Goal: Task Accomplishment & Management: Use online tool/utility

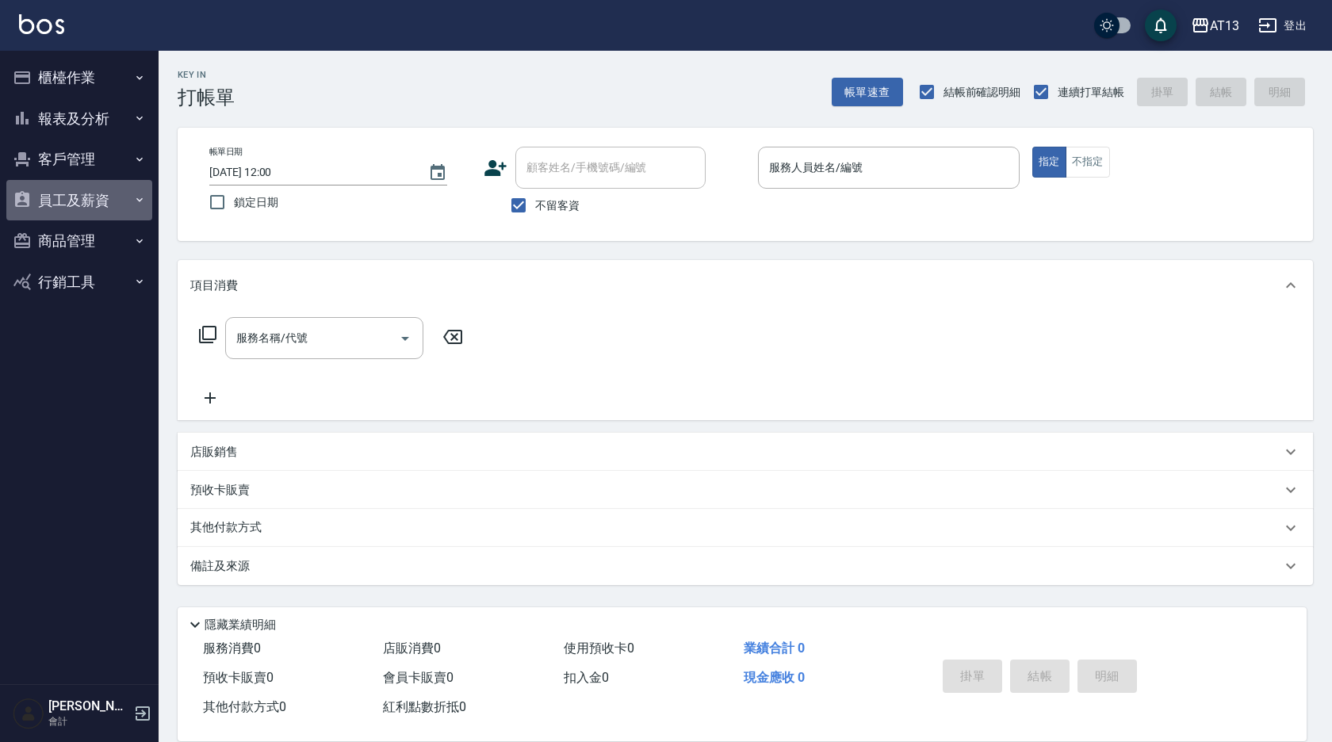
click at [50, 190] on button "員工及薪資" at bounding box center [79, 200] width 146 height 41
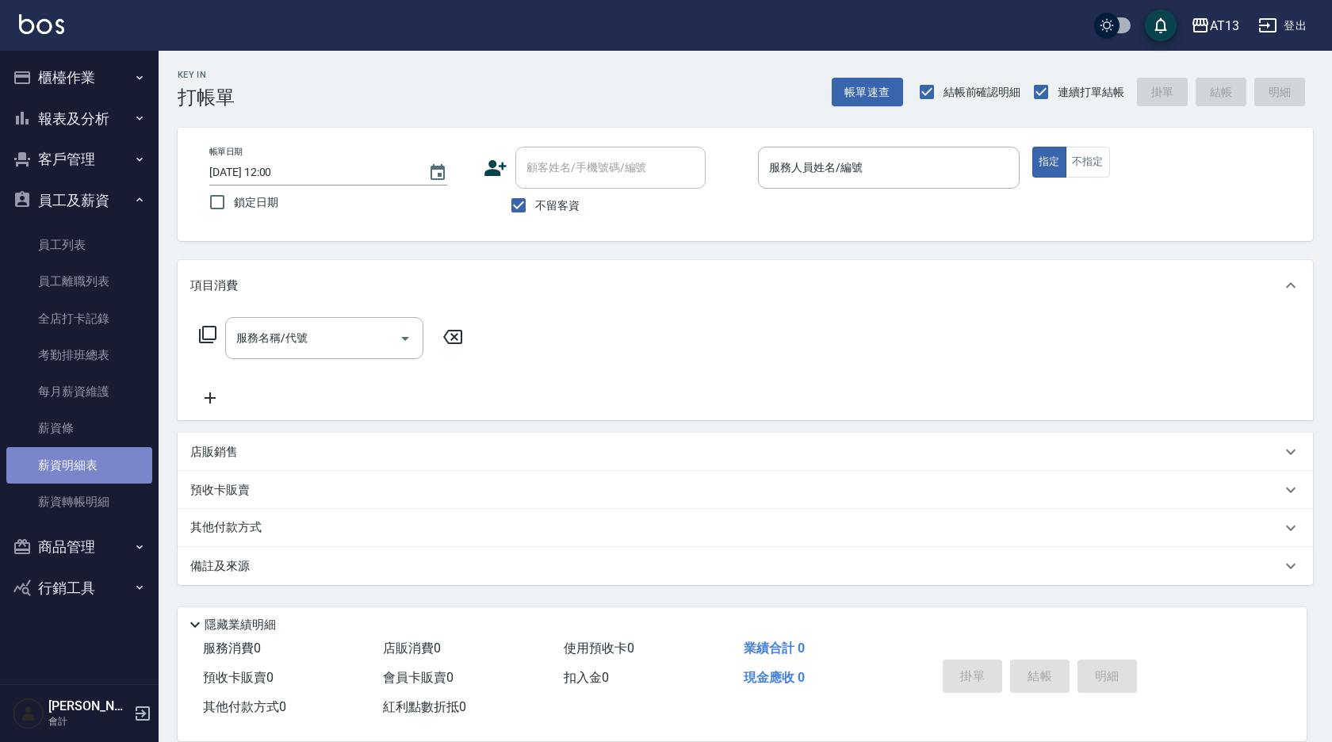
click at [94, 467] on link "薪資明細表" at bounding box center [79, 465] width 146 height 36
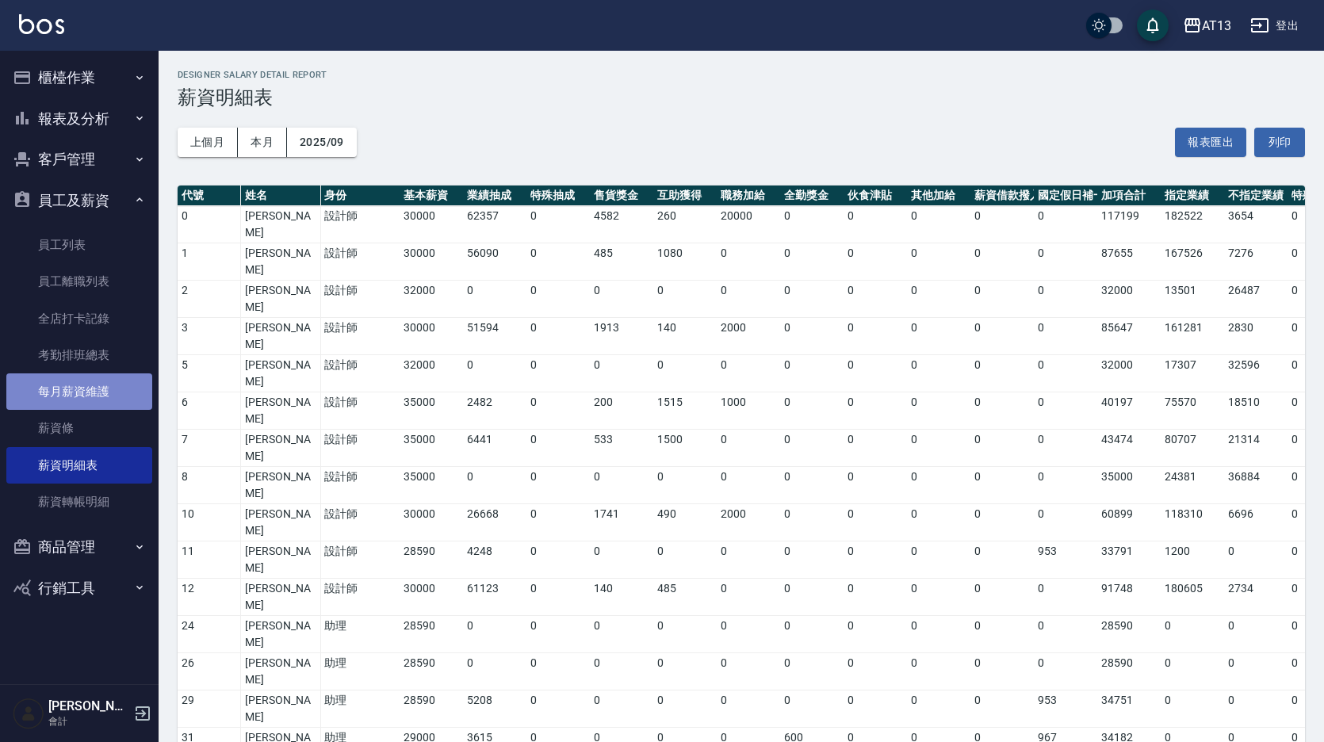
click at [107, 394] on link "每月薪資維護" at bounding box center [79, 391] width 146 height 36
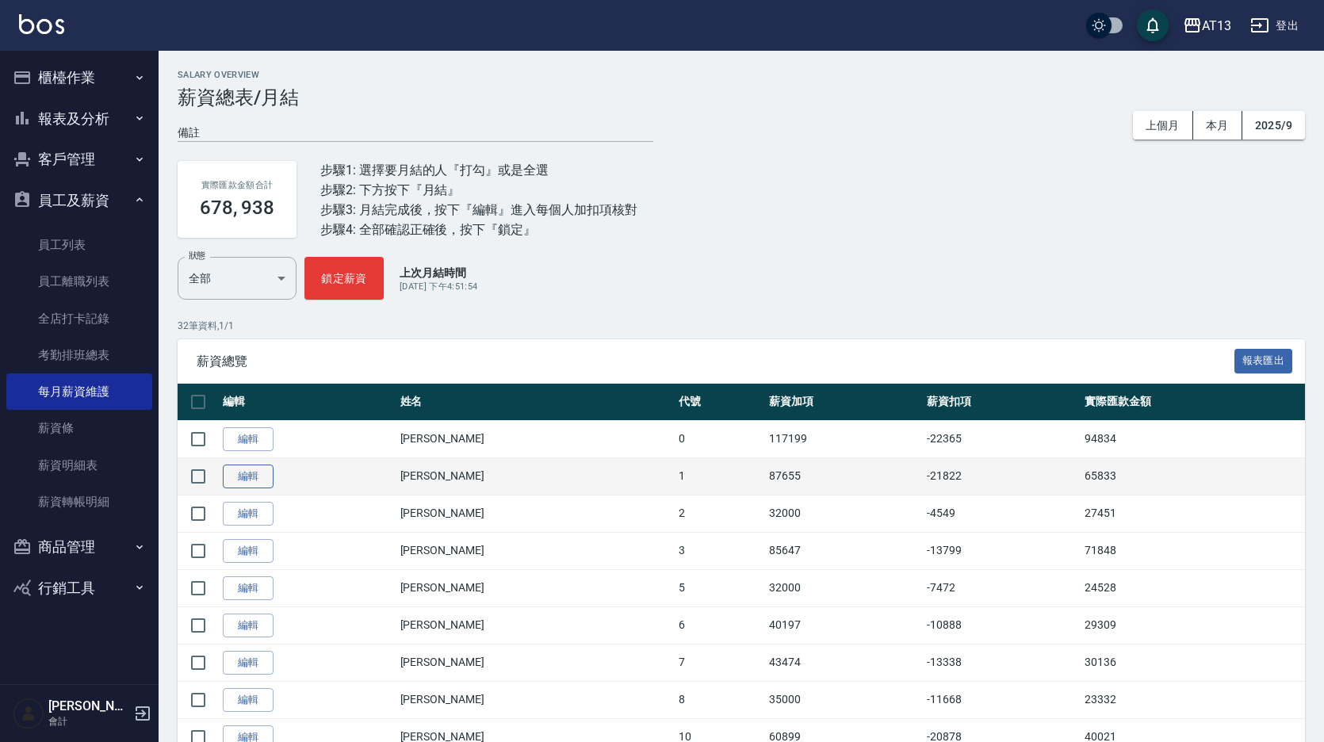
click at [251, 477] on link "編輯" at bounding box center [248, 477] width 51 height 25
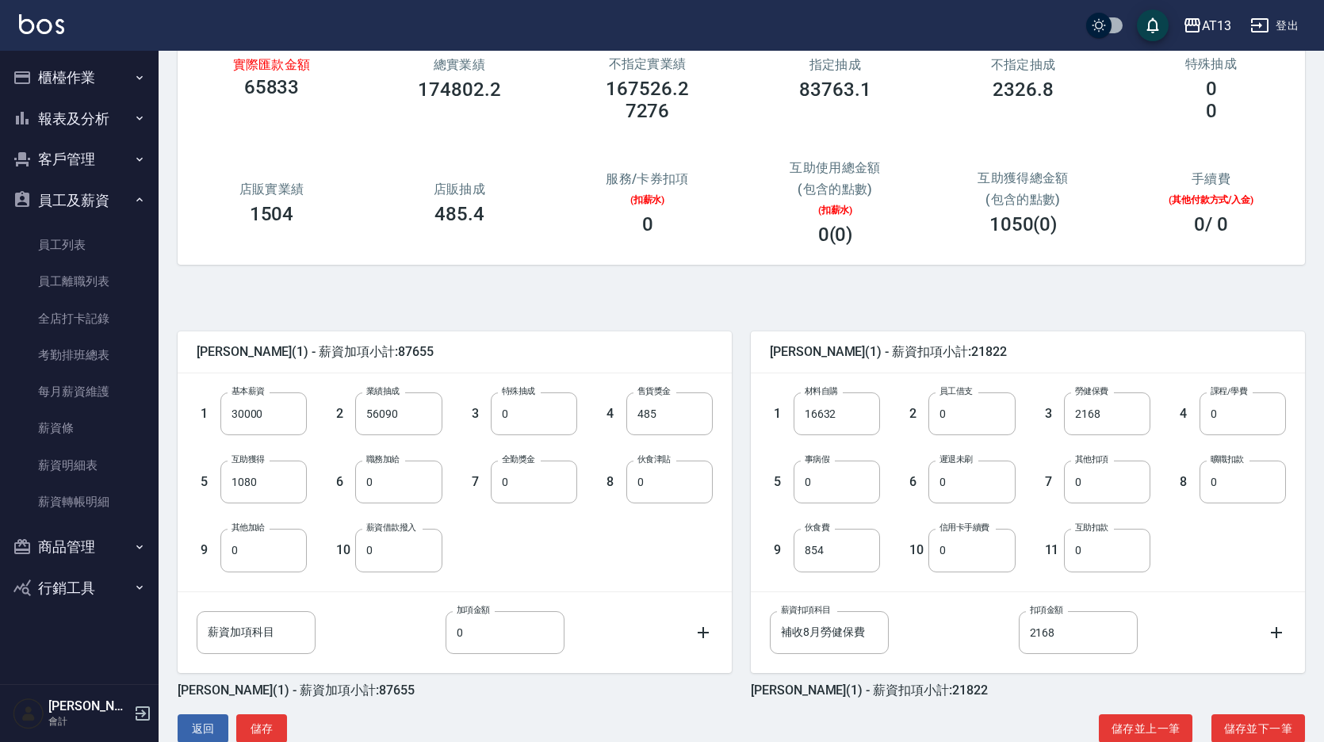
scroll to position [151, 0]
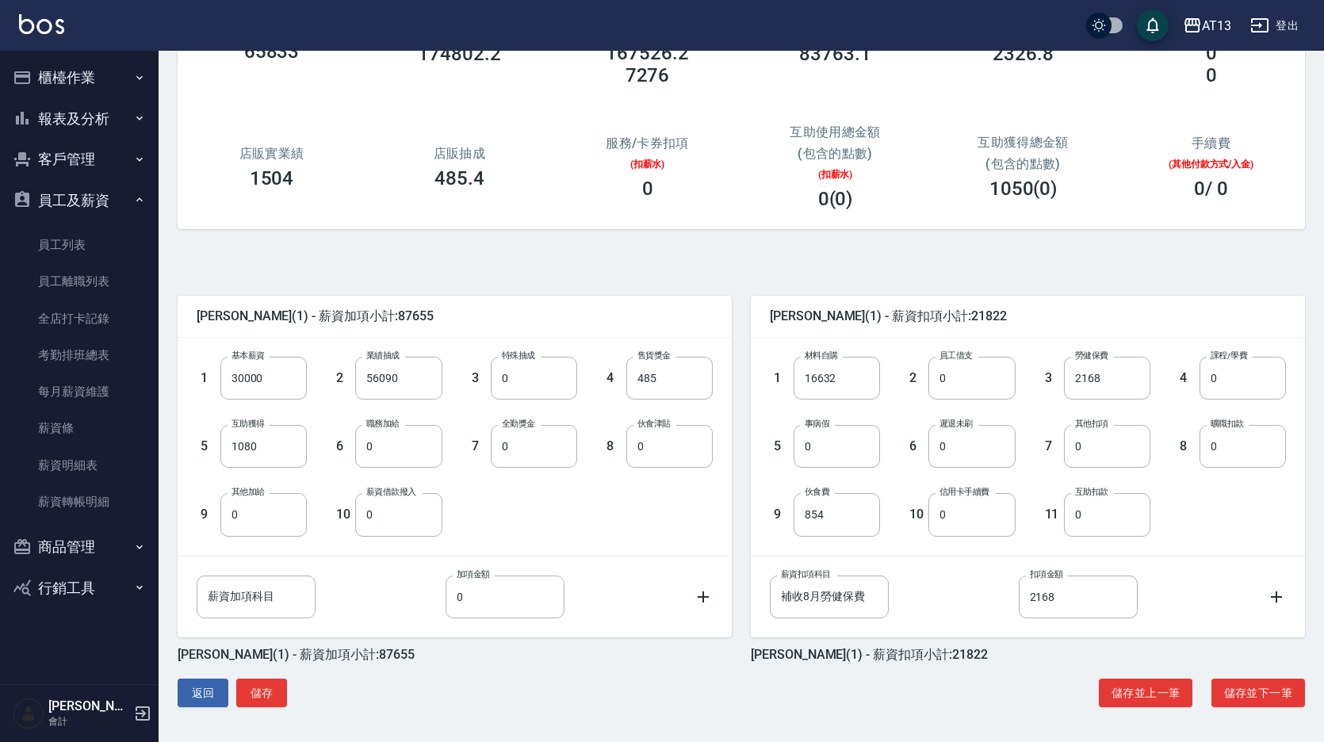
click at [1285, 595] on icon at bounding box center [1276, 597] width 19 height 19
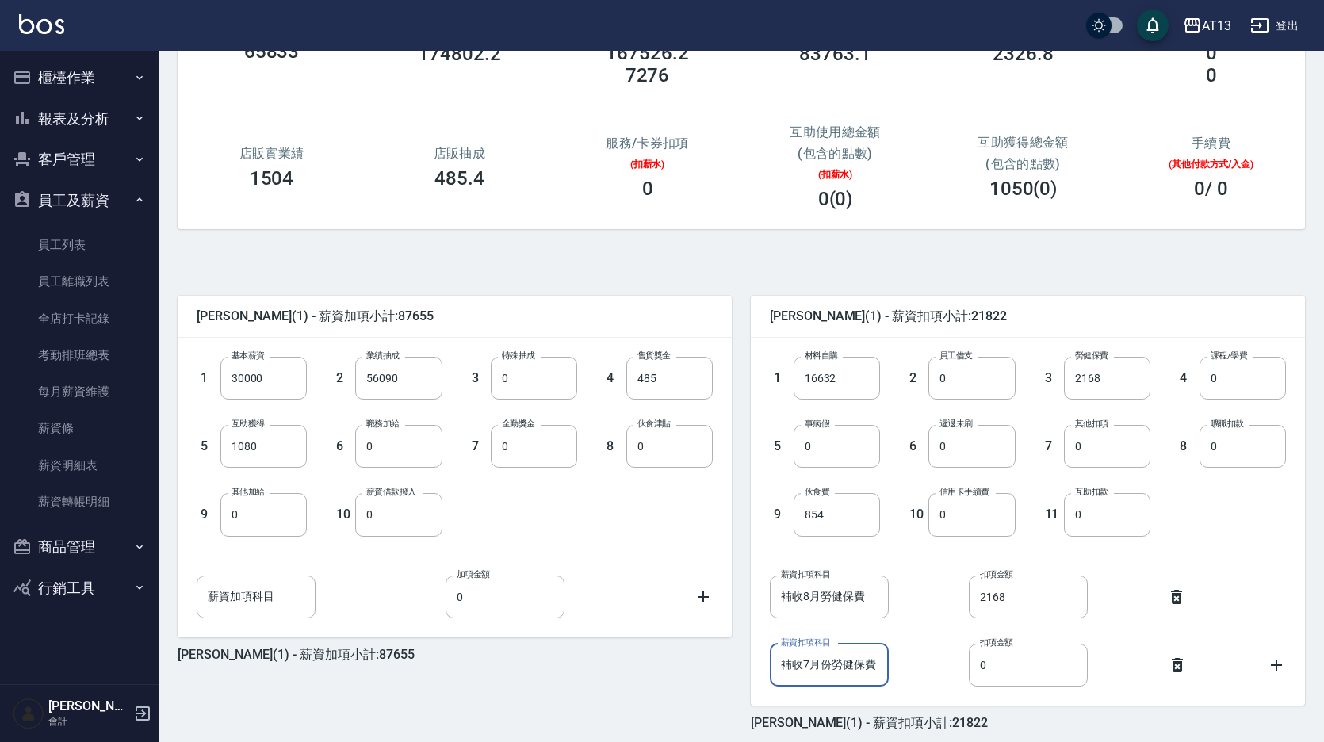
scroll to position [0, 0]
type input "補收7月份勞健保費"
click at [1059, 668] on input "0" at bounding box center [1028, 665] width 119 height 43
type input "470"
click at [1269, 614] on div "薪資扣項科目 補收8月勞健保費 薪資扣項科目 扣項金額 2168 扣項金額" at bounding box center [1028, 597] width 516 height 43
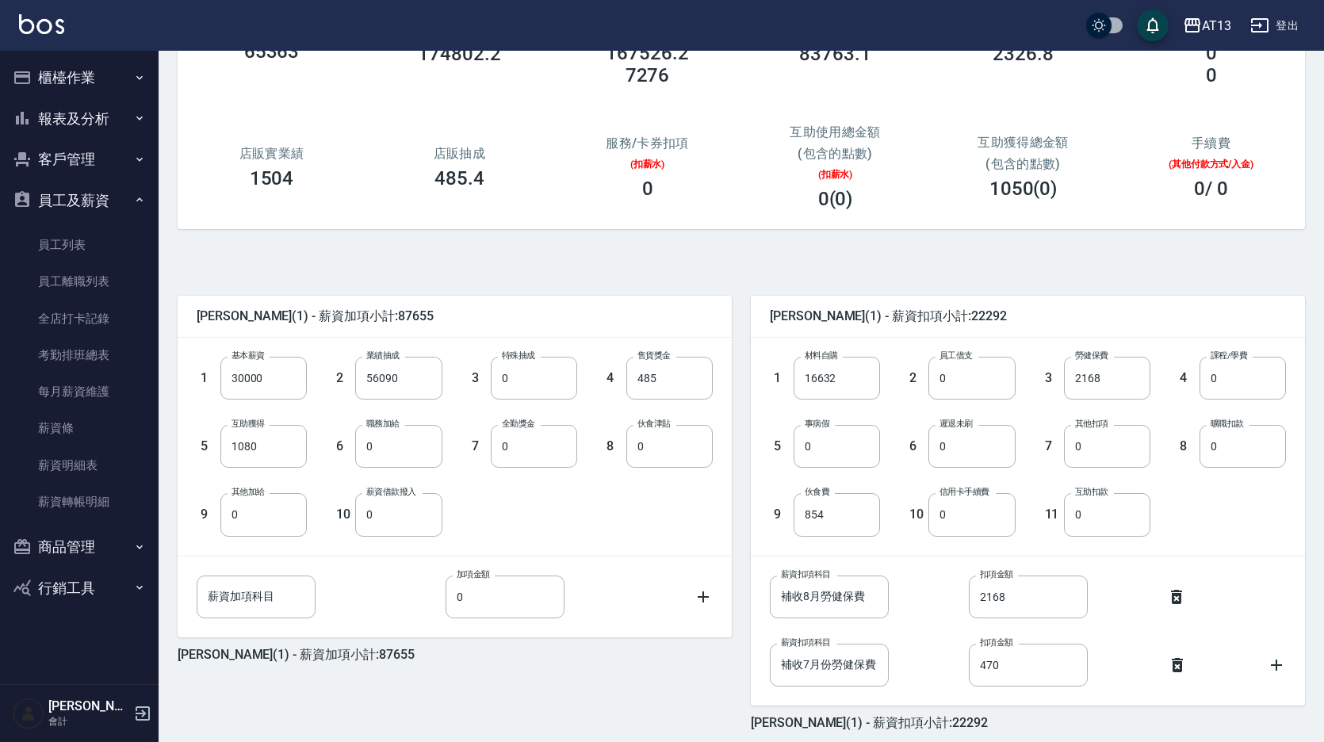
scroll to position [220, 0]
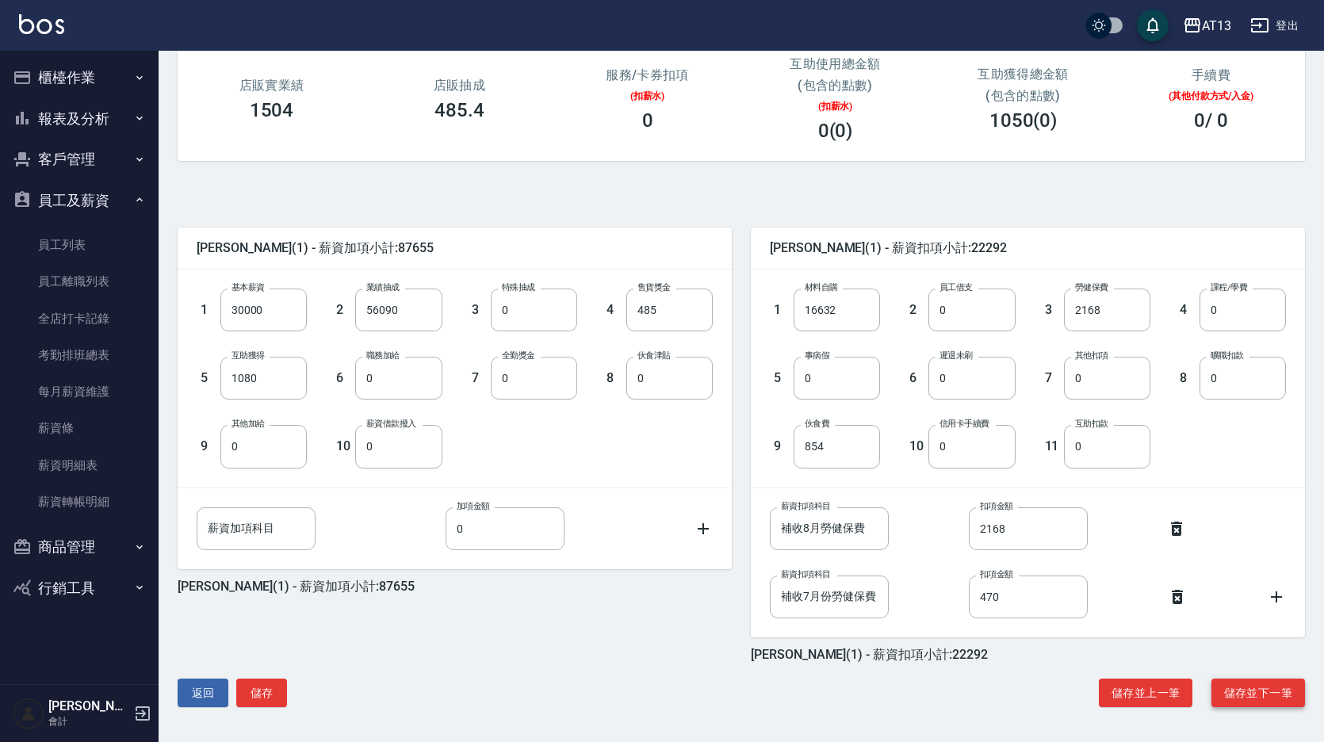
click at [1238, 695] on button "儲存並下一筆" at bounding box center [1259, 693] width 94 height 29
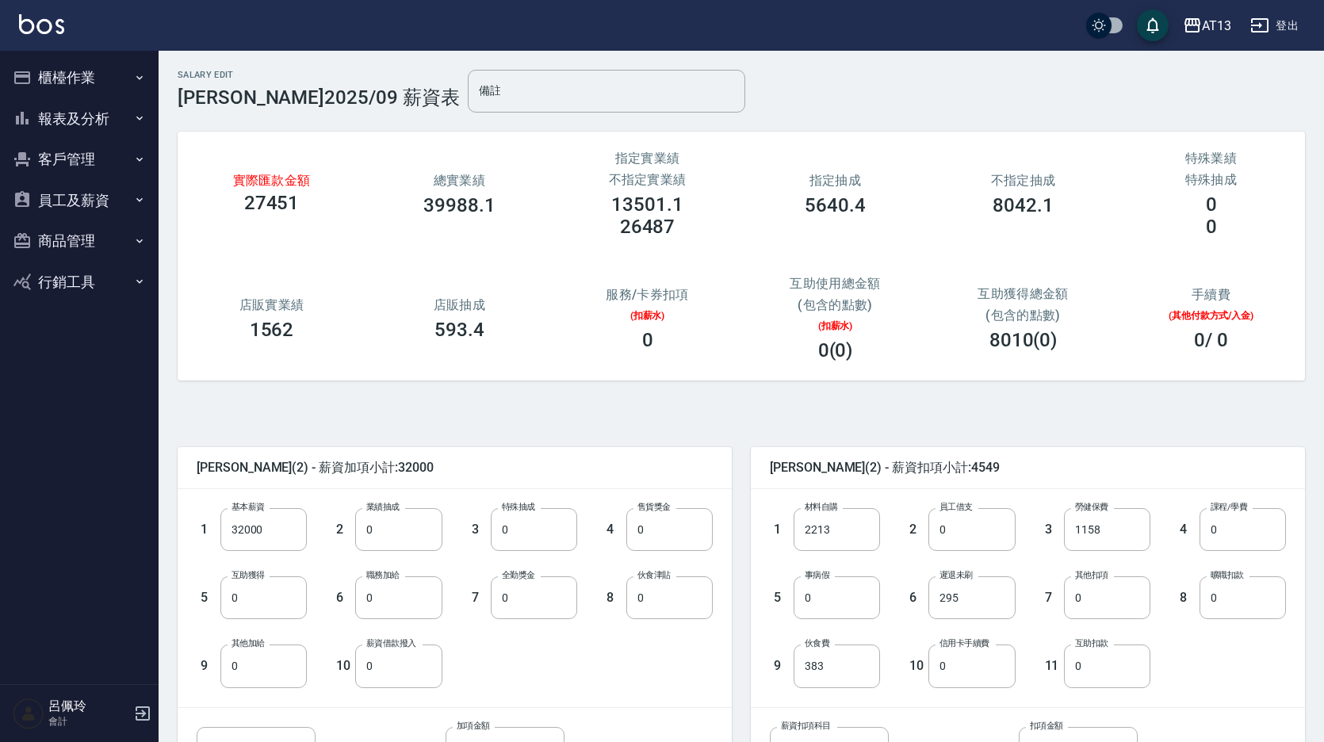
click at [73, 191] on button "員工及薪資" at bounding box center [79, 200] width 146 height 41
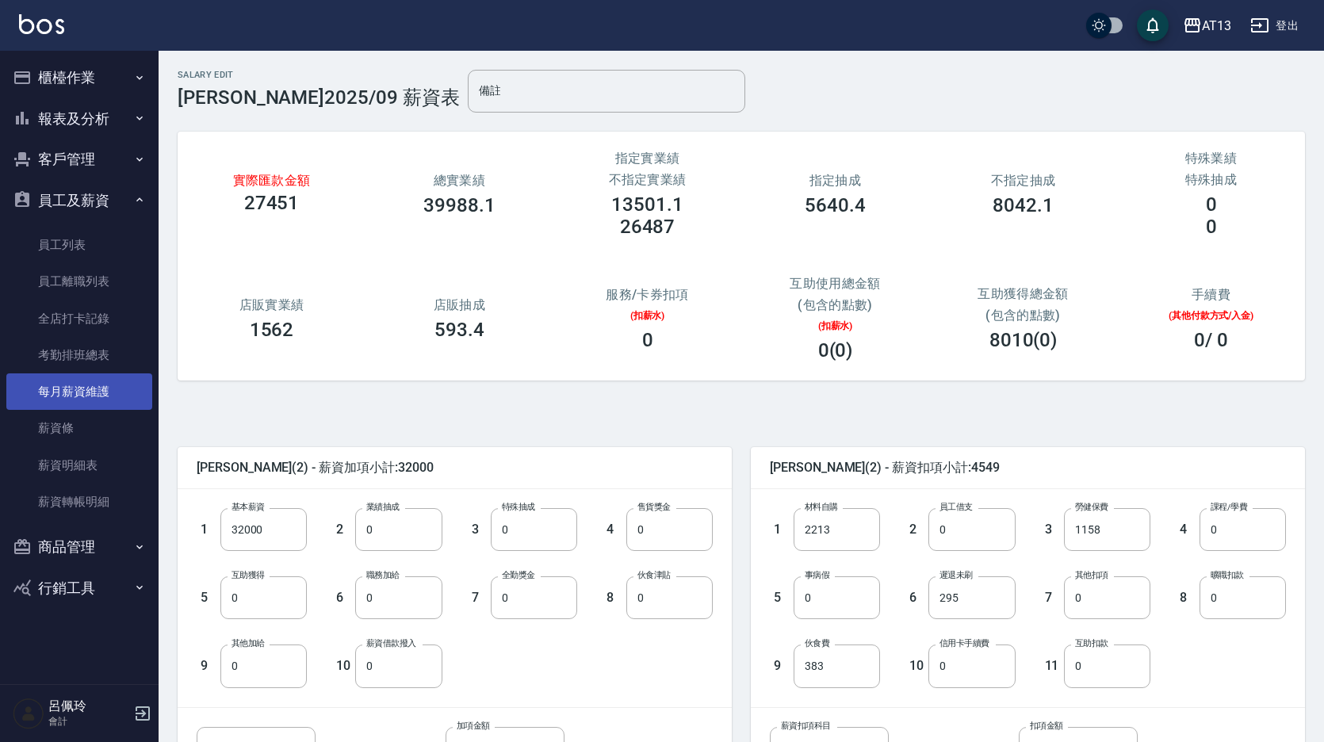
click at [109, 384] on link "每月薪資維護" at bounding box center [79, 391] width 146 height 36
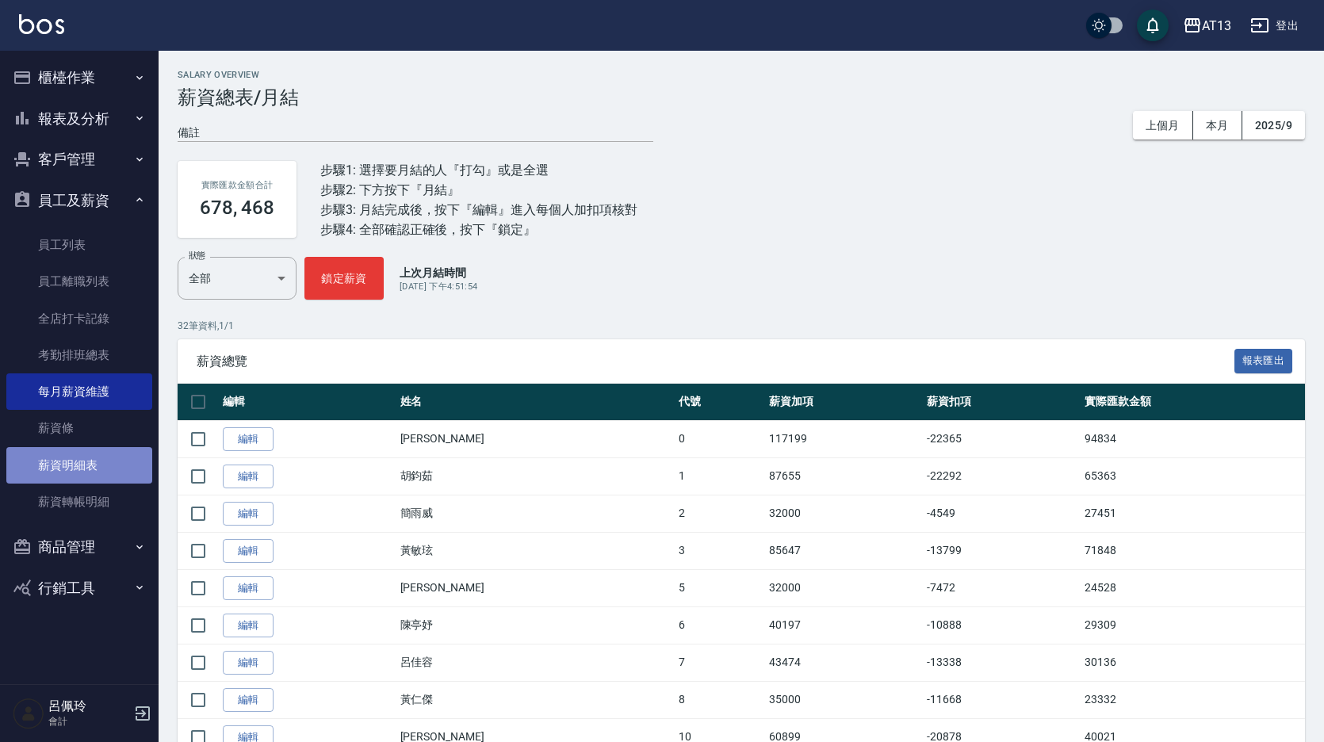
click at [105, 471] on link "薪資明細表" at bounding box center [79, 465] width 146 height 36
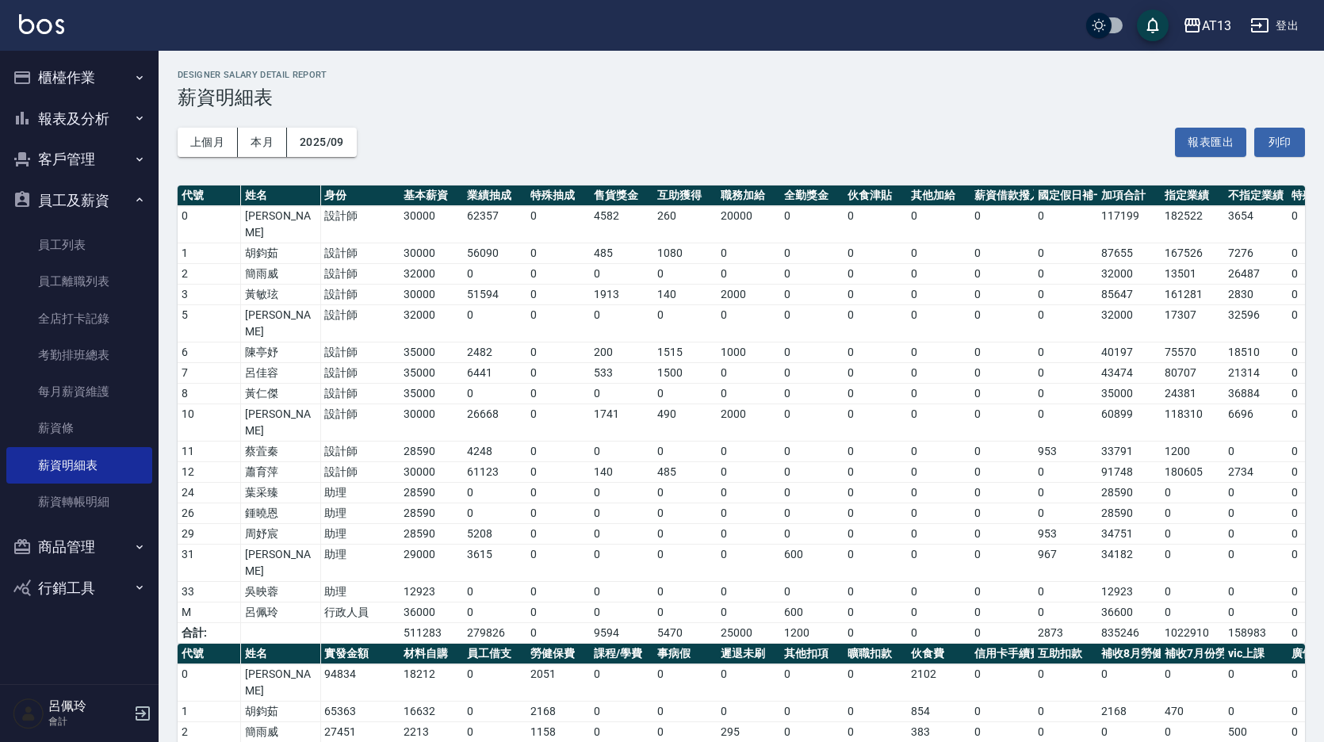
click at [1277, 138] on button "列印" at bounding box center [1279, 142] width 51 height 29
click at [95, 503] on link "薪資轉帳明細" at bounding box center [79, 502] width 146 height 36
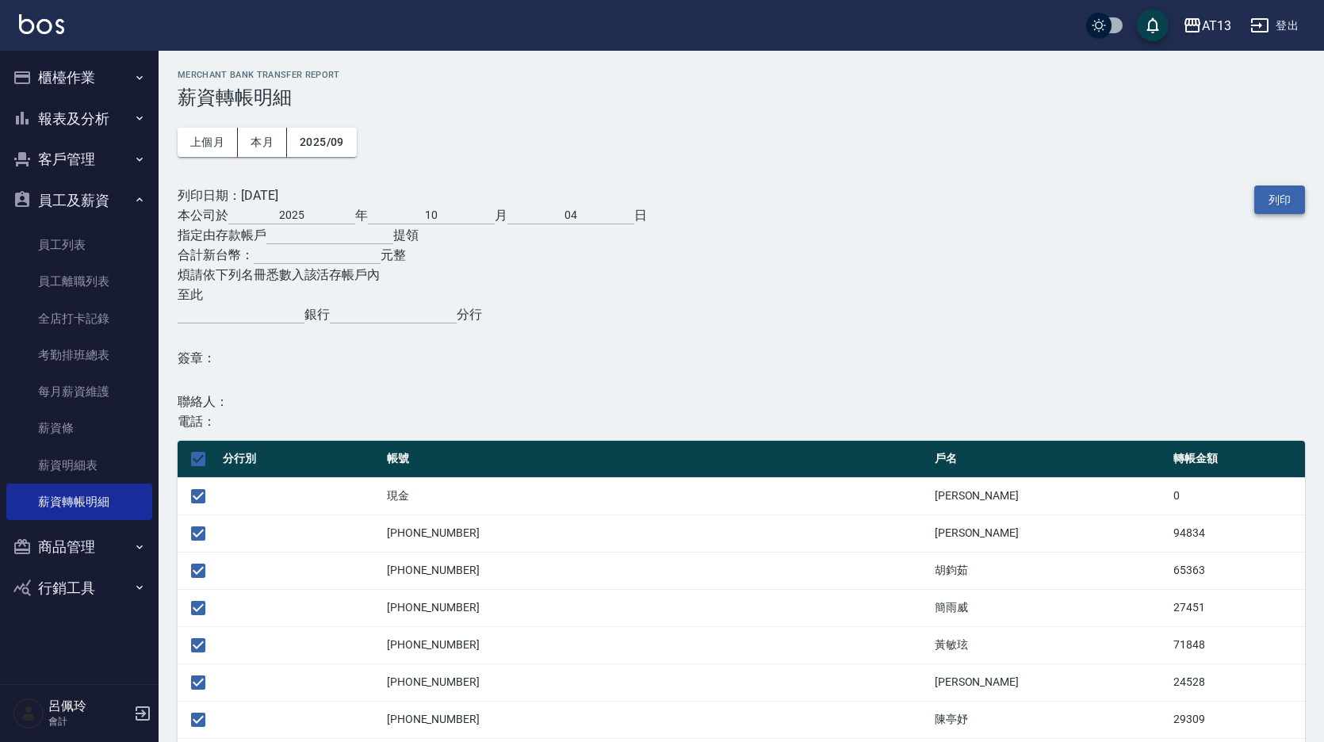
click at [1285, 190] on button "列印" at bounding box center [1279, 200] width 51 height 29
click at [82, 71] on button "櫃檯作業" at bounding box center [79, 77] width 146 height 41
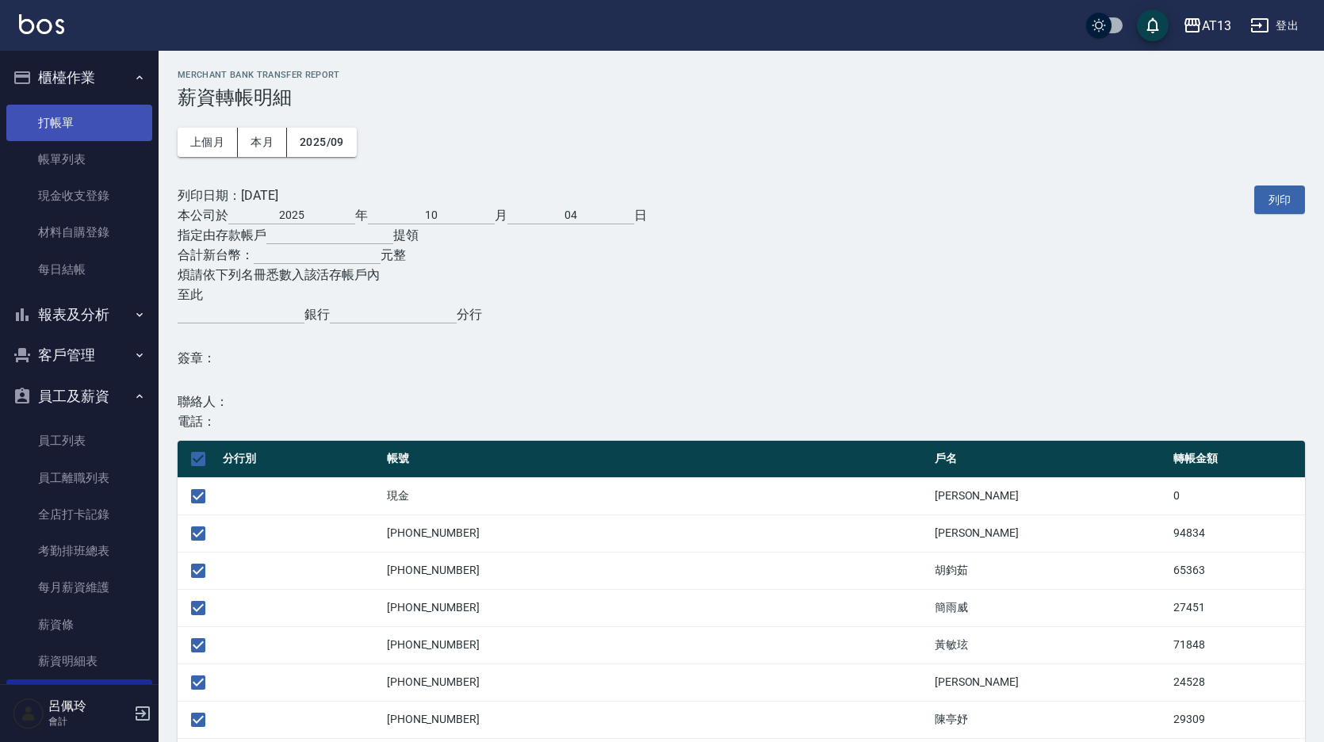
click at [78, 117] on link "打帳單" at bounding box center [79, 123] width 146 height 36
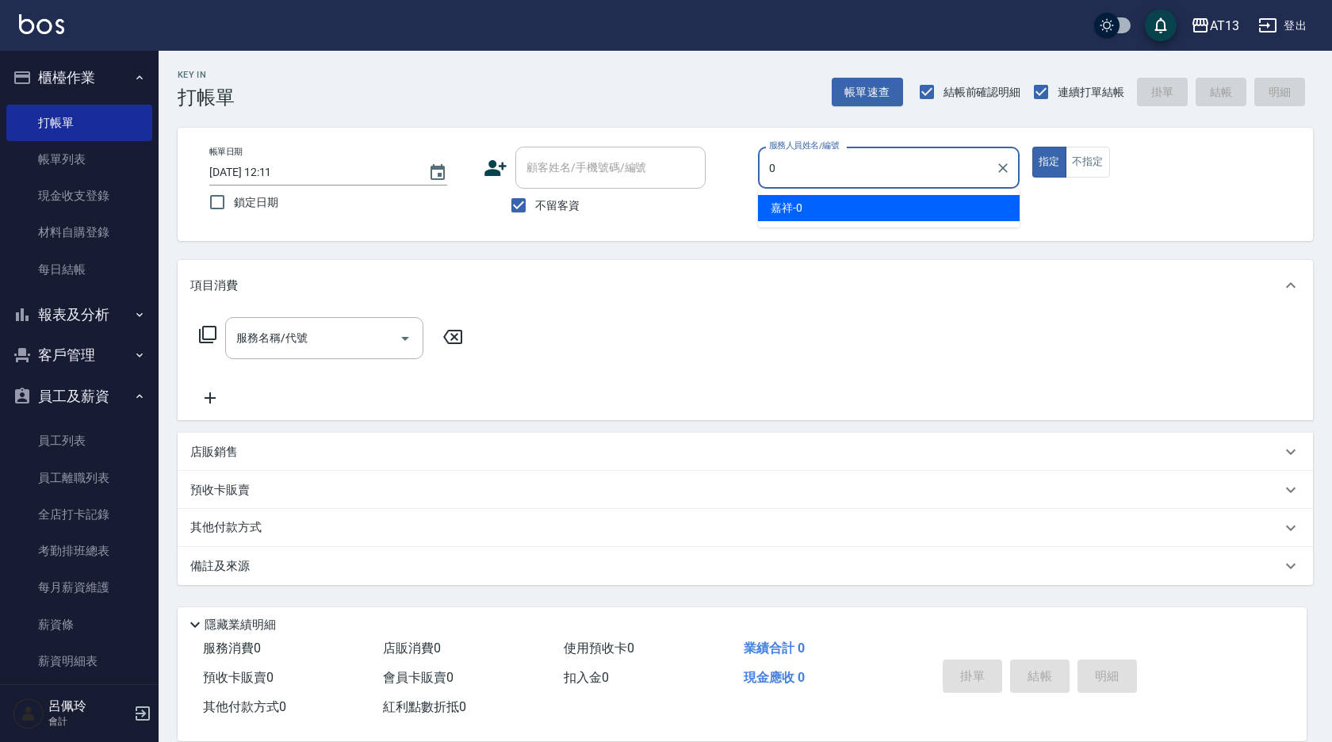
type input "0"
click at [720, 358] on div "服務名稱/代號 服務名稱/代號" at bounding box center [745, 365] width 1135 height 109
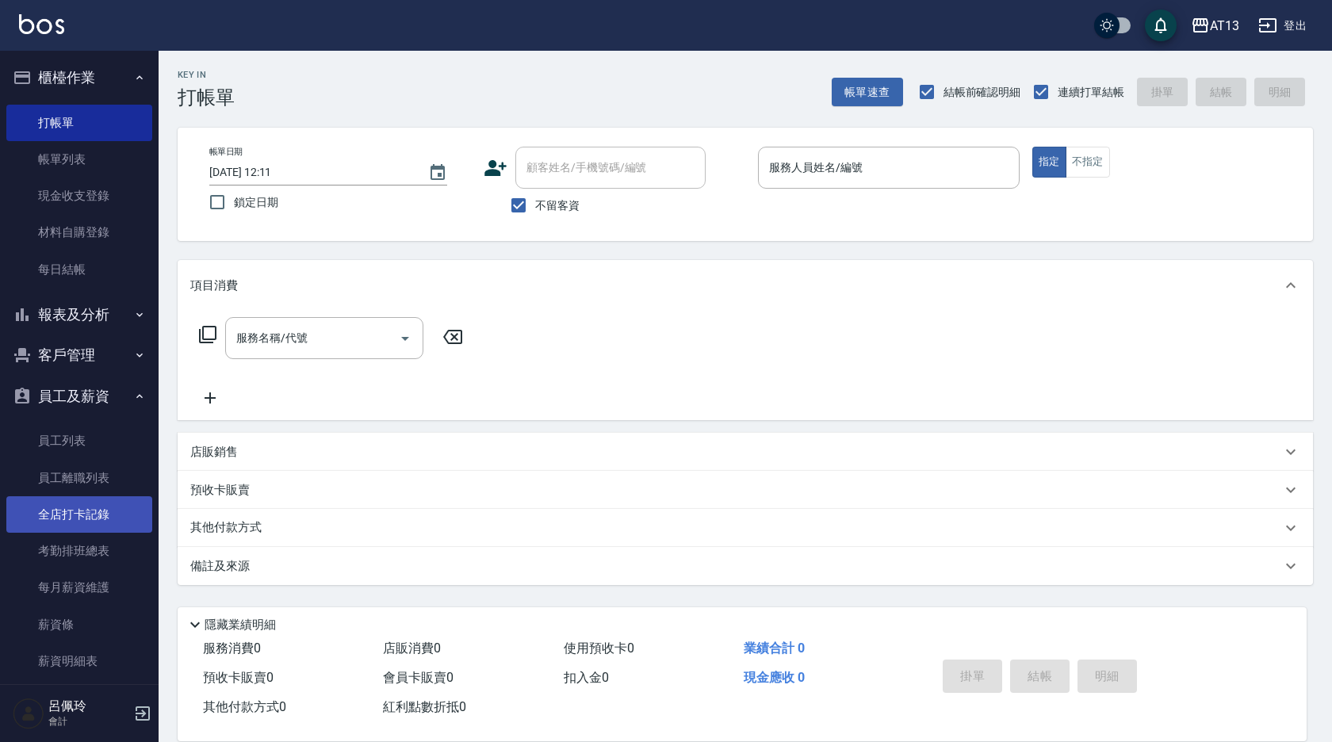
scroll to position [79, 0]
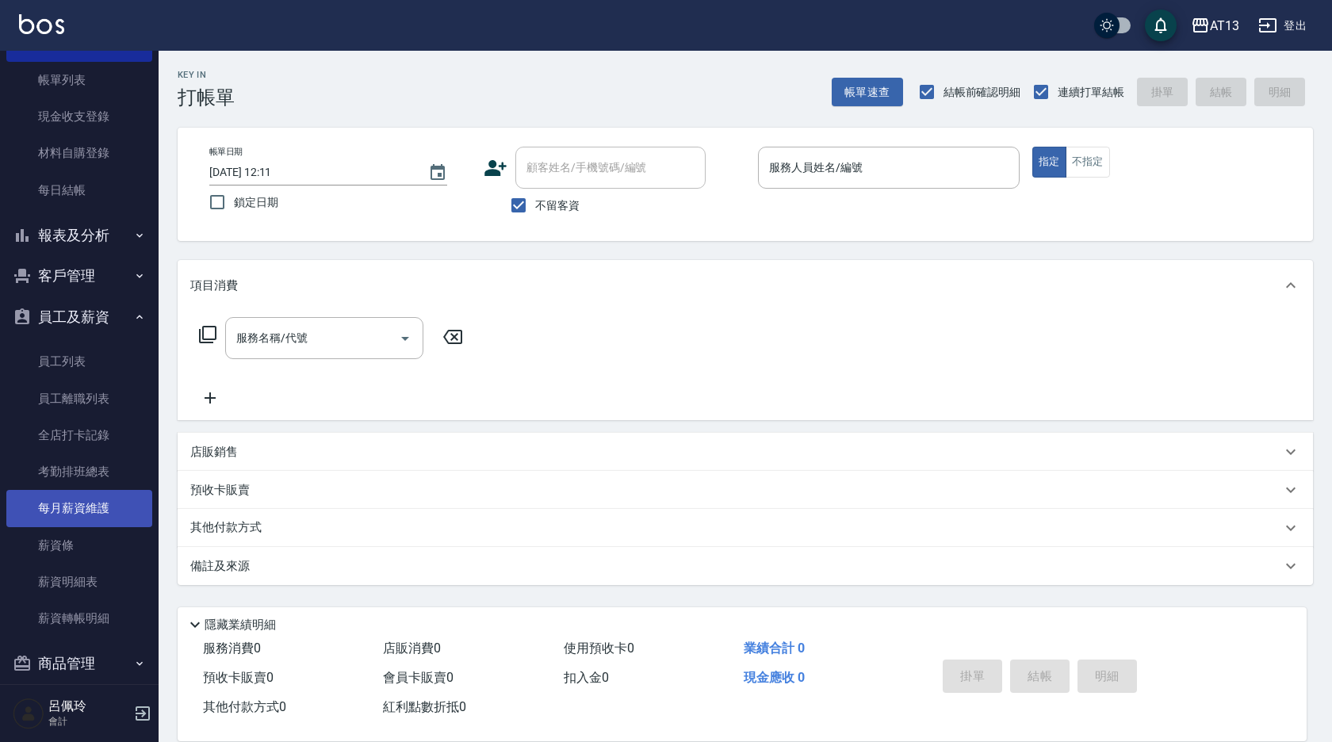
click at [64, 515] on link "每月薪資維護" at bounding box center [79, 508] width 146 height 36
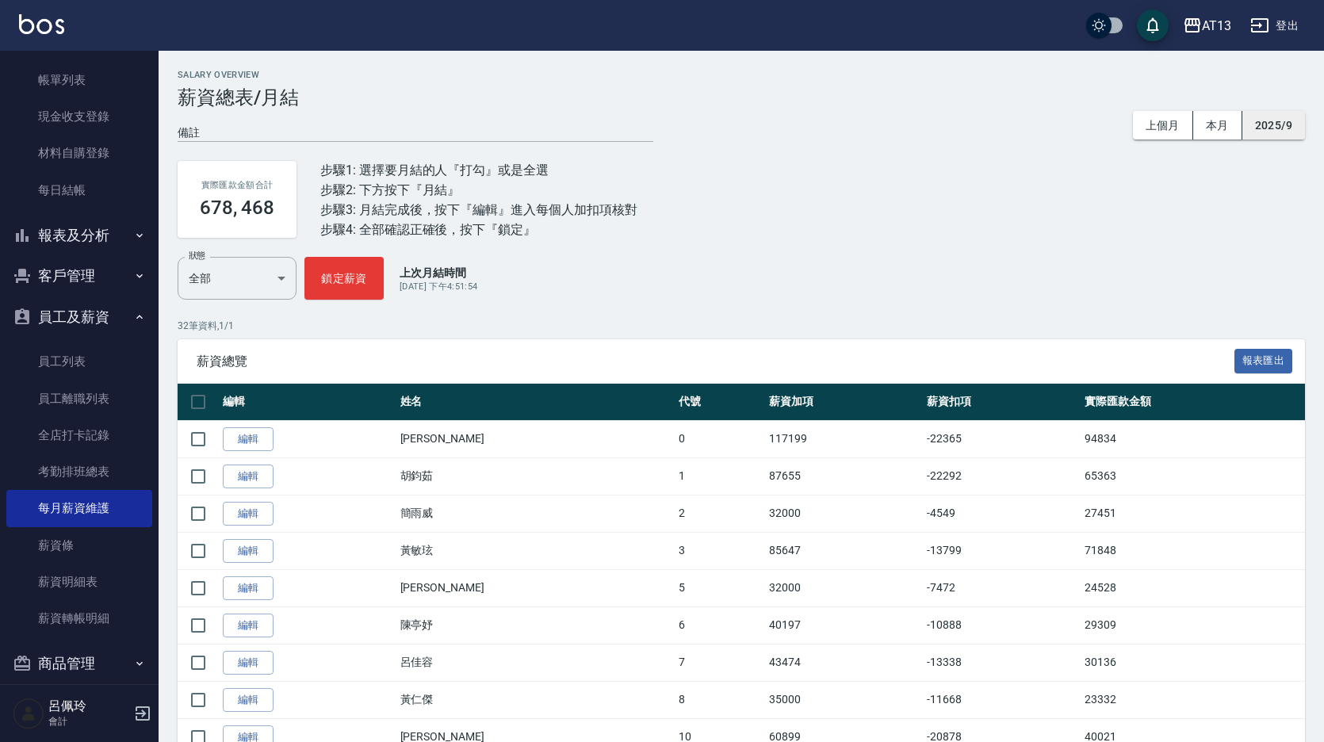
click at [1274, 121] on button "2025/9" at bounding box center [1273, 125] width 63 height 29
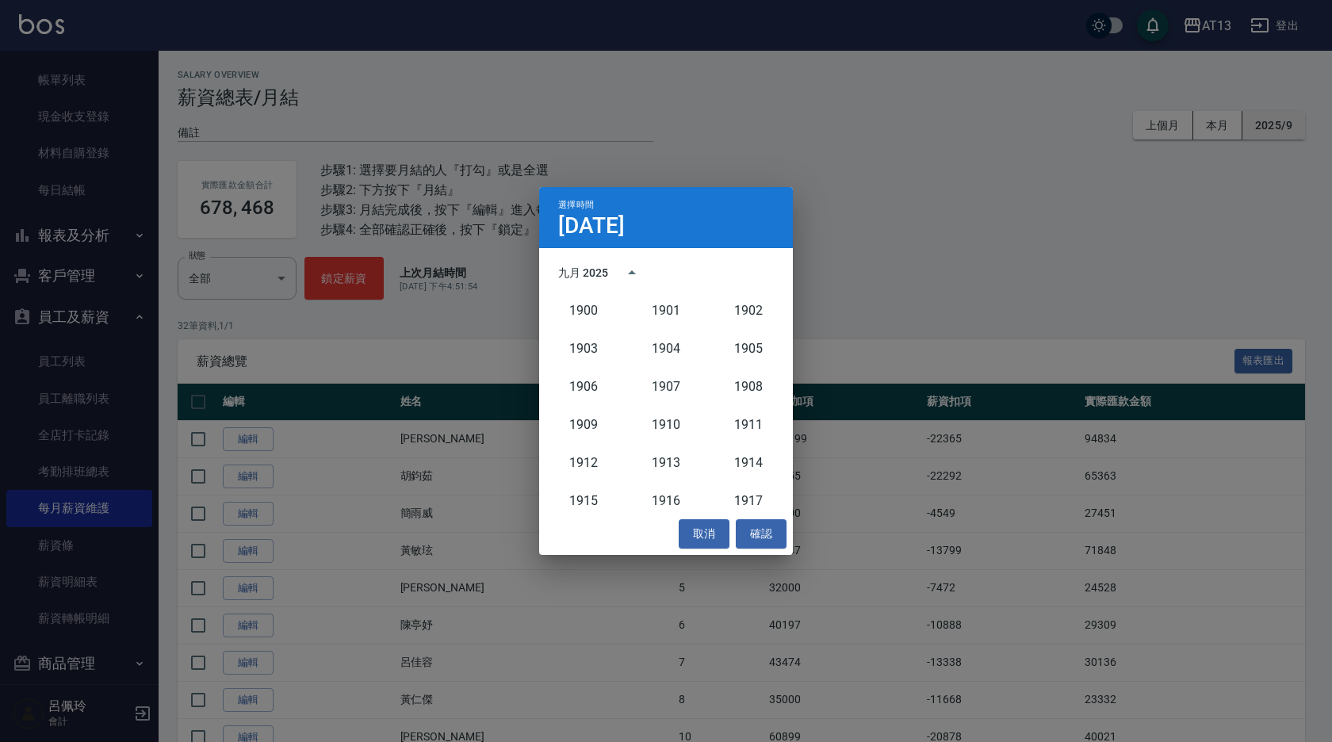
scroll to position [1468, 0]
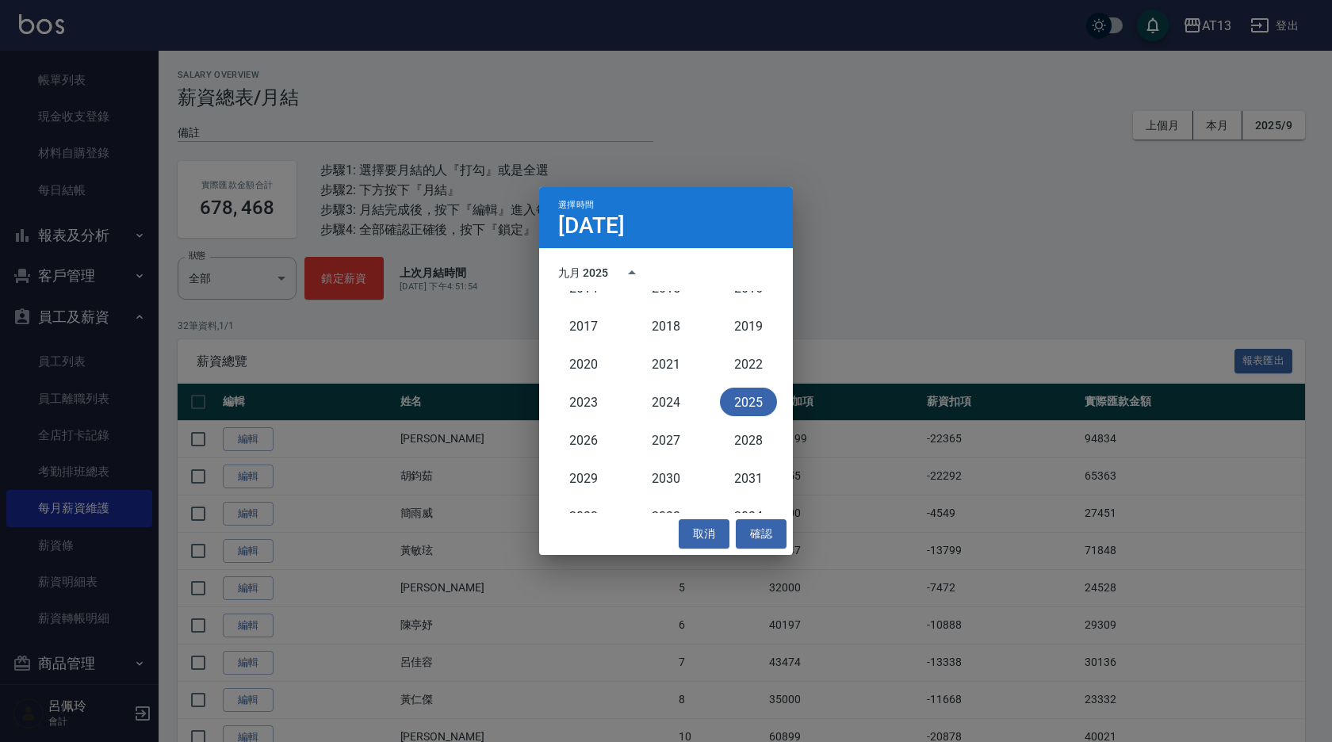
click at [1226, 163] on div "選擇時間 [DATE] 九月 2025 1900 1901 1902 1903 1904 1905 1906 1907 1908 1909 1910 1911…" at bounding box center [666, 371] width 1332 height 742
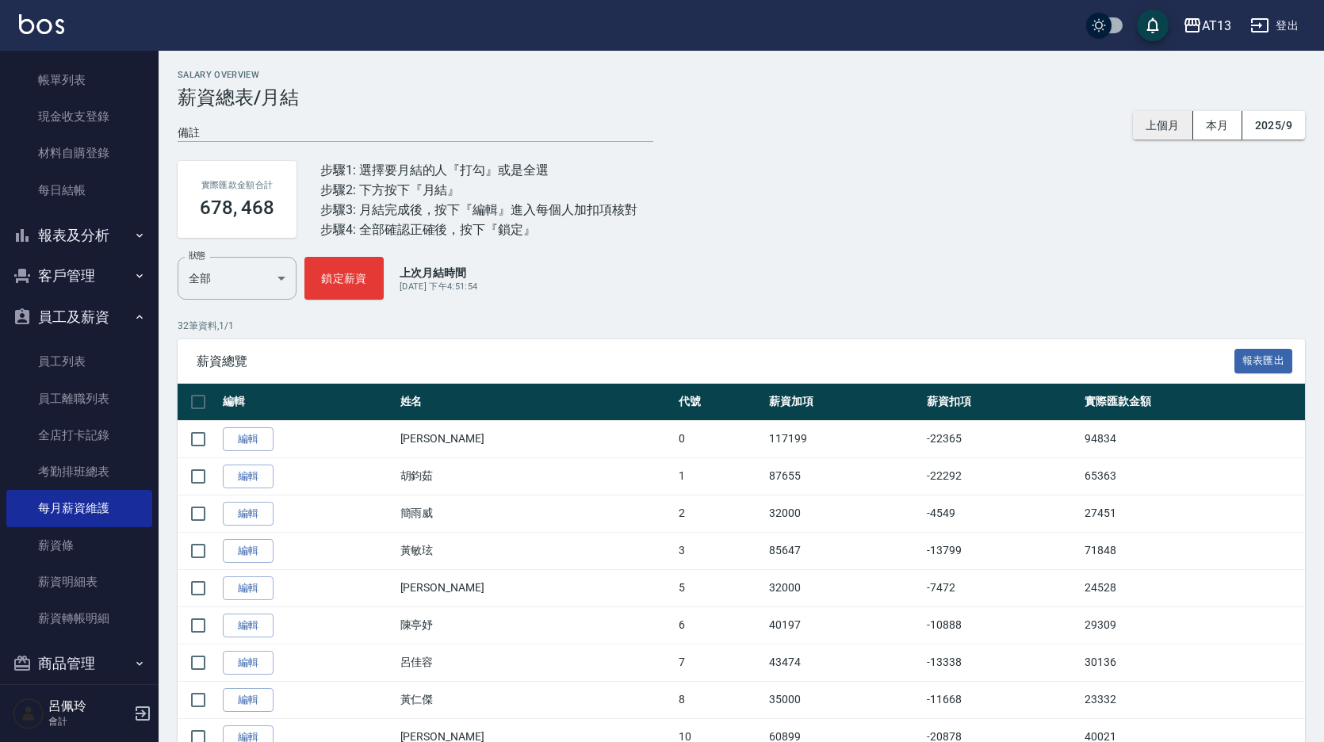
click at [1156, 123] on button "上個月" at bounding box center [1163, 125] width 60 height 29
click at [1291, 117] on button "2025/9" at bounding box center [1273, 125] width 63 height 29
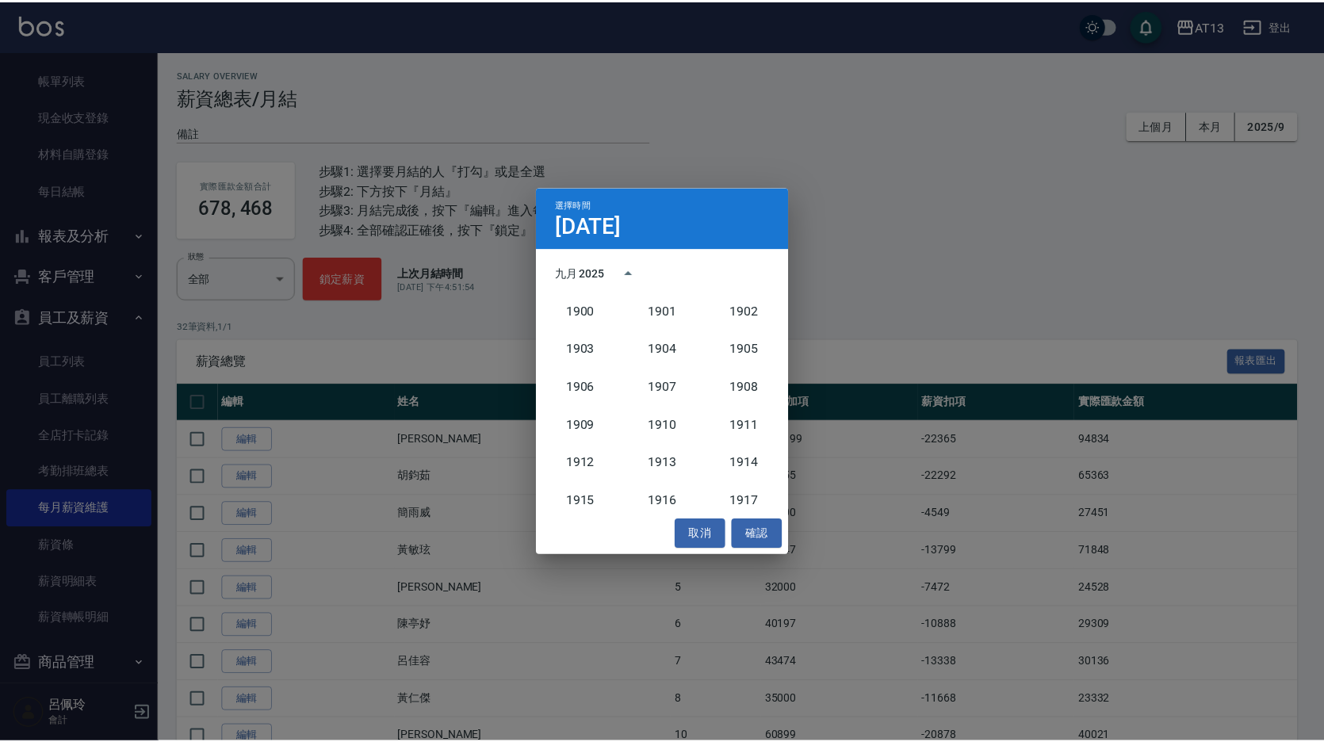
scroll to position [1468, 0]
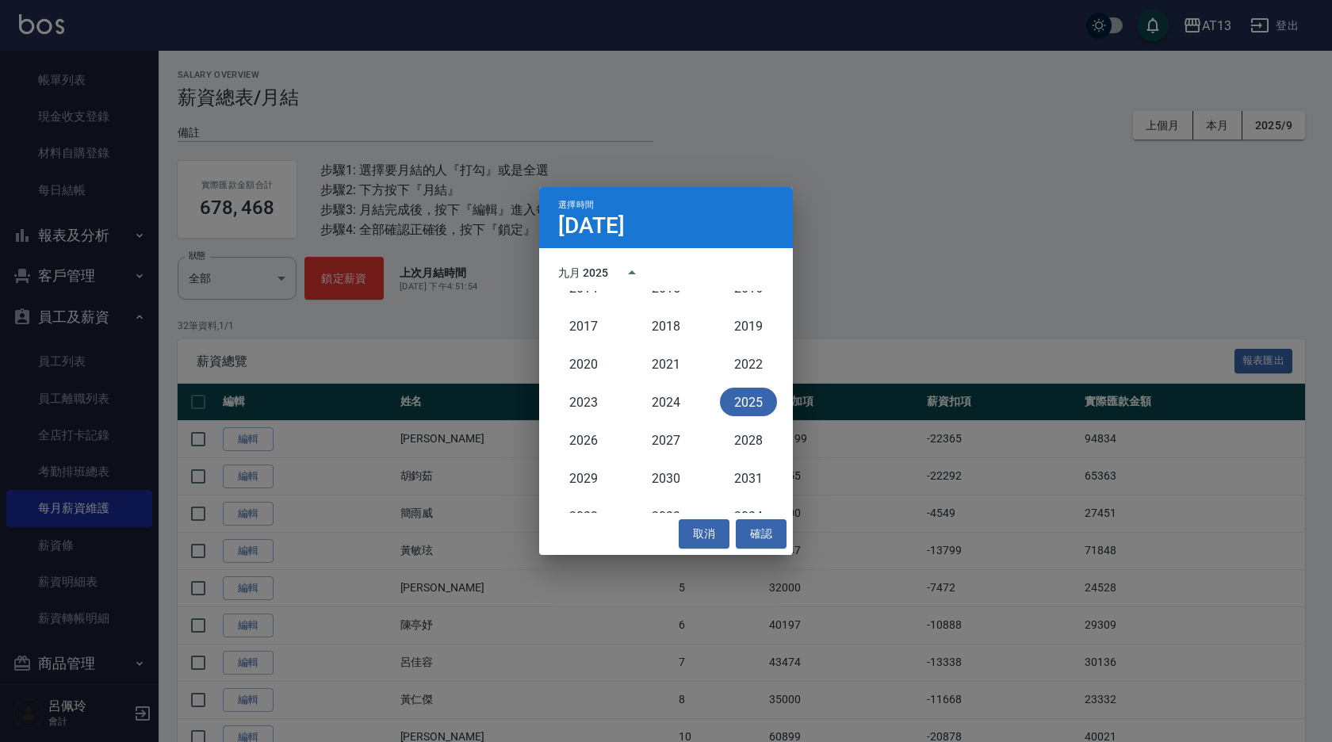
click at [725, 404] on button "2025" at bounding box center [748, 402] width 57 height 29
click at [1104, 243] on div "選擇時間 [DATE] 九月 2025 [DATE]月 [DATE]月 [DATE]月 [DATE]月 [DATE]月 [DATE]月 取消 確認" at bounding box center [666, 371] width 1332 height 742
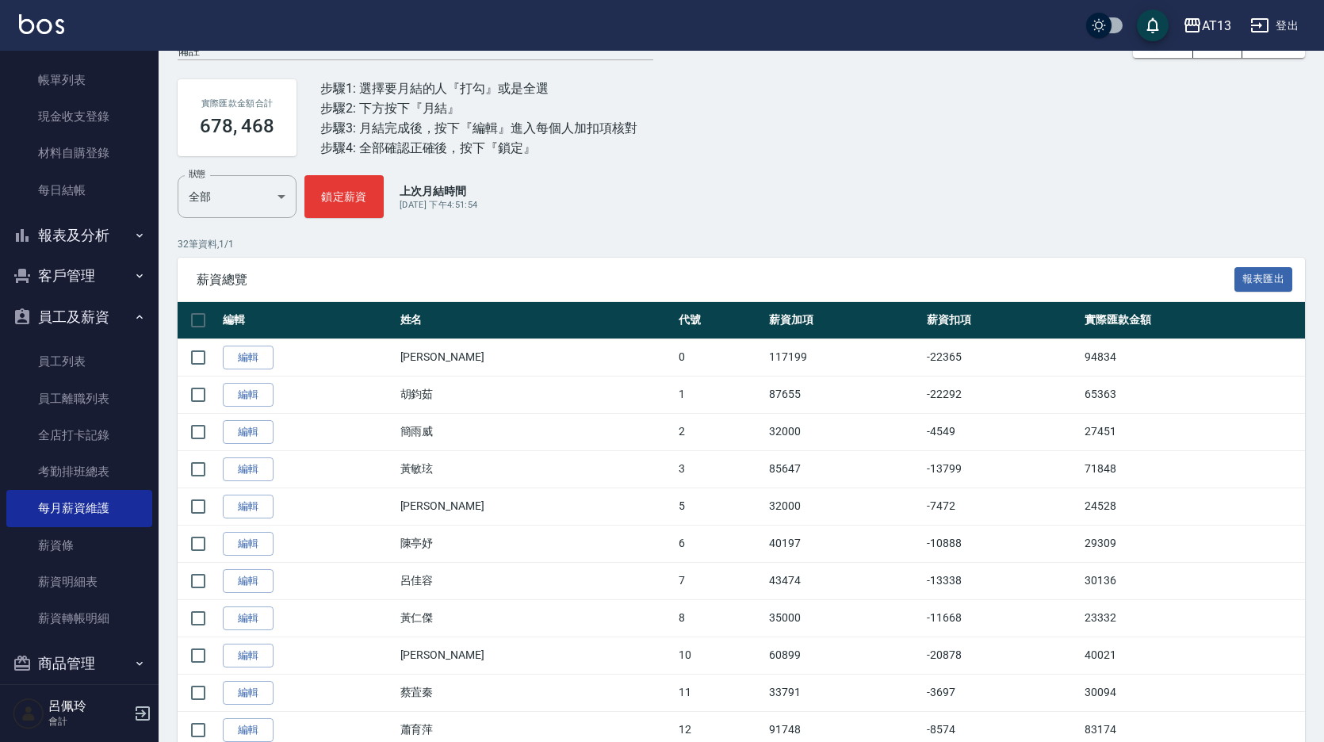
scroll to position [159, 0]
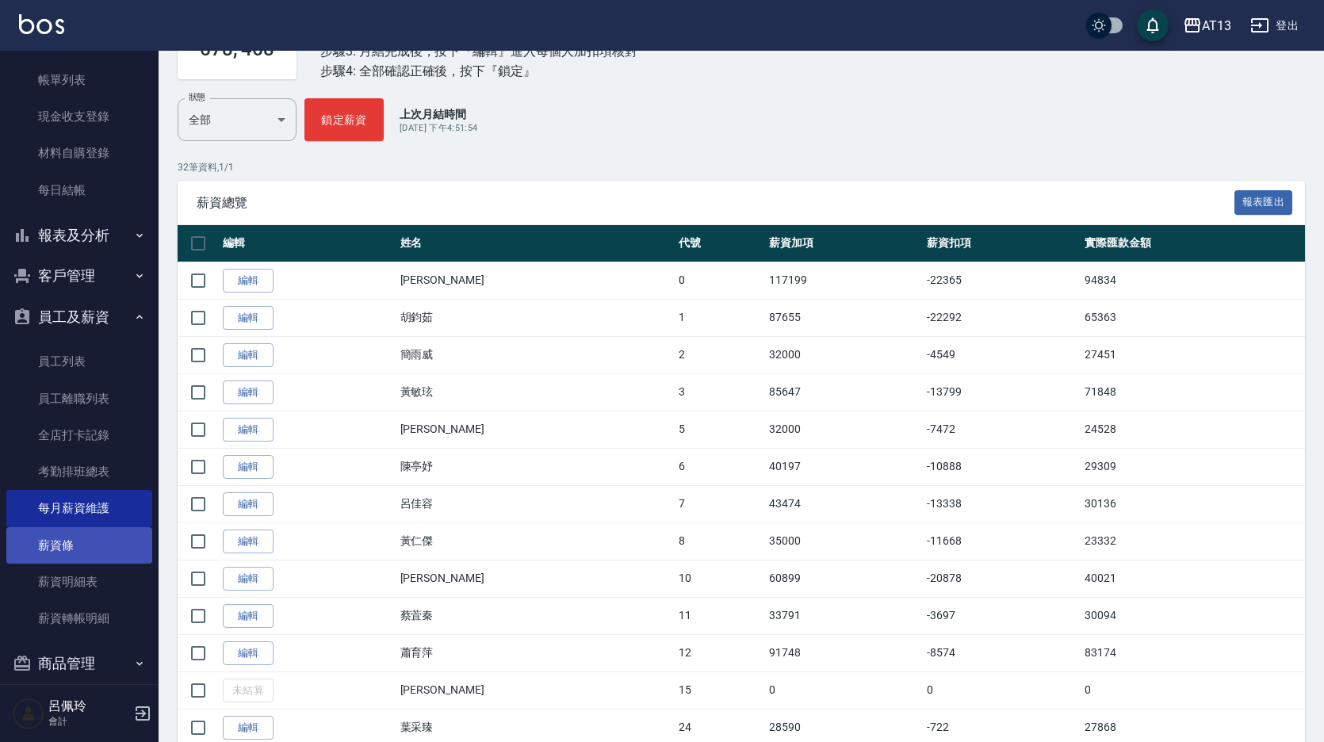
click at [86, 539] on link "薪資條" at bounding box center [79, 545] width 146 height 36
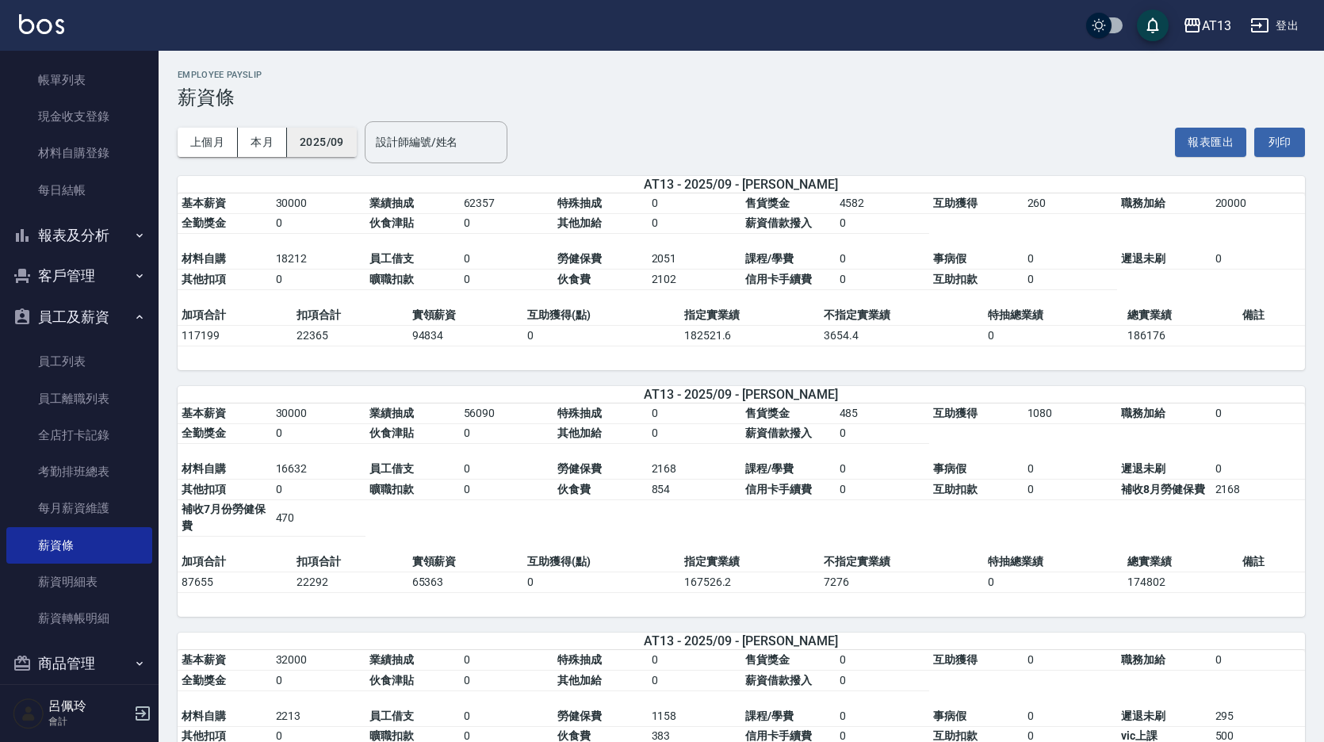
click at [336, 150] on button "2025/09" at bounding box center [322, 142] width 70 height 29
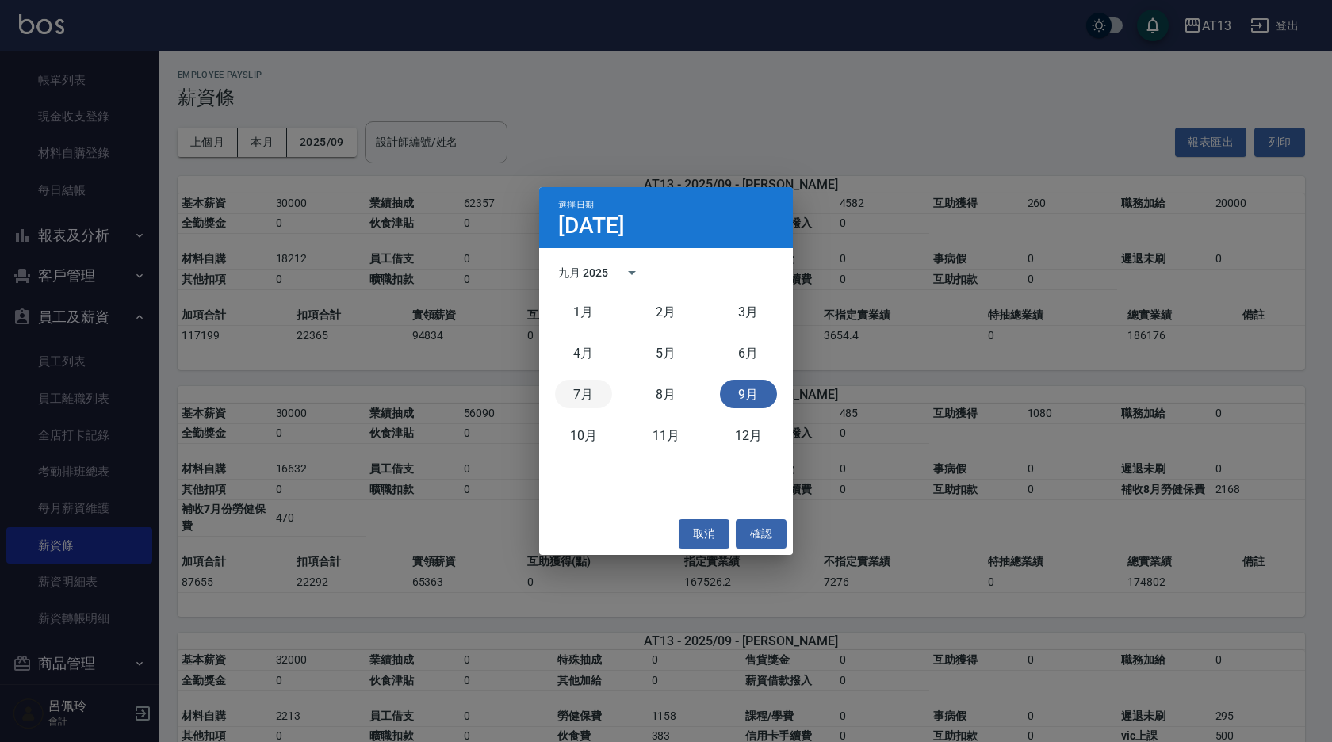
click at [593, 398] on button "7月" at bounding box center [583, 394] width 57 height 29
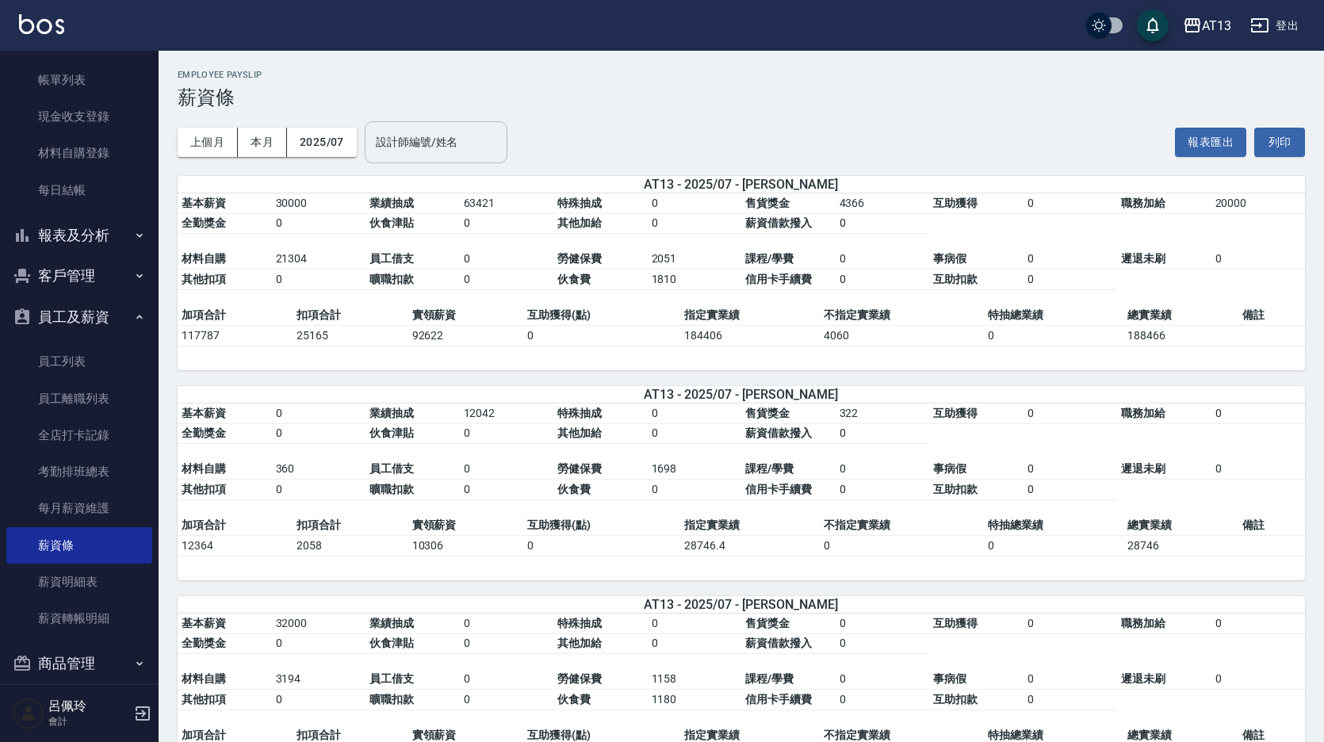
click at [429, 143] on input "設計師編號/姓名" at bounding box center [436, 142] width 128 height 28
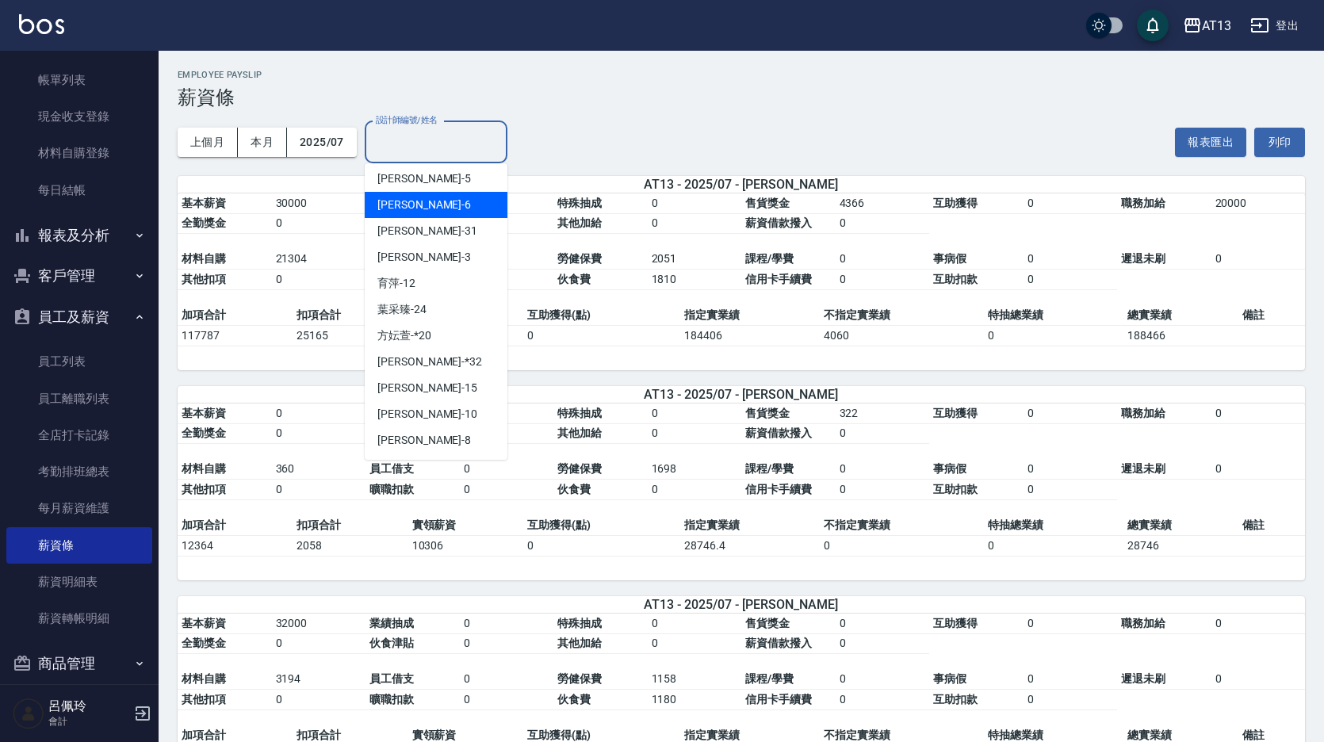
scroll to position [238, 0]
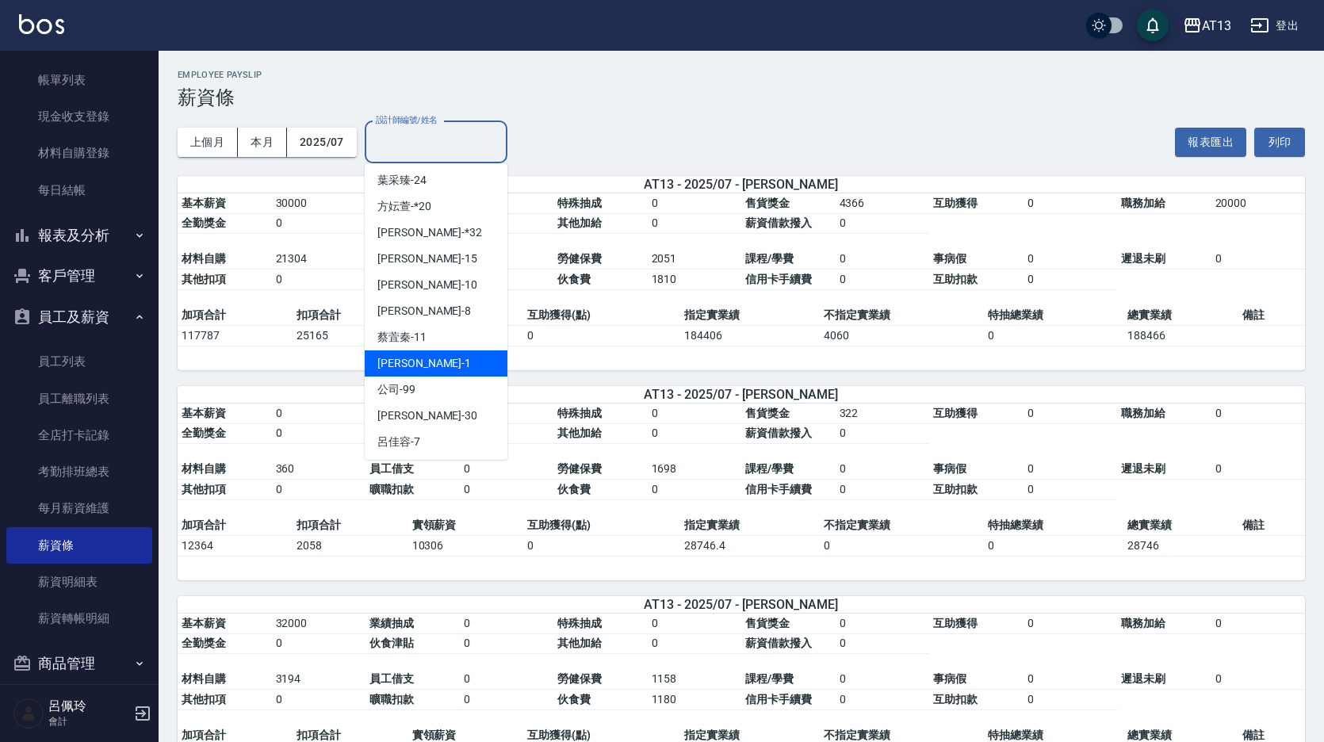
click at [448, 369] on div "[PERSON_NAME] -1" at bounding box center [436, 363] width 143 height 26
type input "[PERSON_NAME]-1"
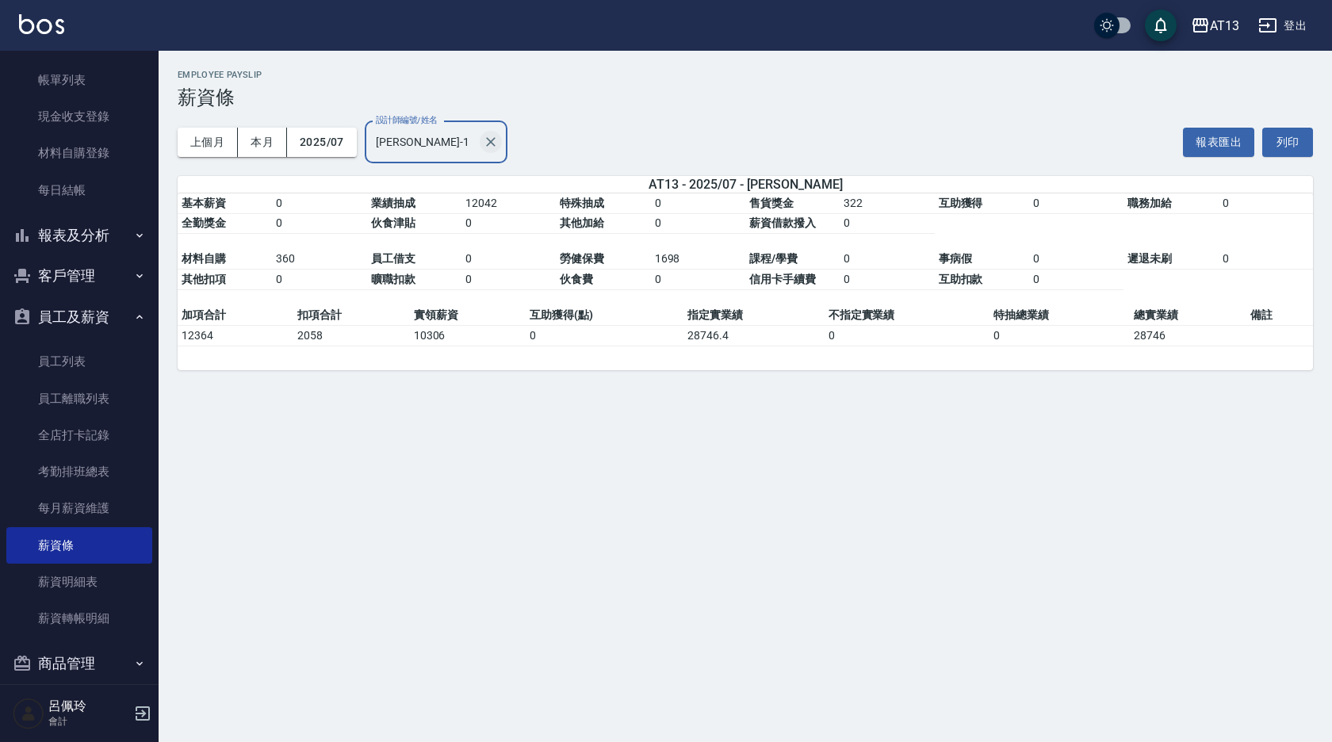
click at [489, 140] on icon "Clear" at bounding box center [491, 142] width 10 height 10
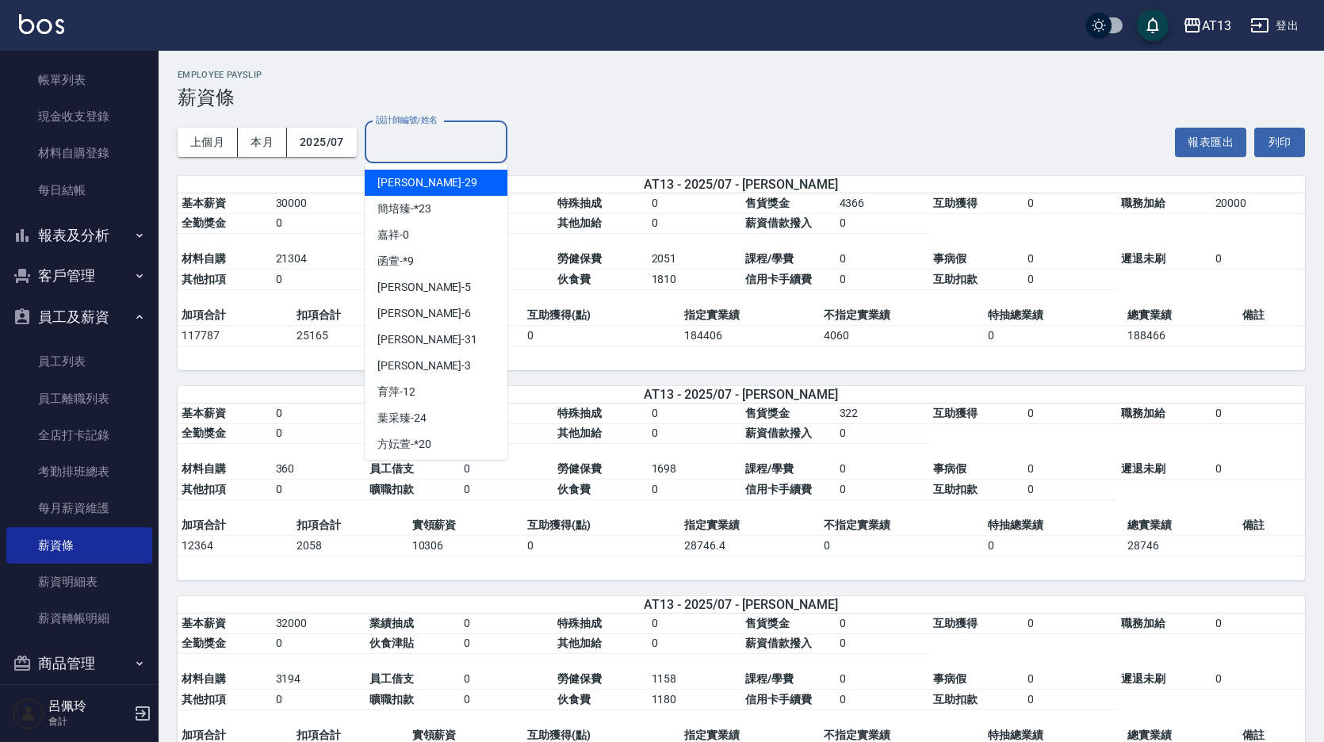
click at [461, 133] on input "設計師編號/姓名" at bounding box center [436, 142] width 128 height 28
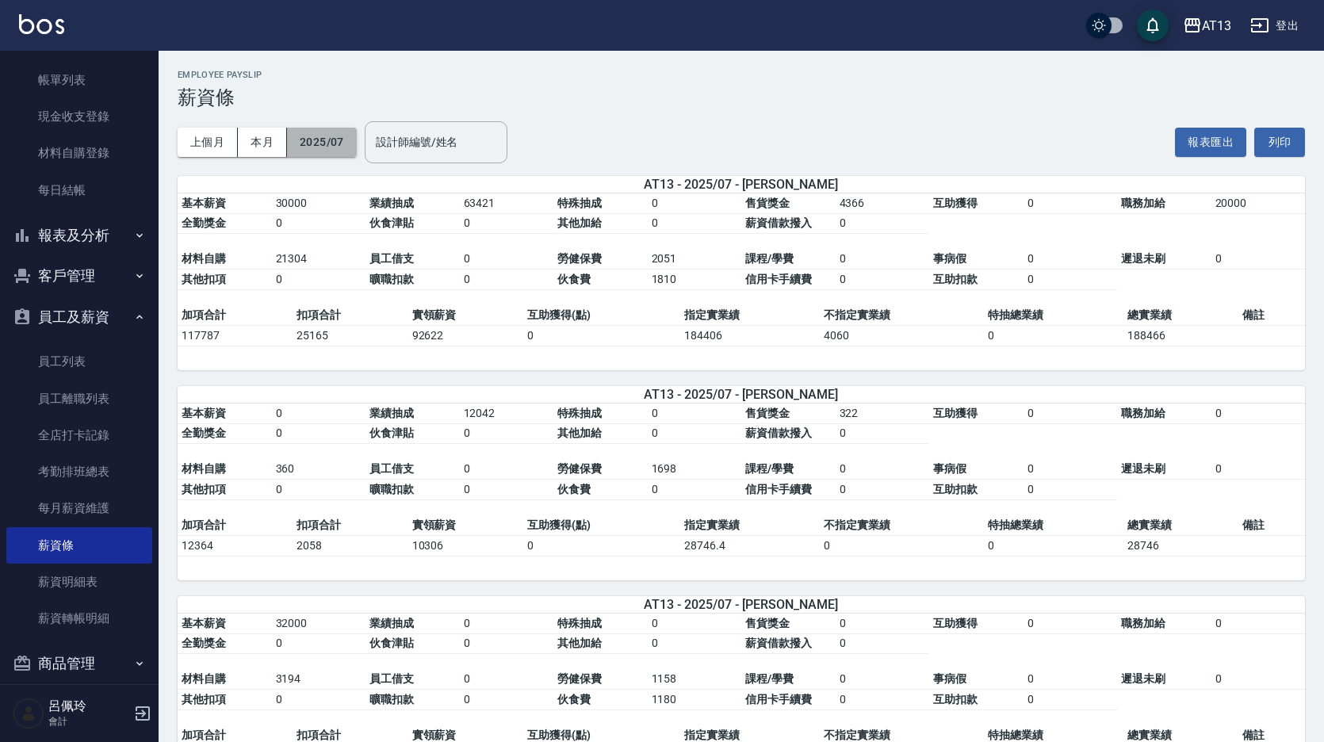
click at [314, 138] on button "2025/07" at bounding box center [322, 142] width 70 height 29
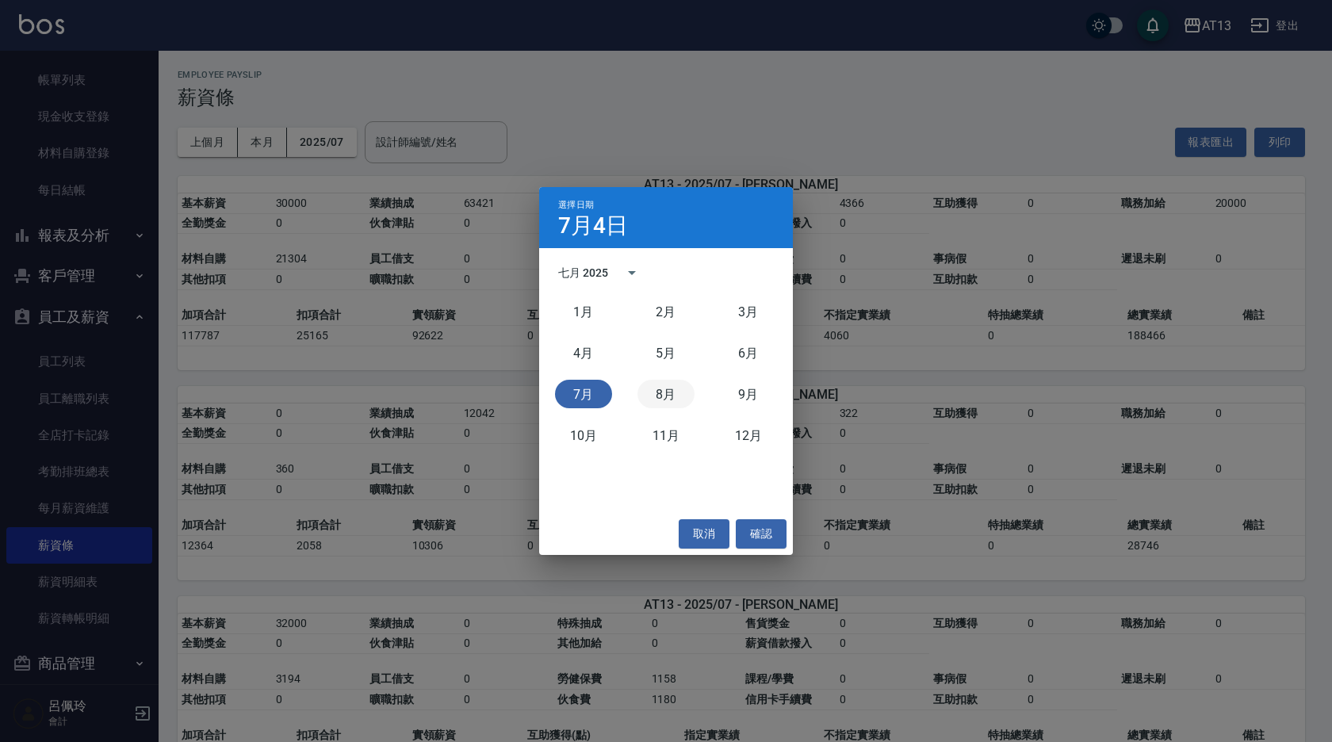
click at [672, 401] on button "8月" at bounding box center [665, 394] width 57 height 29
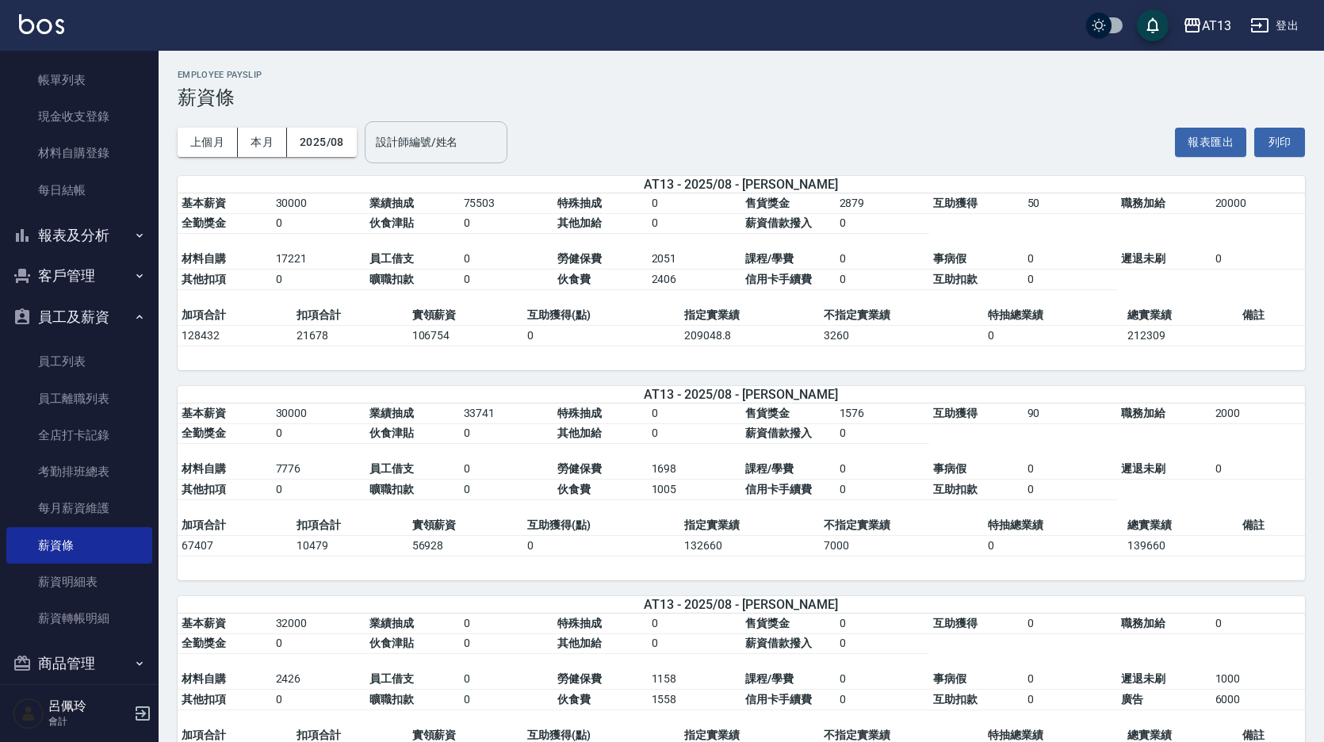
click at [455, 146] on input "設計師編號/姓名" at bounding box center [436, 142] width 128 height 28
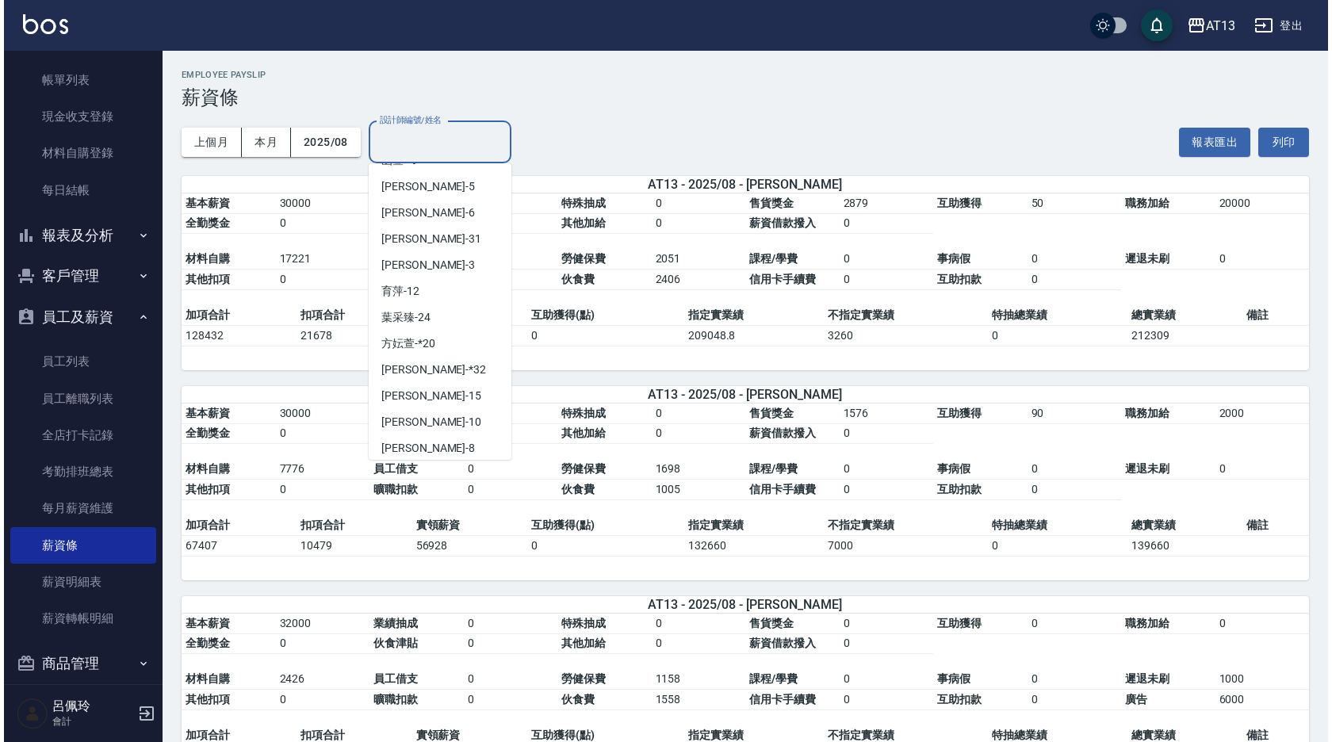
scroll to position [238, 0]
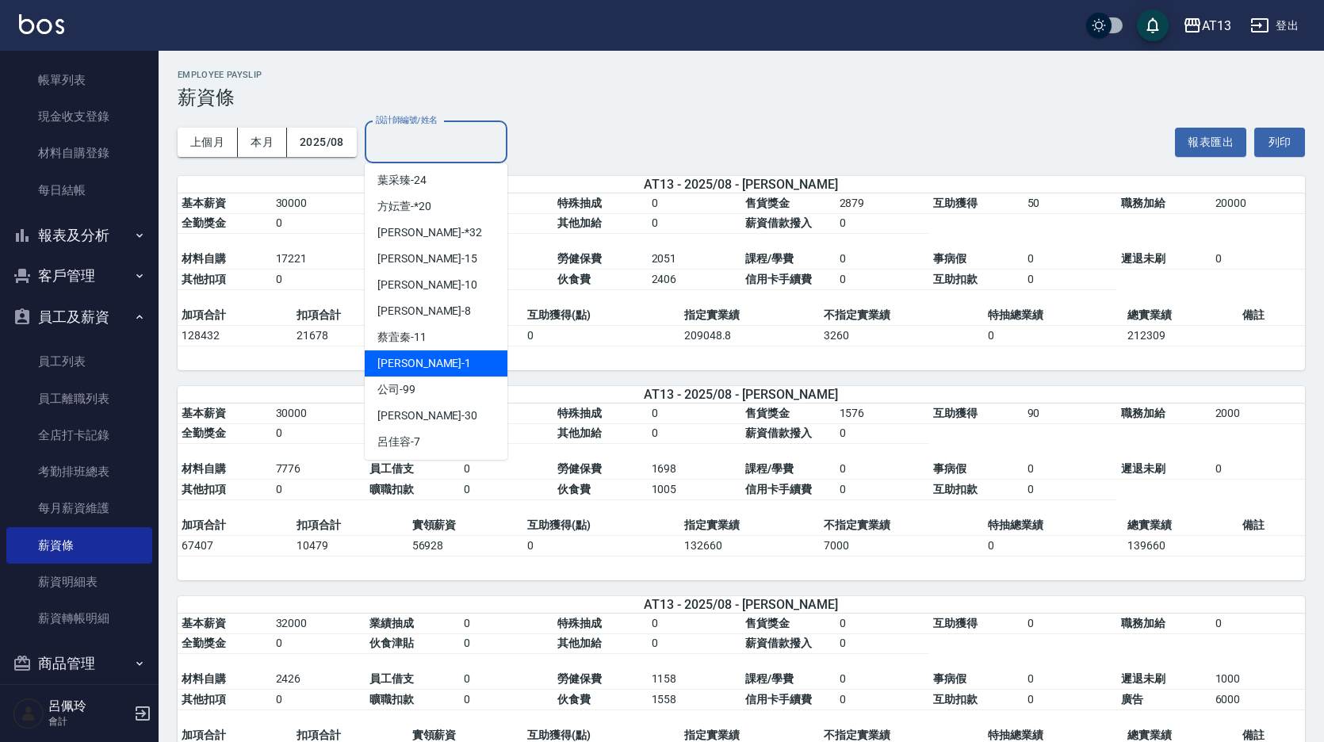
click at [444, 359] on div "[PERSON_NAME] -1" at bounding box center [436, 363] width 143 height 26
type input "[PERSON_NAME]-1"
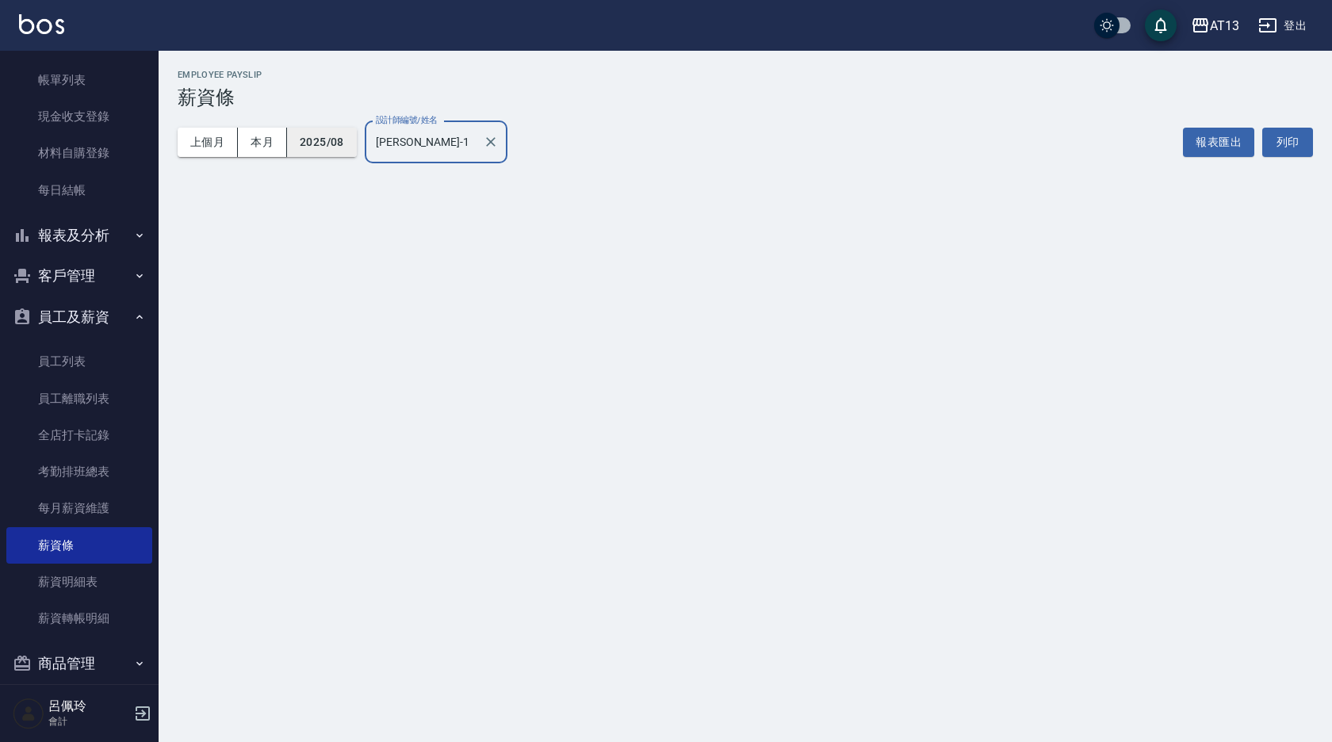
click at [339, 147] on button "2025/08" at bounding box center [322, 142] width 70 height 29
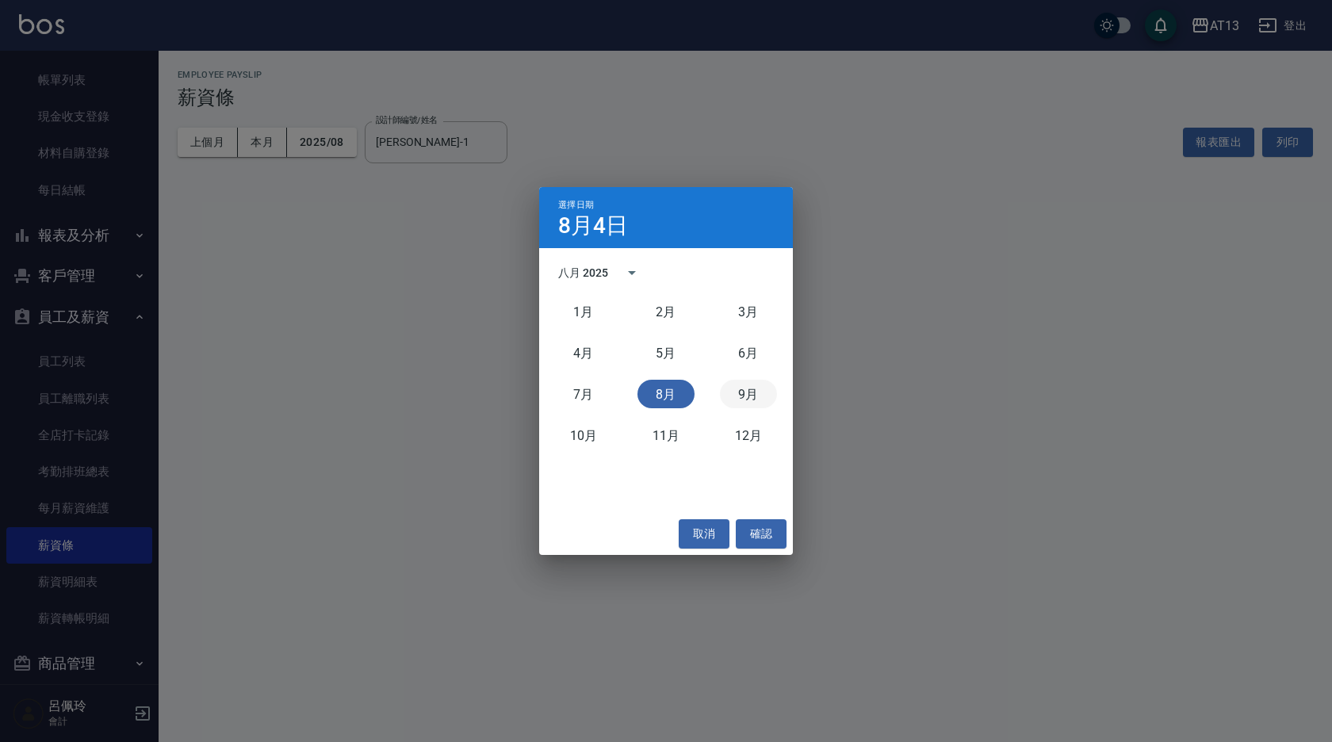
click at [746, 403] on button "9月" at bounding box center [748, 394] width 57 height 29
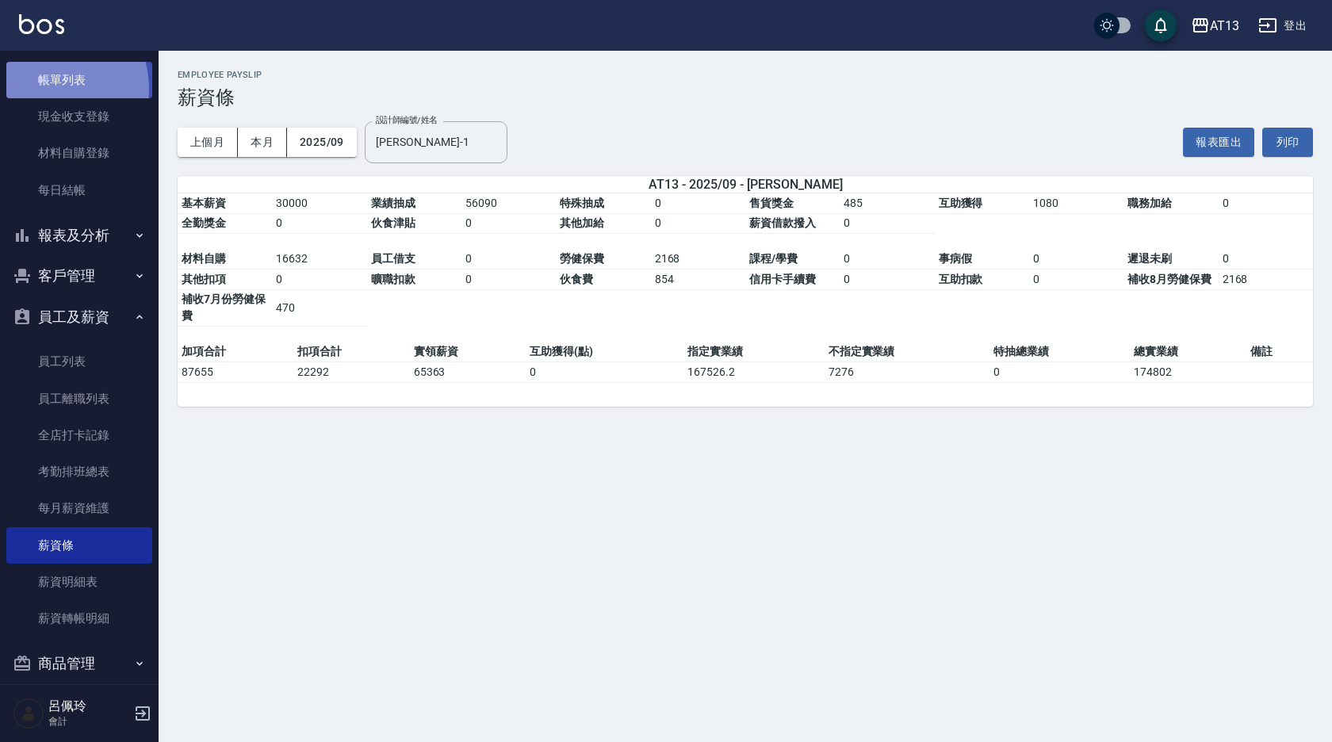
click at [48, 89] on link "帳單列表" at bounding box center [79, 80] width 146 height 36
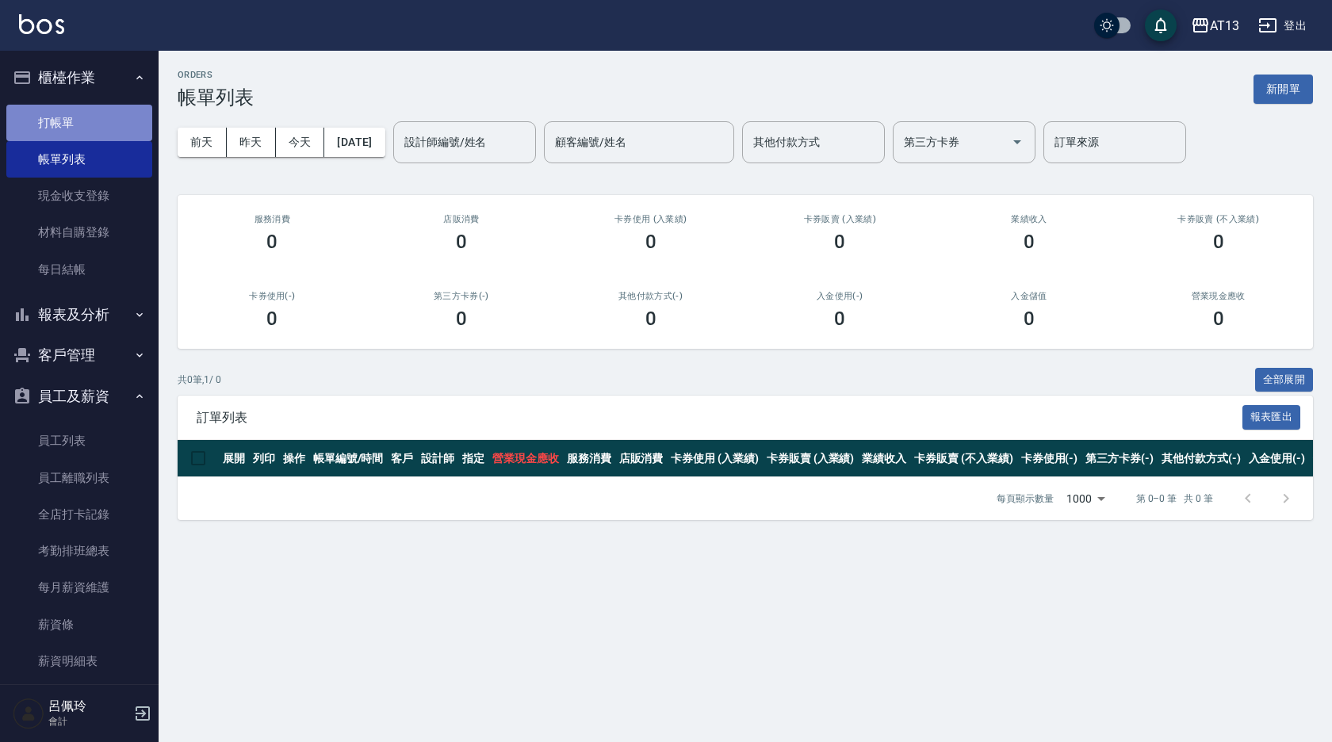
click at [81, 115] on link "打帳單" at bounding box center [79, 123] width 146 height 36
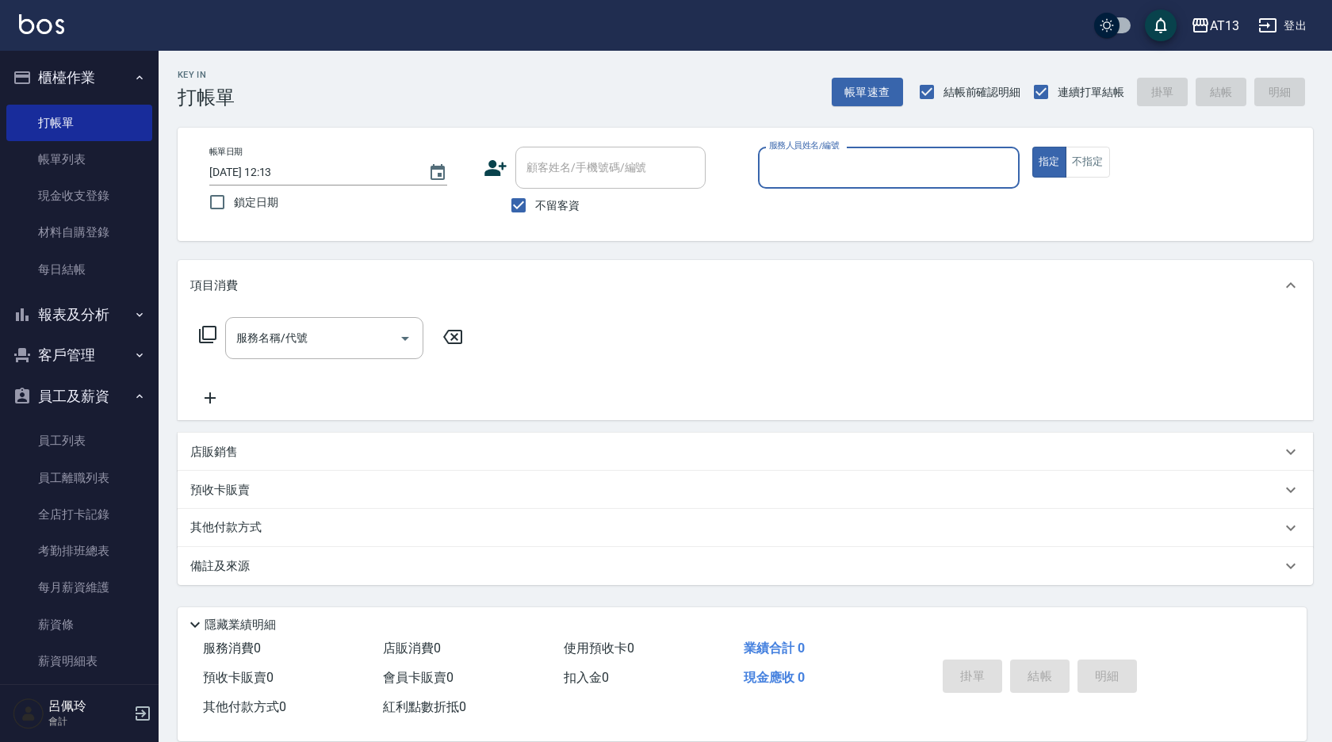
drag, startPoint x: 80, startPoint y: 700, endPoint x: 0, endPoint y: 542, distance: 177.7
click at [80, 699] on h5 "呂佩玲" at bounding box center [88, 707] width 81 height 16
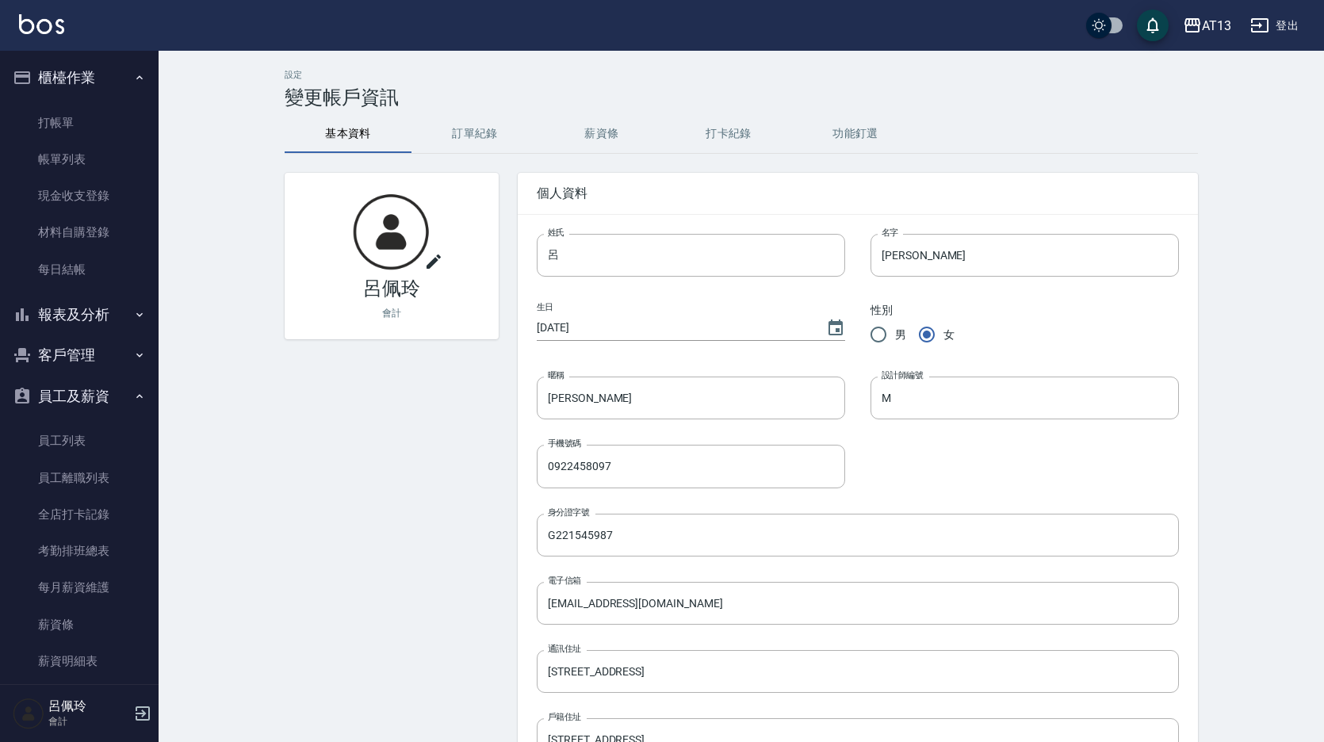
click at [946, 79] on div "設定 變更帳戶資訊" at bounding box center [741, 89] width 913 height 39
click at [76, 113] on link "打帳單" at bounding box center [79, 123] width 146 height 36
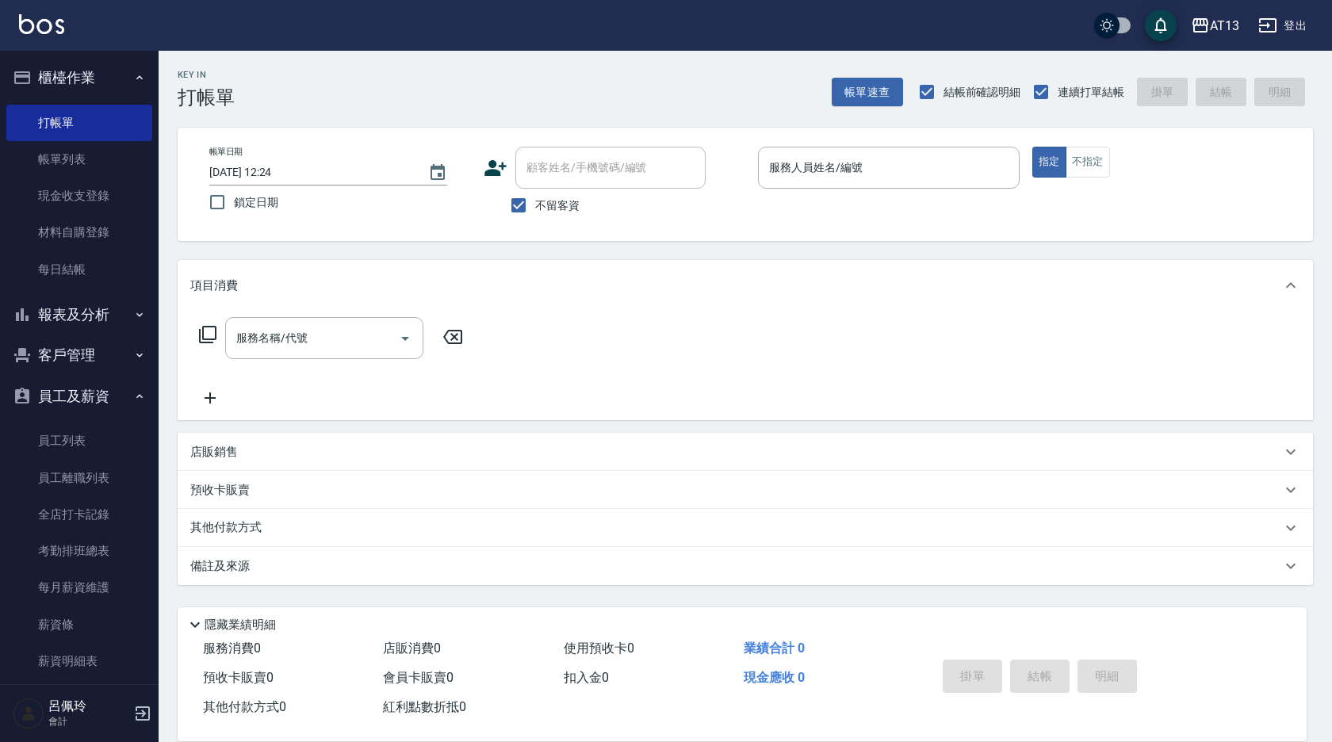
click at [714, 726] on div "服務消費 0 店販消費 0 使用預收卡 0 業績合計 0 預收卡販賣 0 會員卡販賣 0 扣入金 0 現金應收 0 其他付款方式 0 紅利點數折抵 0 掛單 …" at bounding box center [742, 687] width 1129 height 107
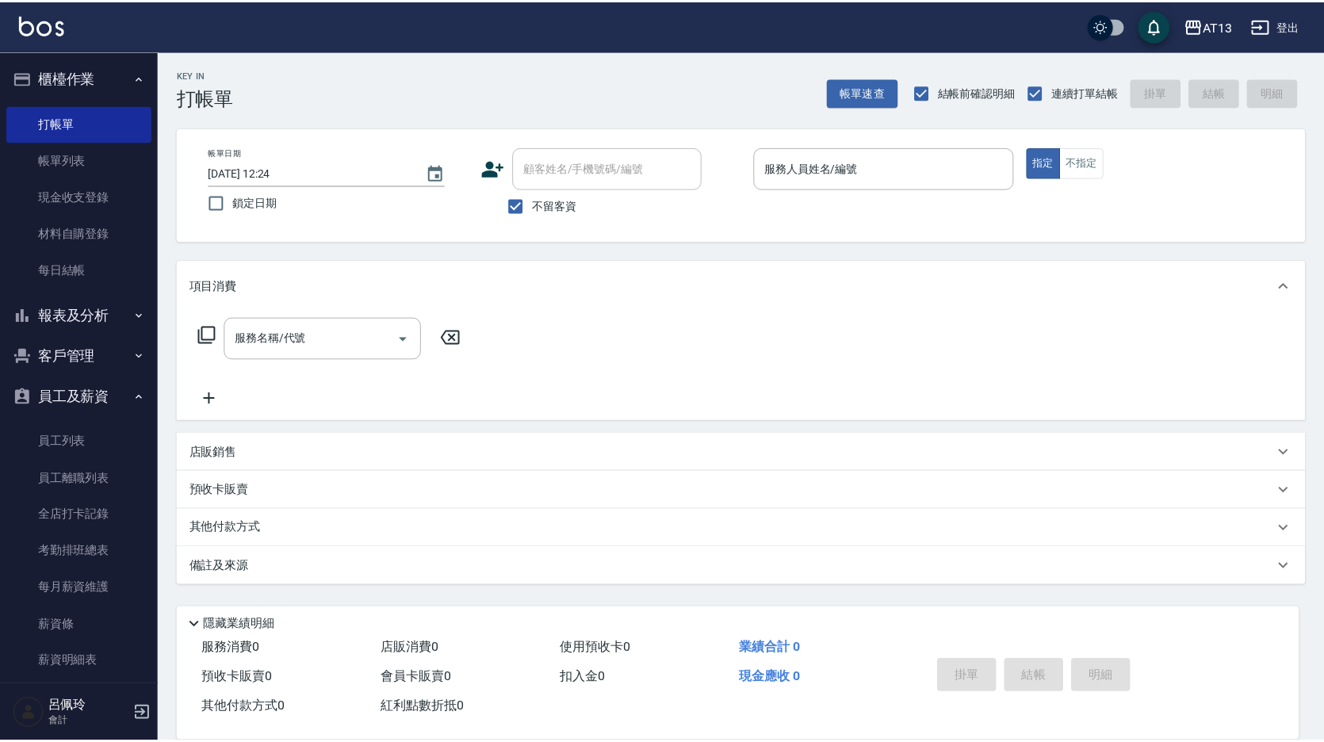
scroll to position [139, 0]
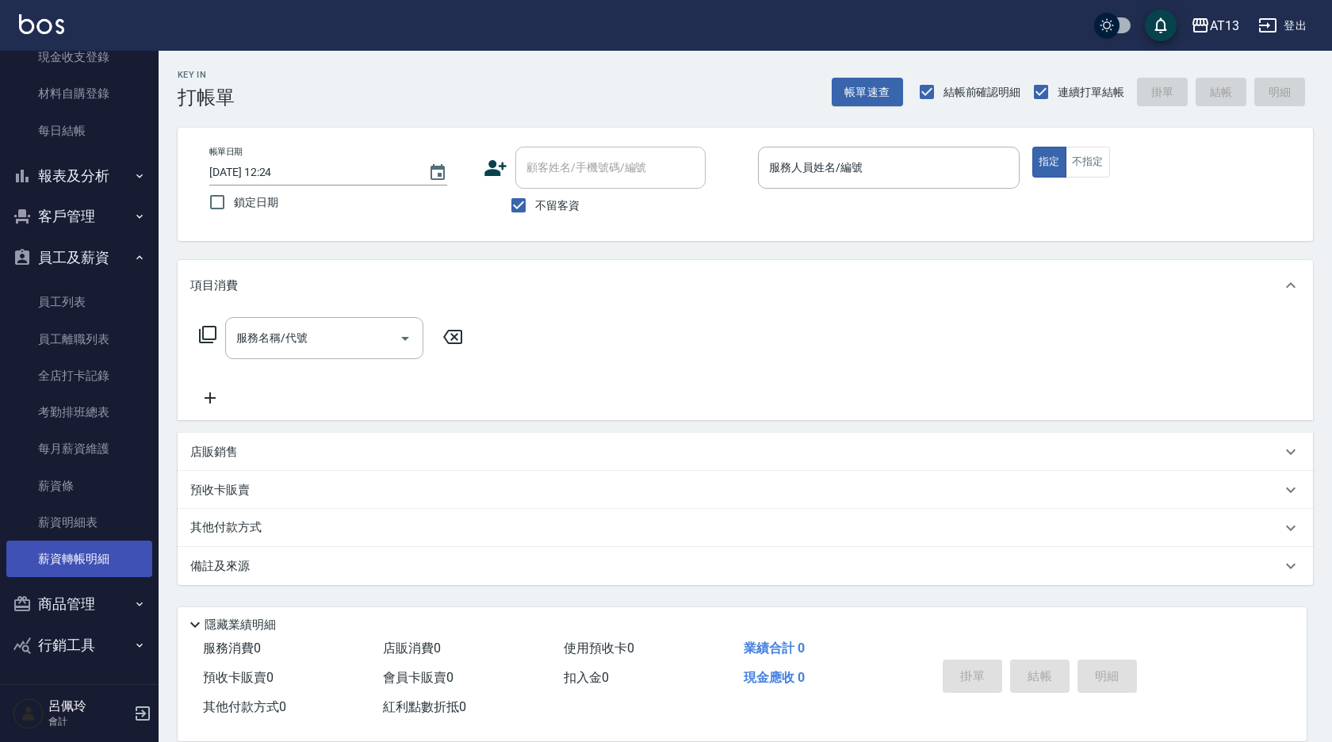
click at [88, 555] on link "薪資轉帳明細" at bounding box center [79, 559] width 146 height 36
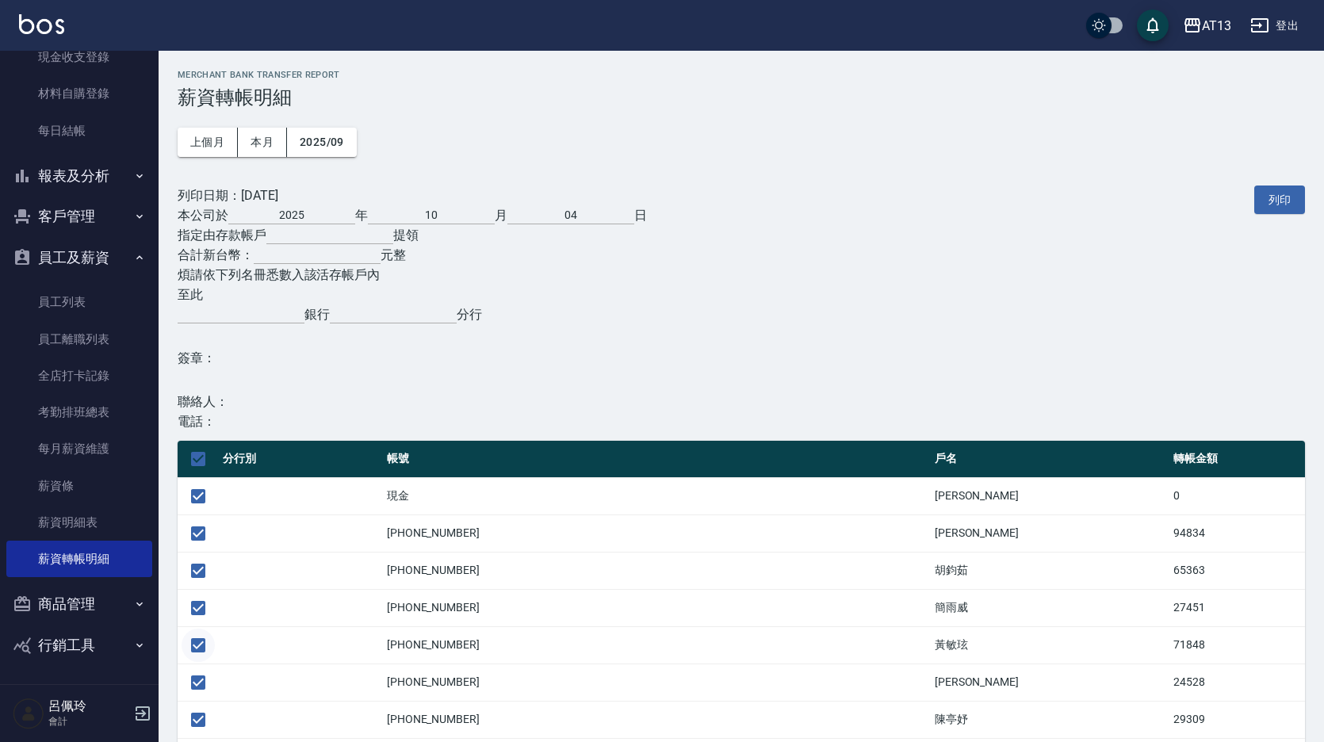
click at [1281, 192] on button "列印" at bounding box center [1279, 200] width 51 height 29
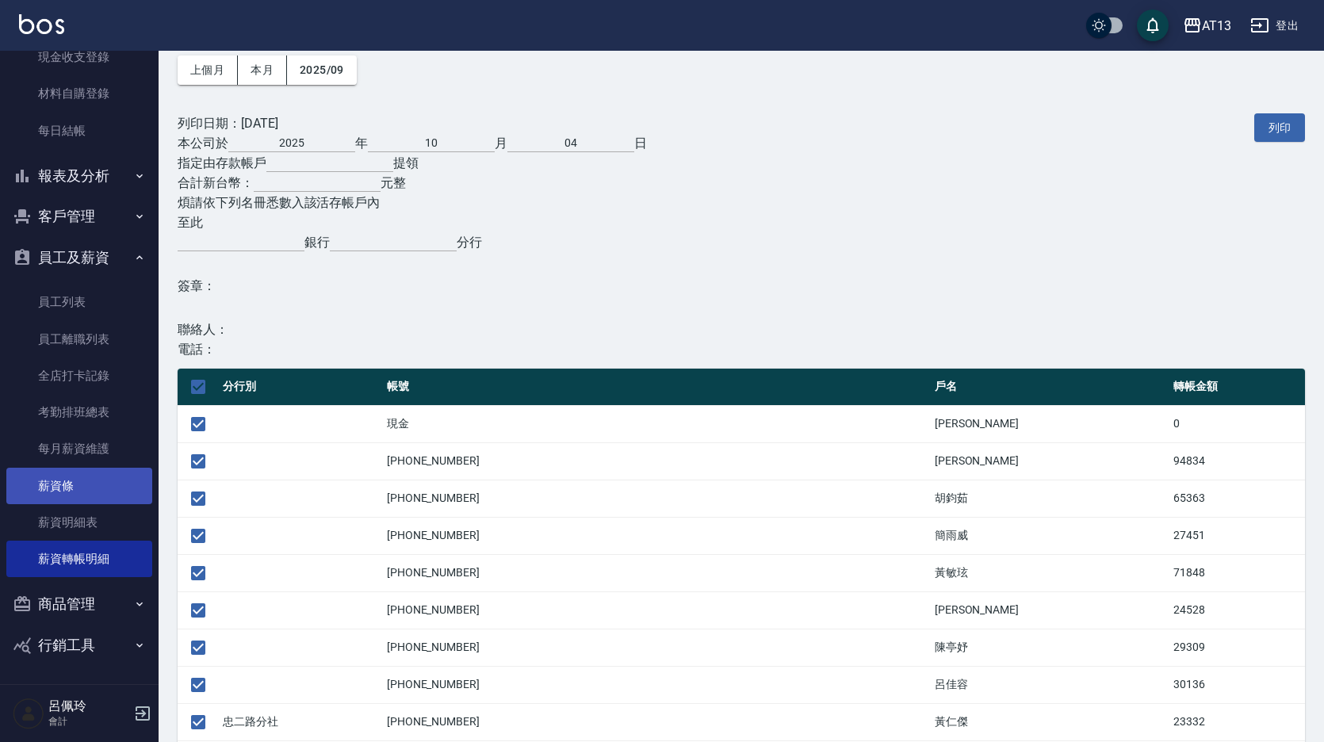
scroll to position [159, 0]
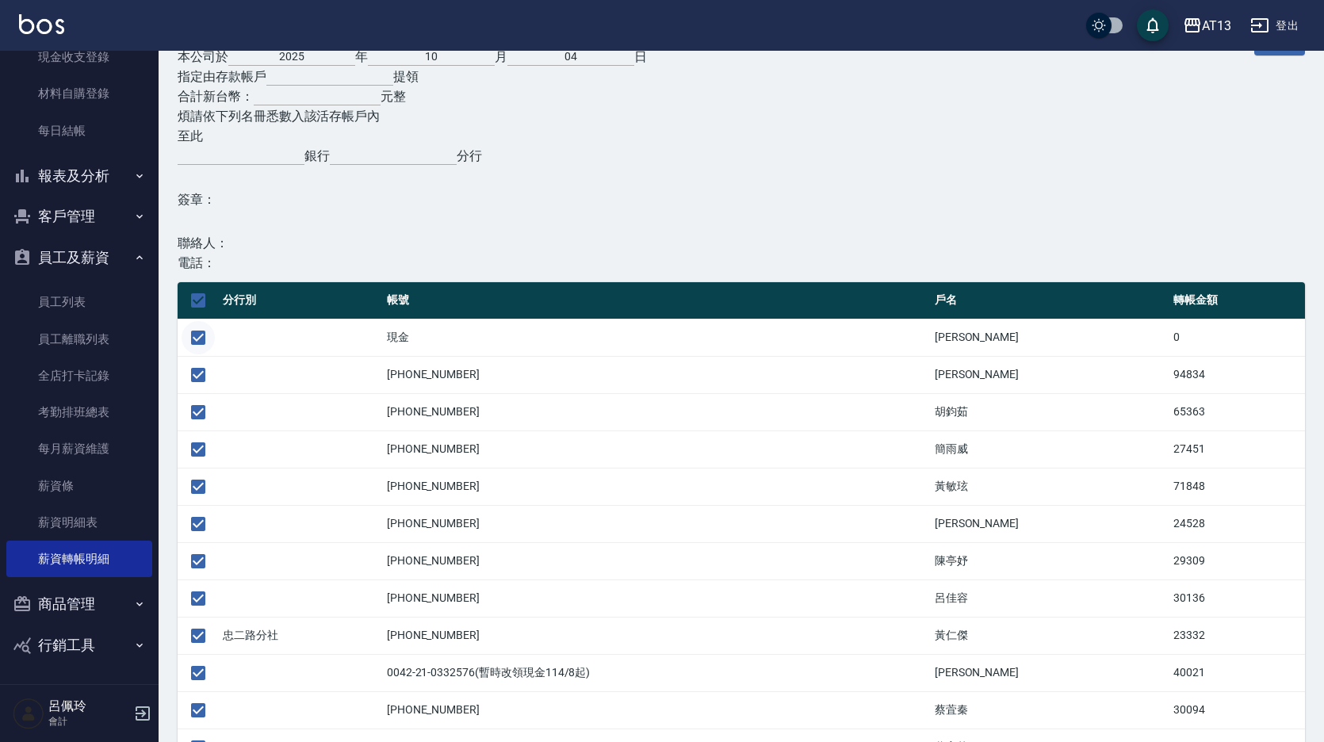
click at [205, 332] on input "checkbox" at bounding box center [198, 337] width 33 height 33
checkbox input "false"
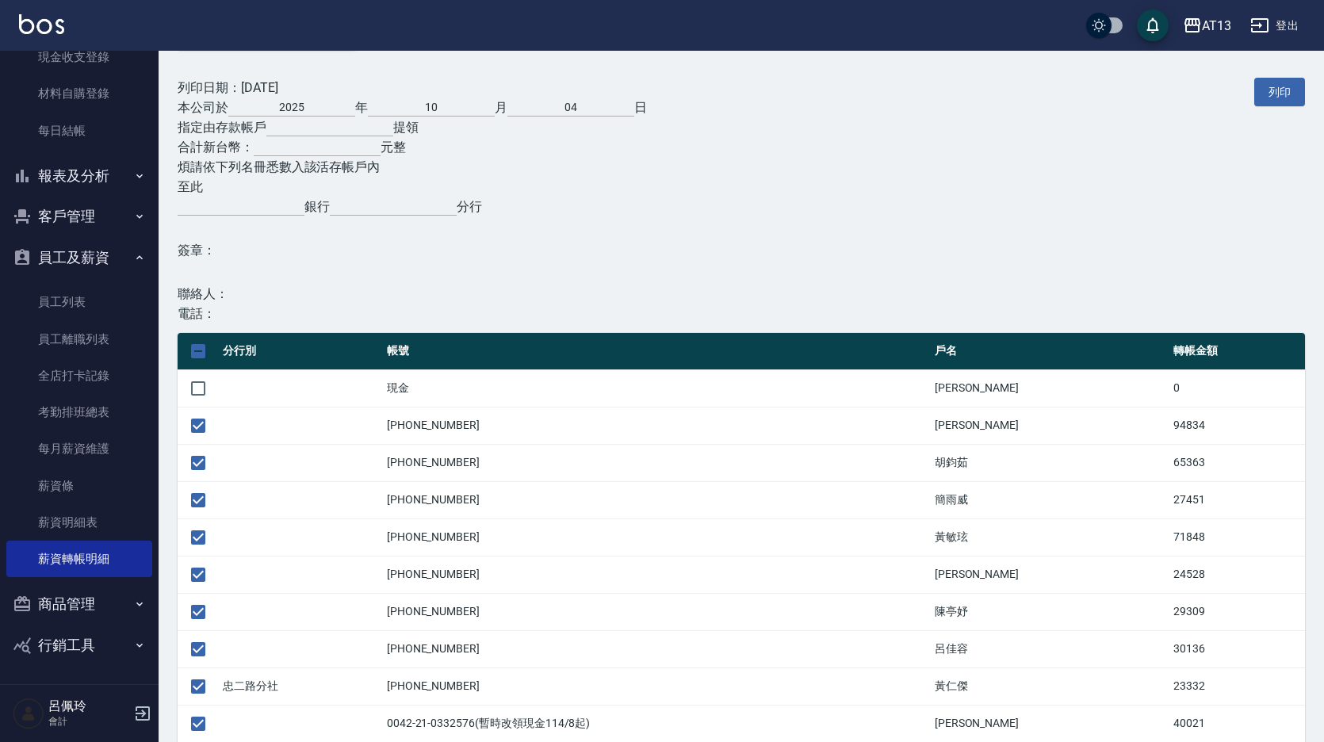
scroll to position [50, 0]
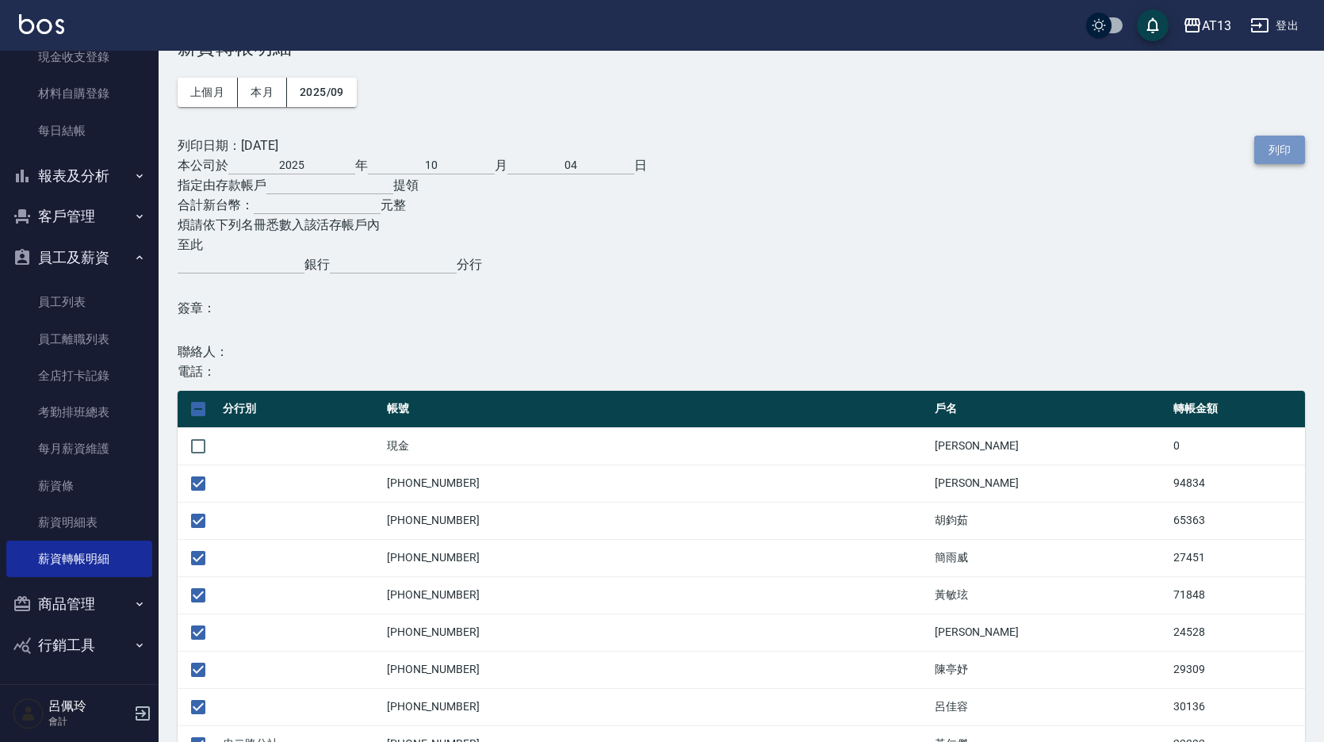
click at [1284, 136] on button "列印" at bounding box center [1279, 150] width 51 height 29
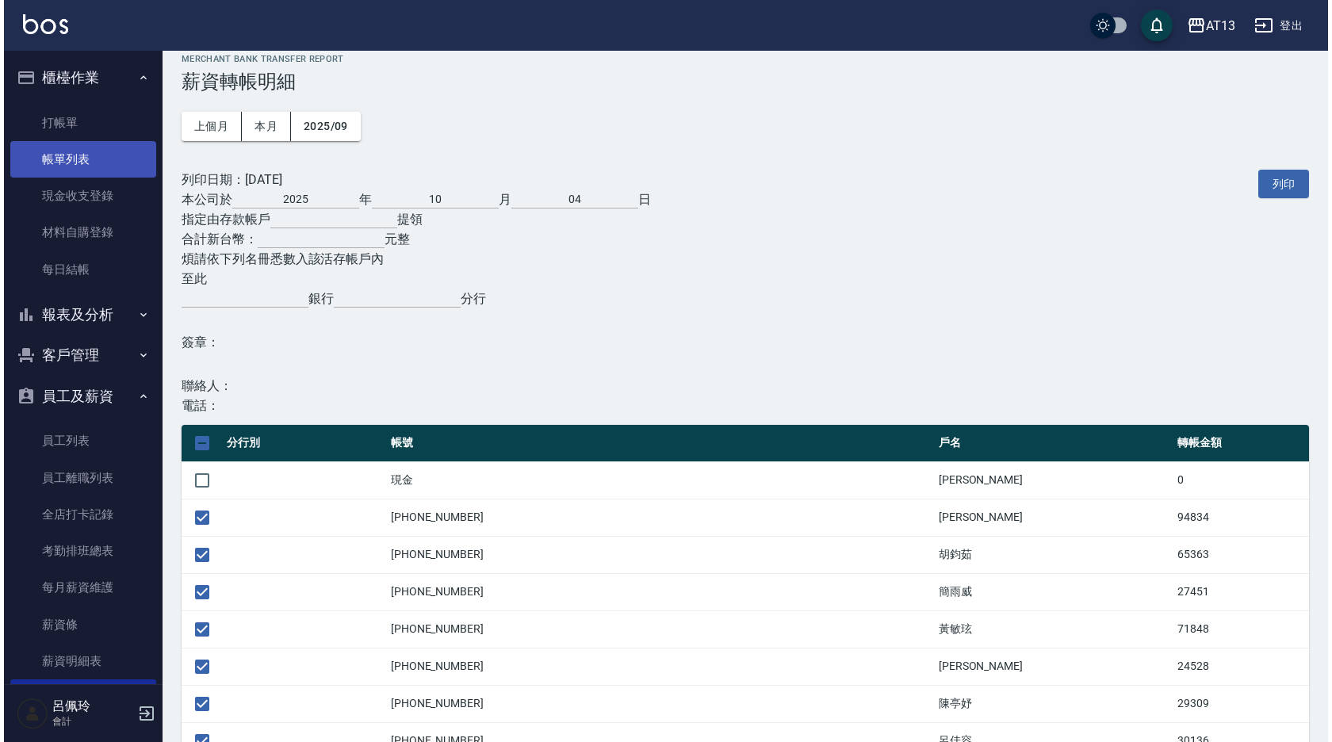
scroll to position [0, 0]
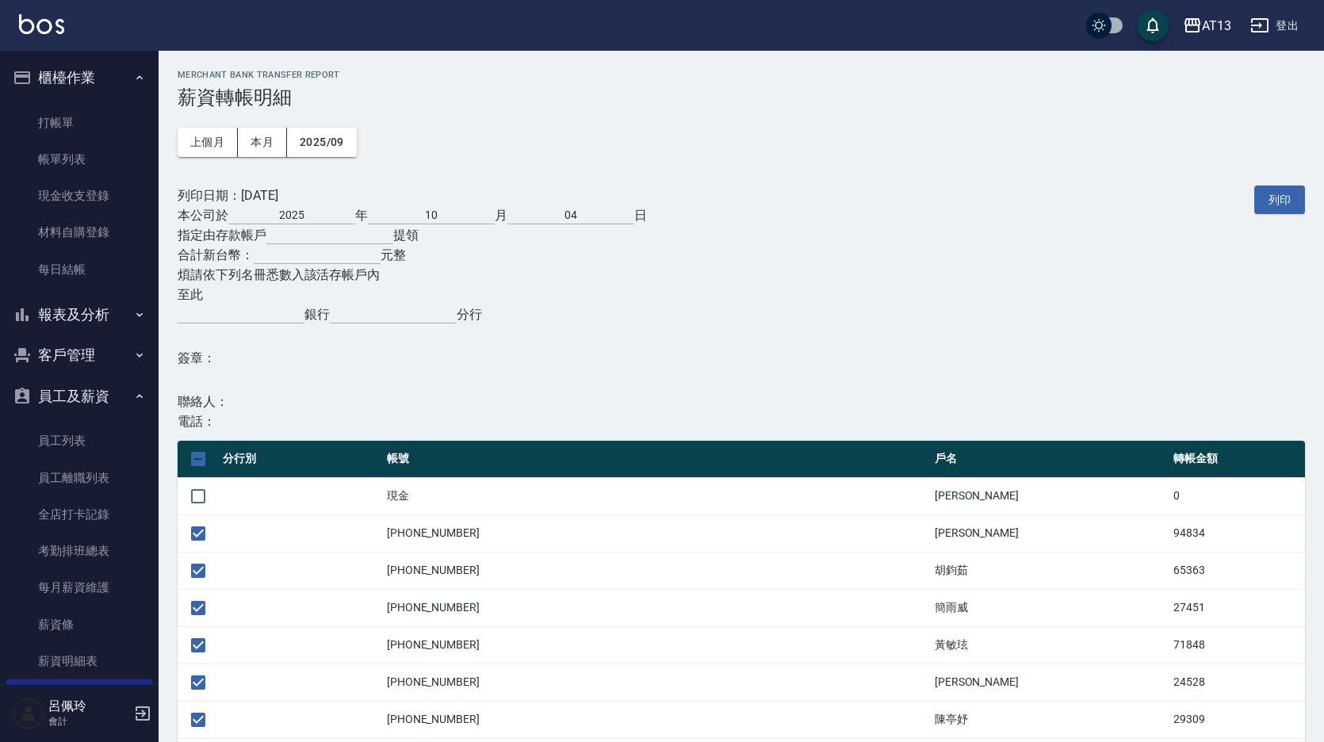
drag, startPoint x: 45, startPoint y: 118, endPoint x: 44, endPoint y: 100, distance: 18.3
click at [45, 118] on link "打帳單" at bounding box center [79, 123] width 146 height 36
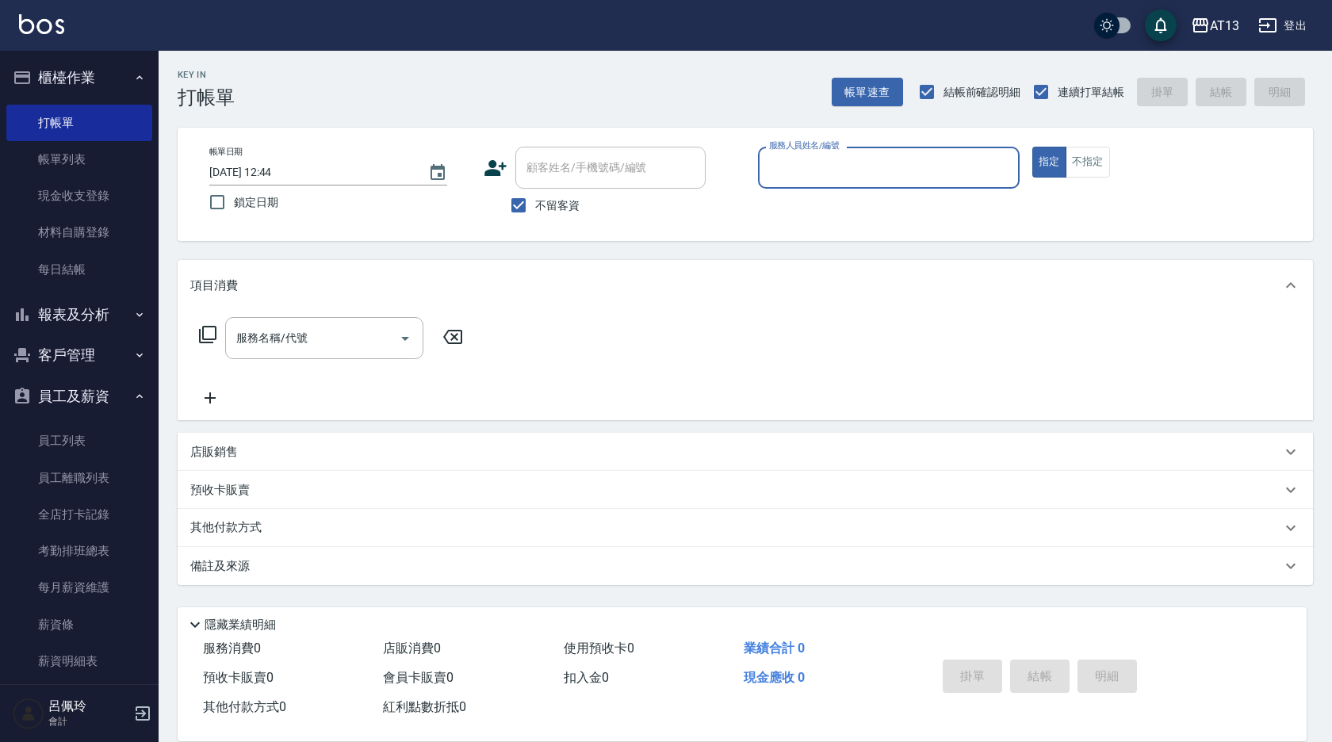
drag, startPoint x: 45, startPoint y: 79, endPoint x: 833, endPoint y: 177, distance: 794.2
click at [833, 177] on input "服務人員姓名/編號" at bounding box center [888, 168] width 247 height 28
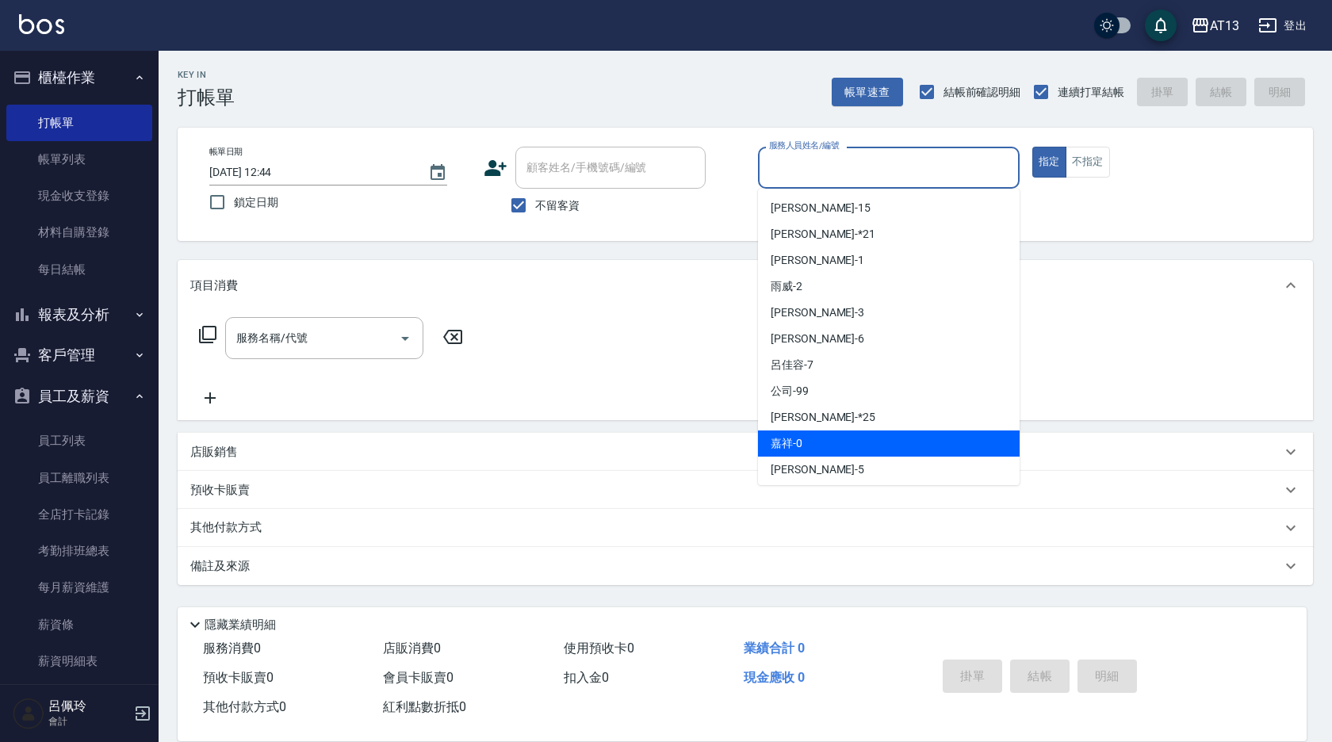
click at [836, 446] on div "嘉祥 -0" at bounding box center [889, 444] width 262 height 26
type input "嘉祥-0"
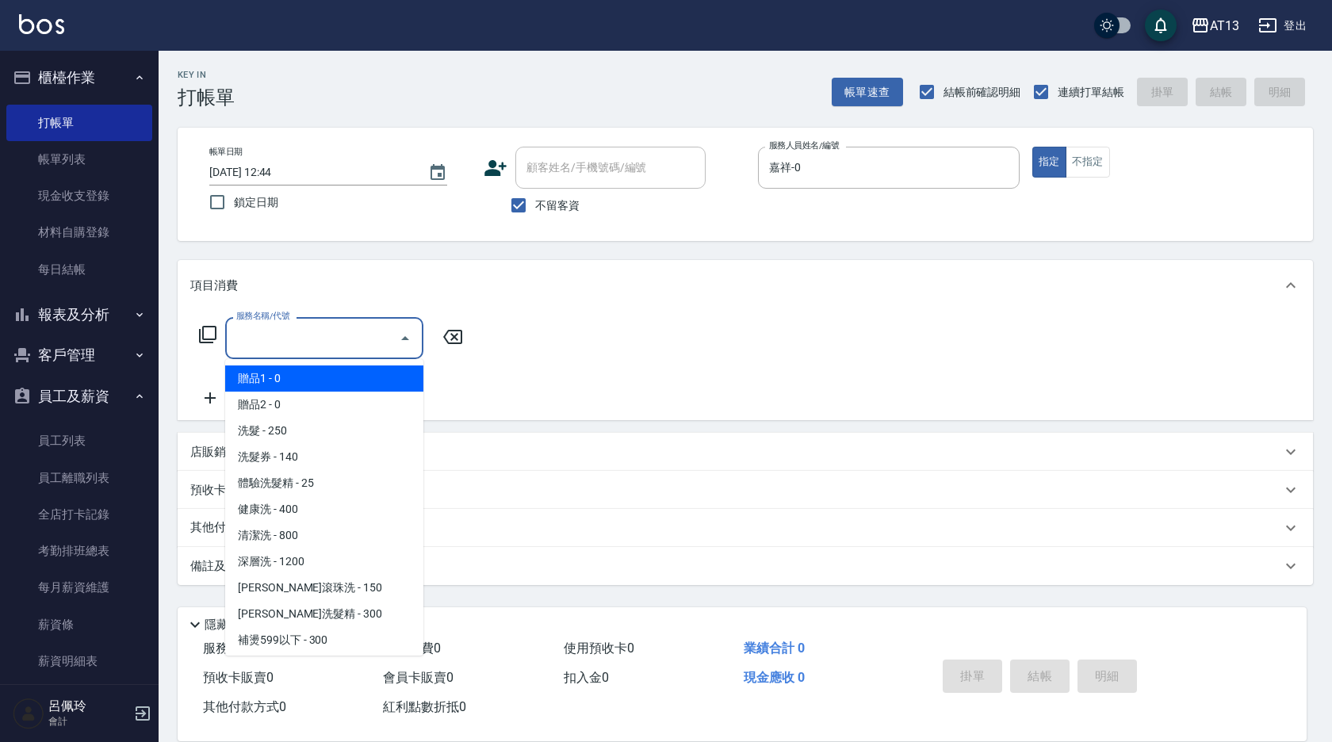
click at [313, 337] on input "服務名稱/代號" at bounding box center [312, 338] width 160 height 28
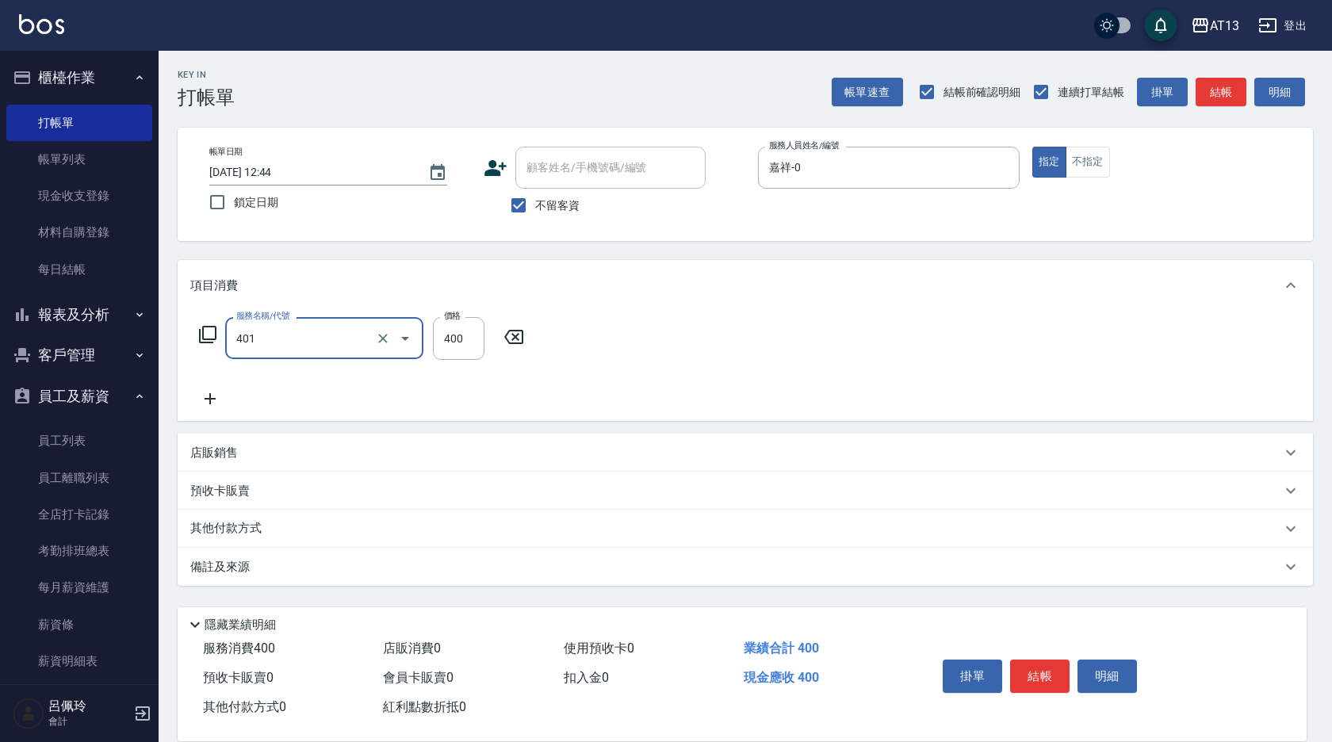
type input "剪髮(401)"
drag, startPoint x: 668, startPoint y: 334, endPoint x: 693, endPoint y: 354, distance: 32.2
click at [669, 334] on div "服務名稱/代號 剪髮(401) 服務名稱/代號 價格 400 價格" at bounding box center [745, 366] width 1135 height 110
click at [1061, 676] on button "結帳" at bounding box center [1039, 676] width 59 height 33
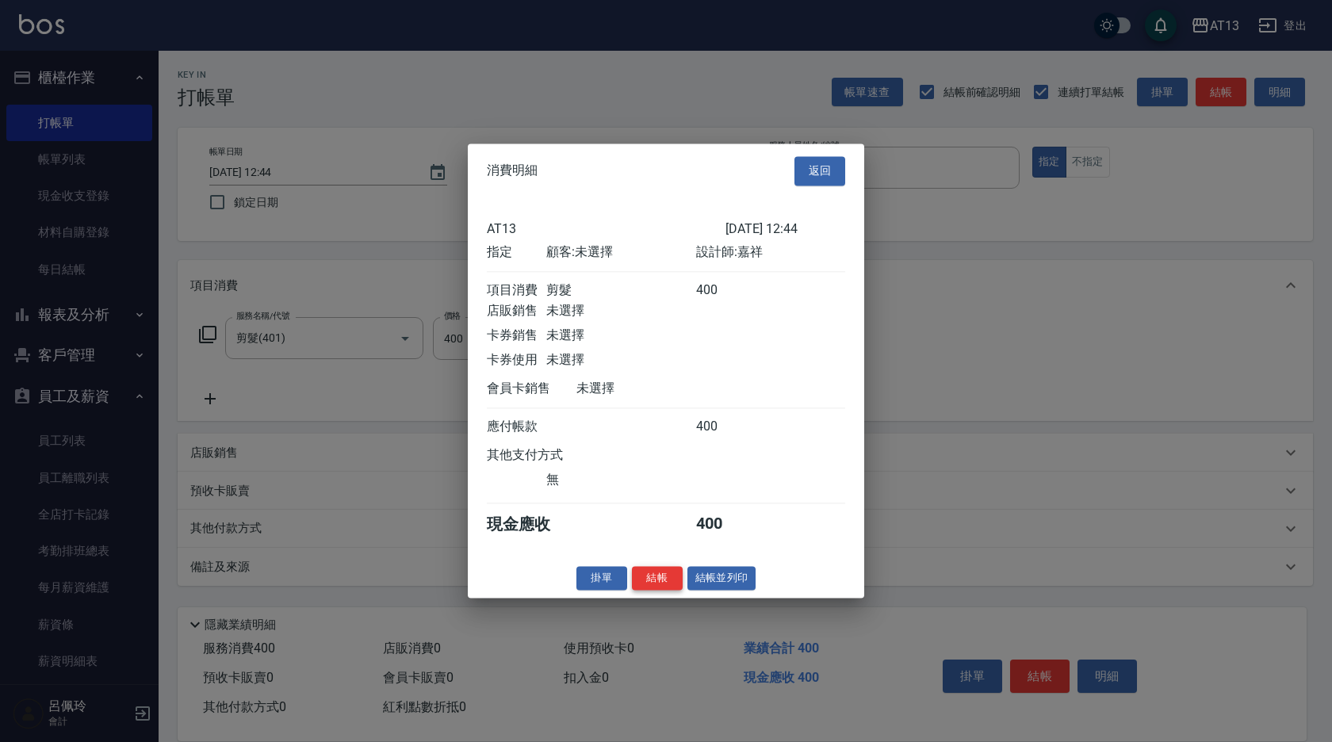
click at [649, 587] on button "結帳" at bounding box center [657, 578] width 51 height 25
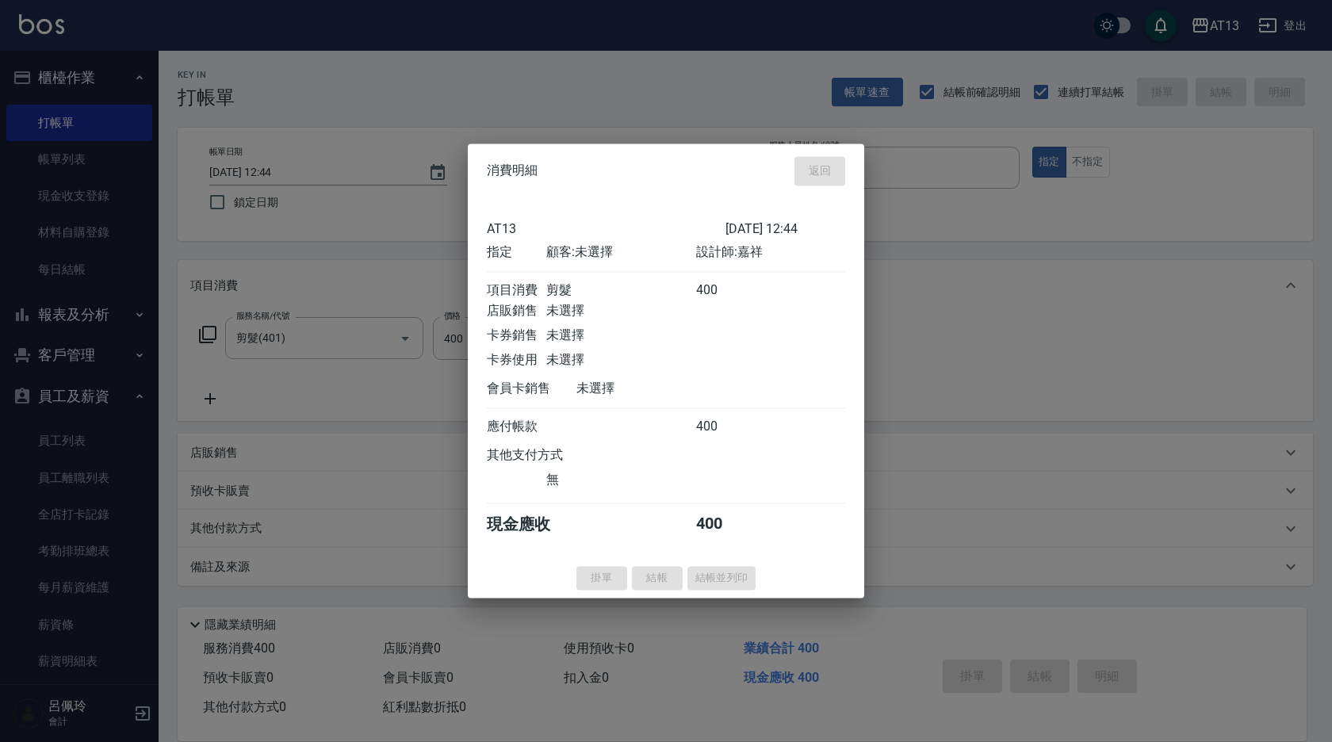
type input "[DATE] 12:48"
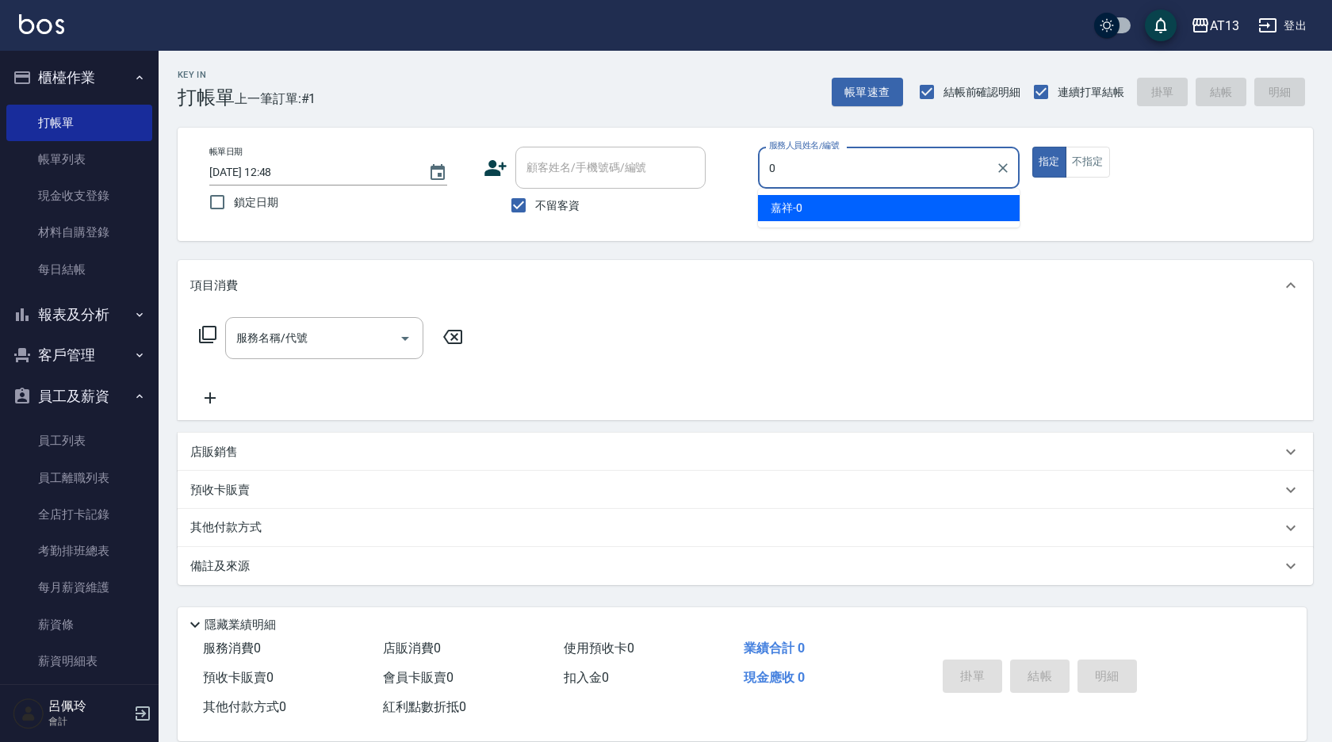
click at [996, 213] on div "嘉祥 -0" at bounding box center [889, 208] width 262 height 26
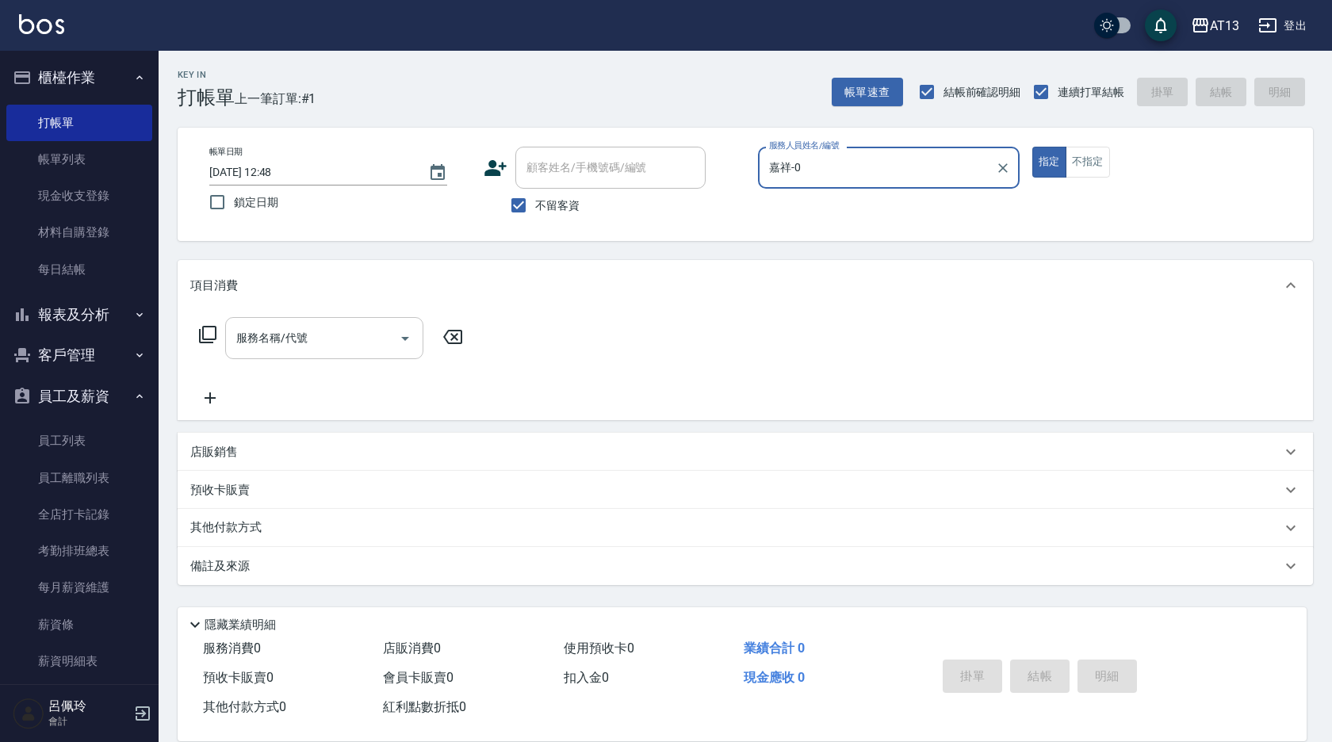
type input "嘉祥-0"
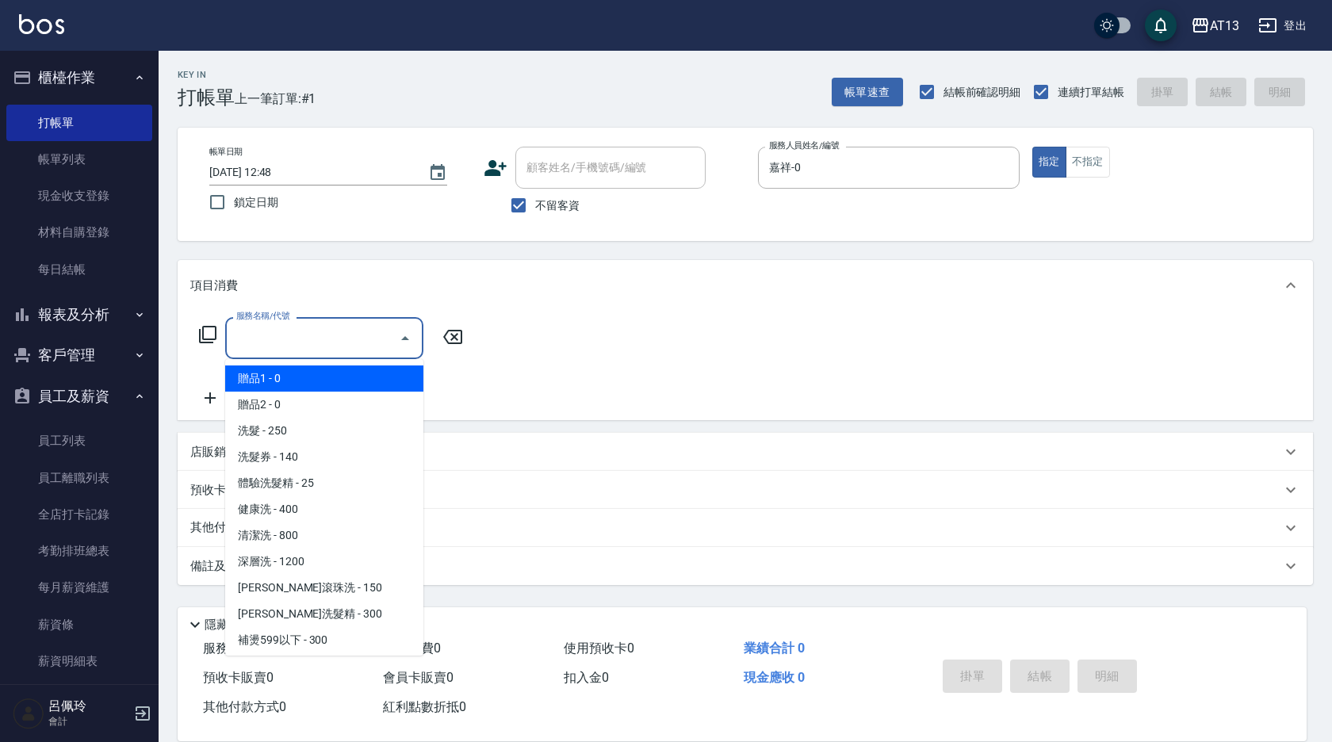
click at [291, 343] on input "服務名稱/代號" at bounding box center [312, 338] width 160 height 28
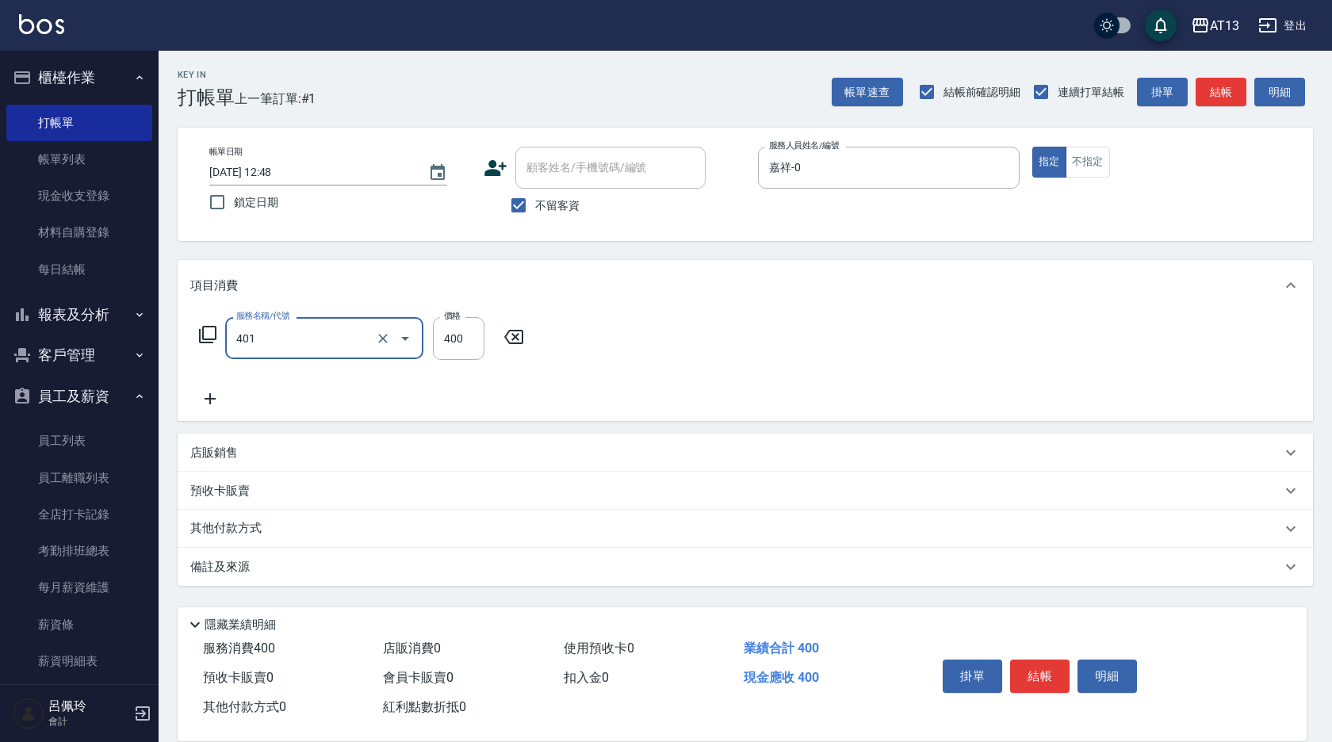
type input "剪髮(401)"
click at [948, 339] on div "服務名稱/代號 剪髮(401) 服務名稱/代號 價格 400 價格" at bounding box center [745, 366] width 1135 height 110
click at [1055, 675] on button "結帳" at bounding box center [1039, 676] width 59 height 33
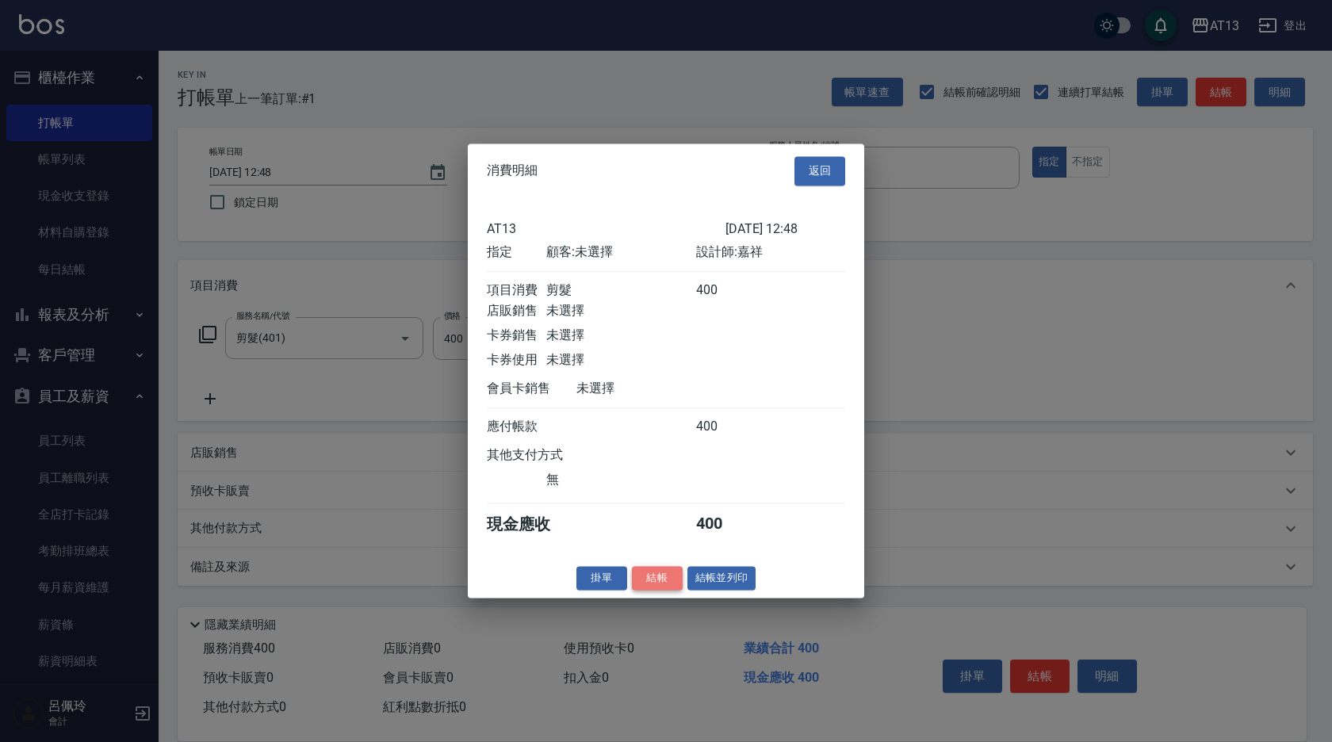
click at [671, 585] on button "結帳" at bounding box center [657, 578] width 51 height 25
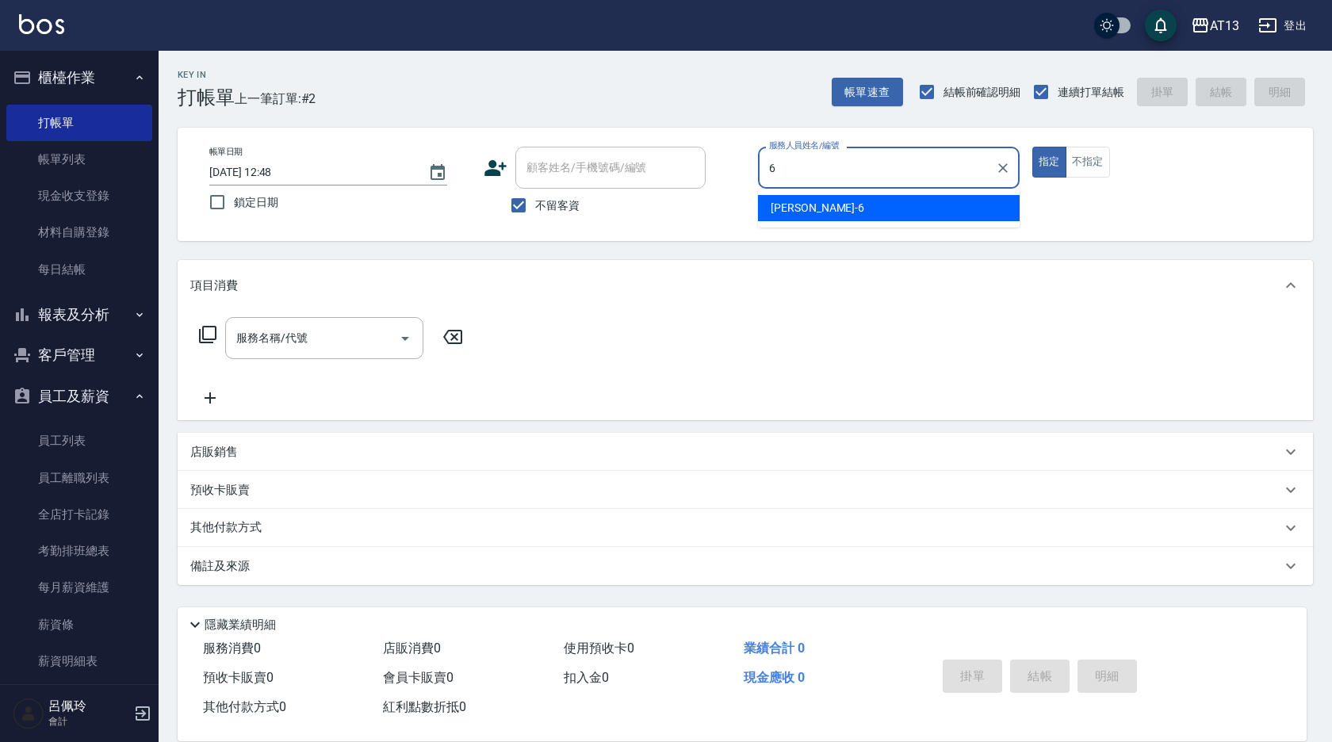
click at [898, 211] on div "亭妤 -6" at bounding box center [889, 208] width 262 height 26
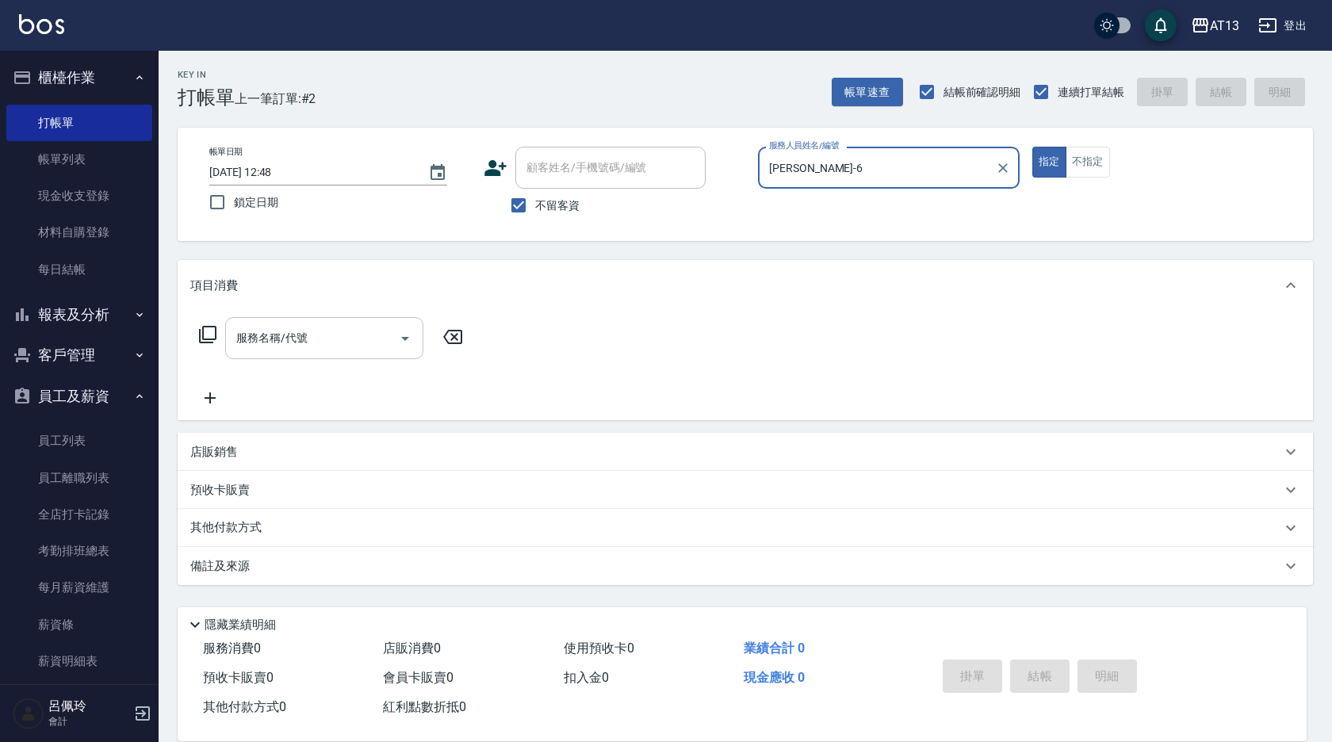
type input "[PERSON_NAME]-6"
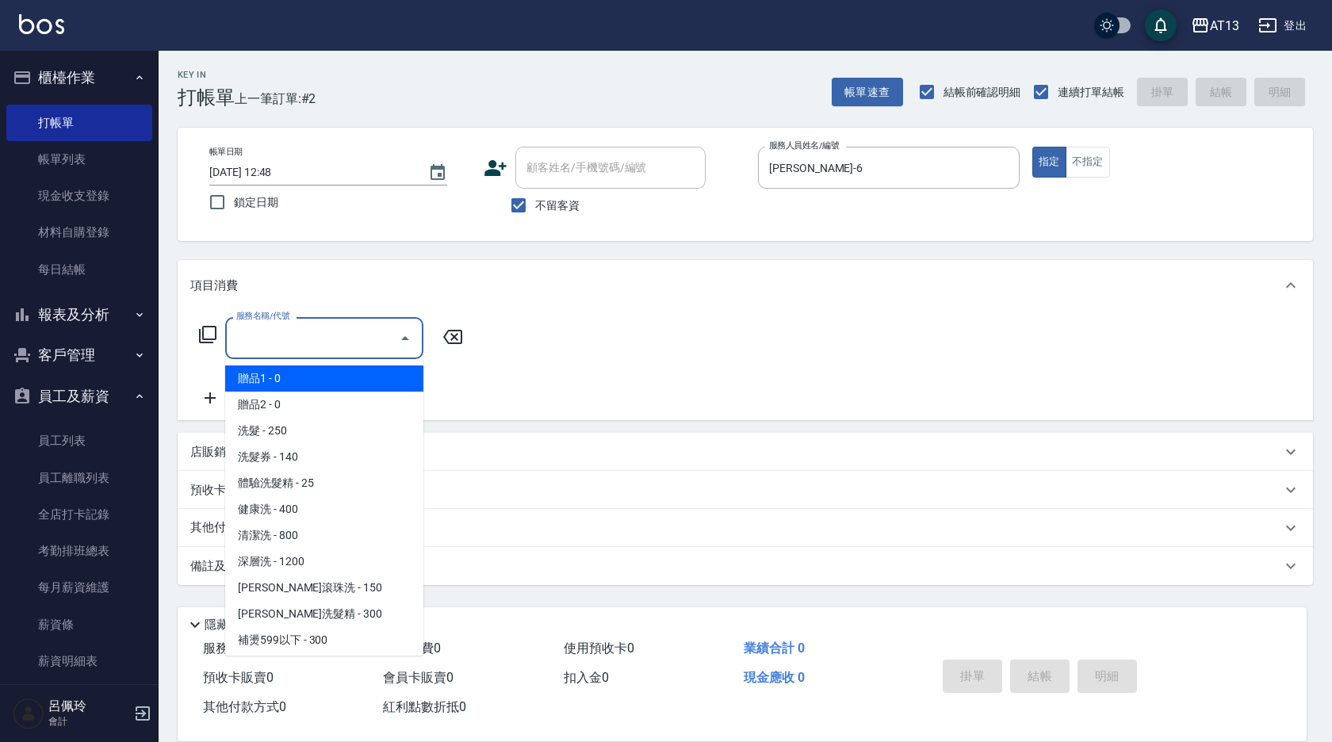
click at [298, 332] on input "服務名稱/代號" at bounding box center [312, 338] width 160 height 28
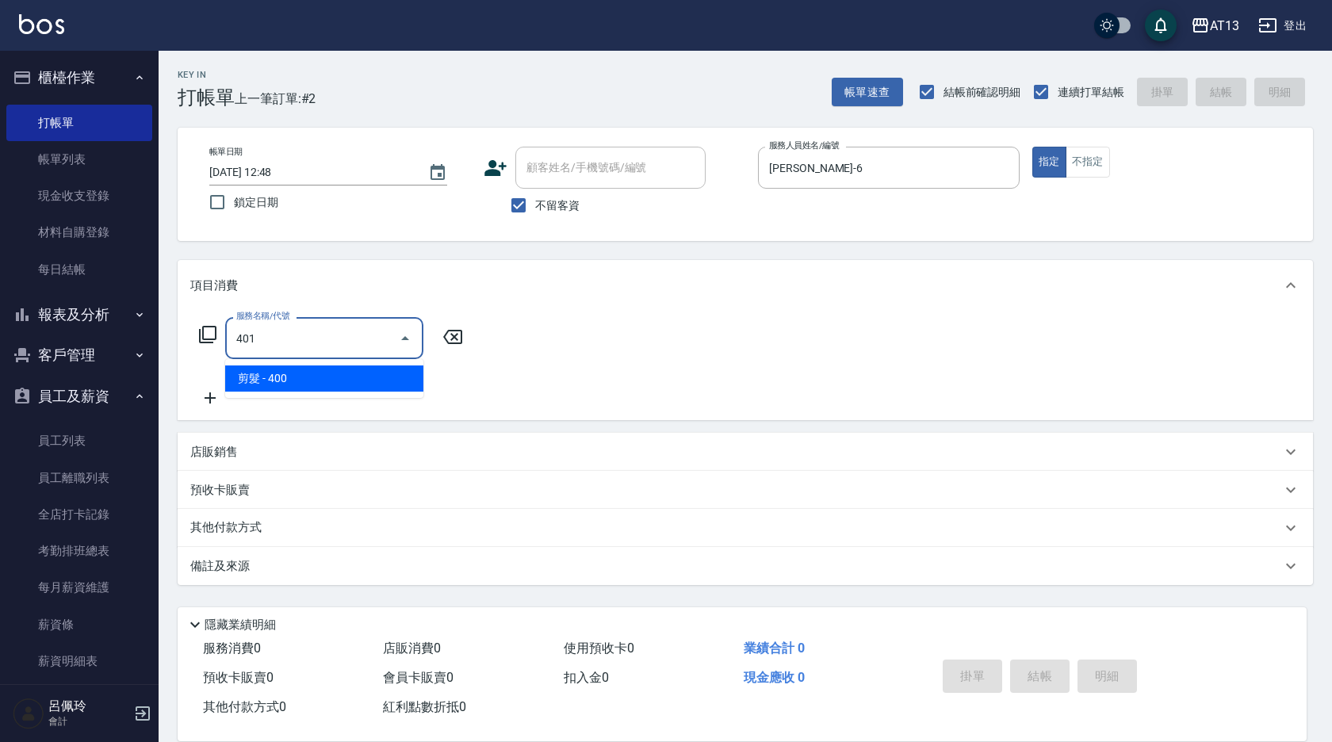
type input "剪髮(401)"
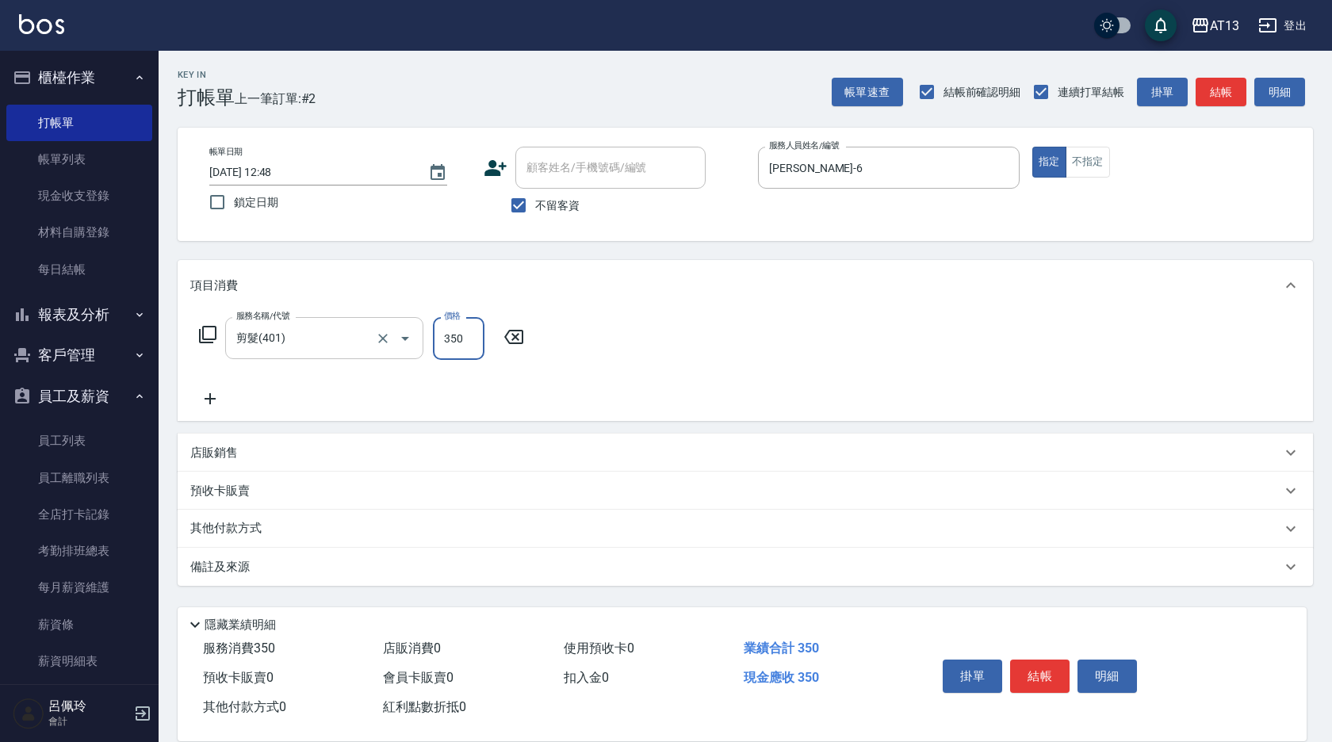
type input "350"
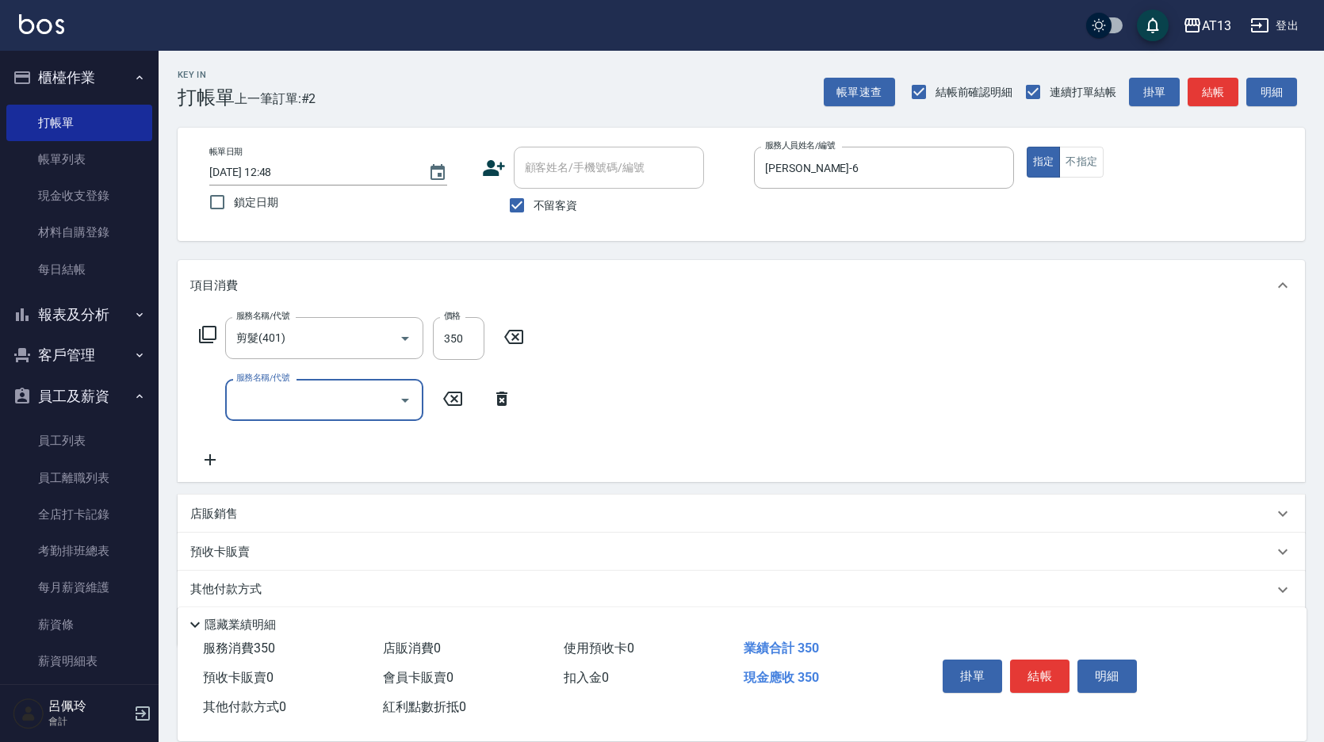
click at [866, 374] on div "服務名稱/代號 剪髮(401) 服務名稱/代號 價格 350 價格 服務名稱/代號 服務名稱/代號" at bounding box center [742, 396] width 1128 height 171
click at [1030, 678] on button "結帳" at bounding box center [1039, 676] width 59 height 33
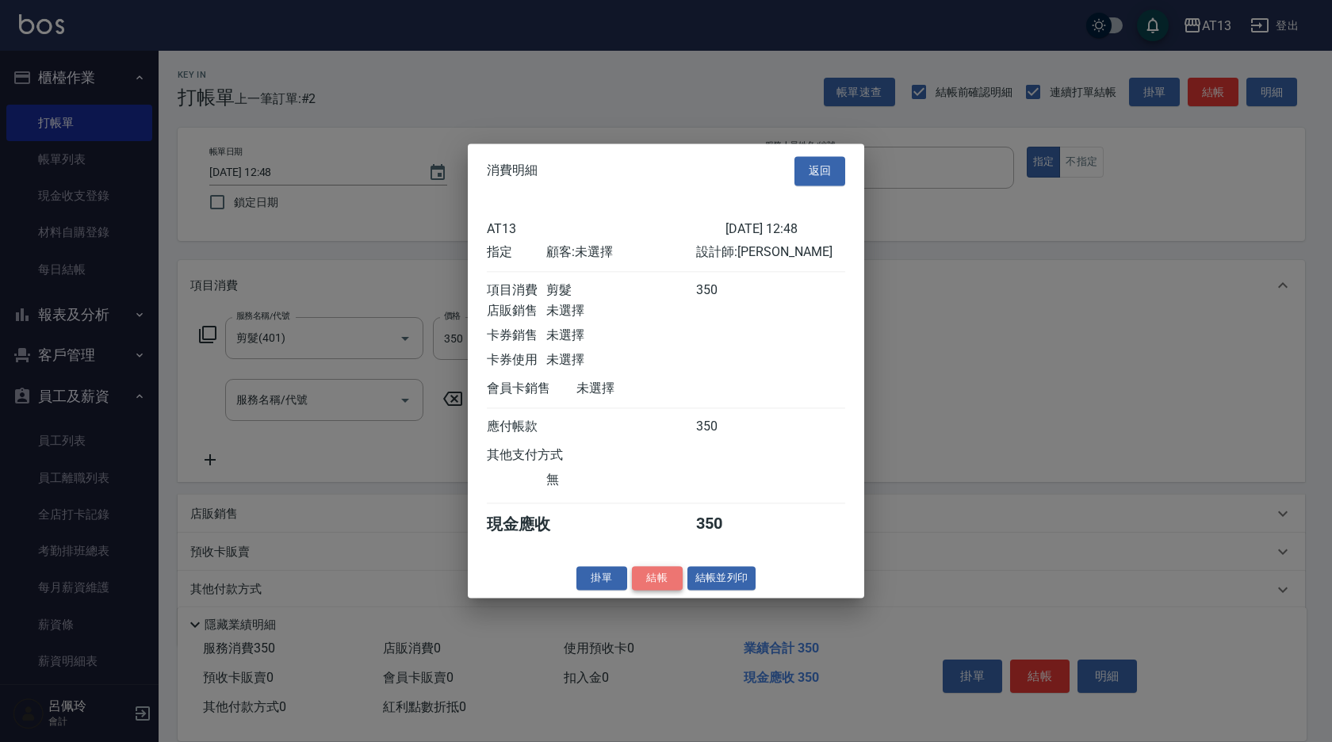
click at [646, 591] on button "結帳" at bounding box center [657, 578] width 51 height 25
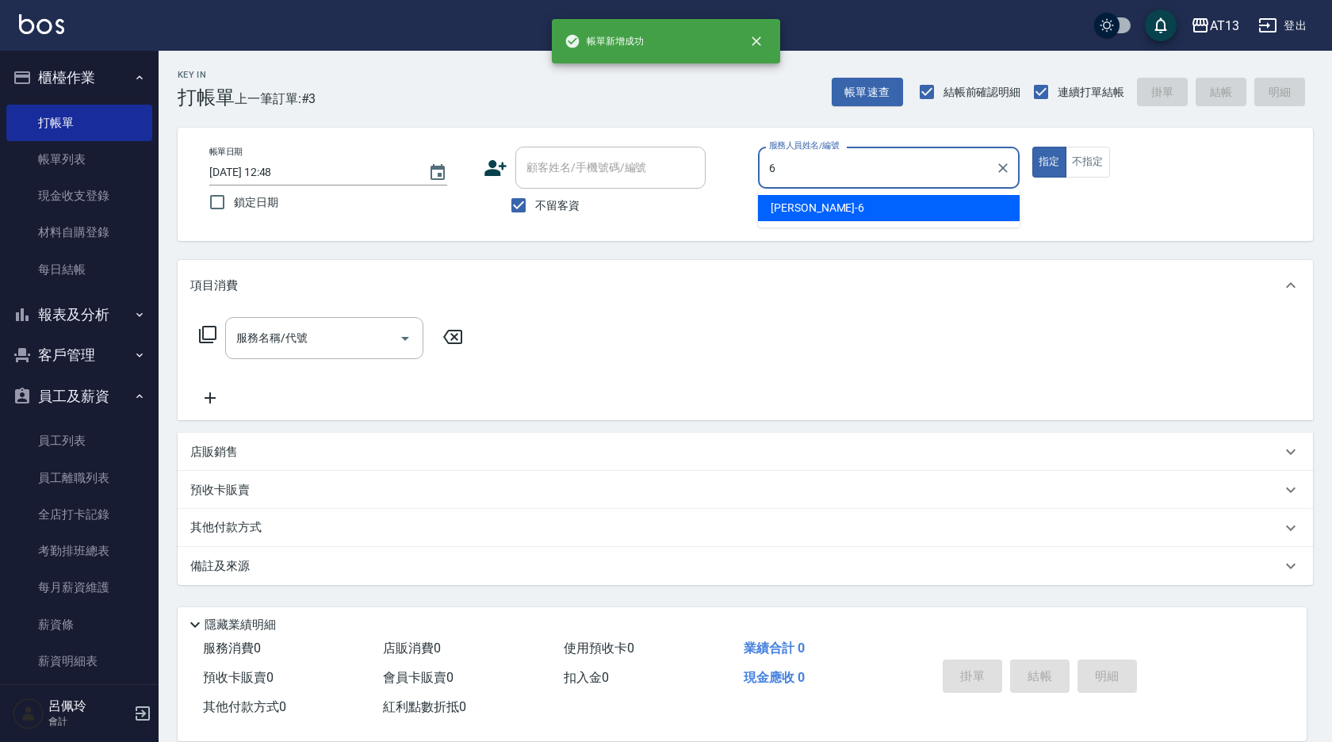
click at [886, 194] on ul "亭妤 -6" at bounding box center [889, 208] width 262 height 39
click at [856, 220] on div "亭妤 -6" at bounding box center [889, 208] width 262 height 26
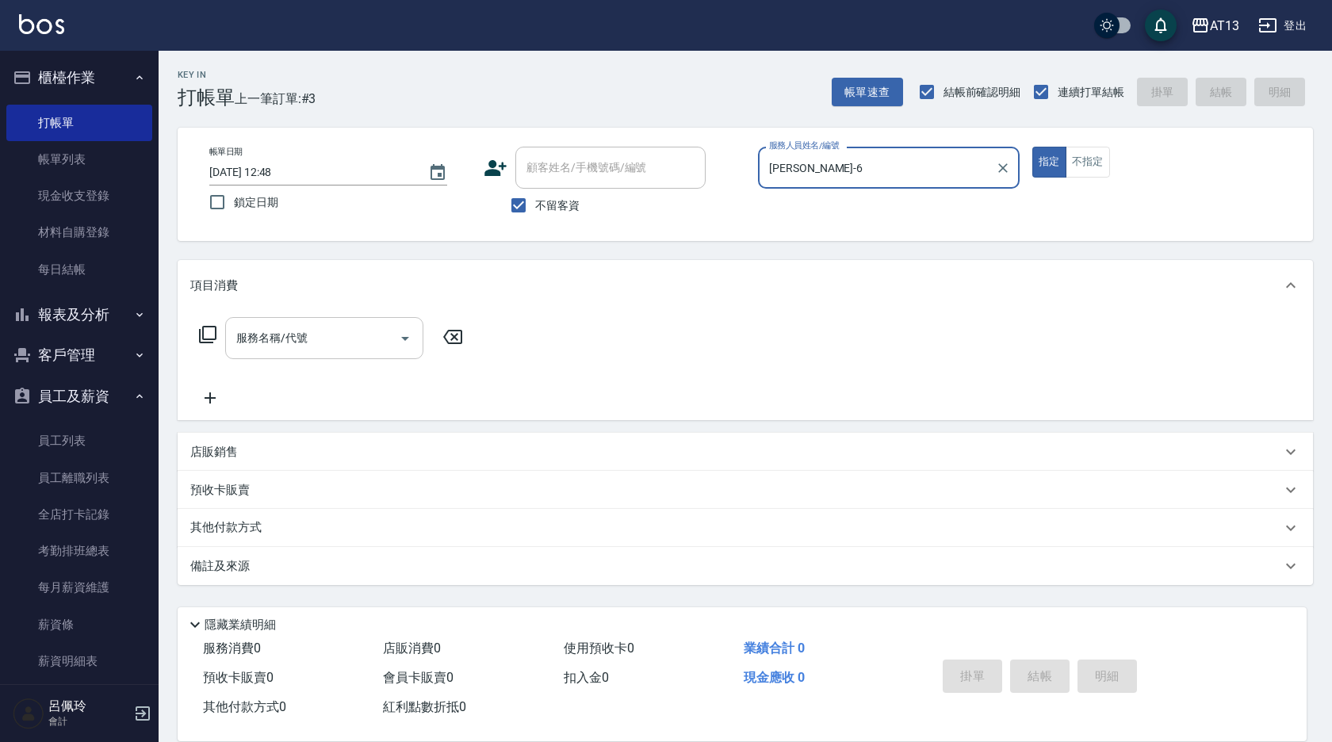
type input "[PERSON_NAME]-6"
click at [320, 339] on input "服務名稱/代號" at bounding box center [312, 338] width 160 height 28
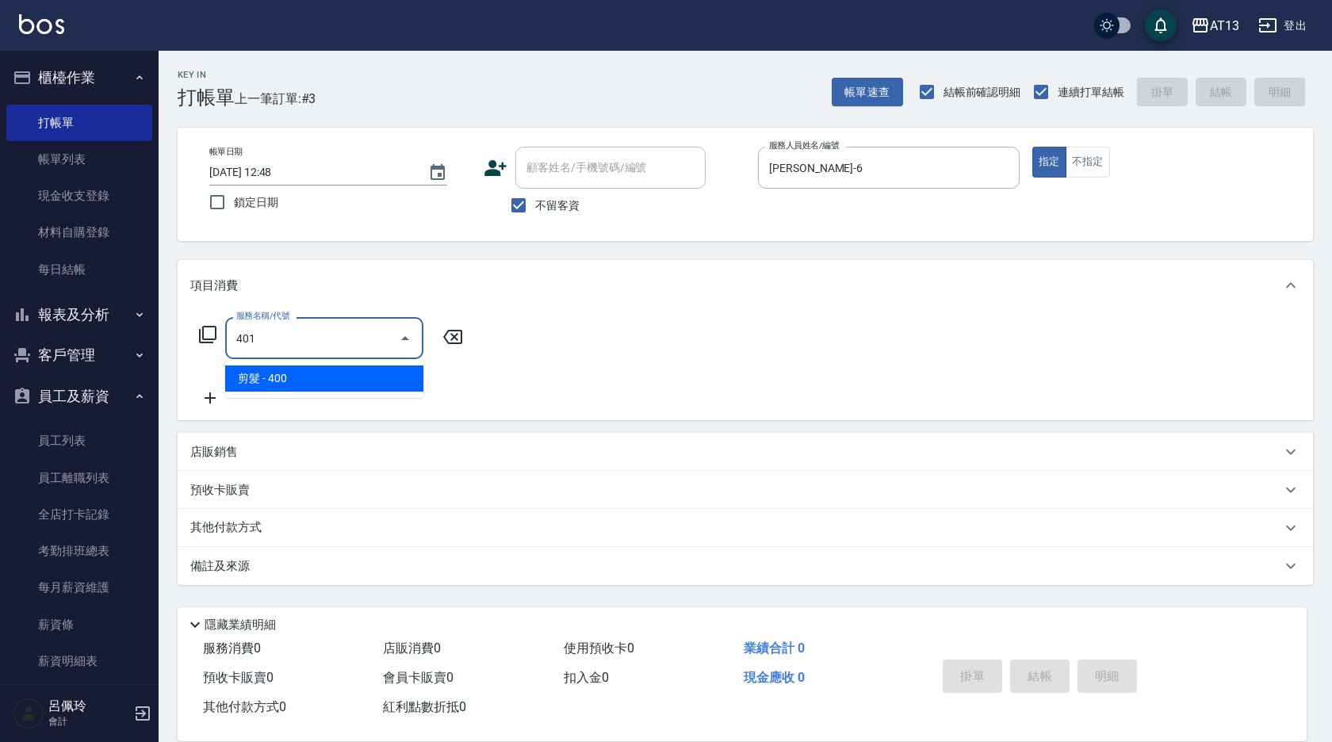
type input "剪髮(401)"
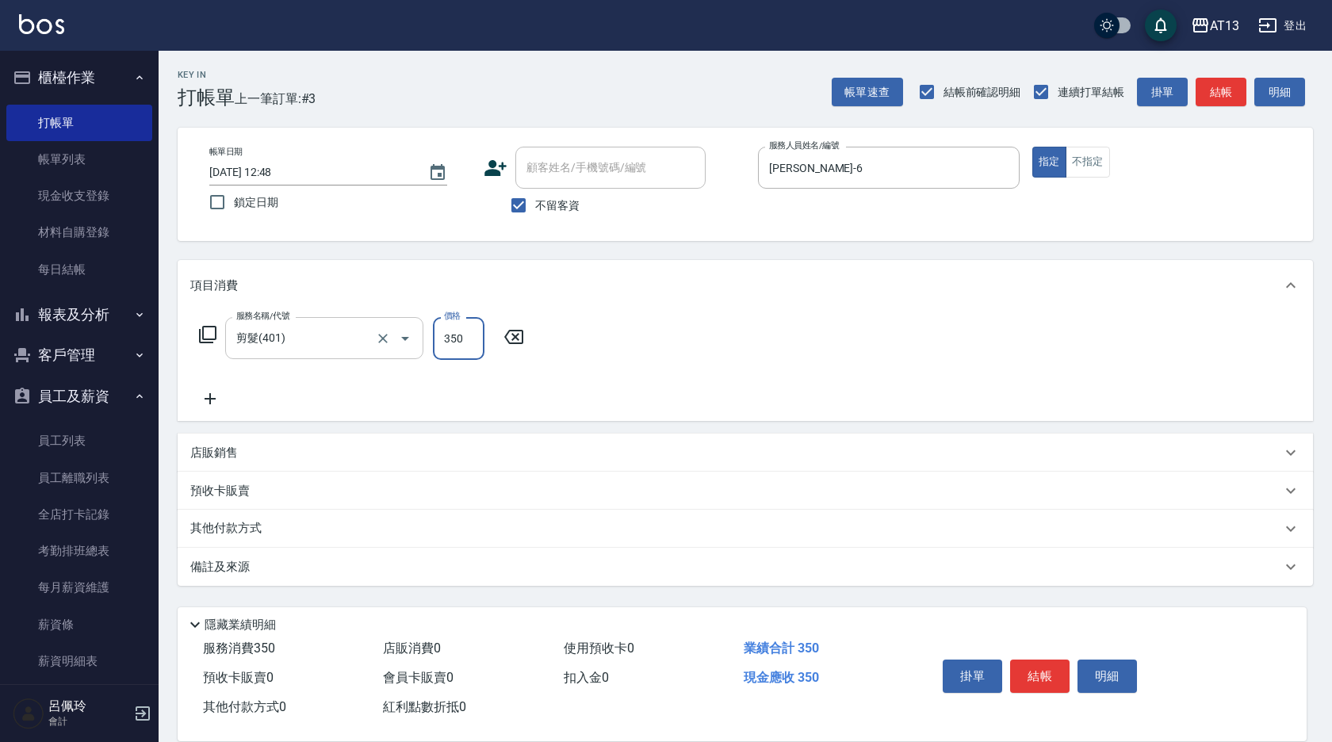
type input "350"
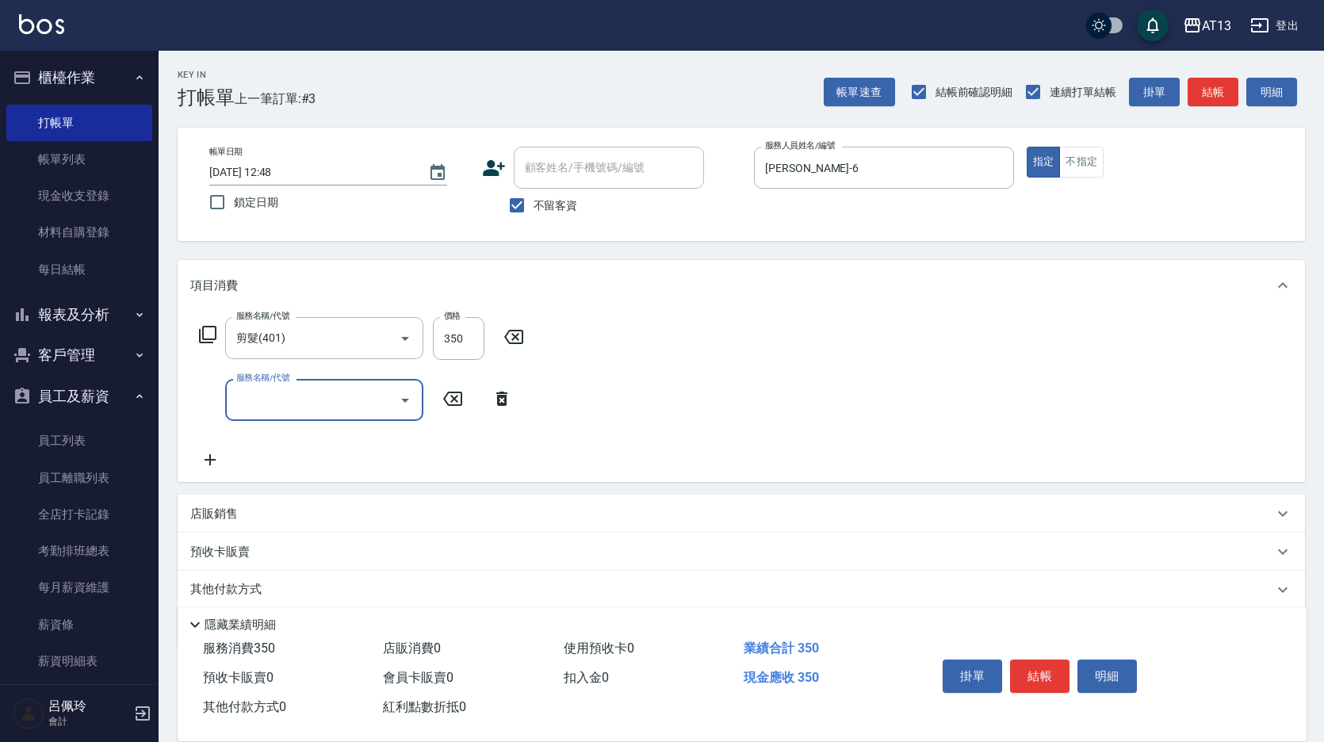
click at [711, 353] on div "服務名稱/代號 剪髮(401) 服務名稱/代號 價格 350 價格 服務名稱/代號 服務名稱/代號" at bounding box center [742, 396] width 1128 height 171
click at [1037, 675] on button "結帳" at bounding box center [1039, 676] width 59 height 33
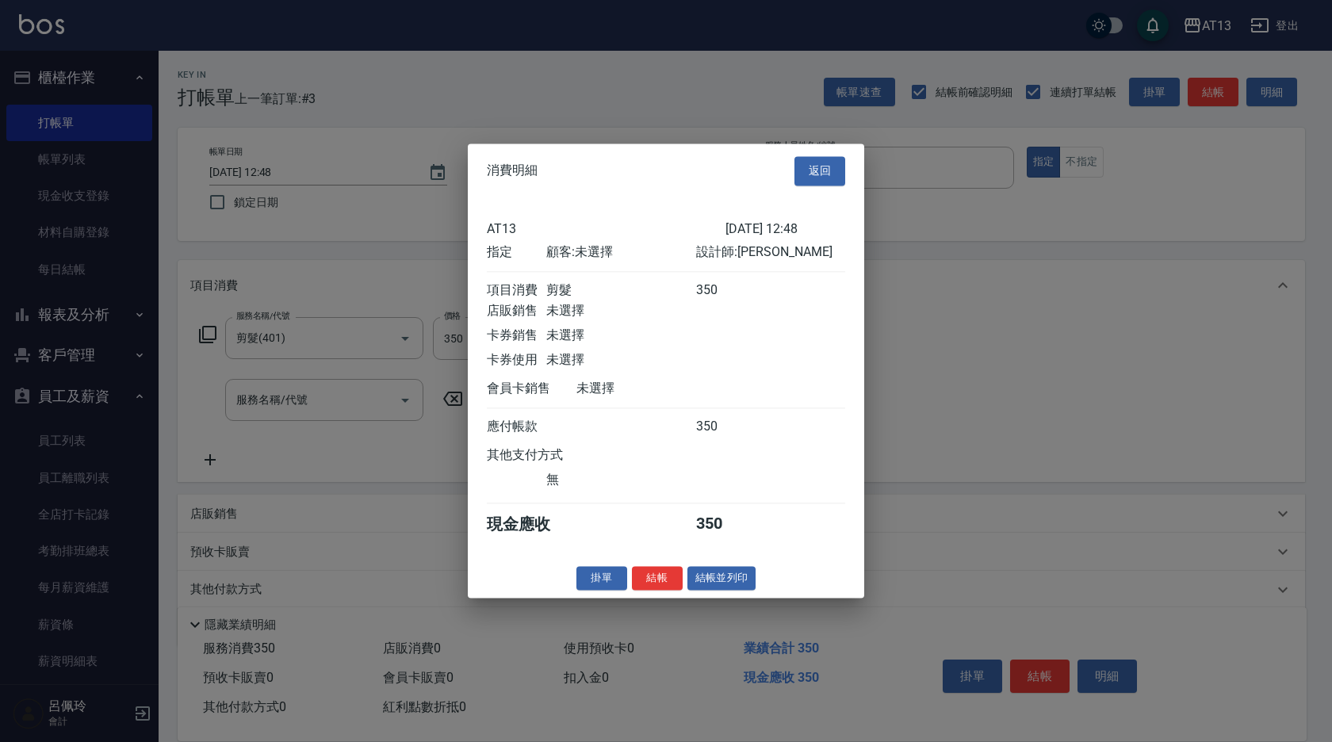
click at [676, 598] on div "消費明細 返回 AT13 [DATE] 12:48 指定 顧客: 未選擇 設計師: 亭妤 項目消費 剪髮 350 店販銷售 未選擇 卡券銷售 未選擇 卡券使用…" at bounding box center [666, 371] width 396 height 454
click at [675, 591] on div "掛單 結帳 結帳並列印" at bounding box center [666, 578] width 396 height 25
click at [668, 588] on button "結帳" at bounding box center [657, 578] width 51 height 25
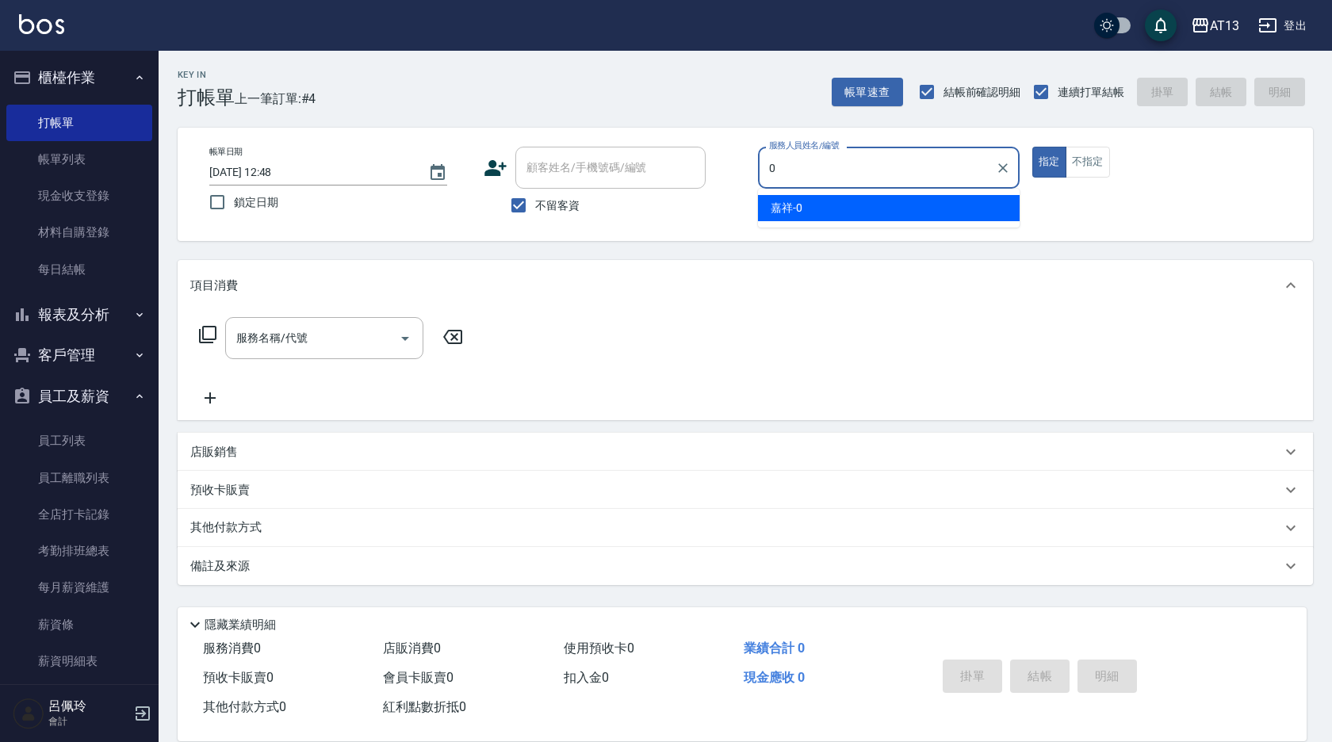
click at [787, 197] on div "嘉祥 -0" at bounding box center [889, 208] width 262 height 26
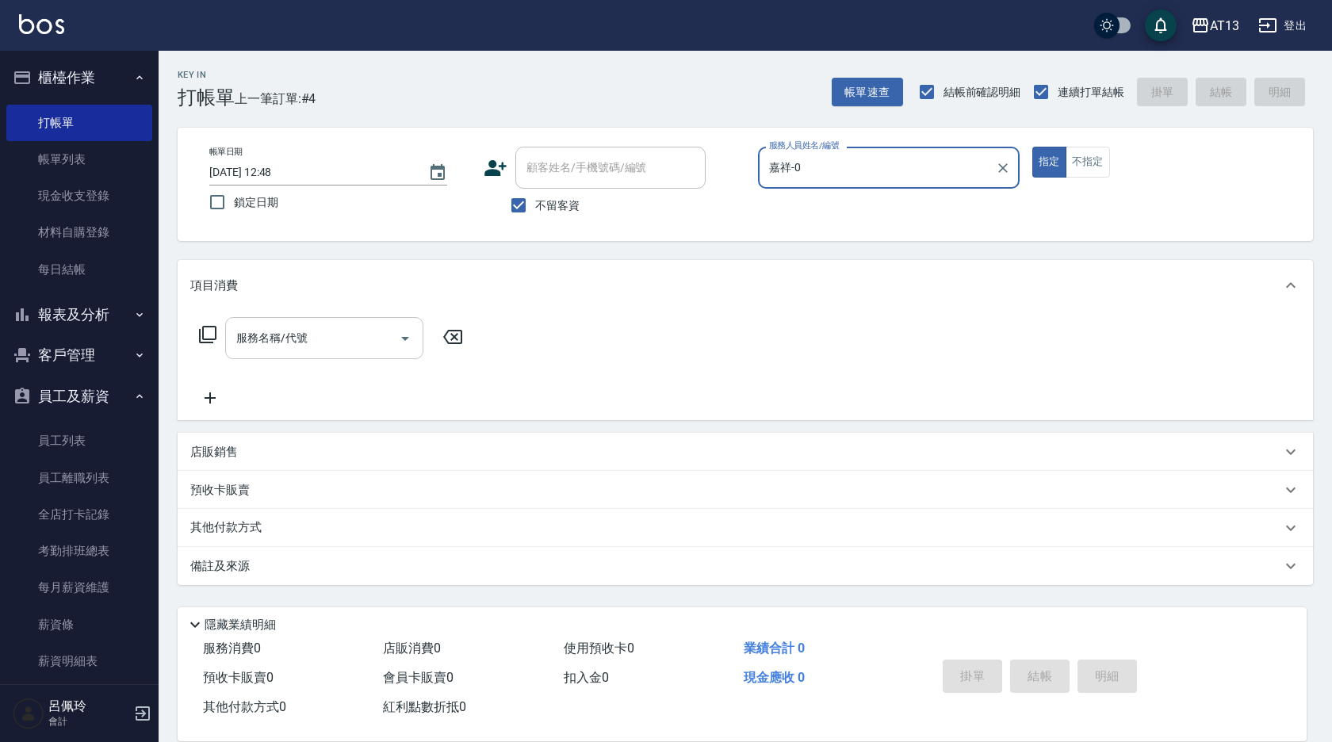
type input "嘉祥-0"
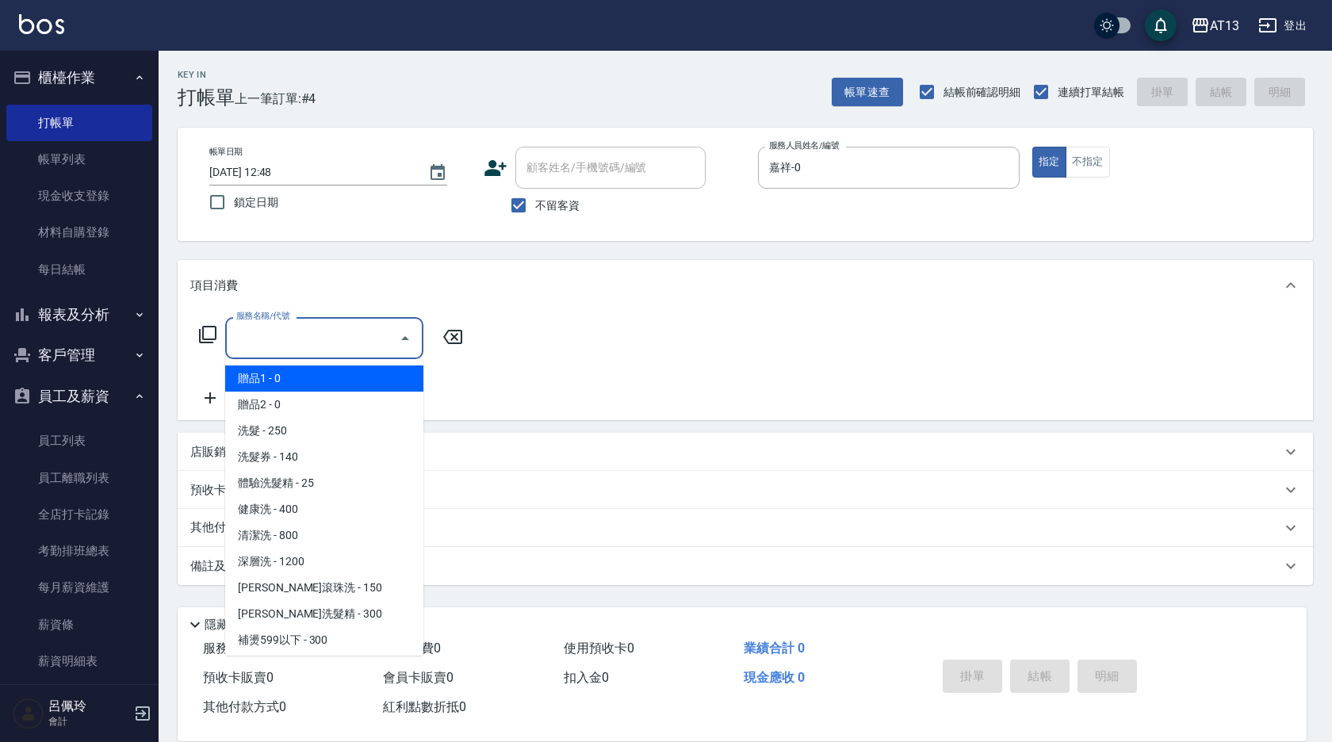
click at [337, 345] on input "服務名稱/代號" at bounding box center [312, 338] width 160 height 28
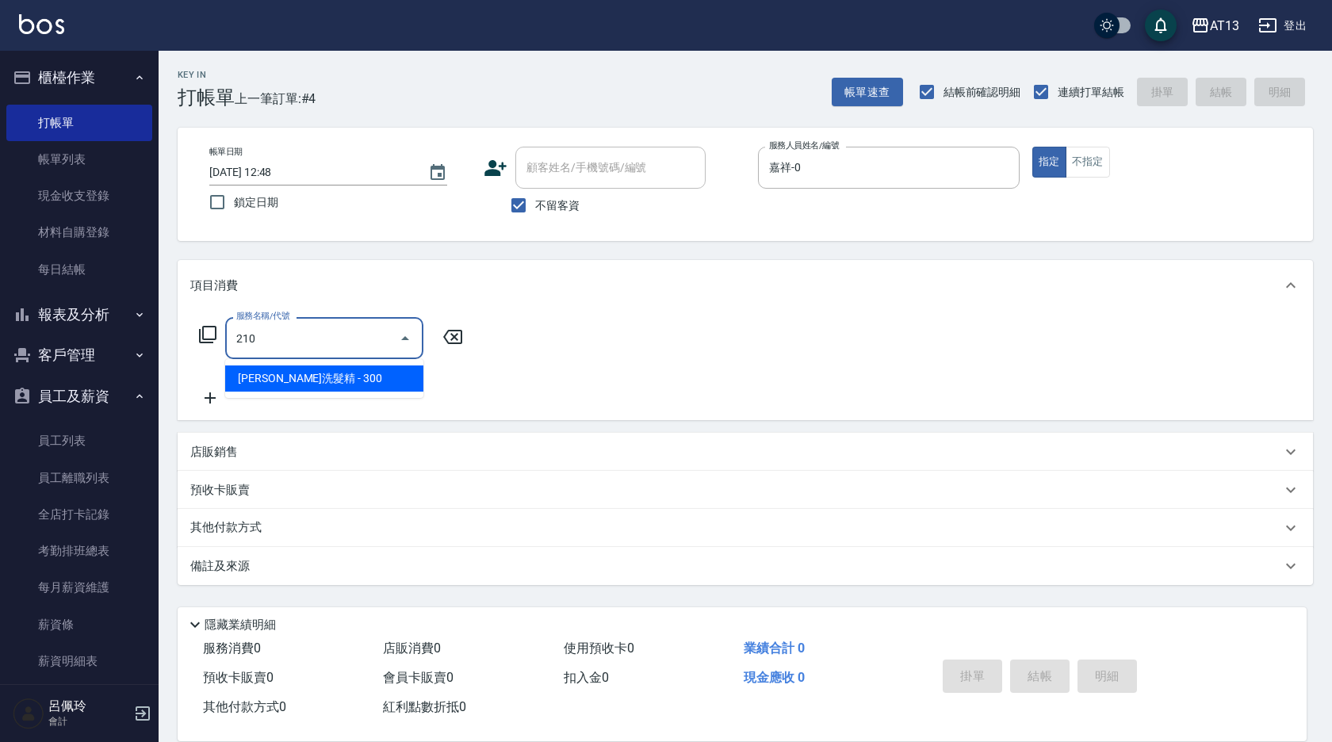
type input "[PERSON_NAME]洗髮精(210)"
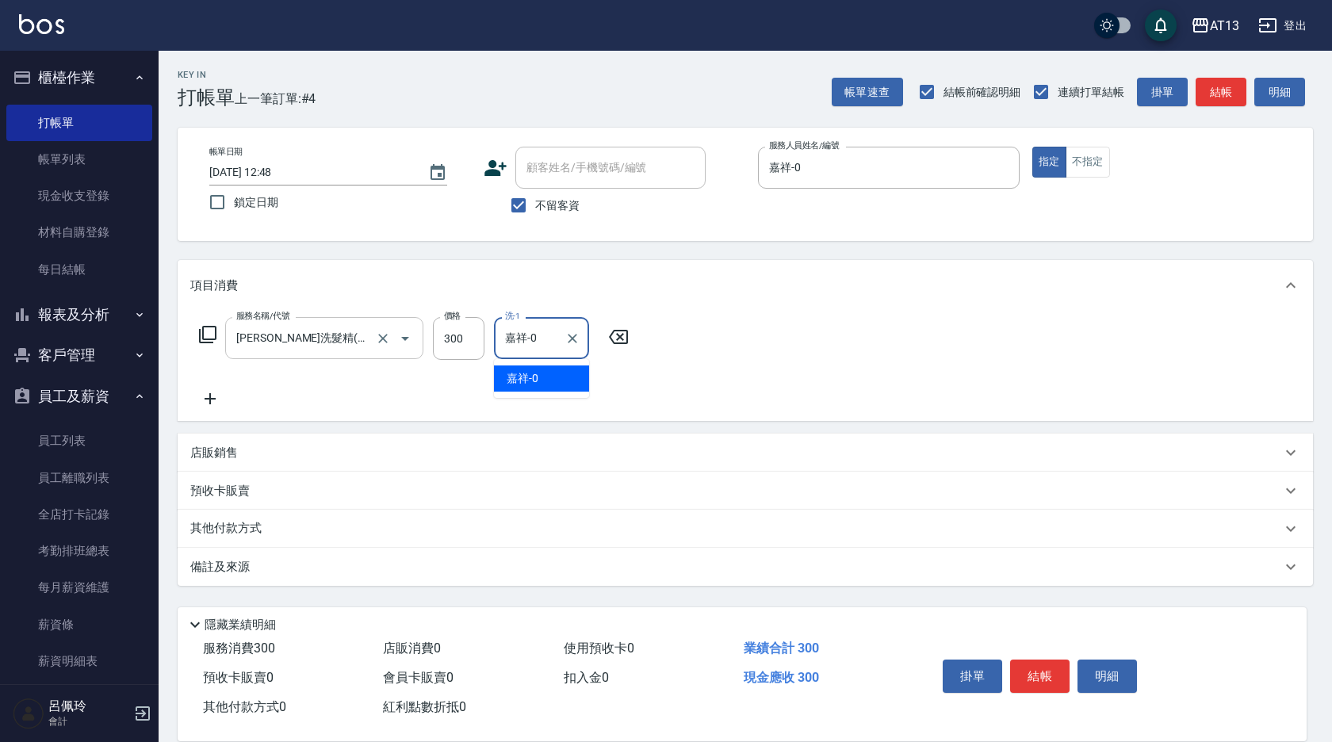
type input "嘉祥-0"
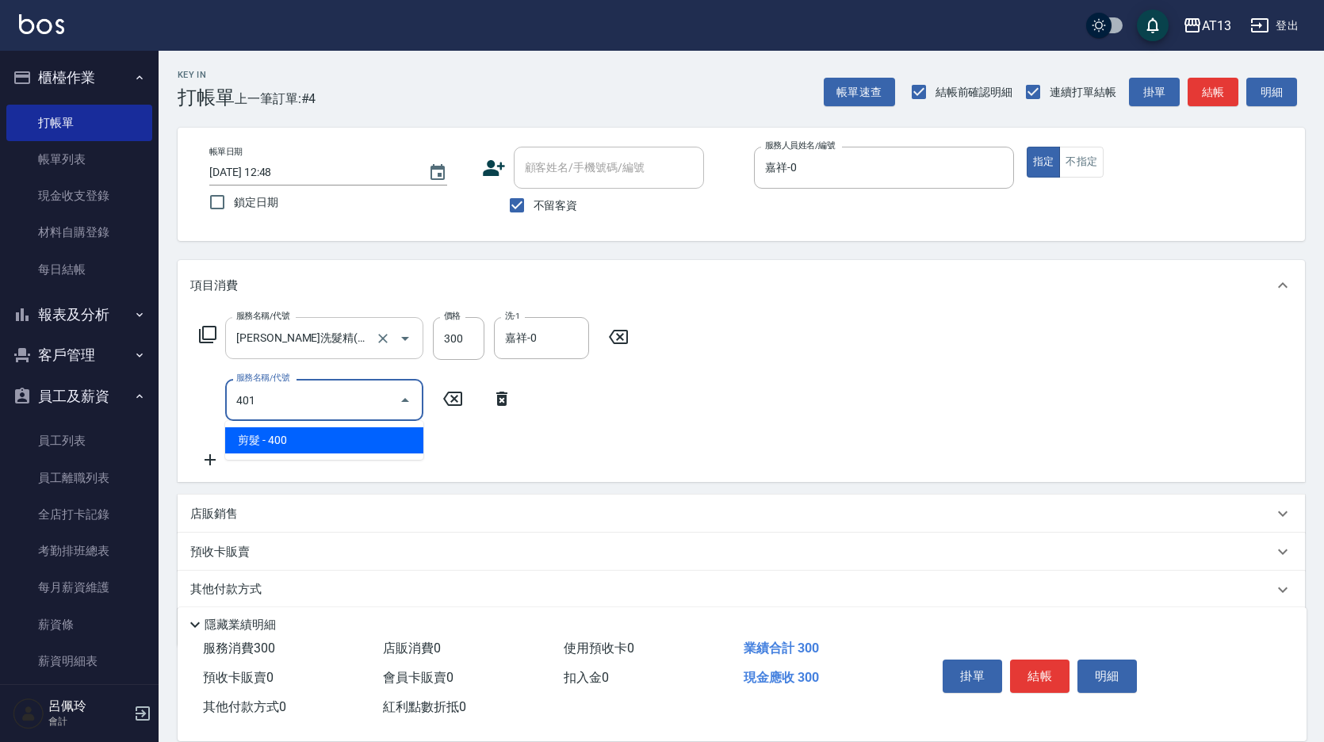
type input "剪髮(401)"
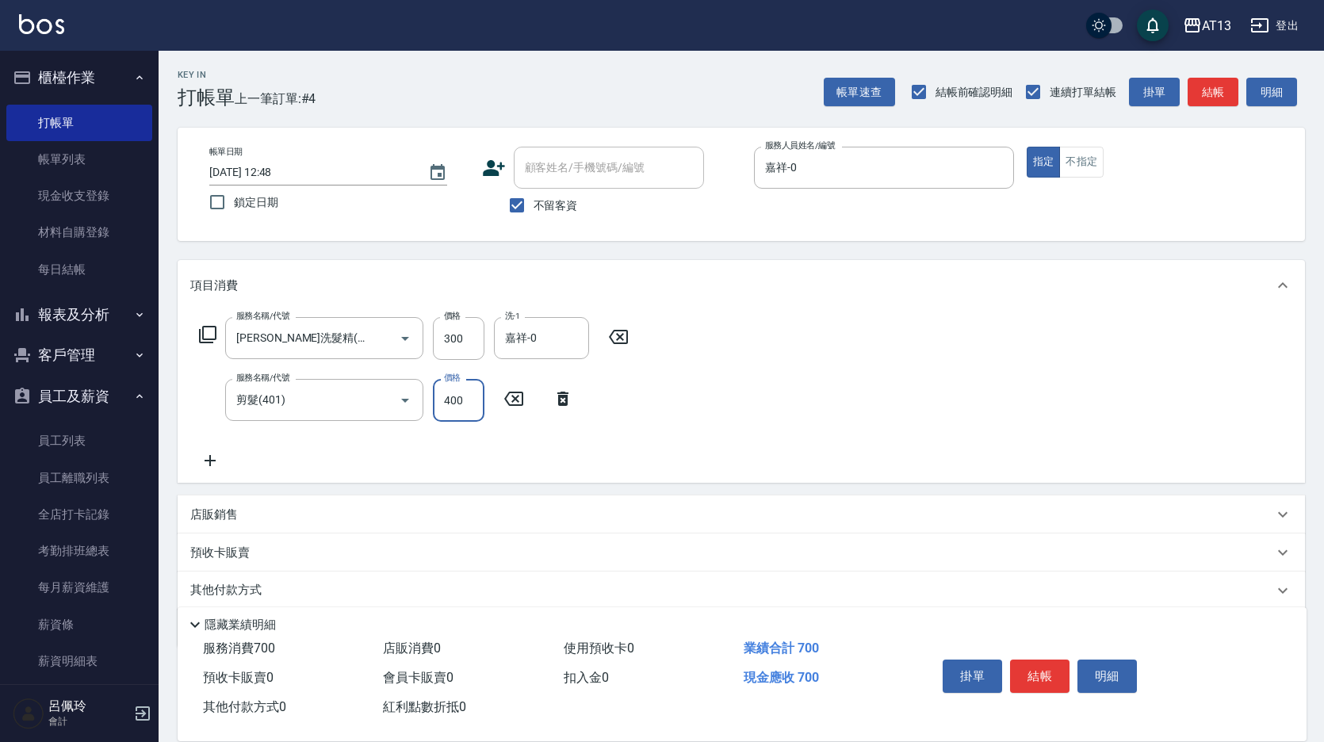
click at [1037, 438] on div "服務名稱/代號 [PERSON_NAME]洗髮精(210) 服務名稱/代號 價格 300 價格 洗-1 嘉祥-0 洗-1 服務名稱/代號 剪髮(401) 服務…" at bounding box center [742, 397] width 1128 height 172
click at [1009, 665] on div "掛單 結帳 明細" at bounding box center [1039, 678] width 207 height 50
drag, startPoint x: 1022, startPoint y: 668, endPoint x: 1012, endPoint y: 664, distance: 11.4
click at [1023, 668] on button "結帳" at bounding box center [1039, 676] width 59 height 33
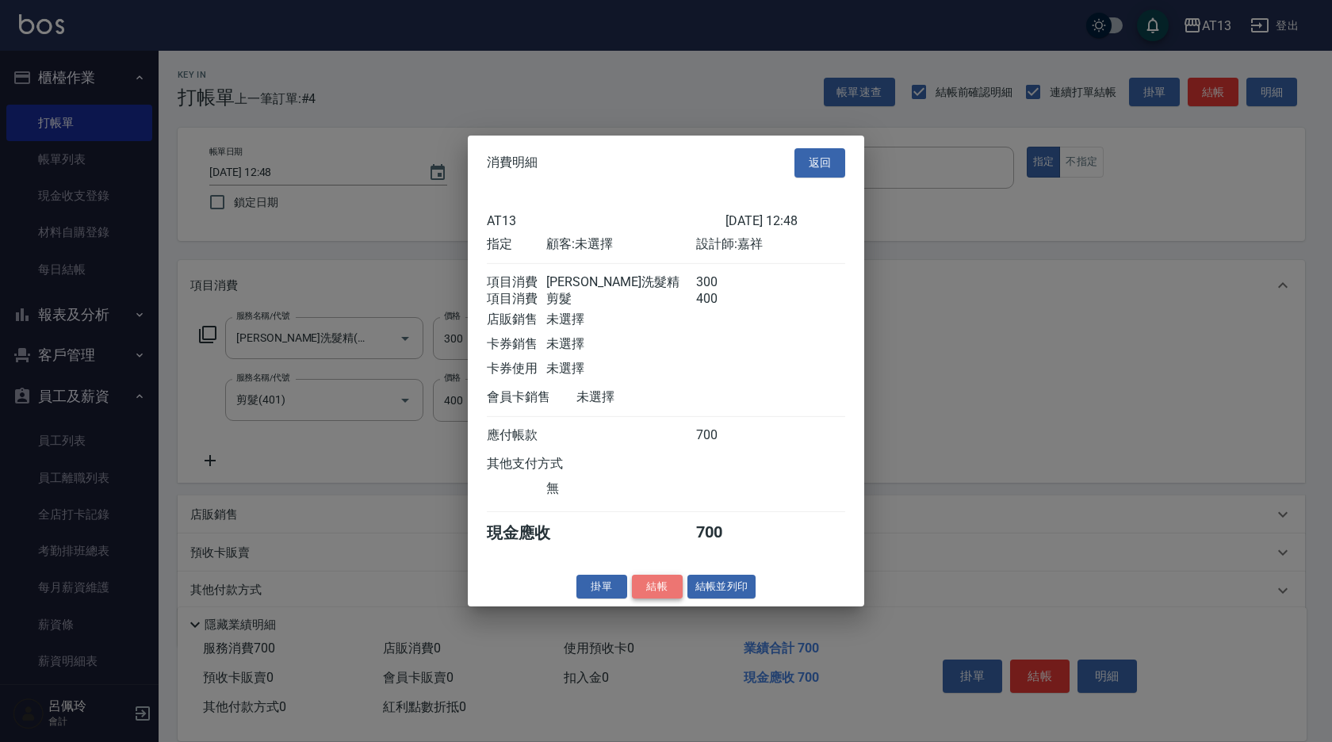
click at [673, 595] on button "結帳" at bounding box center [657, 586] width 51 height 25
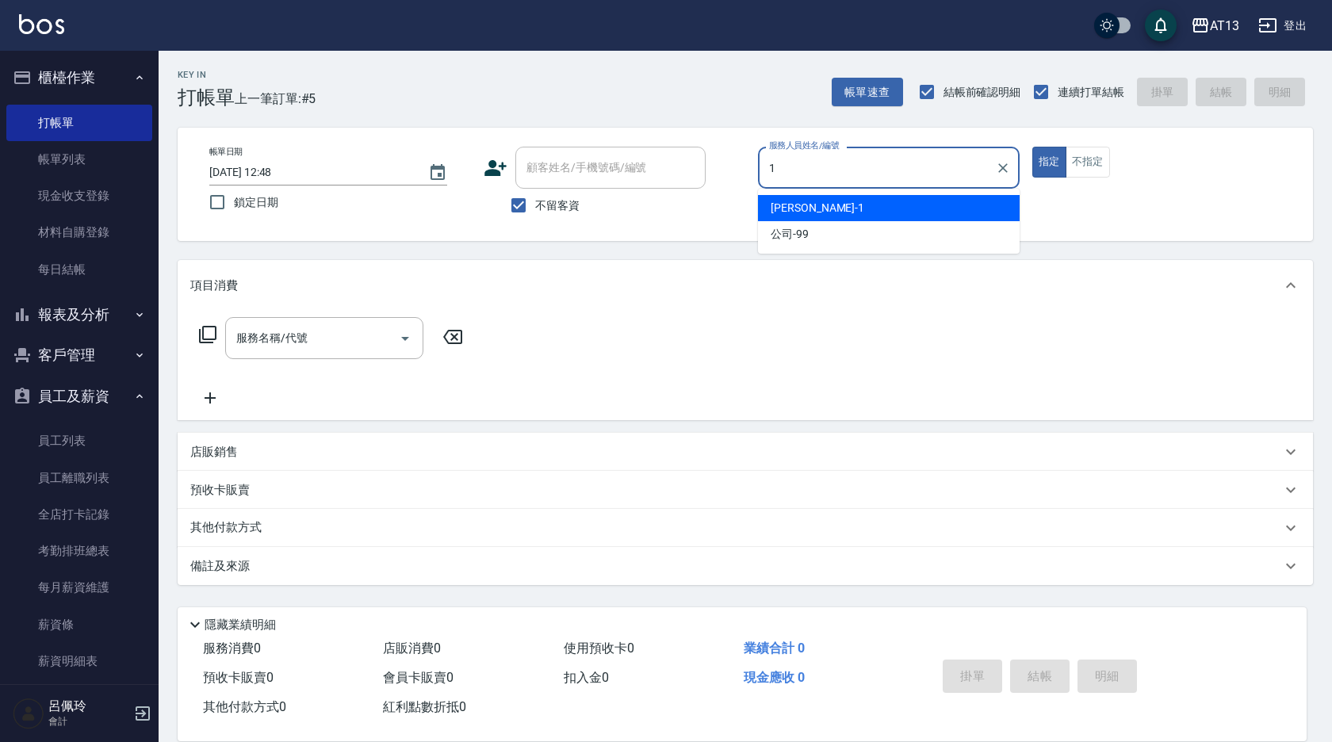
click at [798, 203] on span "[PERSON_NAME] -1" at bounding box center [818, 208] width 94 height 17
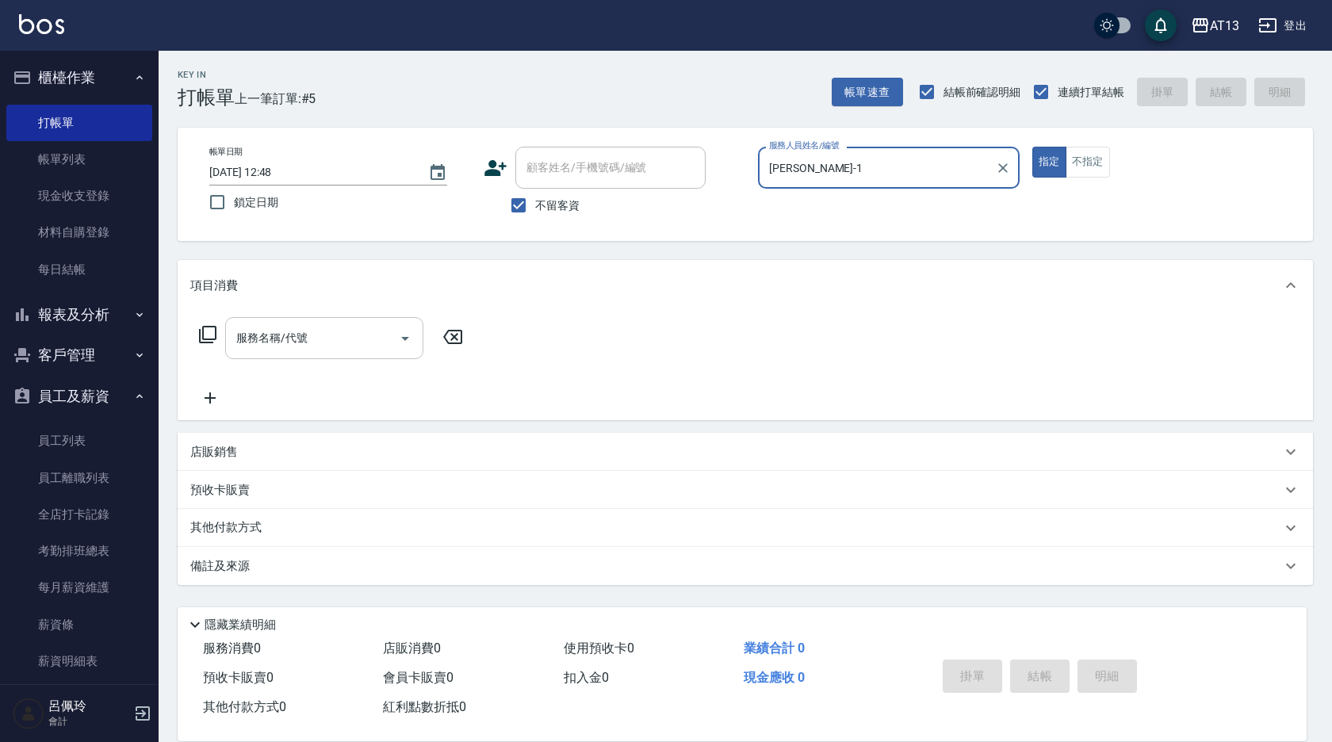
type input "[PERSON_NAME]-1"
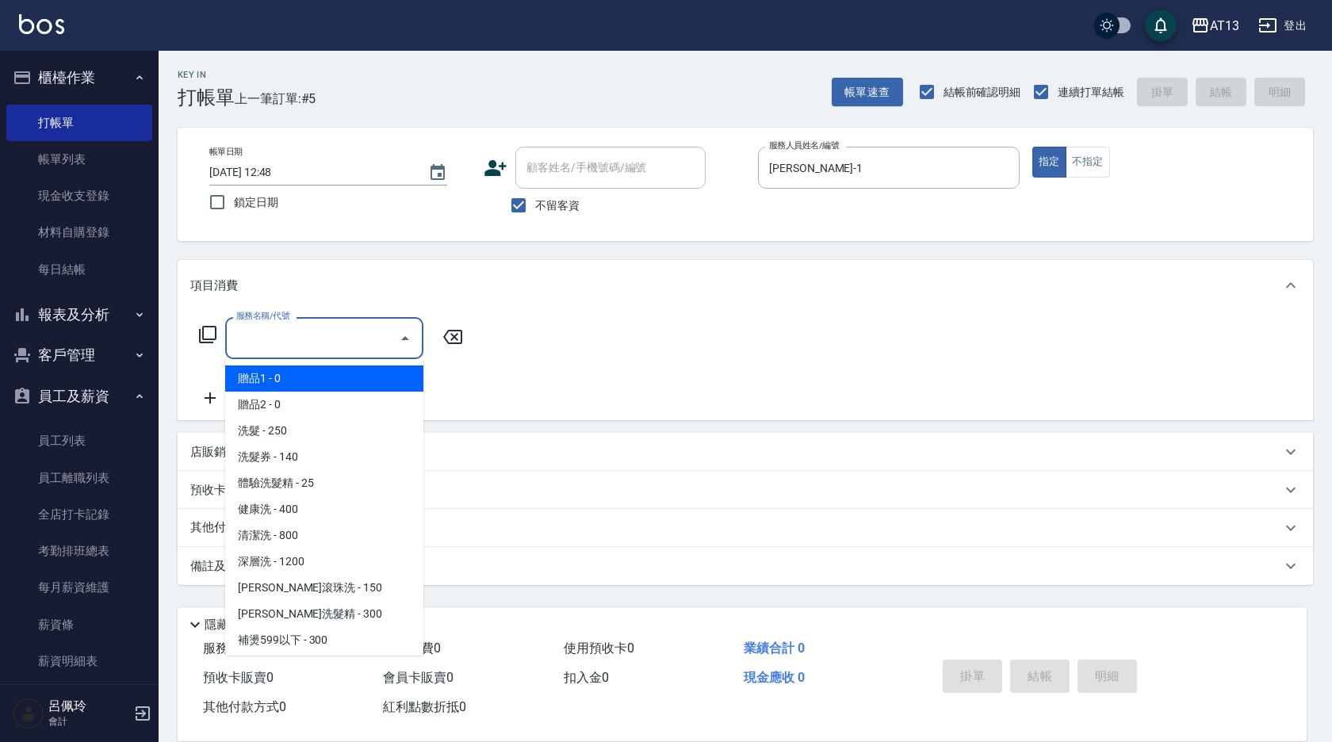
click at [373, 328] on input "服務名稱/代號" at bounding box center [312, 338] width 160 height 28
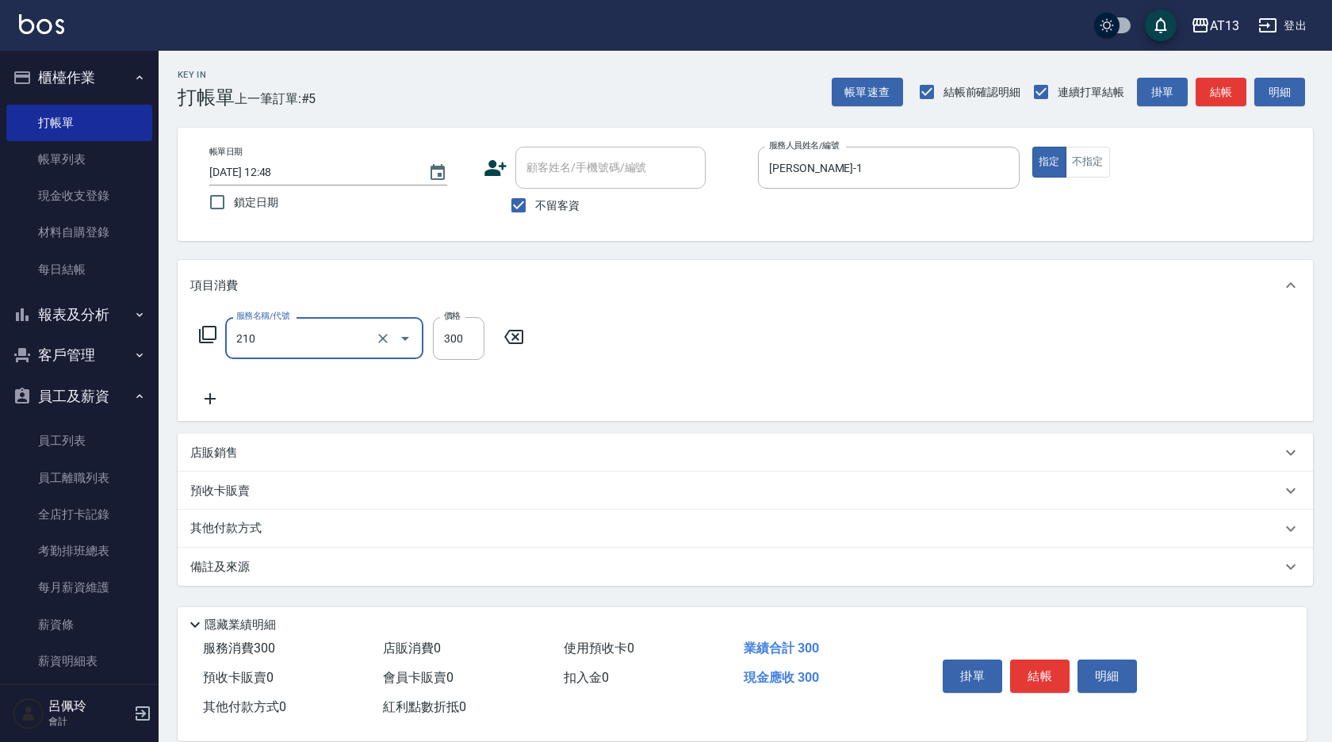
type input "[PERSON_NAME]洗髮精(210)"
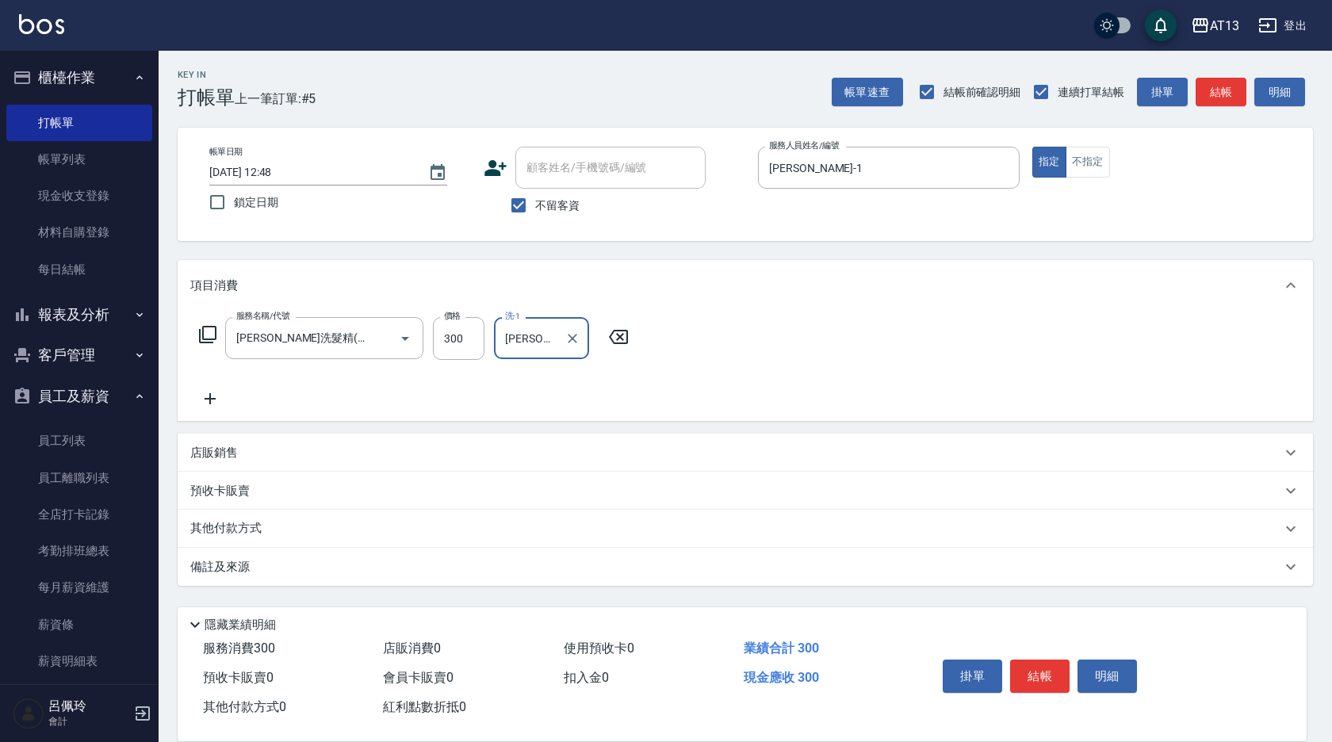
type input "[PERSON_NAME]-1"
click at [778, 320] on div "服務名稱/代號 [PERSON_NAME]洗髮精(210) 服務名稱/代號 價格 300 價格 洗-1 [PERSON_NAME]-1 洗-1" at bounding box center [745, 366] width 1135 height 110
click at [1045, 662] on button "結帳" at bounding box center [1039, 676] width 59 height 33
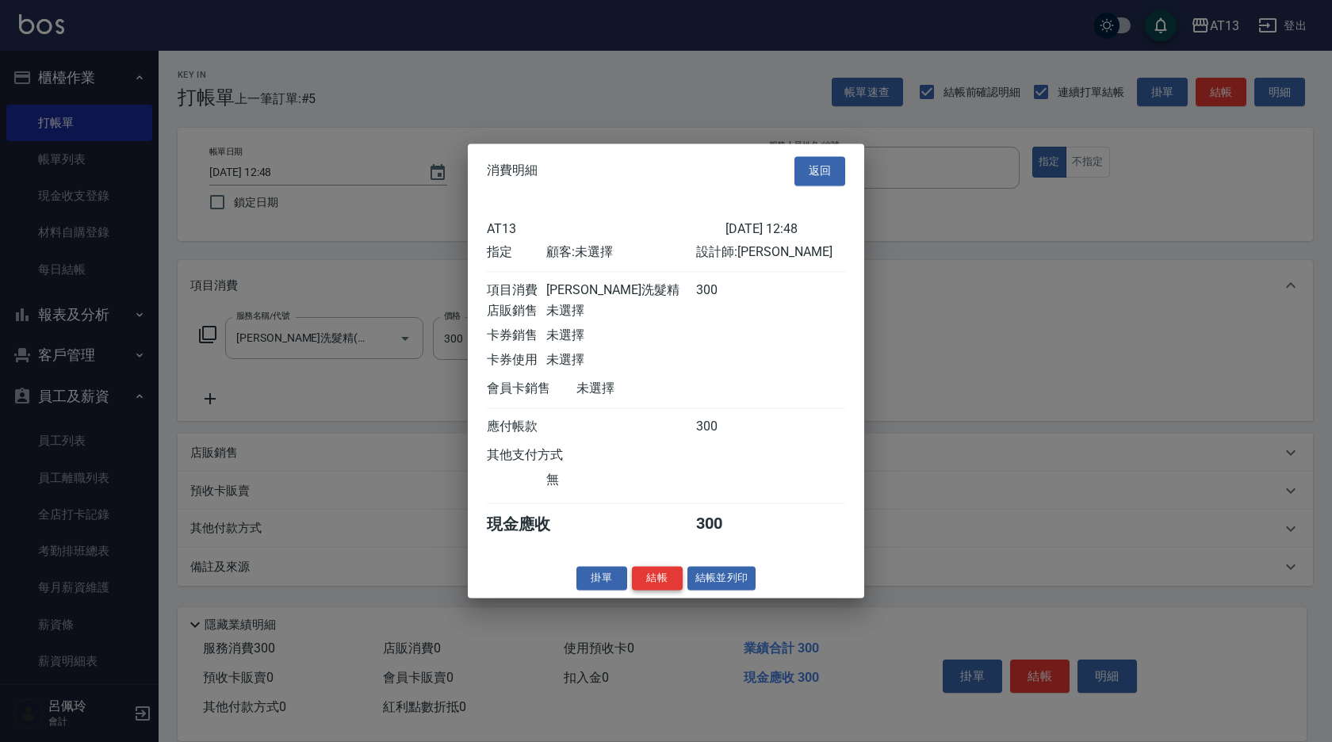
click at [672, 591] on button "結帳" at bounding box center [657, 578] width 51 height 25
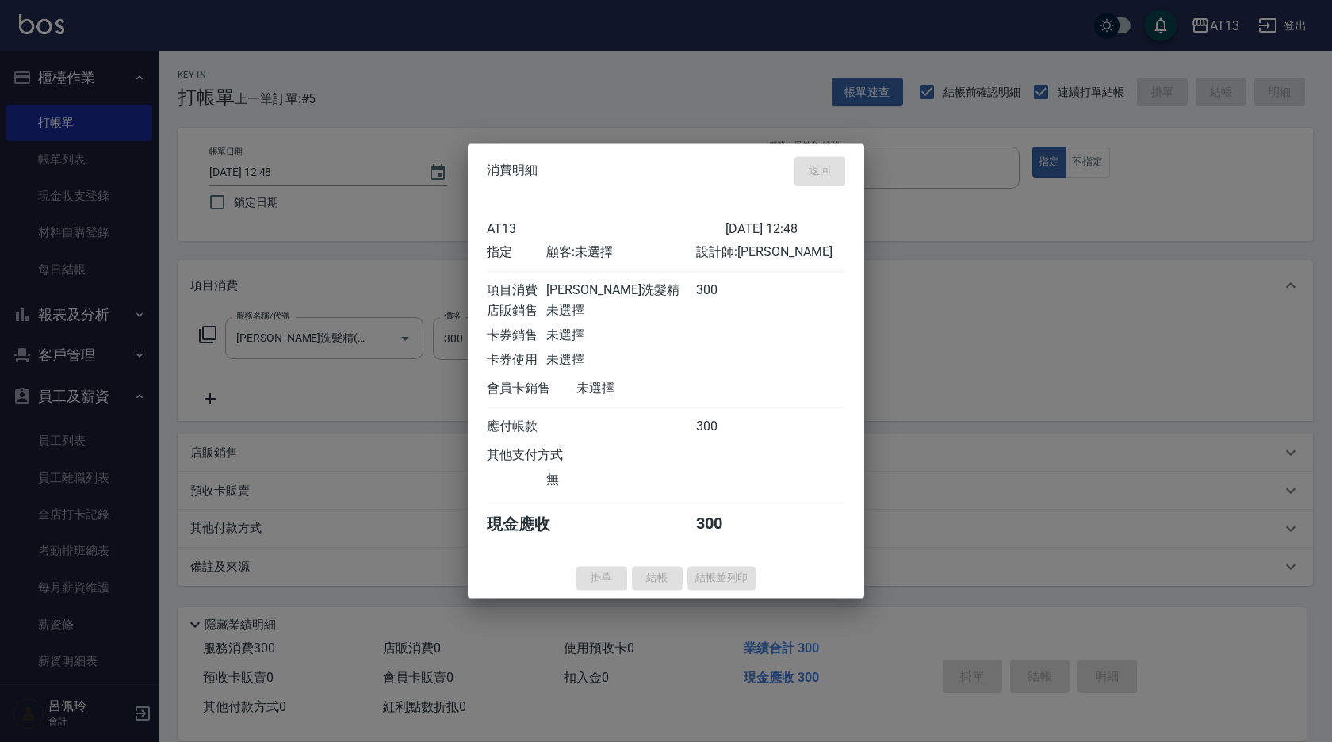
type input "[DATE] 12:49"
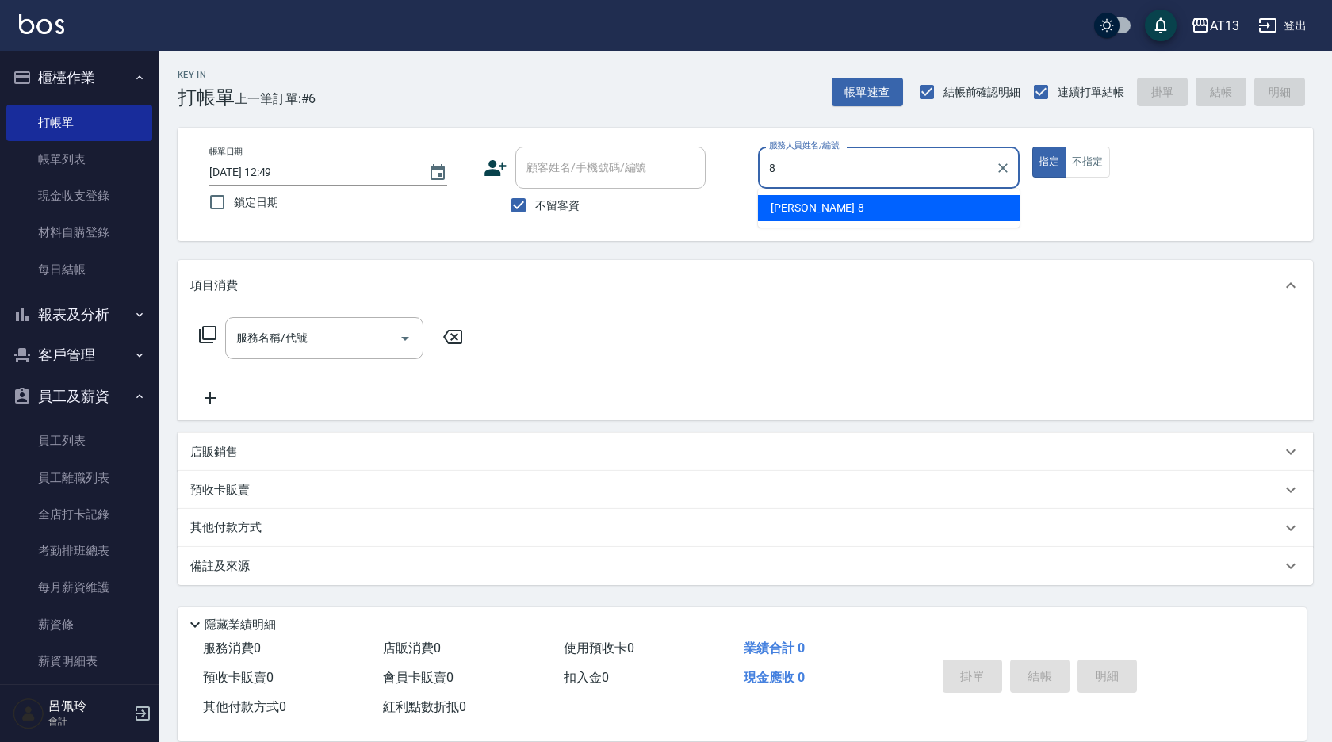
click at [868, 204] on div "[PERSON_NAME] -8" at bounding box center [889, 208] width 262 height 26
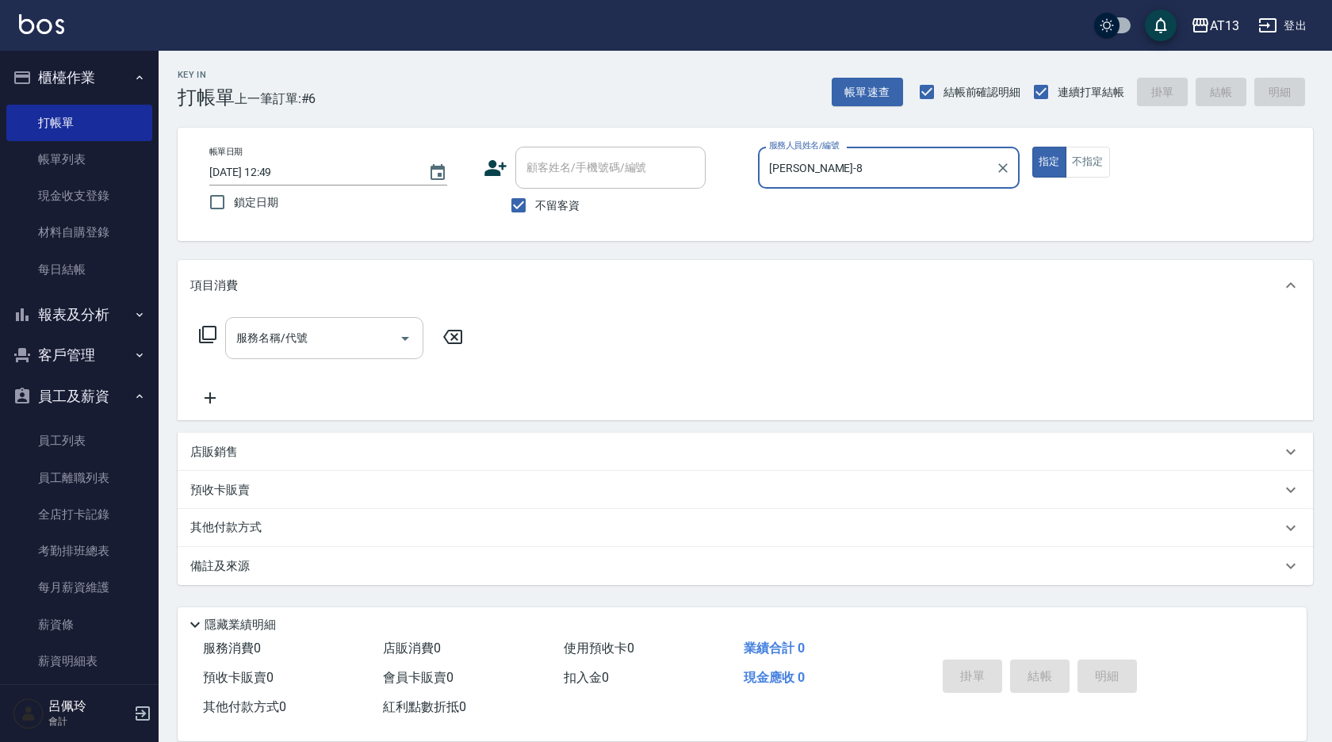
type input "[PERSON_NAME]-8"
click at [311, 331] on input "服務名稱/代號" at bounding box center [312, 338] width 160 height 28
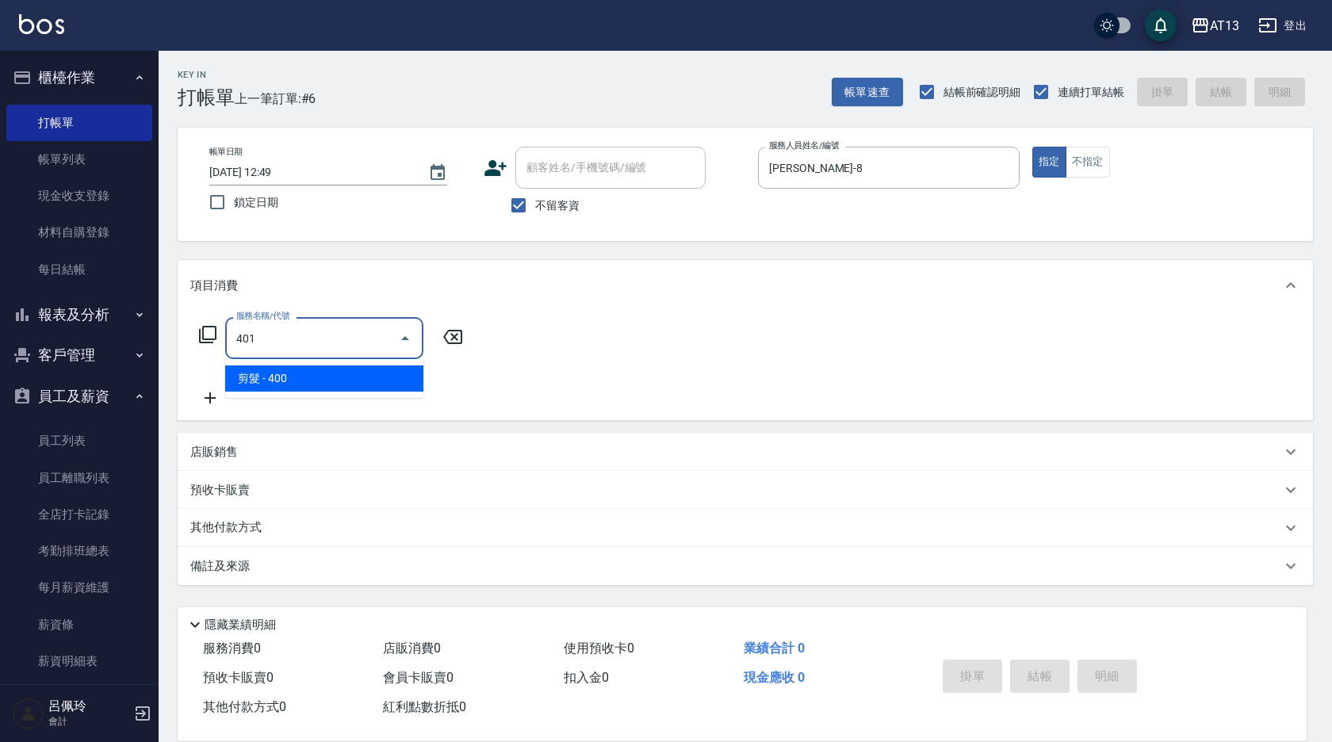
type input "剪髮(401)"
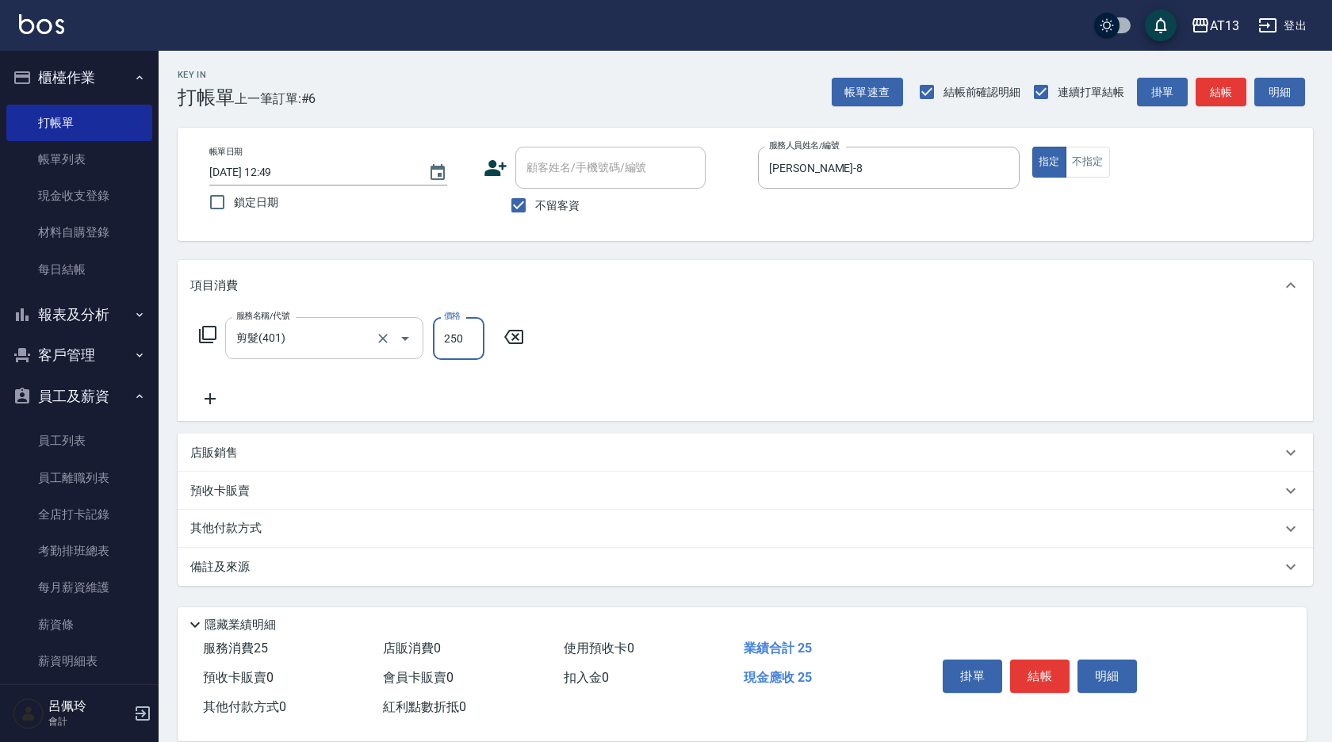
type input "250"
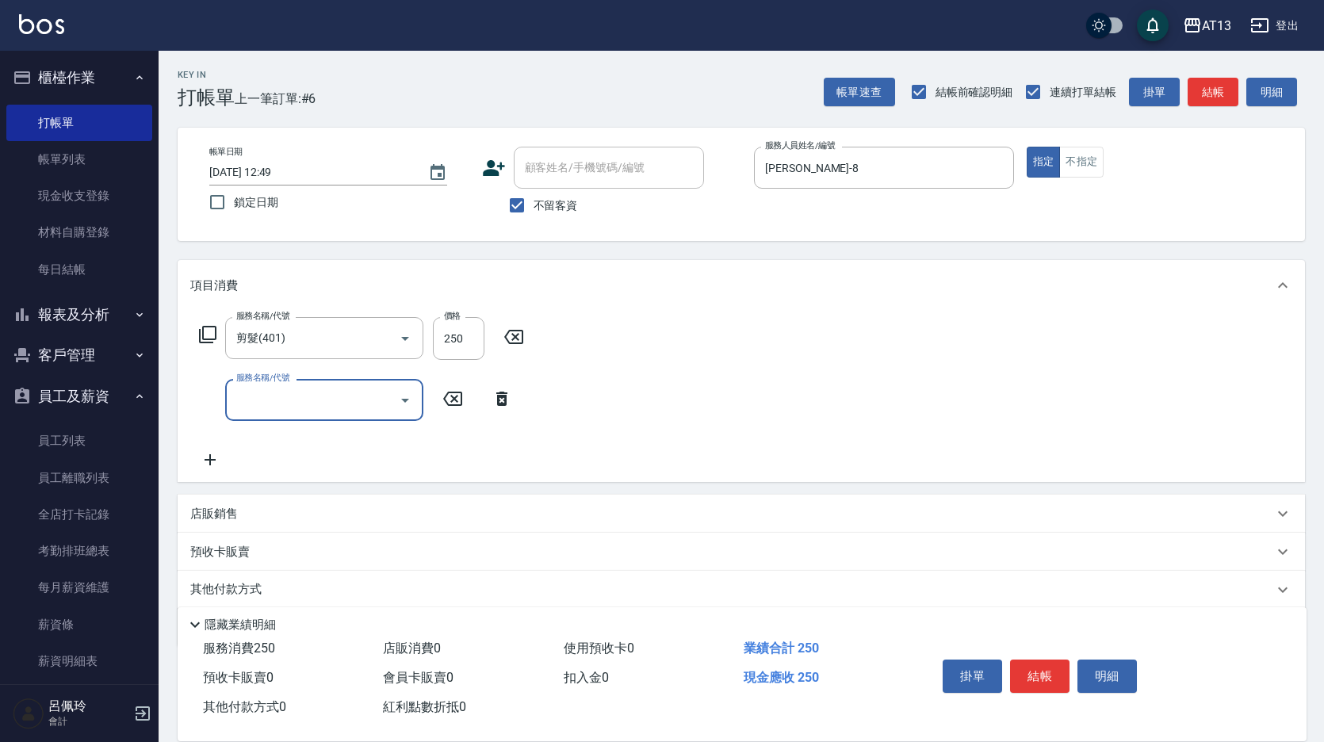
click at [1025, 397] on div "服務名稱/代號 剪髮(401) 服務名稱/代號 價格 250 價格 服務名稱/代號 服務名稱/代號" at bounding box center [742, 396] width 1128 height 171
click at [1055, 664] on button "結帳" at bounding box center [1039, 676] width 59 height 33
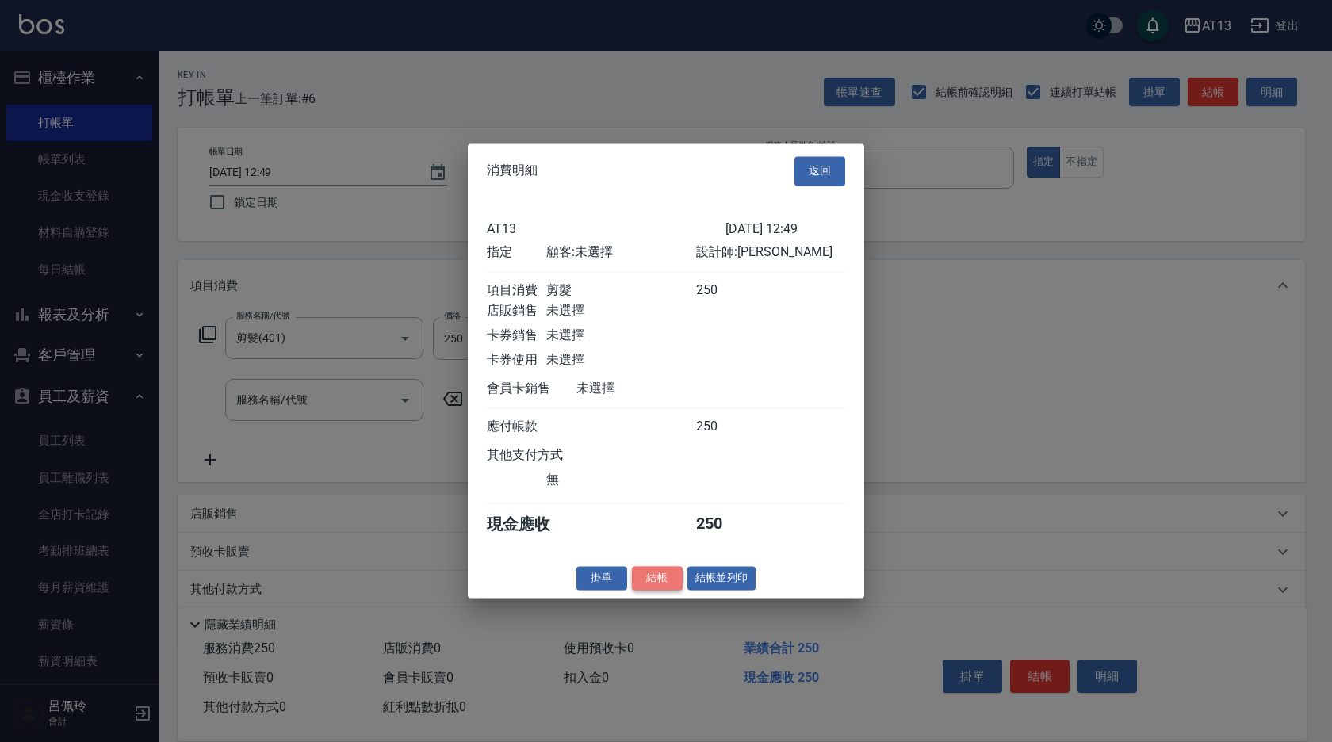
click at [657, 588] on button "結帳" at bounding box center [657, 578] width 51 height 25
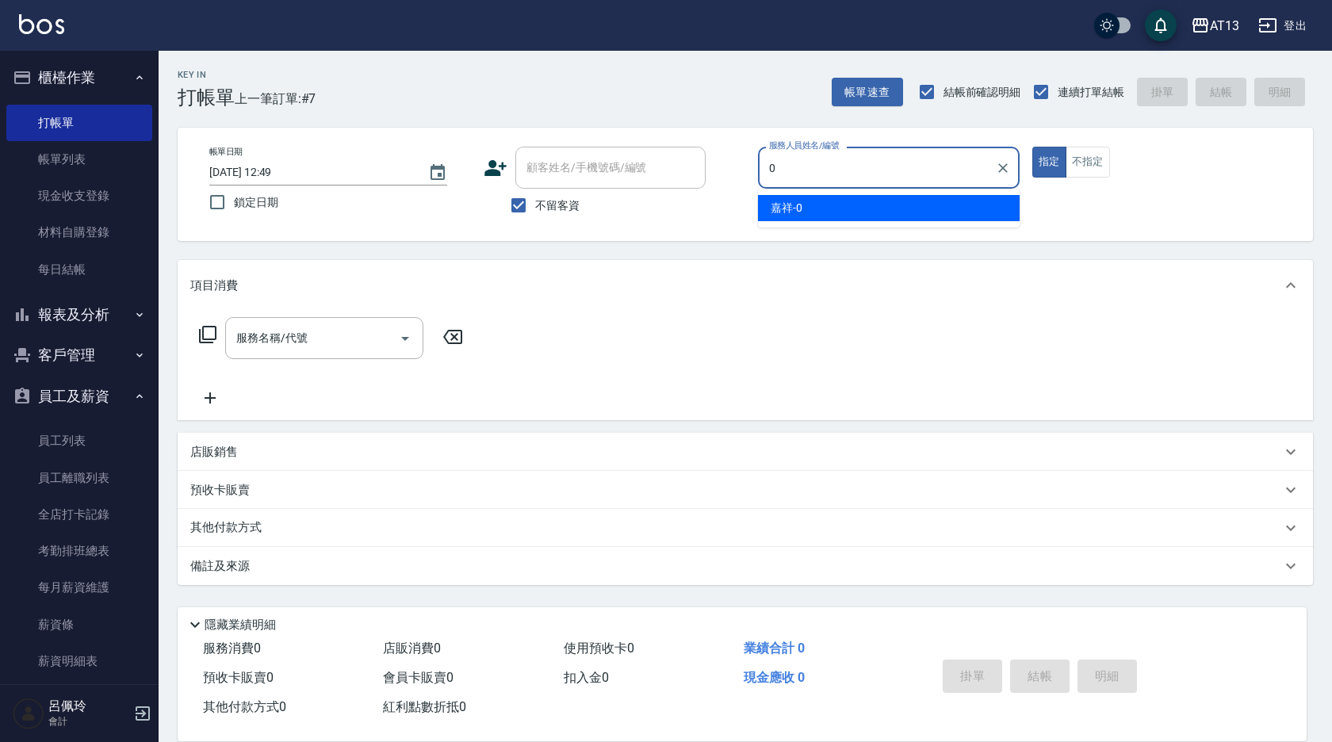
click at [902, 206] on div "嘉祥 -0" at bounding box center [889, 208] width 262 height 26
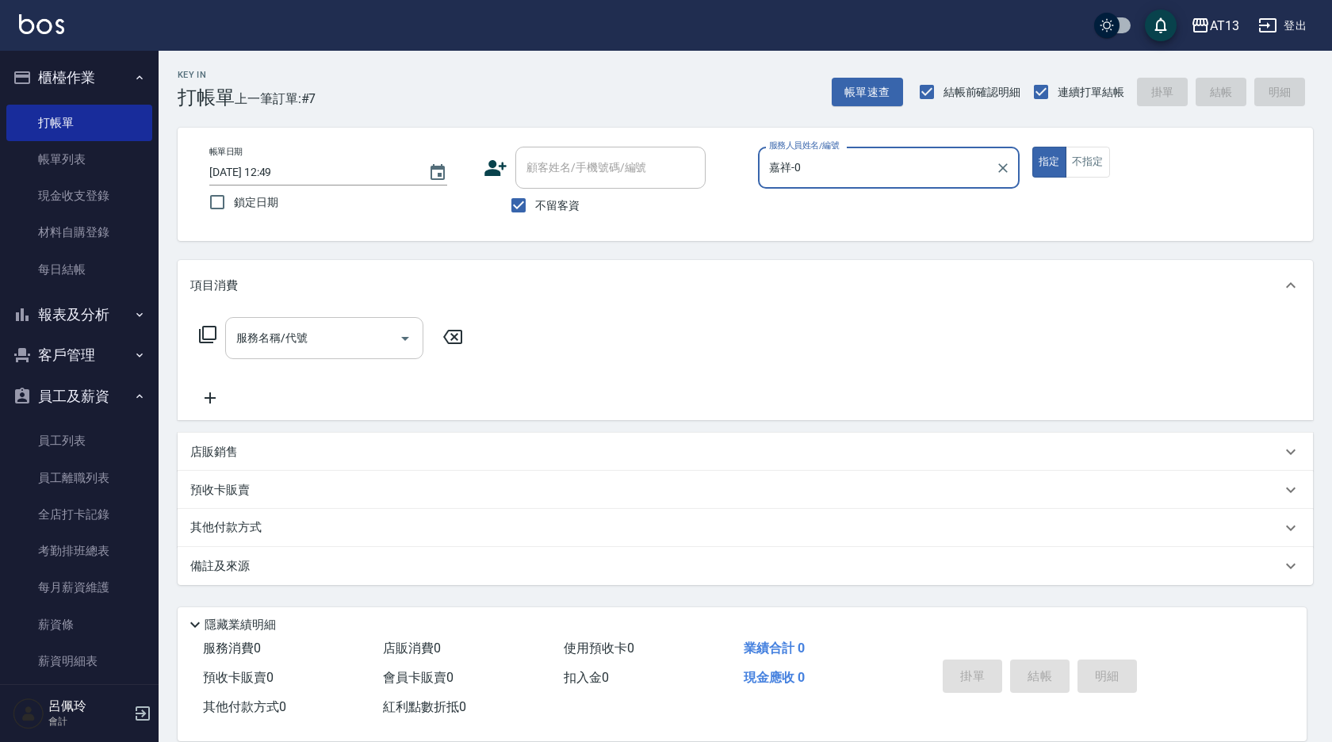
type input "嘉祥-0"
click at [297, 331] on div "服務名稱/代號 服務名稱/代號" at bounding box center [324, 338] width 198 height 42
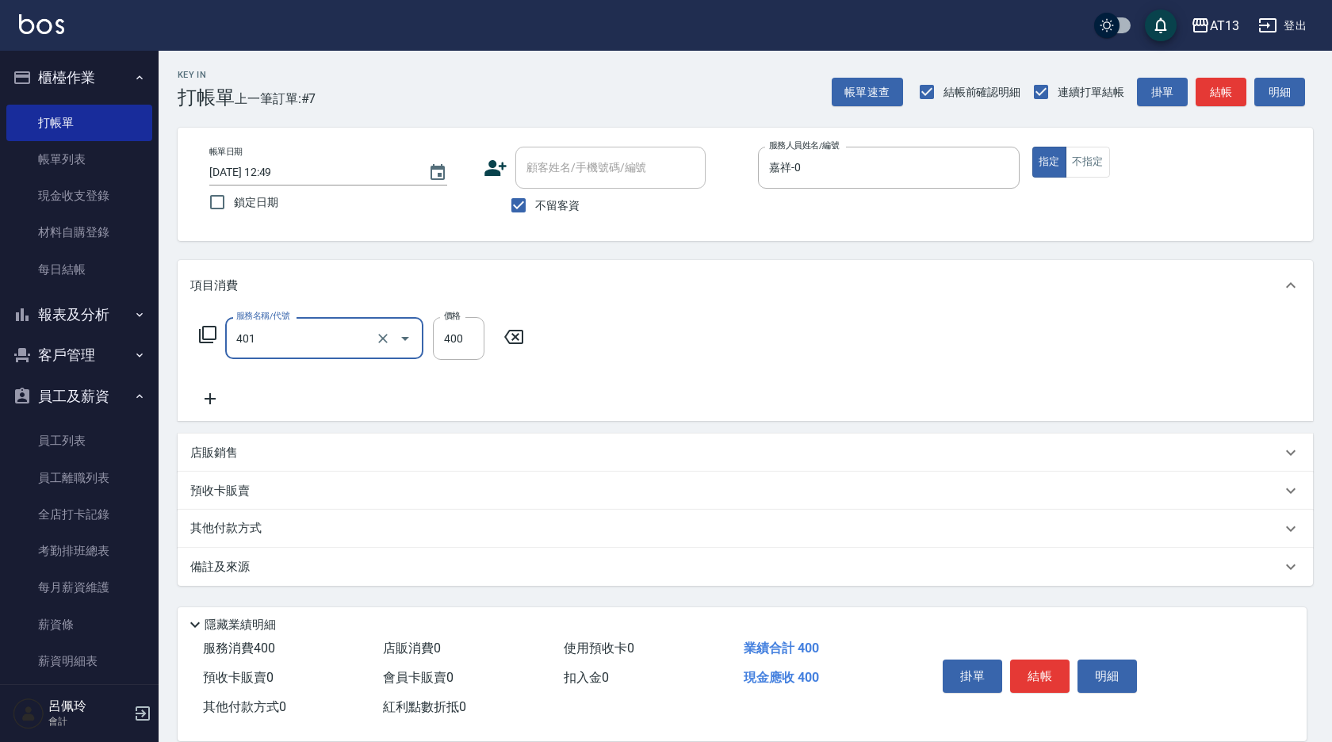
type input "剪髮(401)"
click at [1020, 373] on div "服務名稱/代號 剪髮(401) 服務名稱/代號 價格 400 價格" at bounding box center [745, 366] width 1135 height 110
click at [1047, 670] on button "結帳" at bounding box center [1039, 676] width 59 height 33
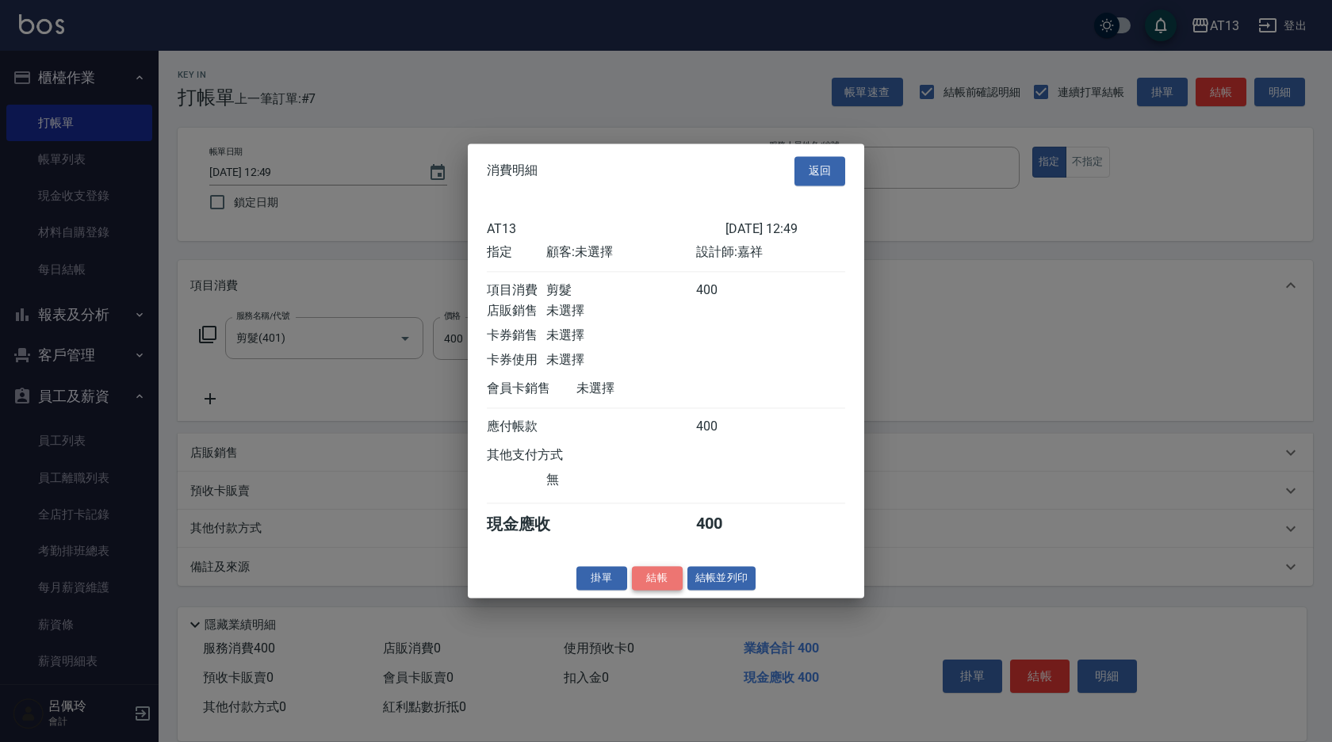
click at [668, 577] on button "結帳" at bounding box center [657, 578] width 51 height 25
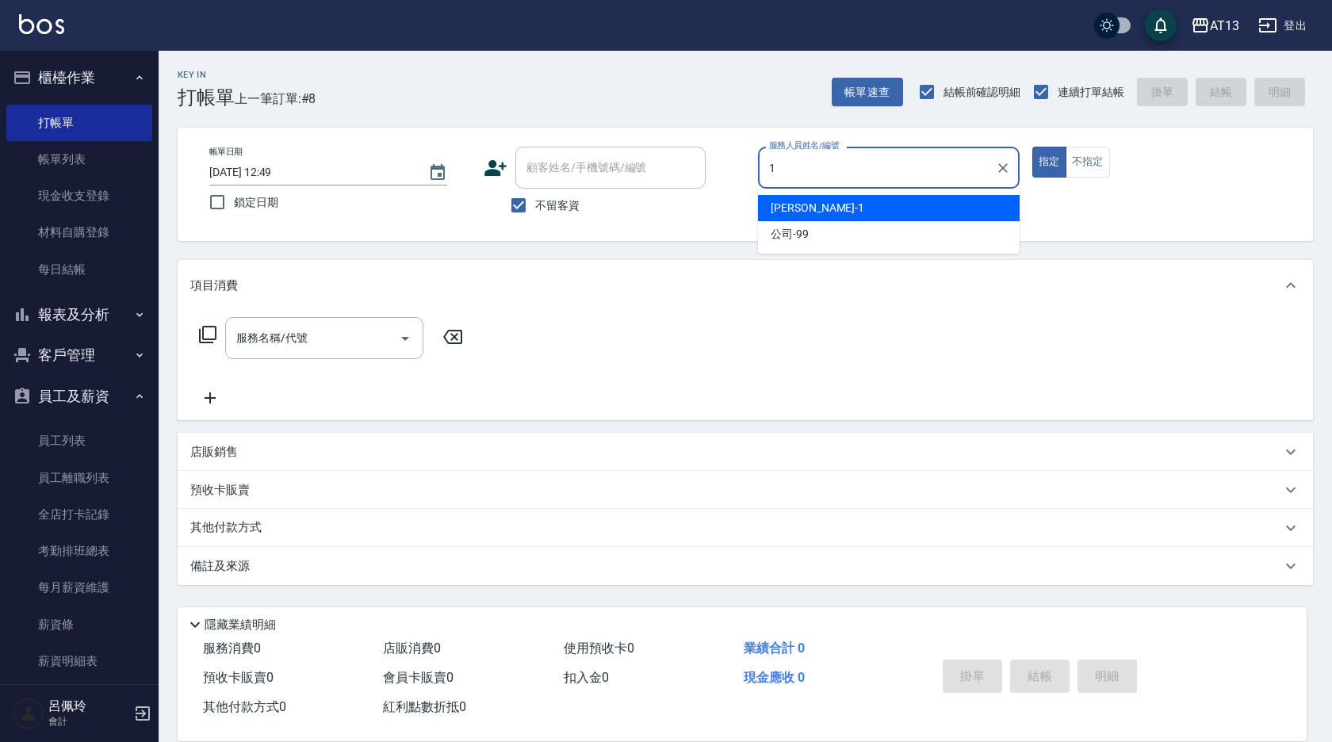
click at [785, 213] on span "[PERSON_NAME] -1" at bounding box center [818, 208] width 94 height 17
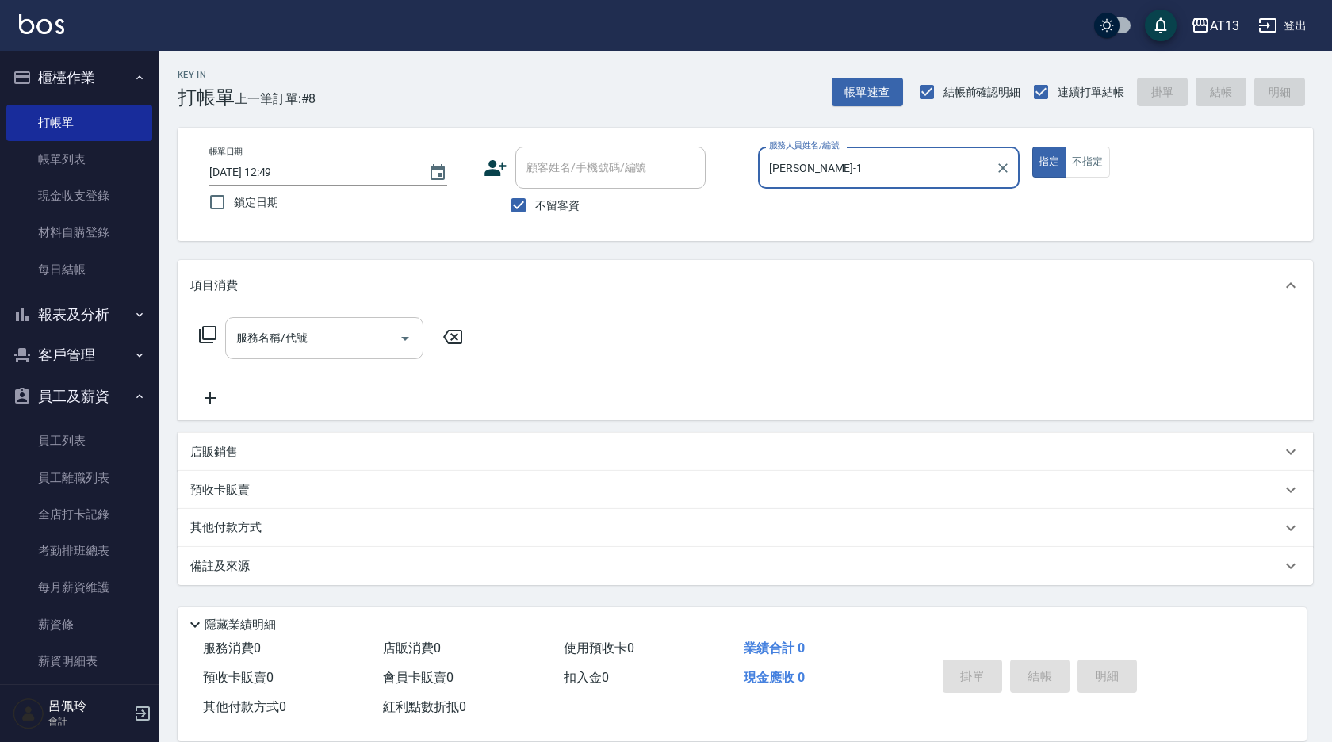
type input "[PERSON_NAME]-1"
click at [323, 336] on input "服務名稱/代號" at bounding box center [312, 338] width 160 height 28
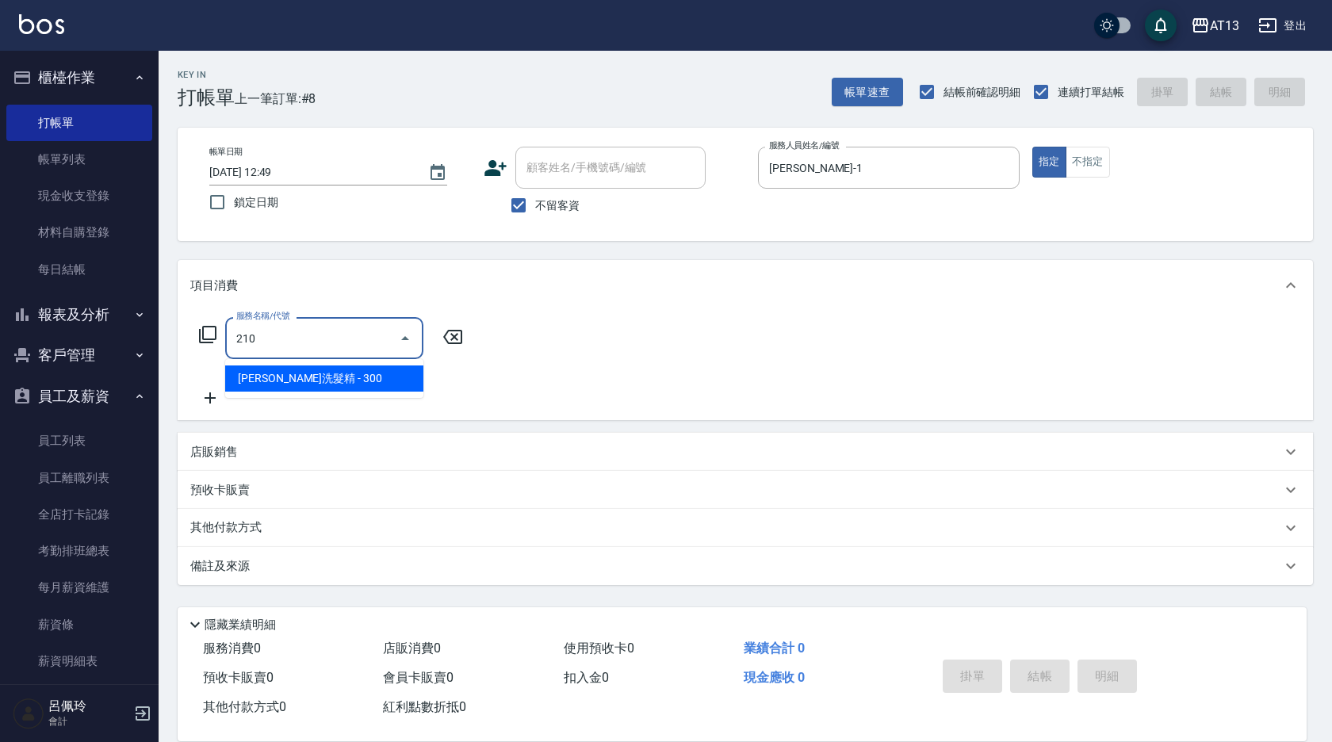
type input "[PERSON_NAME]洗髮精(210)"
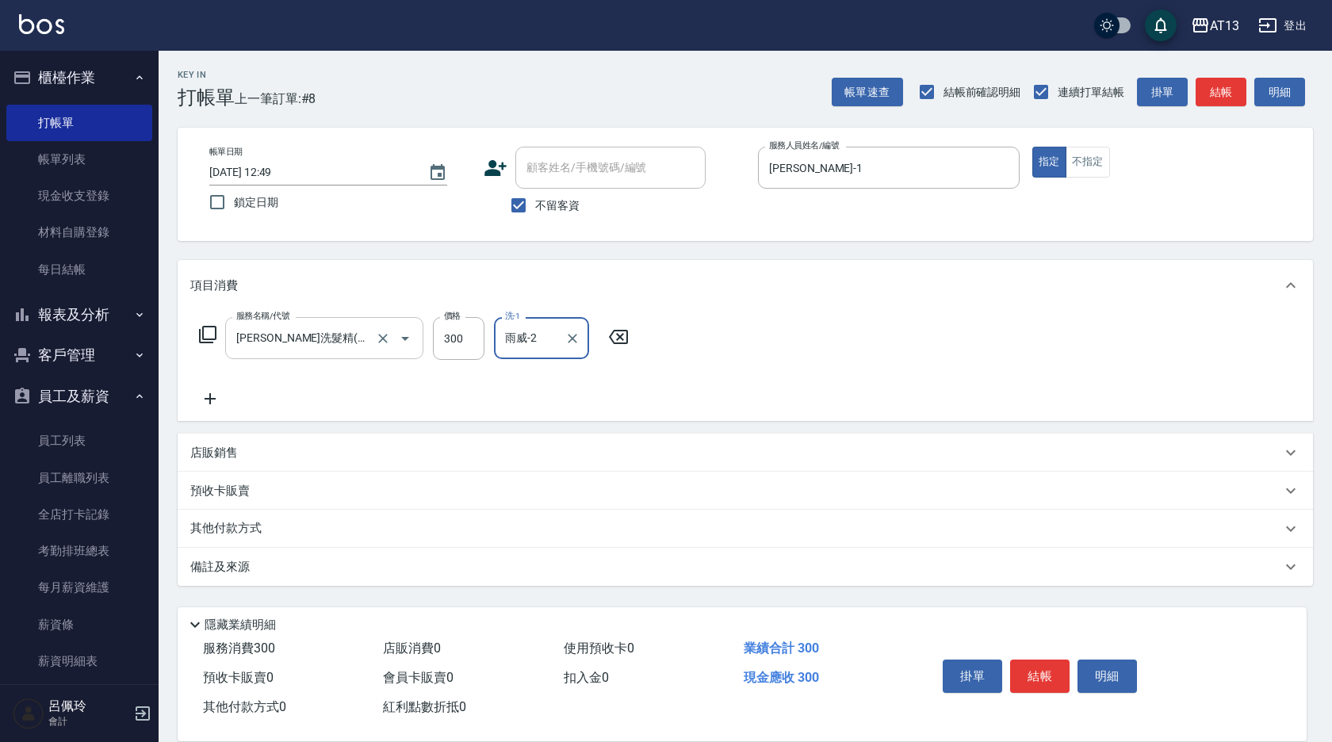
type input "雨威-2"
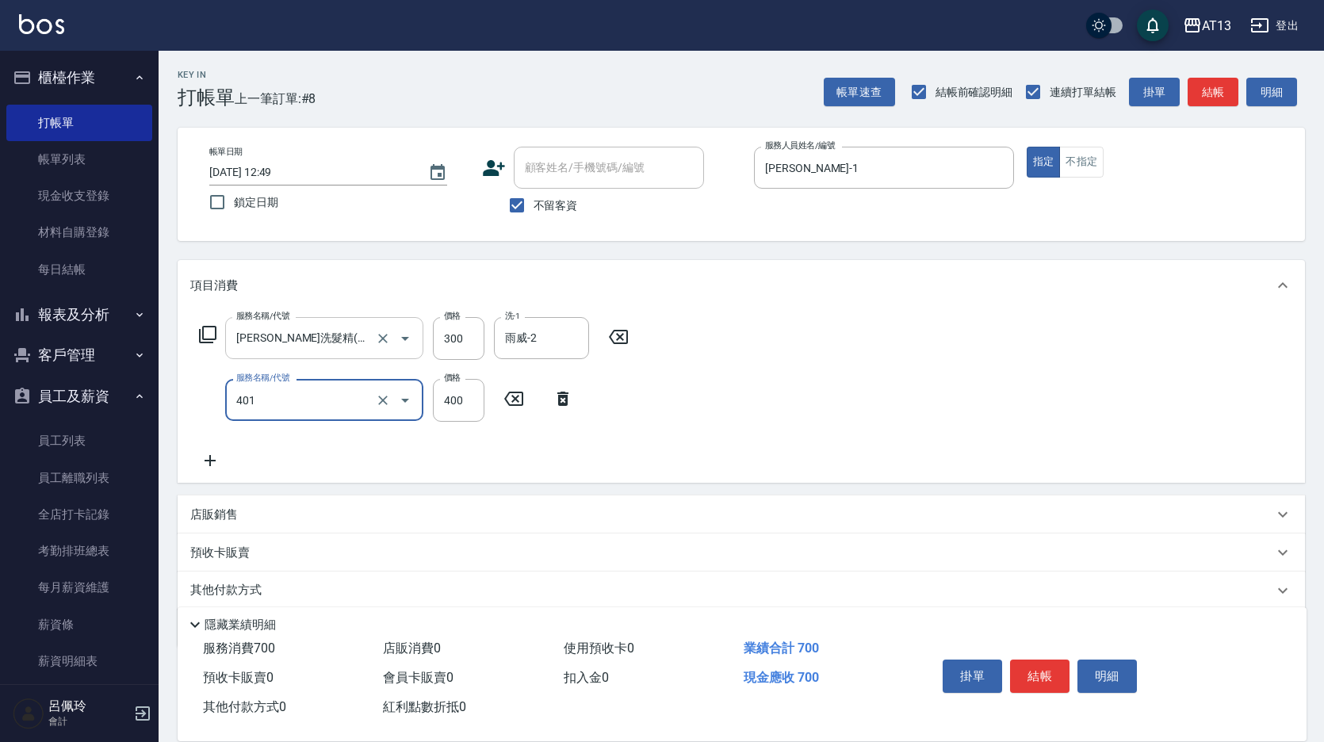
type input "剪髮(401)"
click at [982, 467] on div "服務名稱/代號 [PERSON_NAME]洗髮精(210) 服務名稱/代號 價格 300 價格 洗-1 雨威-2 洗-1 服務名稱/代號 剪髮(401) 服務…" at bounding box center [742, 397] width 1128 height 172
click at [1056, 661] on button "結帳" at bounding box center [1039, 676] width 59 height 33
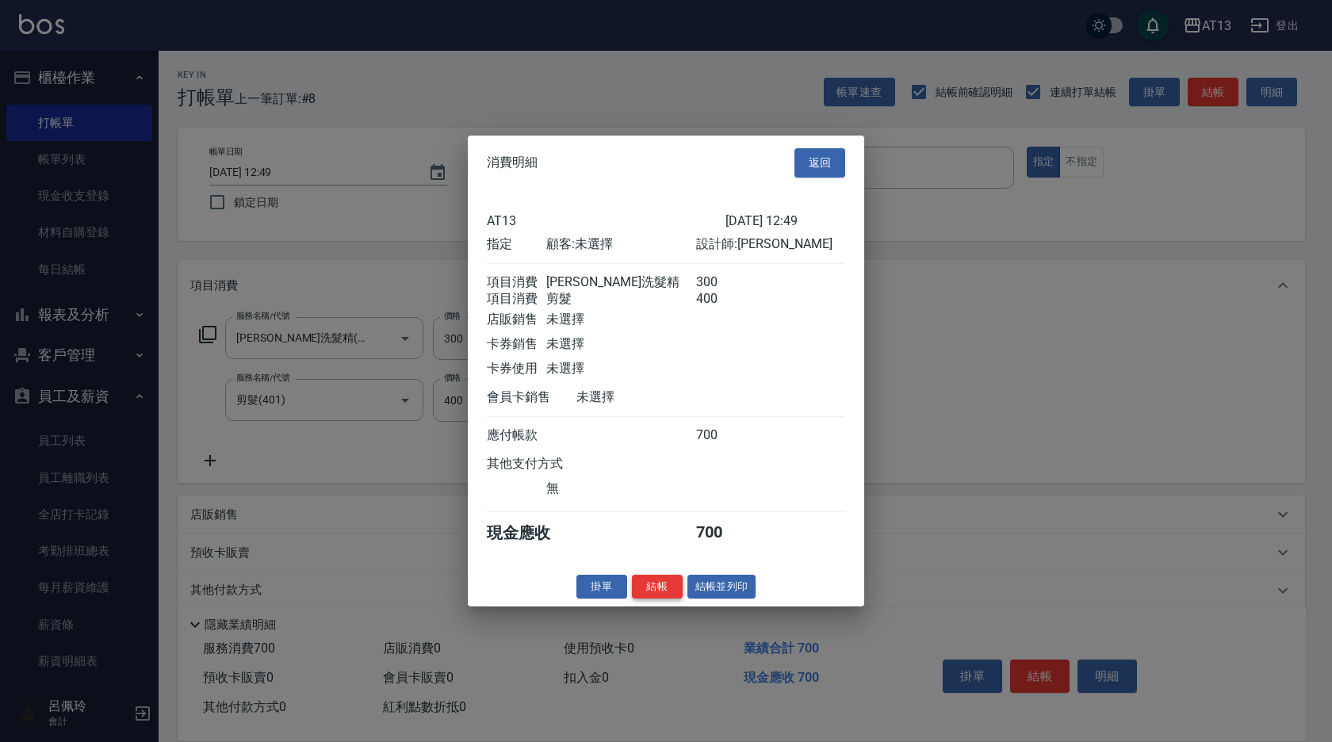
click at [656, 596] on button "結帳" at bounding box center [657, 586] width 51 height 25
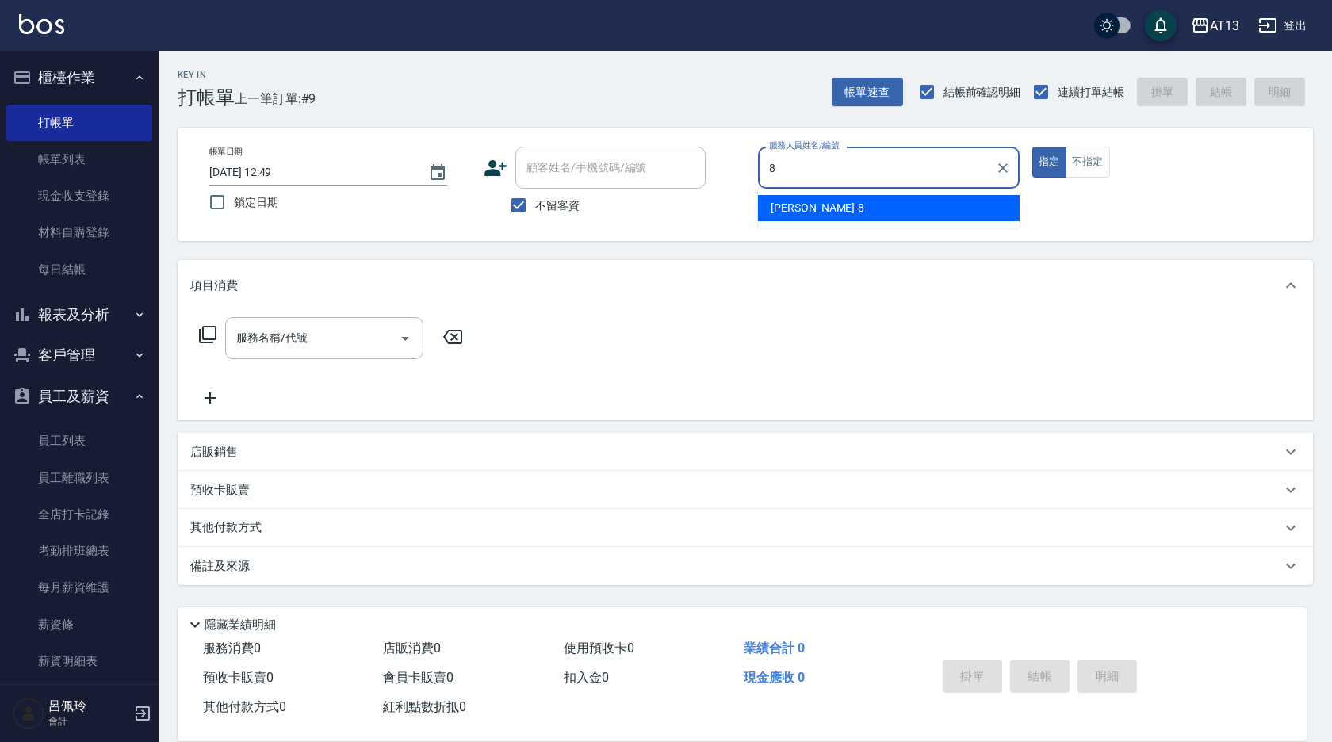
click at [984, 194] on ul "[PERSON_NAME] -8" at bounding box center [889, 208] width 262 height 39
click at [975, 208] on div "[PERSON_NAME] -8" at bounding box center [889, 208] width 262 height 26
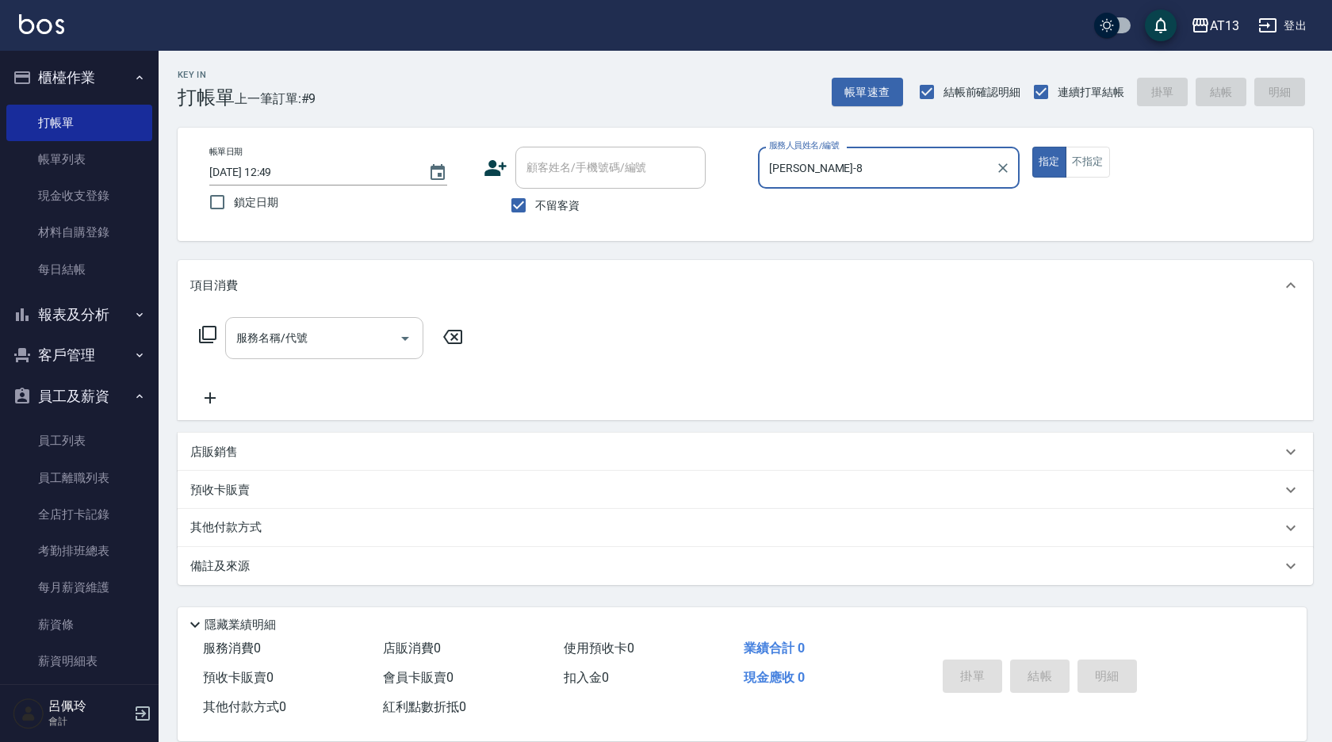
type input "[PERSON_NAME]-8"
click at [346, 338] on input "服務名稱/代號" at bounding box center [312, 338] width 160 height 28
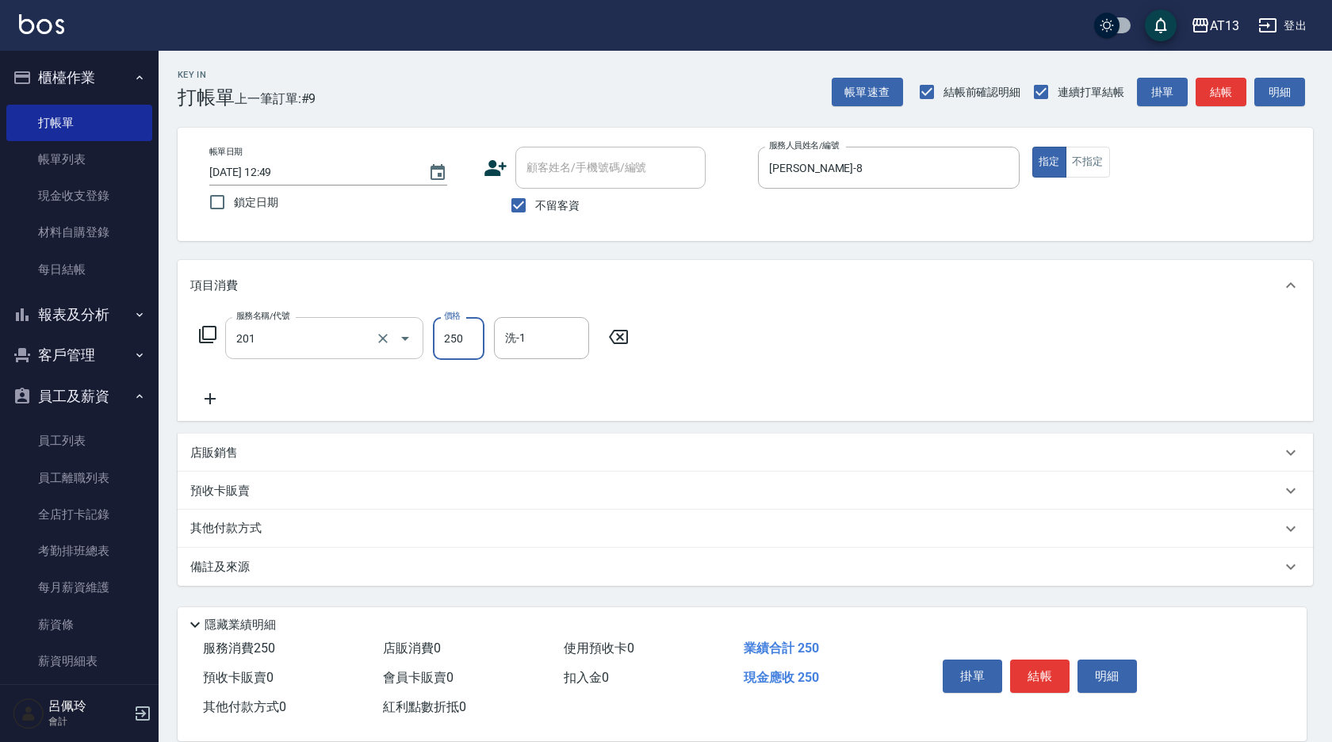
type input "洗髮(201)"
type input "[PERSON_NAME]-24"
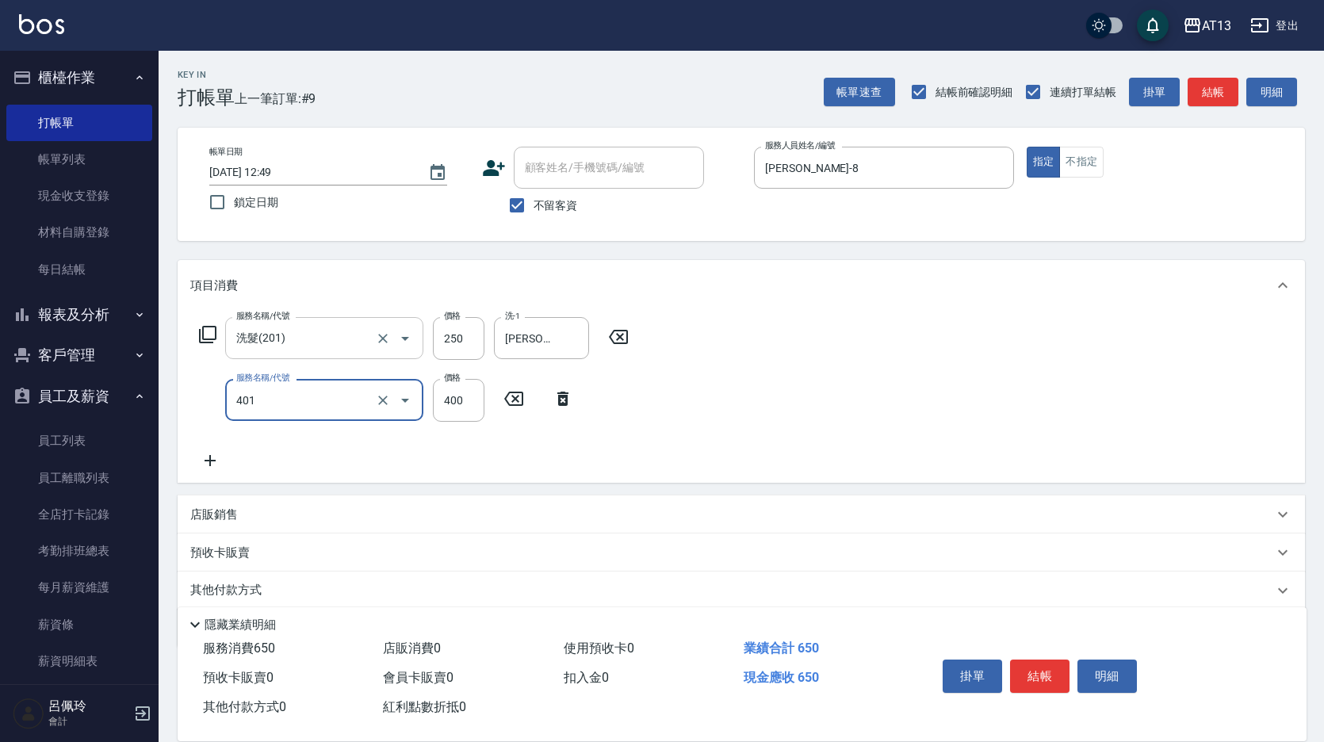
type input "剪髮(401)"
type input "250"
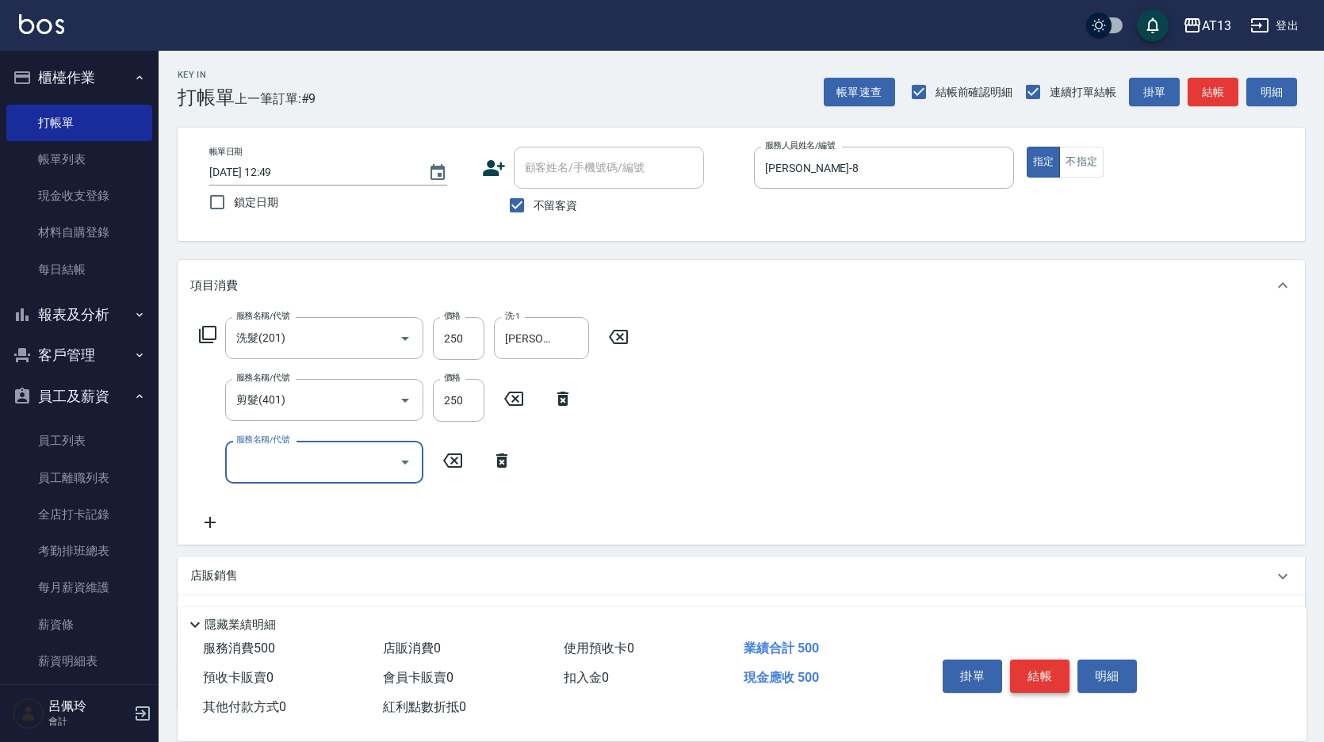
click at [1040, 676] on button "結帳" at bounding box center [1039, 676] width 59 height 33
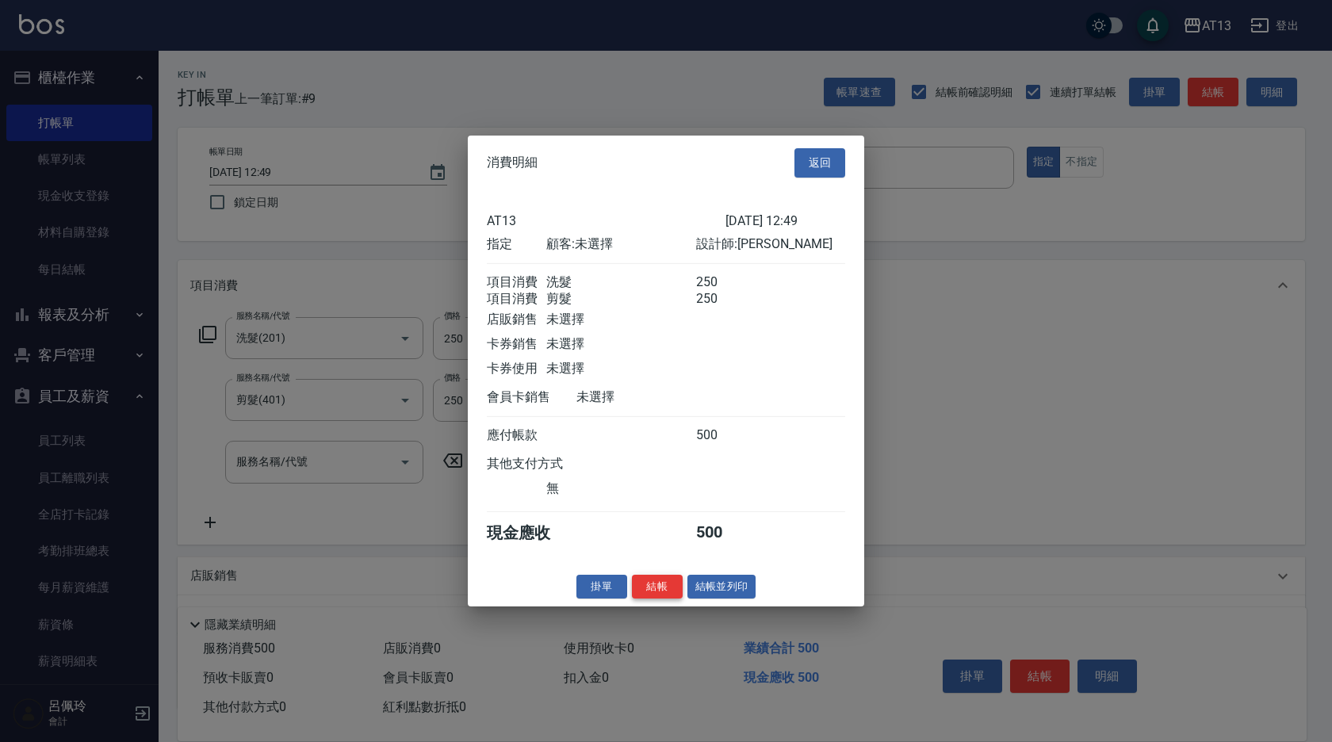
click at [667, 597] on button "結帳" at bounding box center [657, 586] width 51 height 25
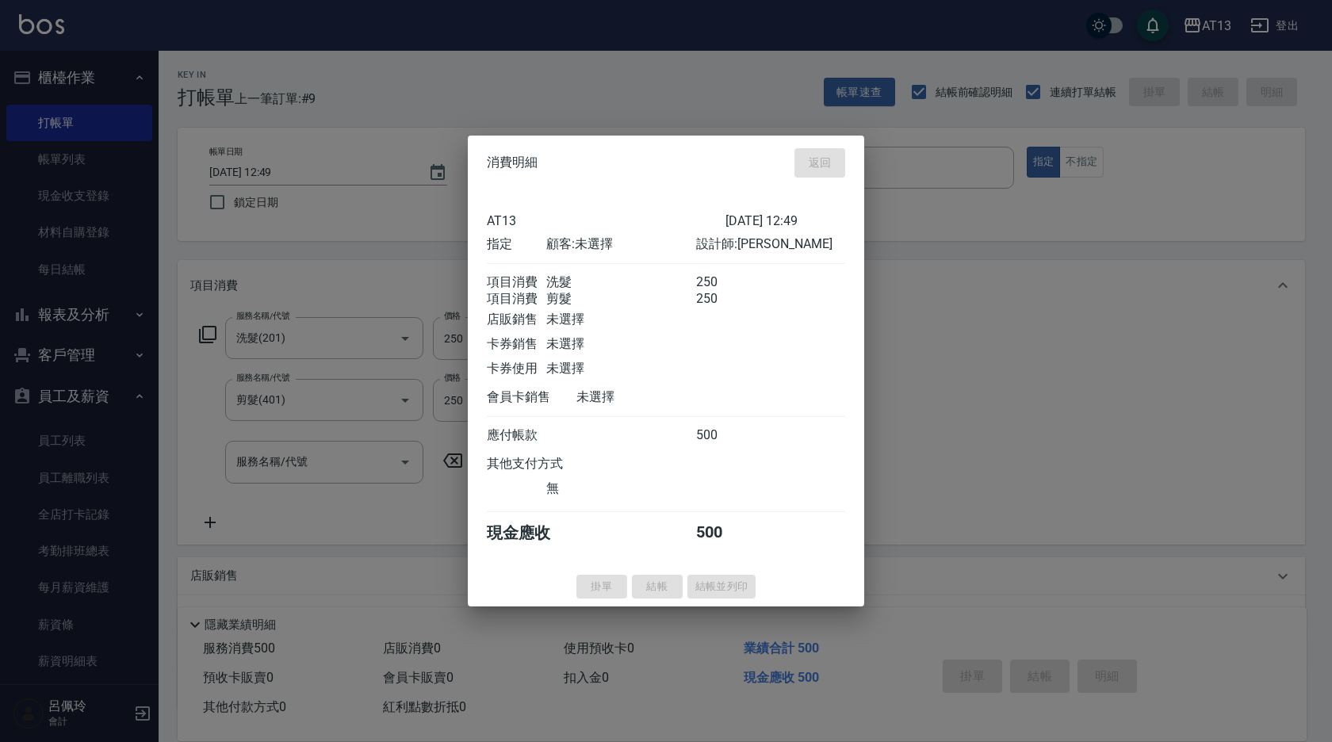
type input "[DATE] 12:50"
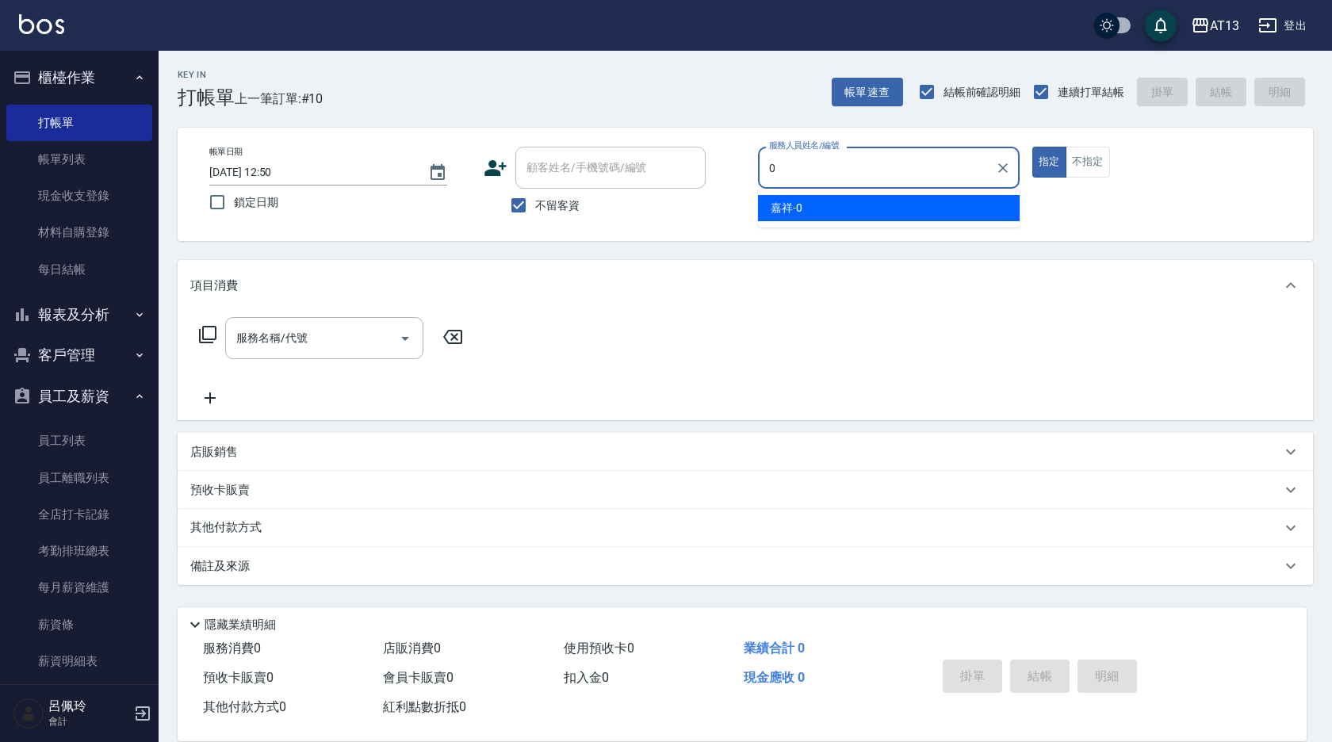
click at [792, 203] on span "嘉祥 -0" at bounding box center [787, 208] width 32 height 17
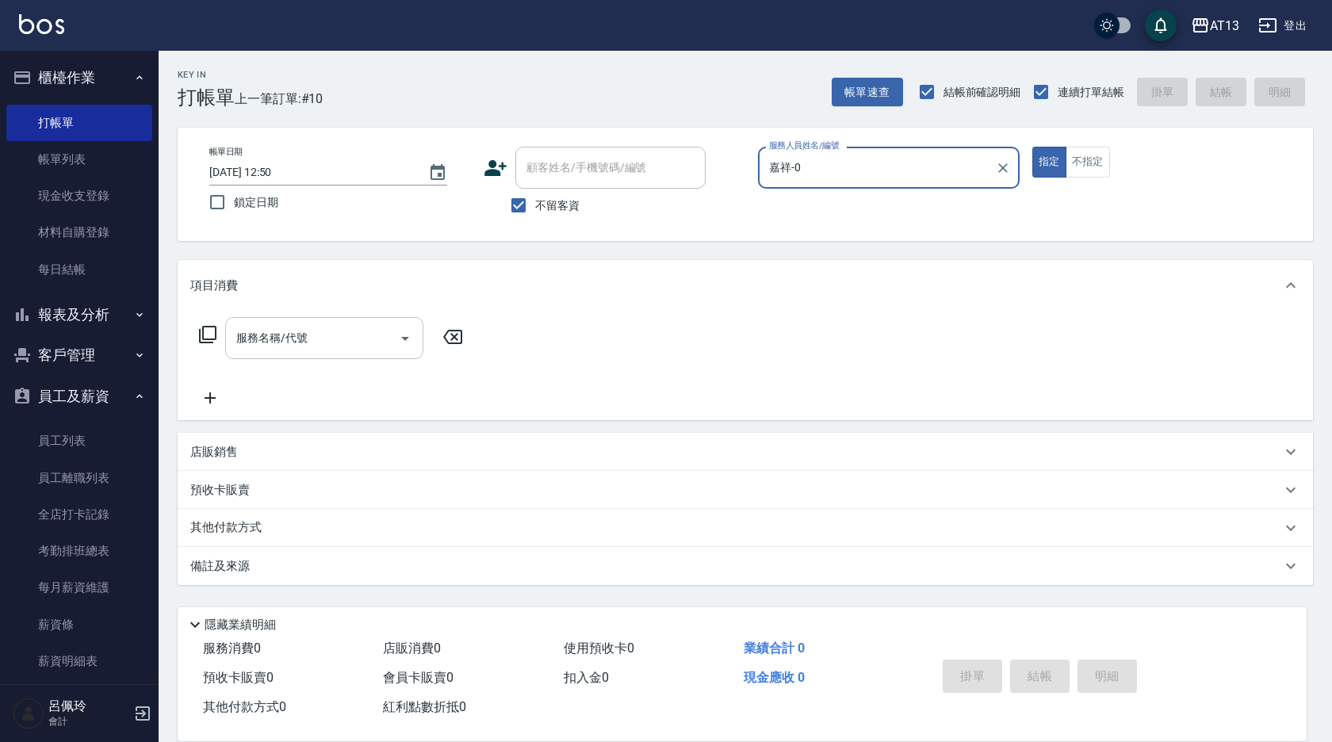
type input "嘉祥-0"
click at [354, 339] on input "服務名稱/代號" at bounding box center [312, 338] width 160 height 28
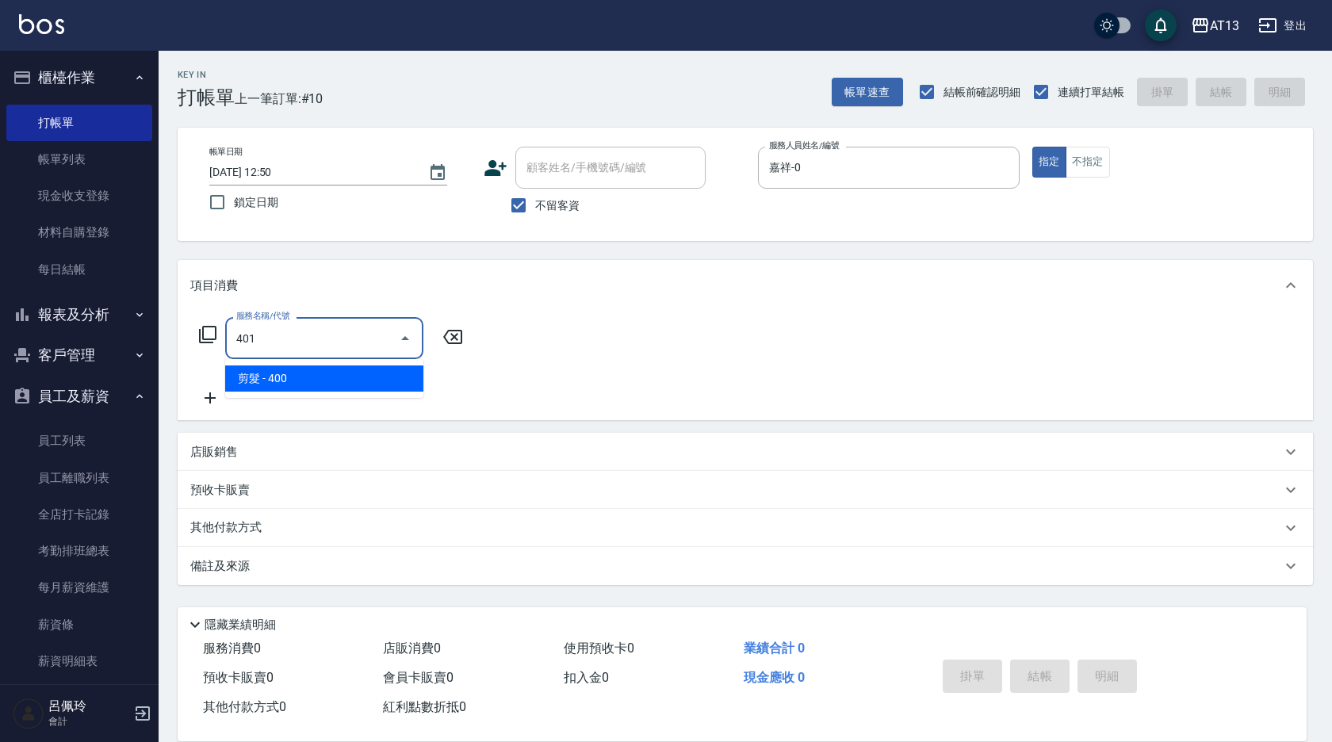
type input "剪髮(401)"
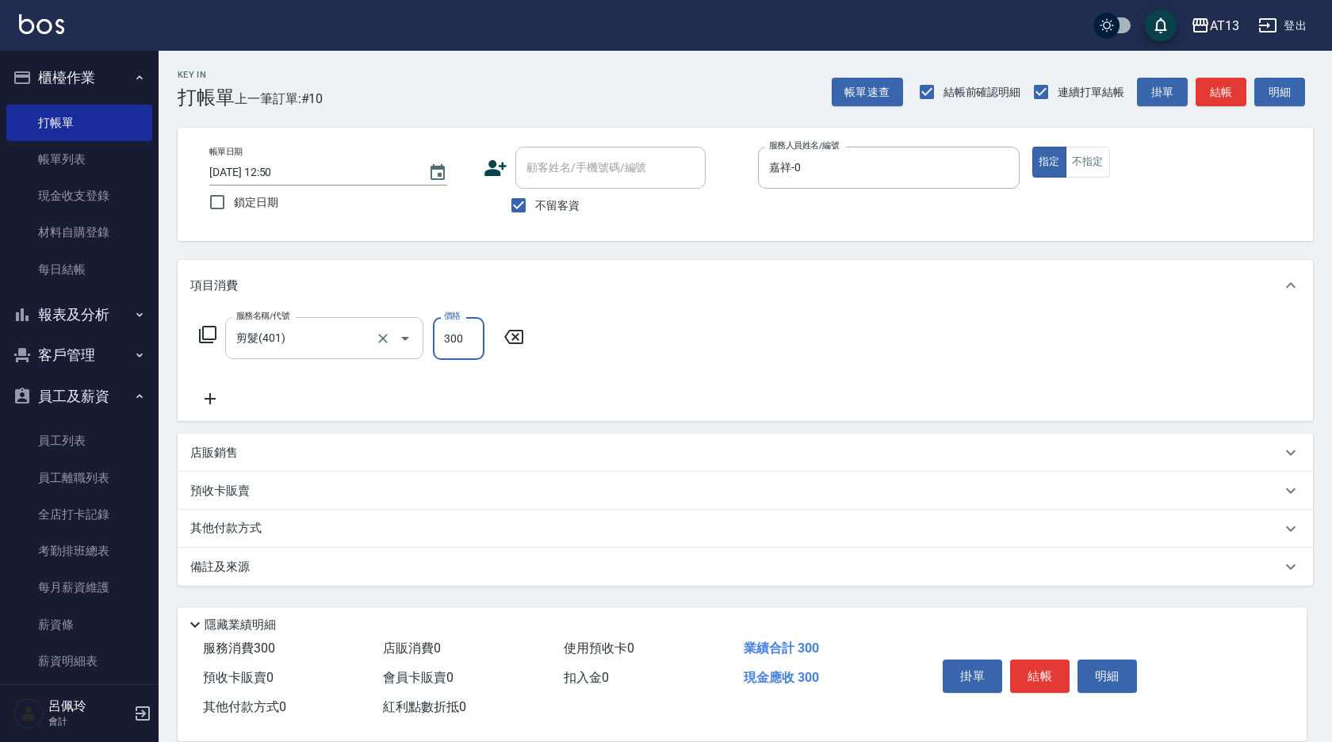
type input "300"
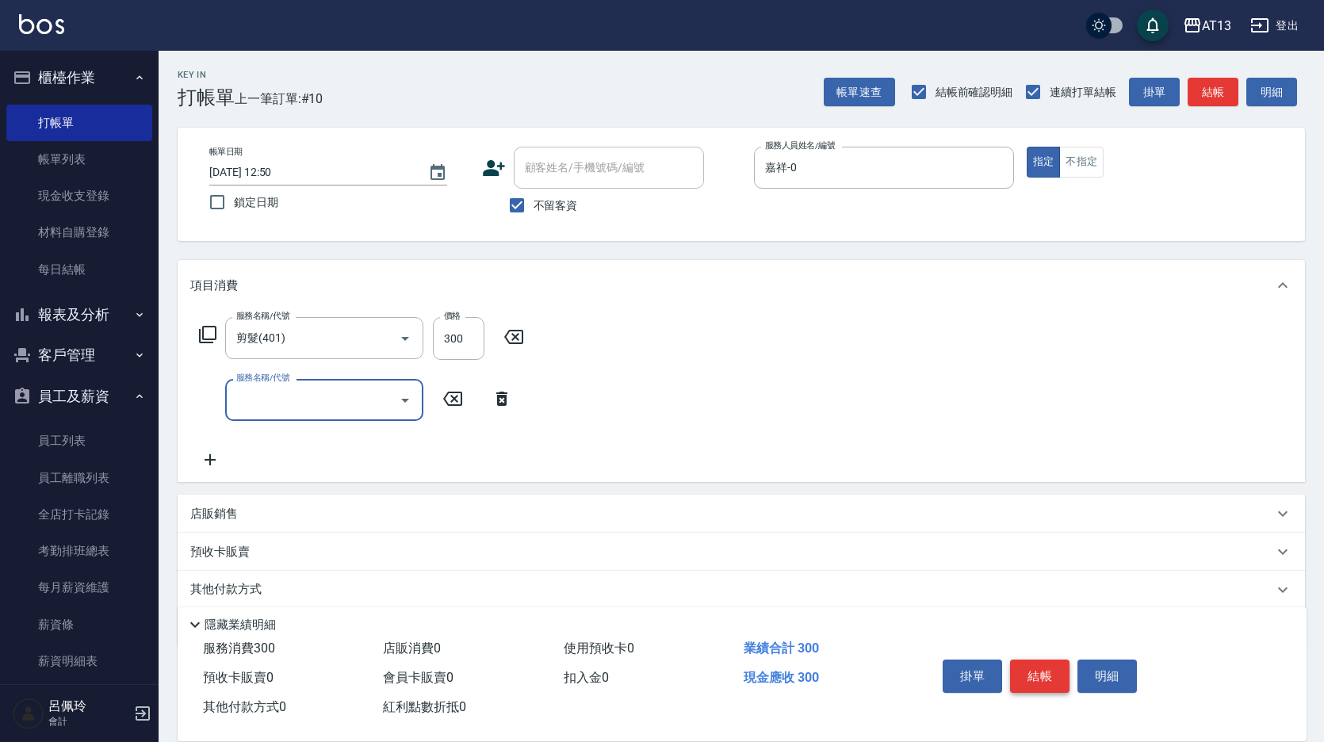
click at [1047, 670] on button "結帳" at bounding box center [1039, 676] width 59 height 33
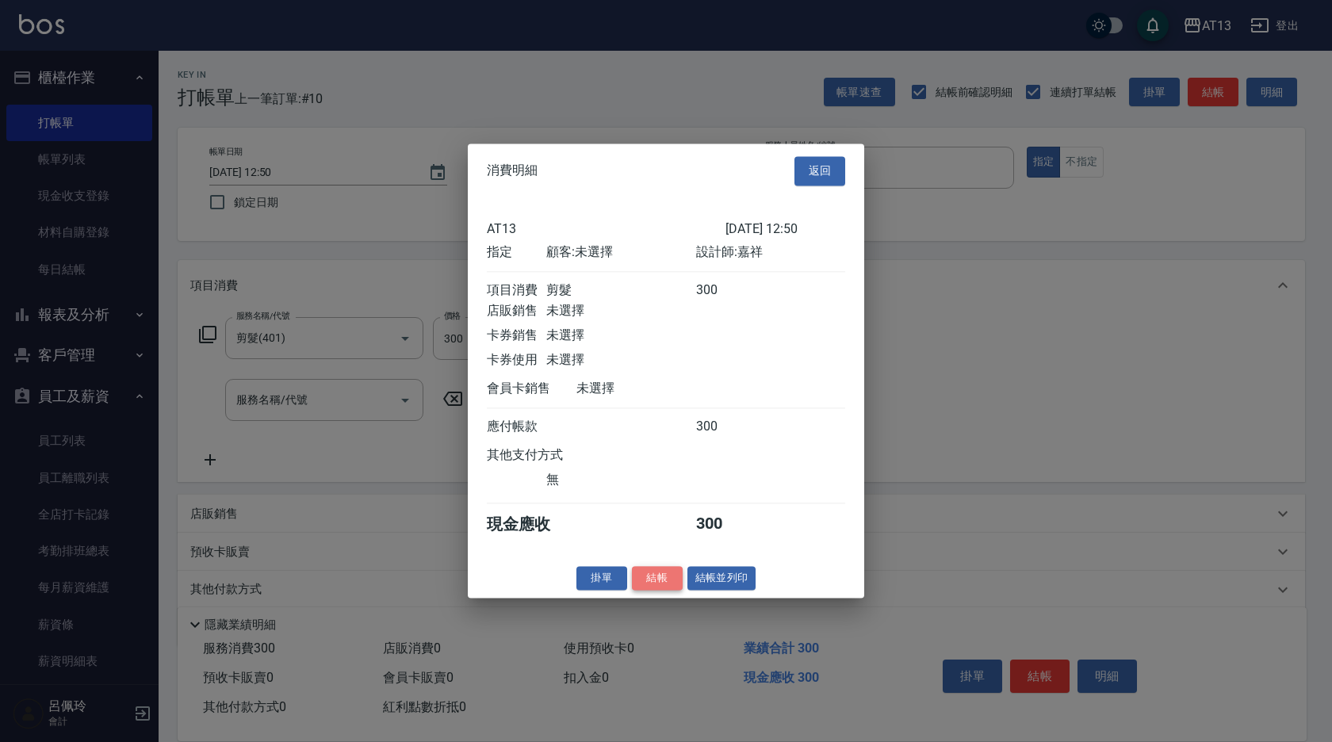
click at [676, 591] on button "結帳" at bounding box center [657, 578] width 51 height 25
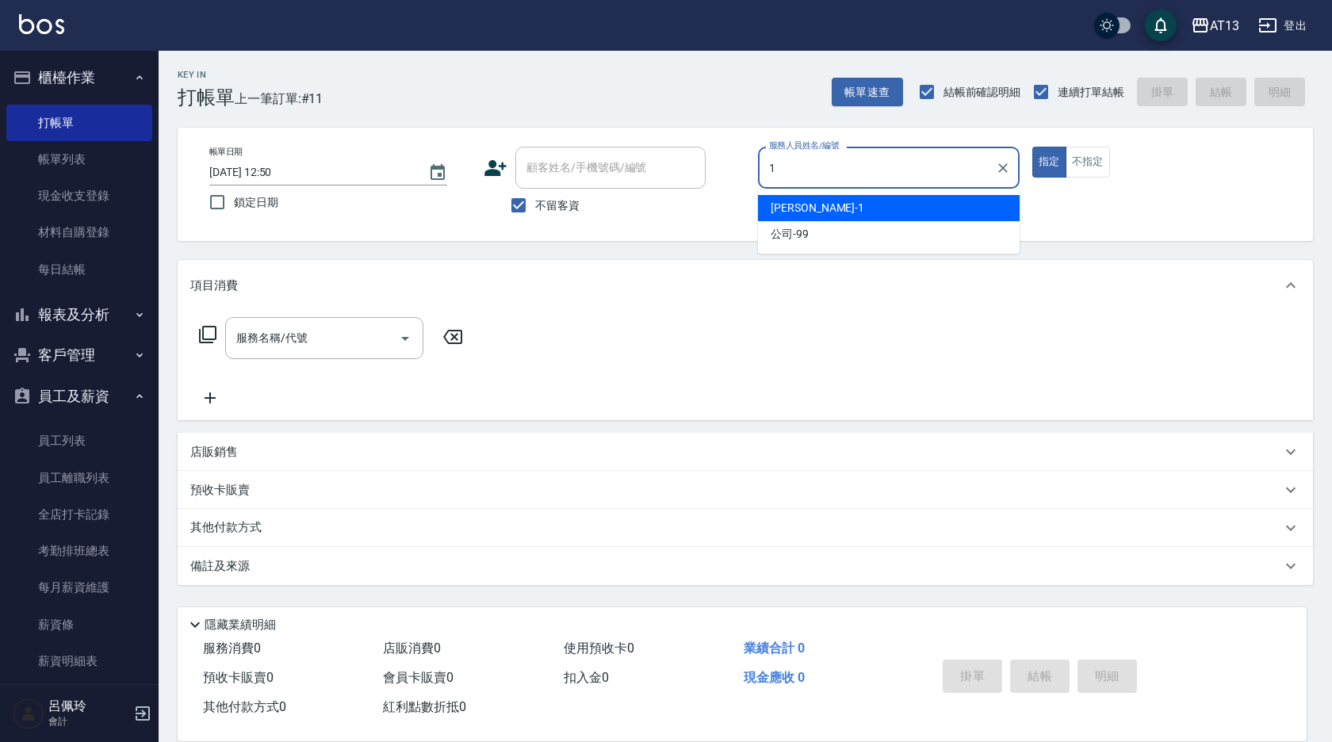
click at [807, 210] on div "[PERSON_NAME] -1" at bounding box center [889, 208] width 262 height 26
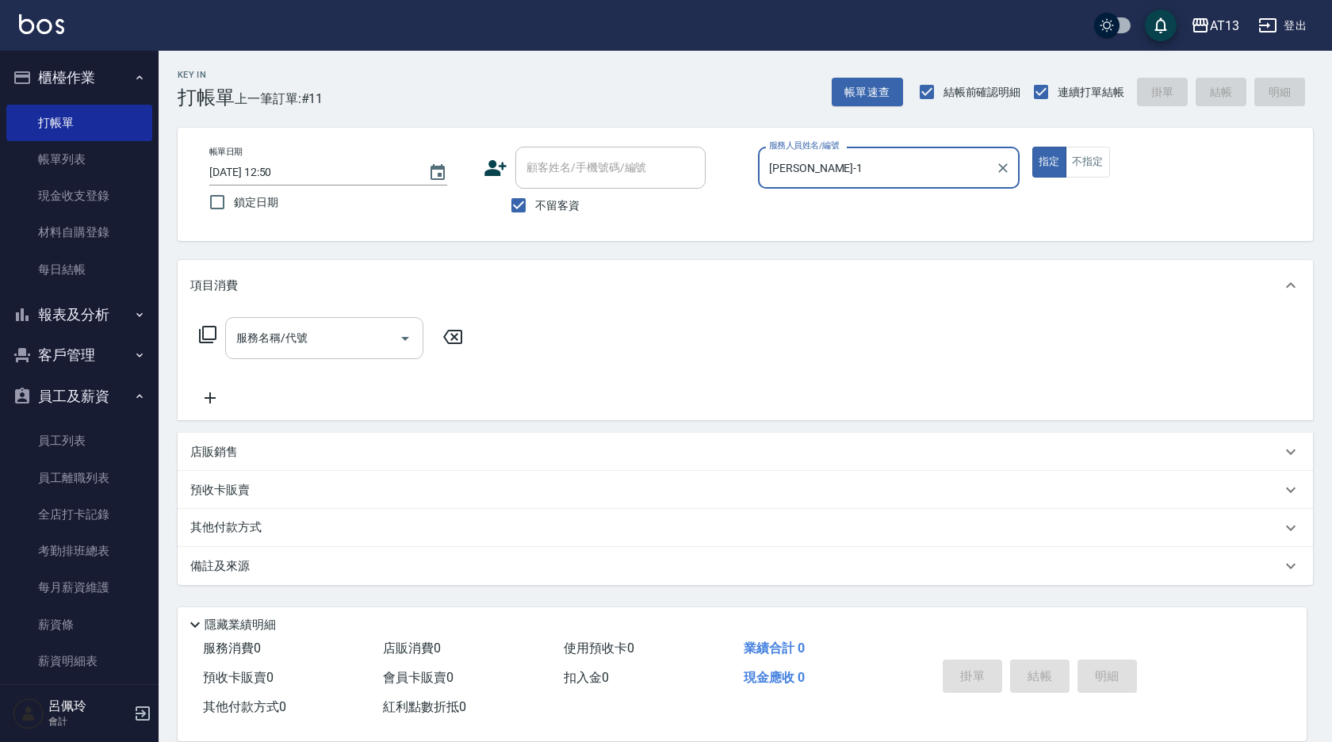
type input "[PERSON_NAME]-1"
click at [295, 346] on input "服務名稱/代號" at bounding box center [312, 338] width 160 height 28
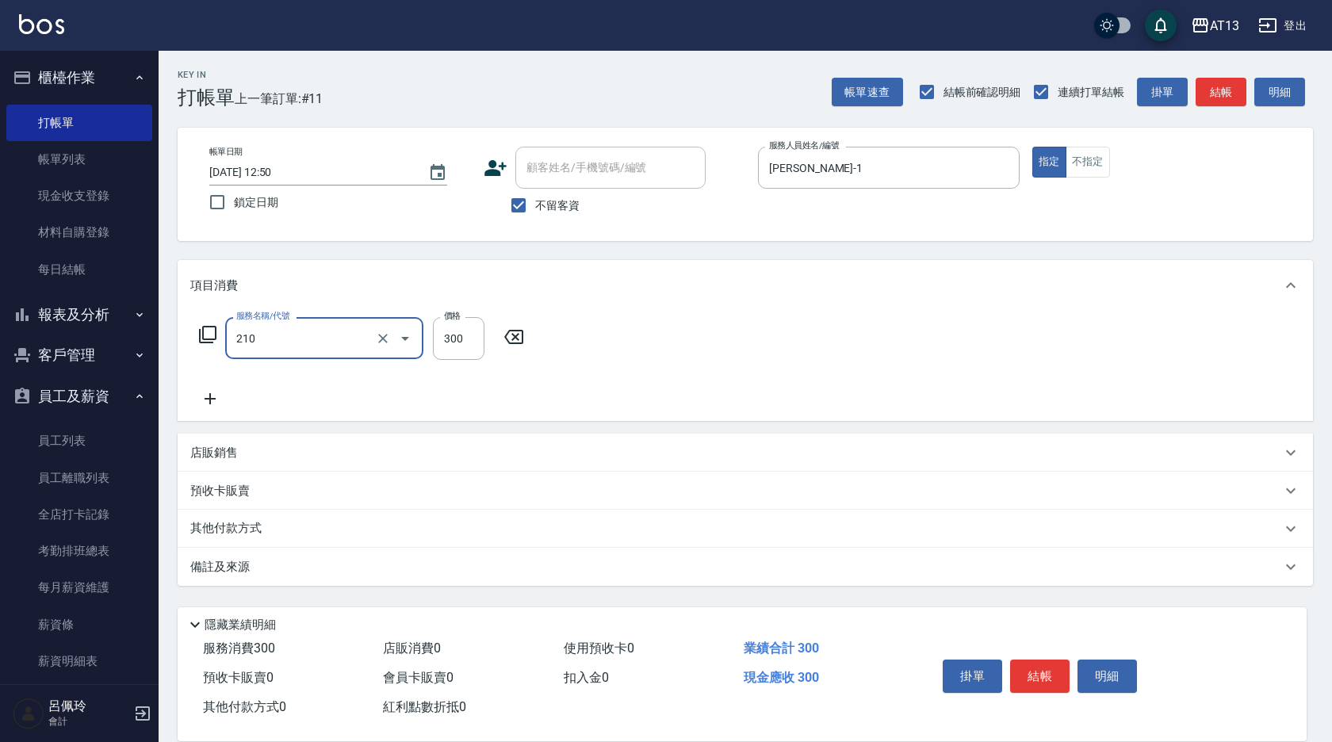
type input "[PERSON_NAME]洗髮精(210)"
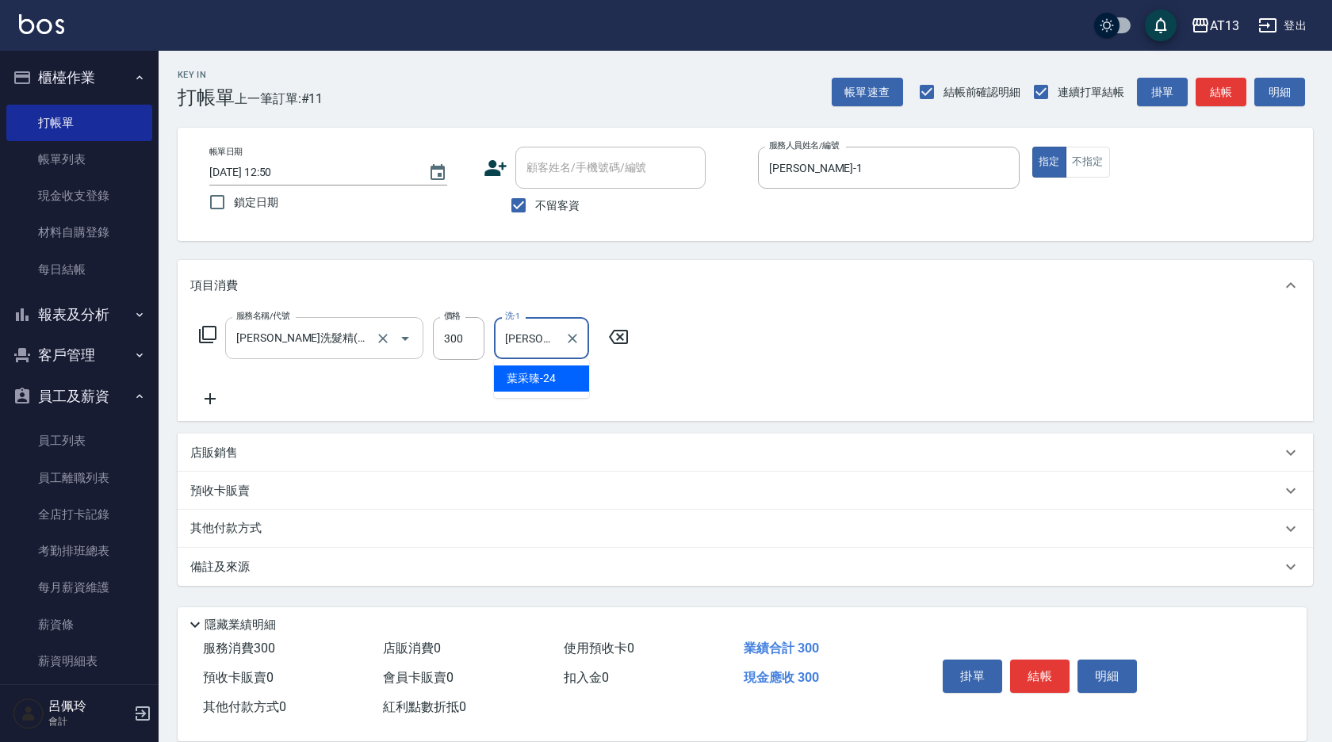
type input "[PERSON_NAME]-24"
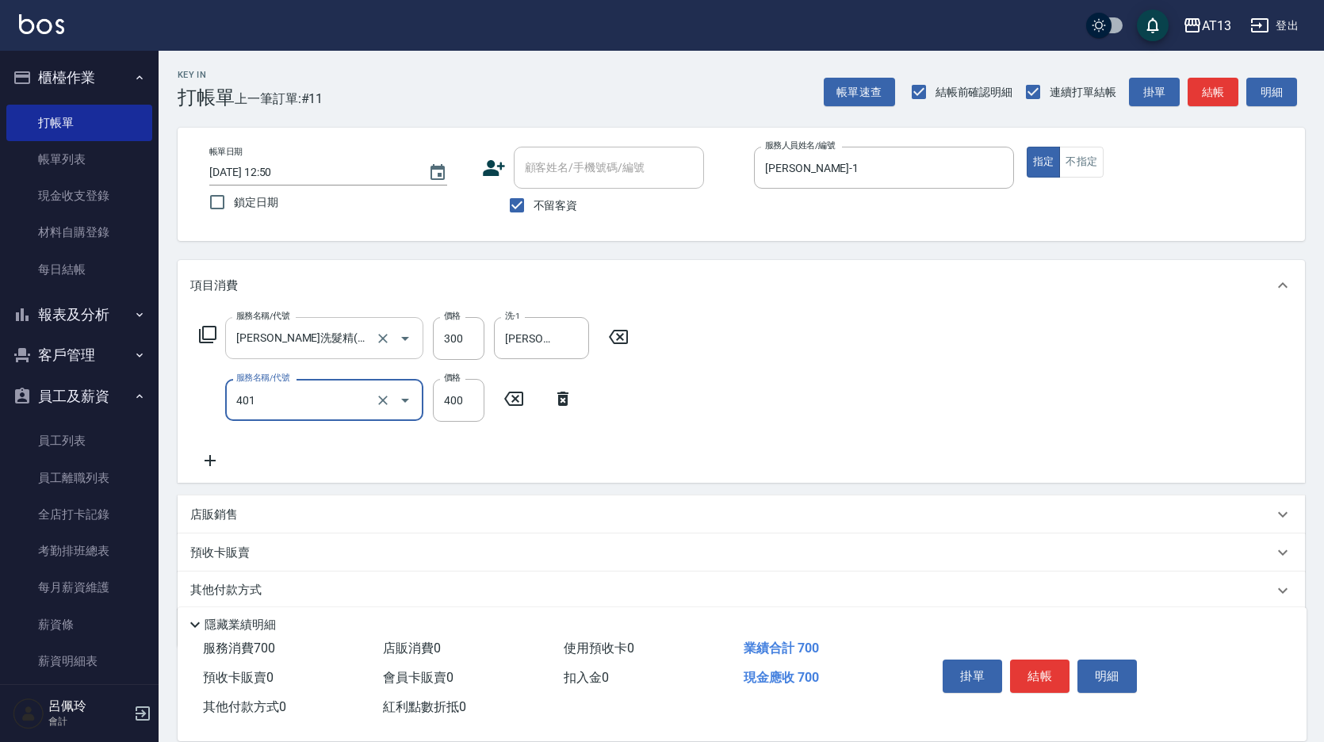
type input "剪髮(401)"
click at [872, 366] on div "服務名稱/代號 [PERSON_NAME]洗髮精(210) 服務名稱/代號 價格 300 價格 洗-1 [PERSON_NAME]-24 洗-1 服務名稱/代…" at bounding box center [742, 397] width 1128 height 172
click at [1043, 662] on button "結帳" at bounding box center [1039, 676] width 59 height 33
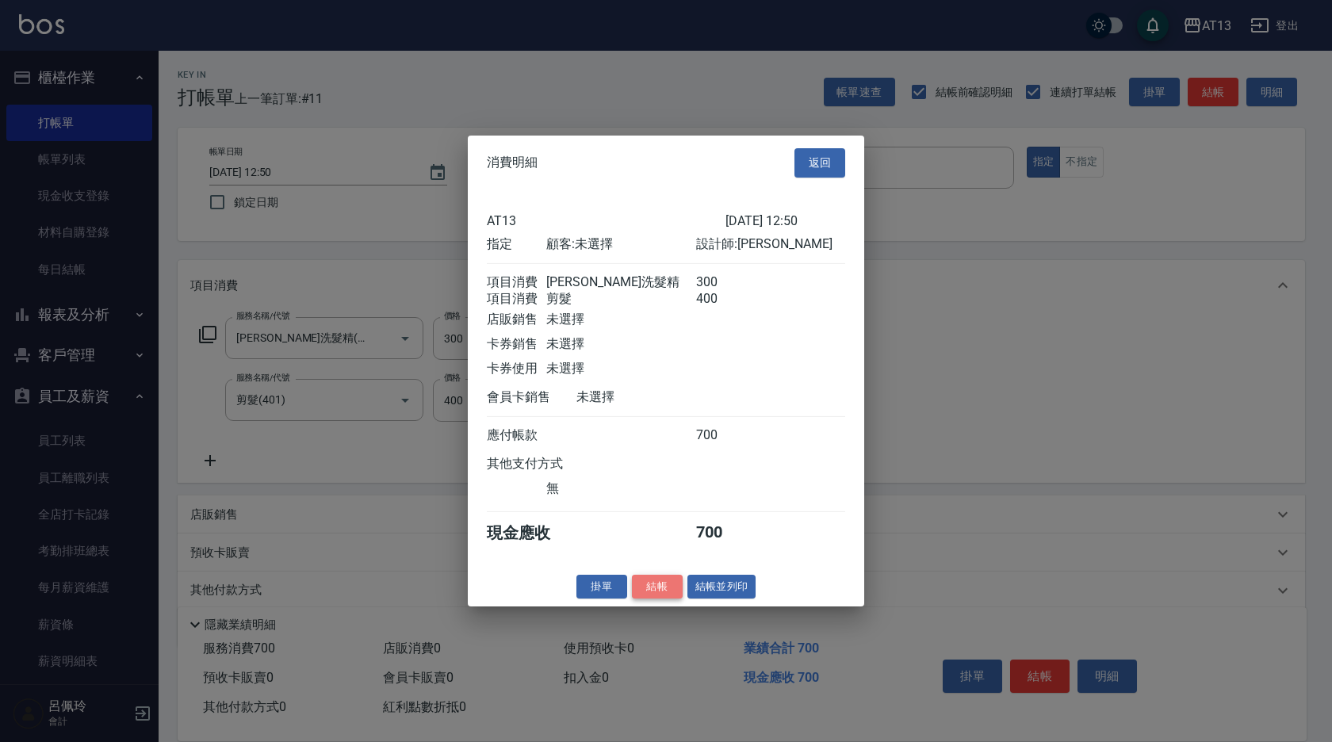
click at [664, 595] on button "結帳" at bounding box center [657, 586] width 51 height 25
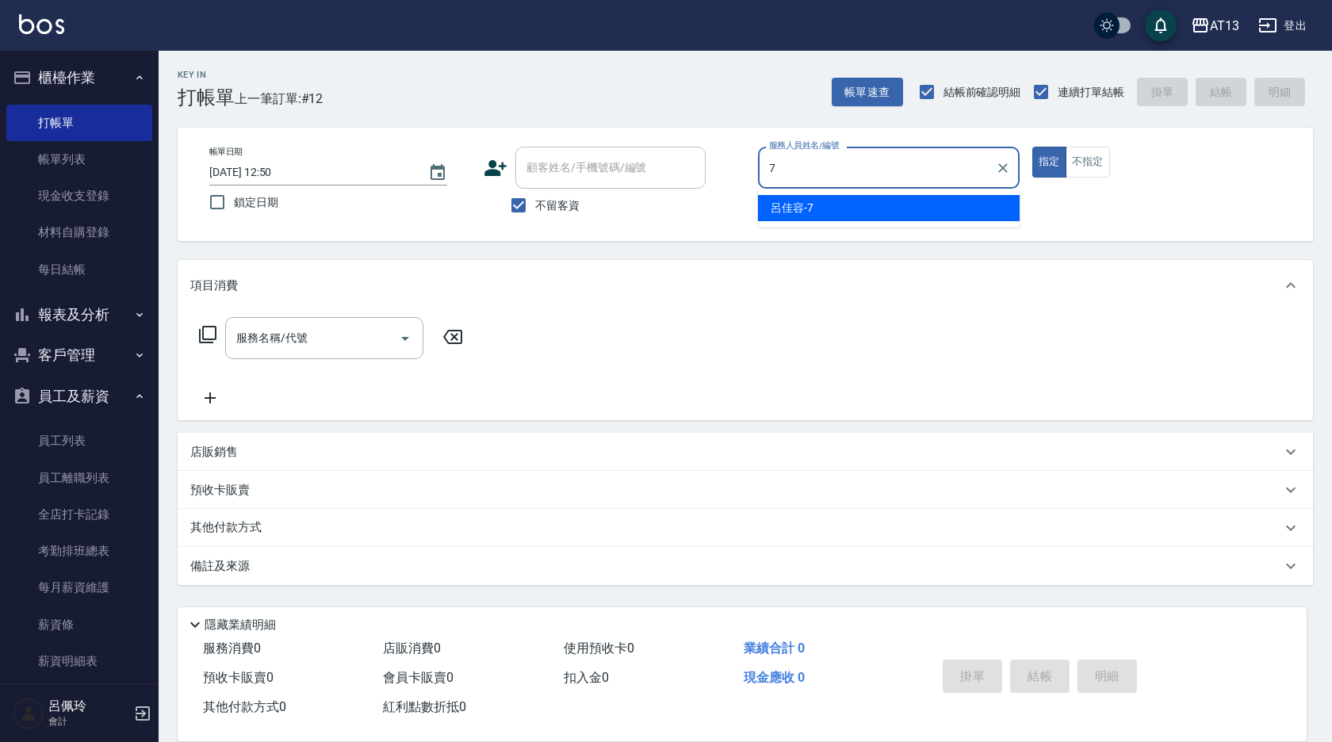
click at [943, 219] on div "[PERSON_NAME]-7" at bounding box center [889, 208] width 262 height 26
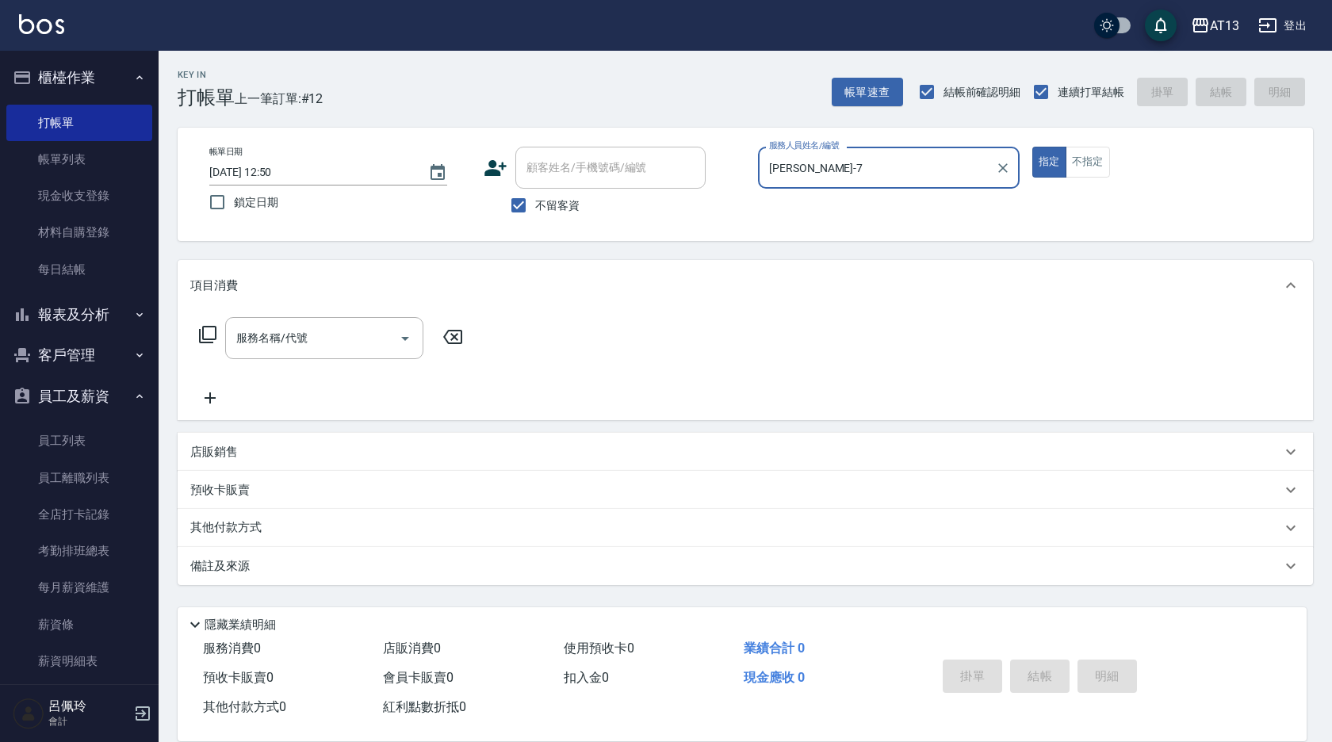
type input "[PERSON_NAME]-7"
click at [940, 216] on div "帳單日期 [DATE] 12:50 鎖定日期 顧客姓名/手機號碼/編號 顧客姓名/手機號碼/編號 不留客資 服務人員姓名/編號 [PERSON_NAME]-7…" at bounding box center [745, 184] width 1097 height 75
click at [334, 339] on input "服務名稱/代號" at bounding box center [312, 338] width 160 height 28
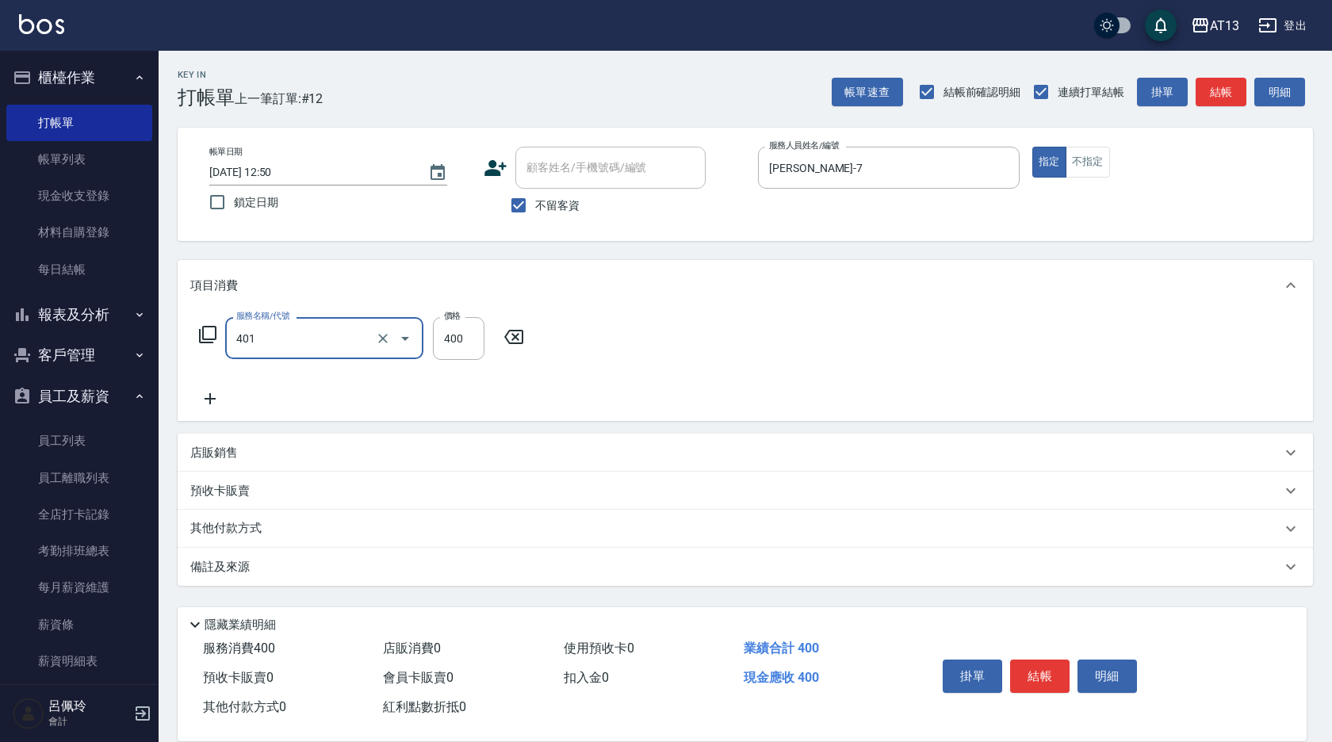
type input "剪髮(401)"
type input "300"
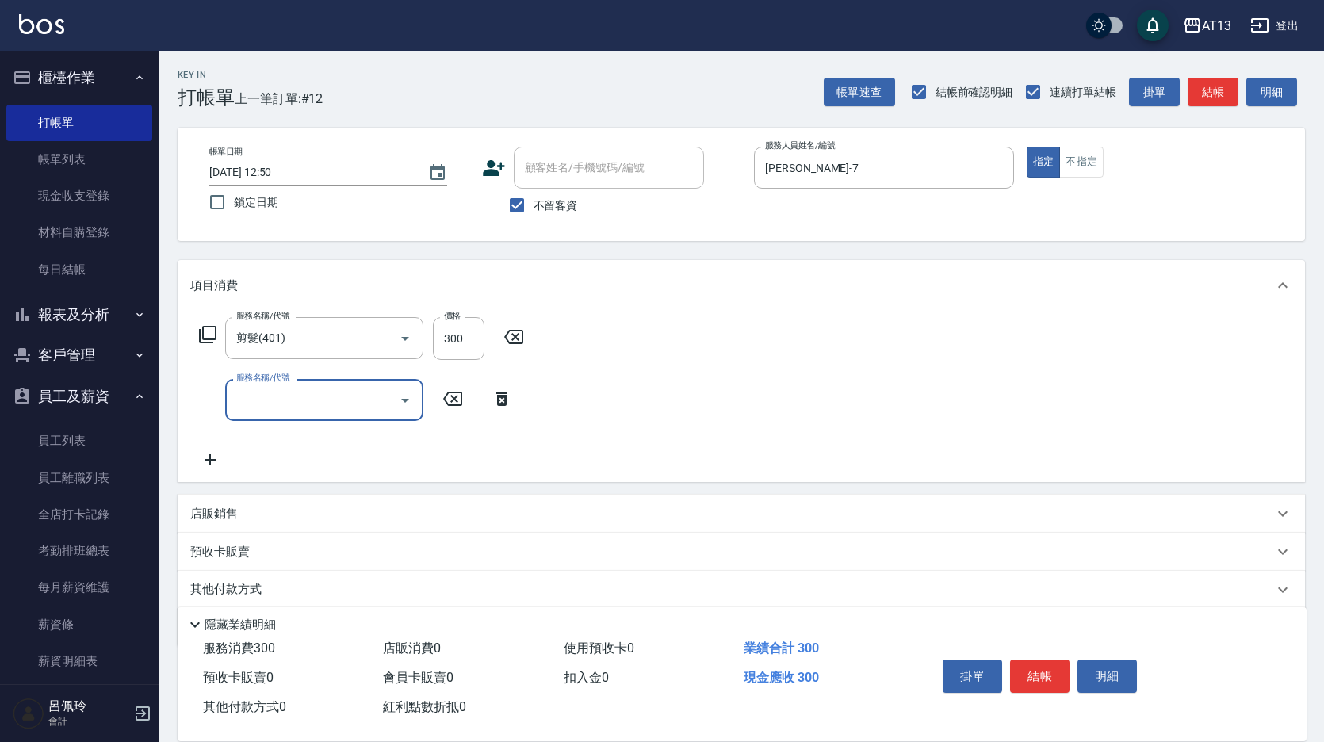
click at [1136, 365] on div "服務名稱/代號 剪髮(401) 服務名稱/代號 價格 300 價格 服務名稱/代號 服務名稱/代號" at bounding box center [742, 396] width 1128 height 171
click at [1049, 668] on button "結帳" at bounding box center [1039, 676] width 59 height 33
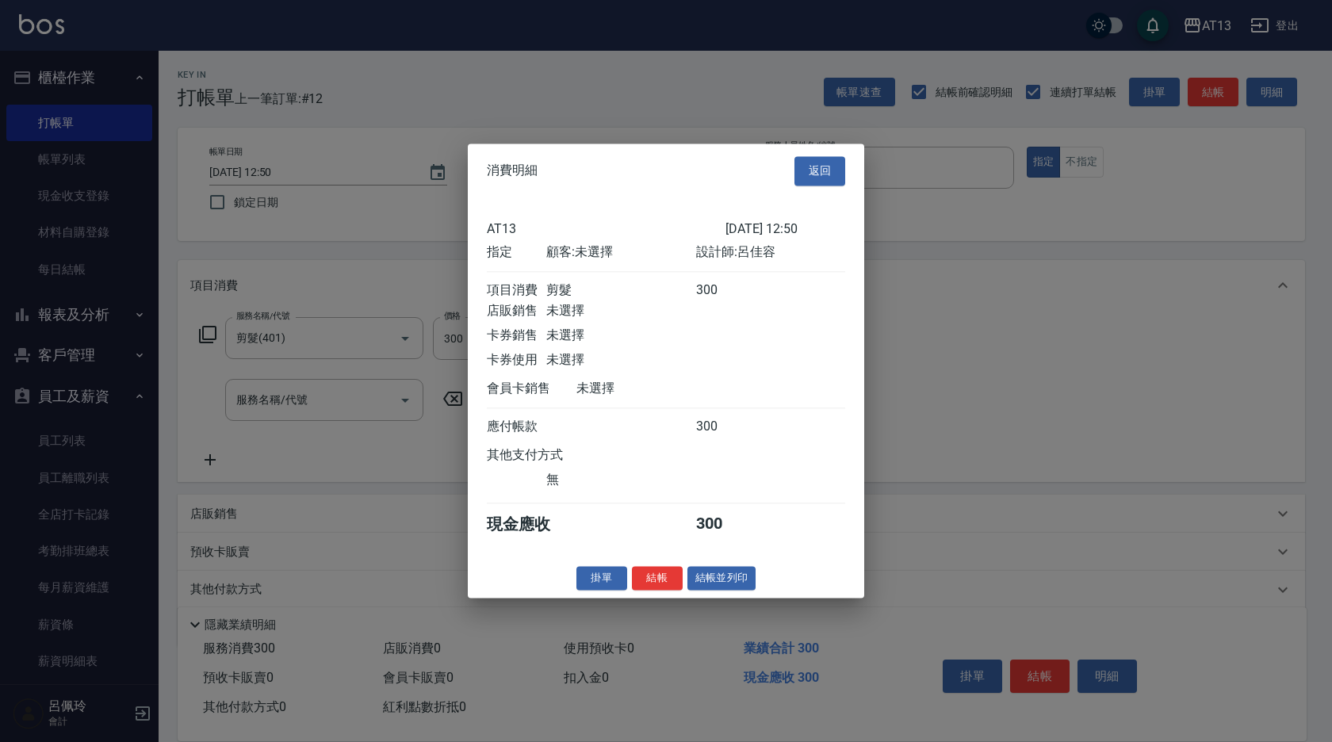
click at [677, 591] on button "結帳" at bounding box center [657, 578] width 51 height 25
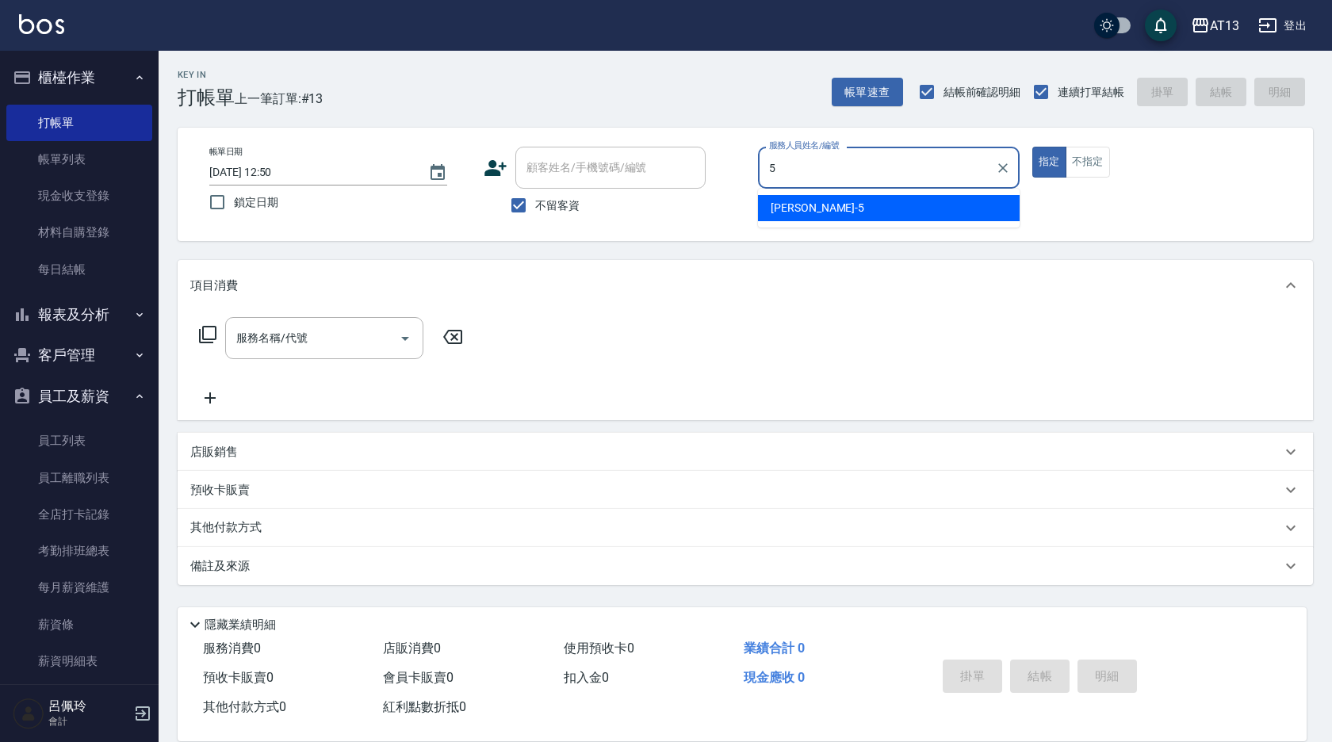
click at [844, 202] on div "[PERSON_NAME] -5" at bounding box center [889, 208] width 262 height 26
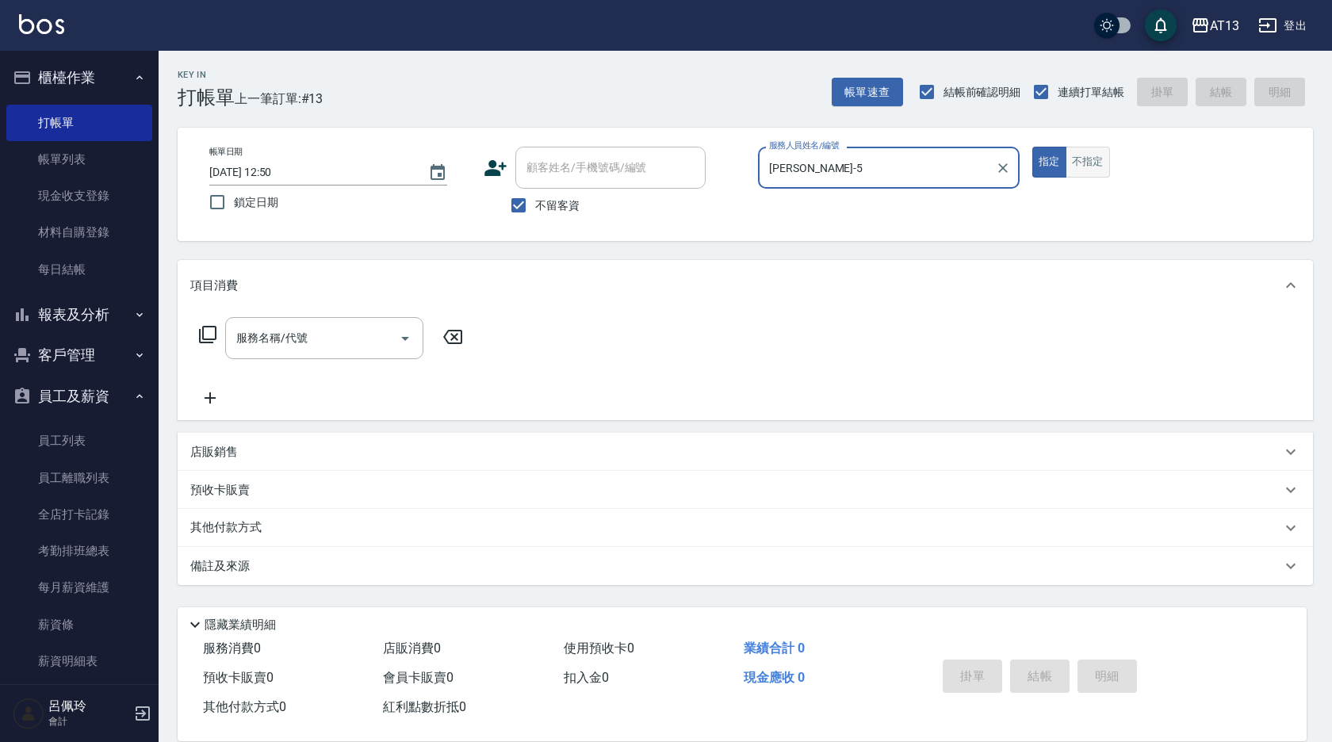
type input "[PERSON_NAME]-5"
click at [1081, 157] on button "不指定" at bounding box center [1088, 162] width 44 height 31
click at [335, 339] on input "服務名稱/代號" at bounding box center [312, 338] width 160 height 28
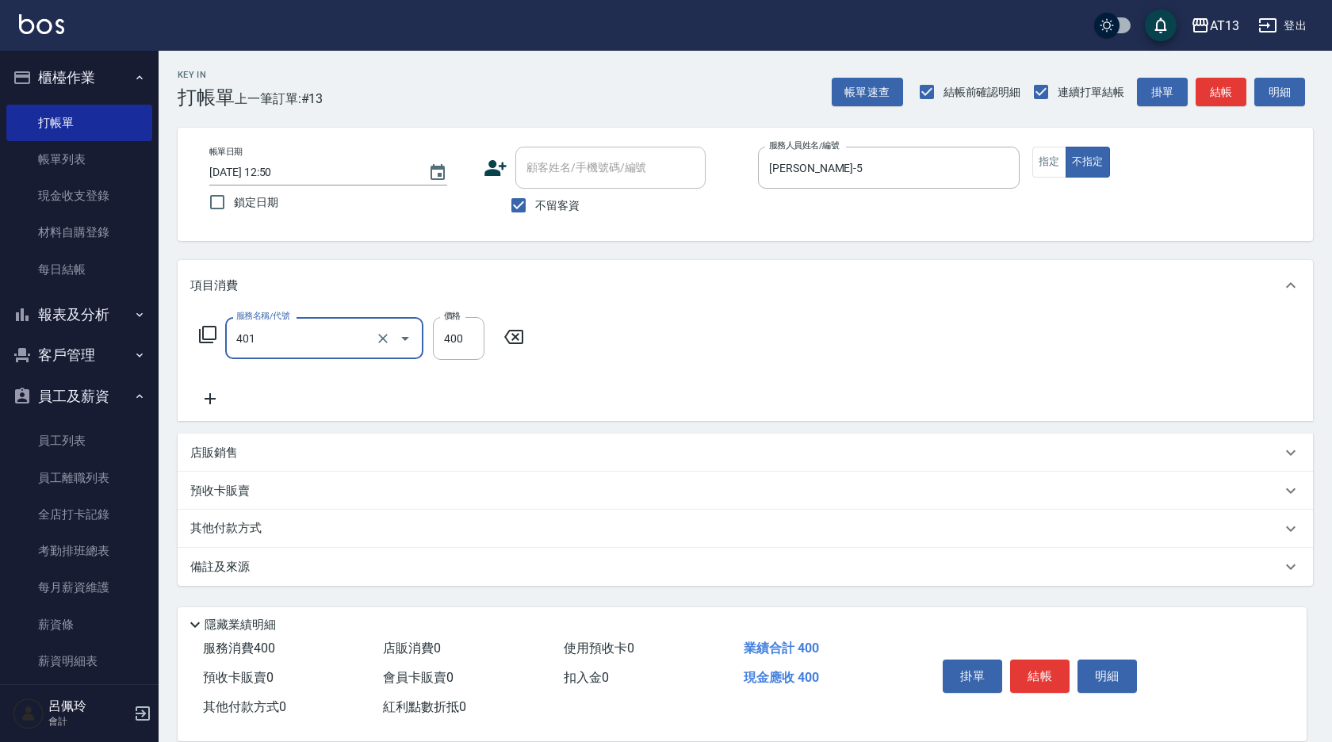
type input "剪髮(401)"
type input "200"
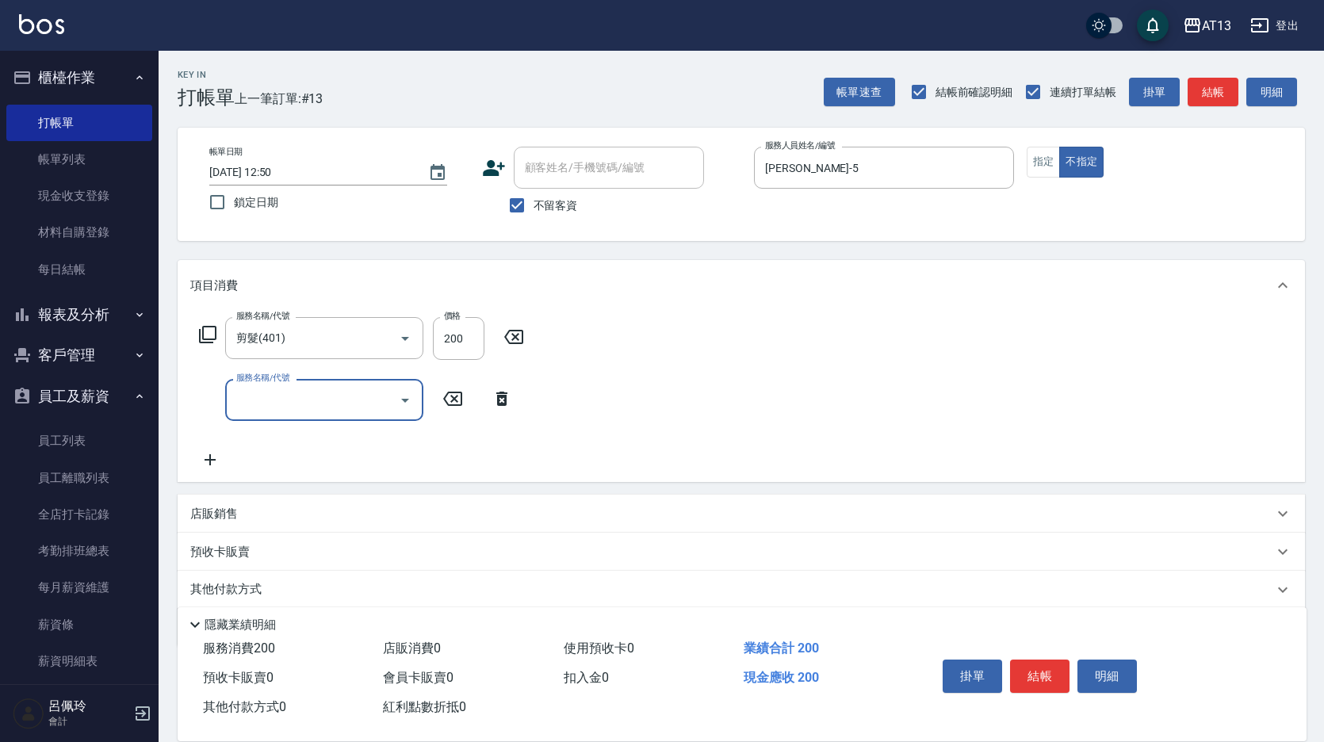
click at [810, 421] on div "服務名稱/代號 剪髮(401) 服務名稱/代號 價格 200 價格 服務名稱/代號 服務名稱/代號" at bounding box center [742, 396] width 1128 height 171
click at [1051, 660] on button "結帳" at bounding box center [1039, 676] width 59 height 33
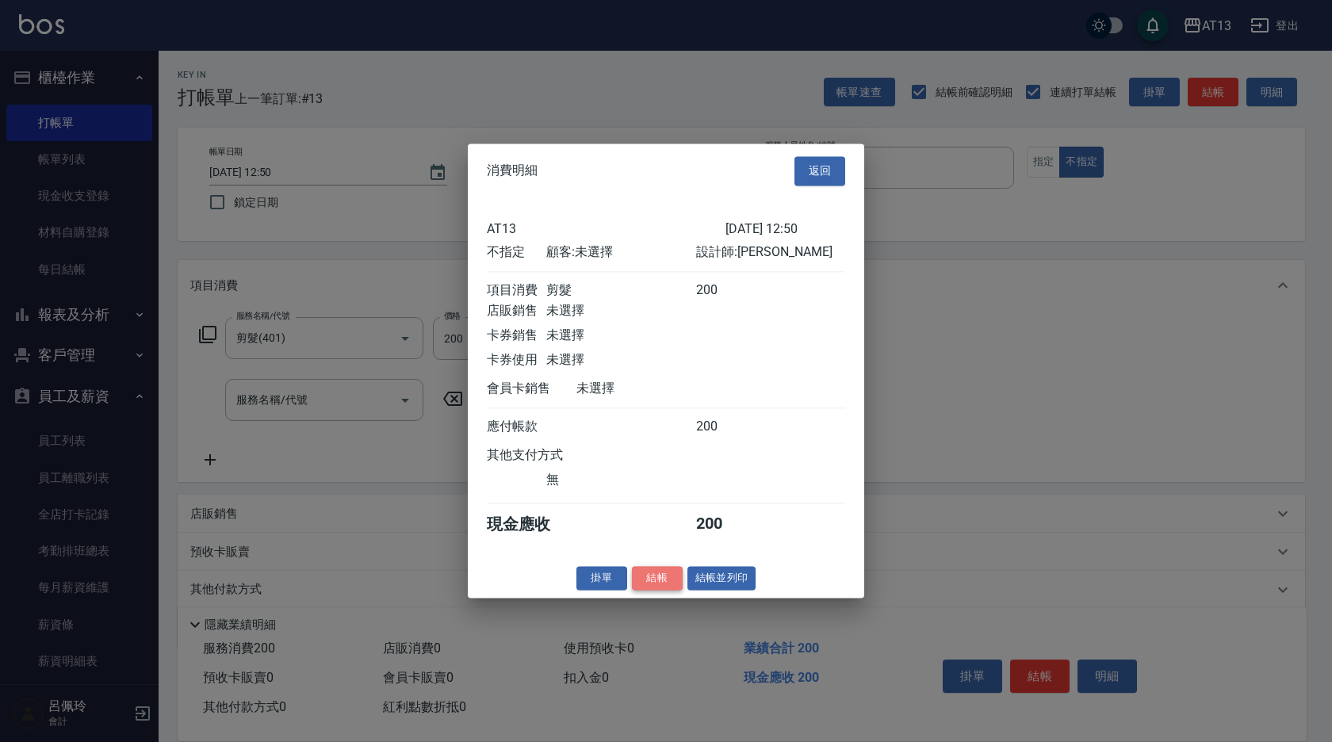
click at [659, 579] on button "結帳" at bounding box center [657, 578] width 51 height 25
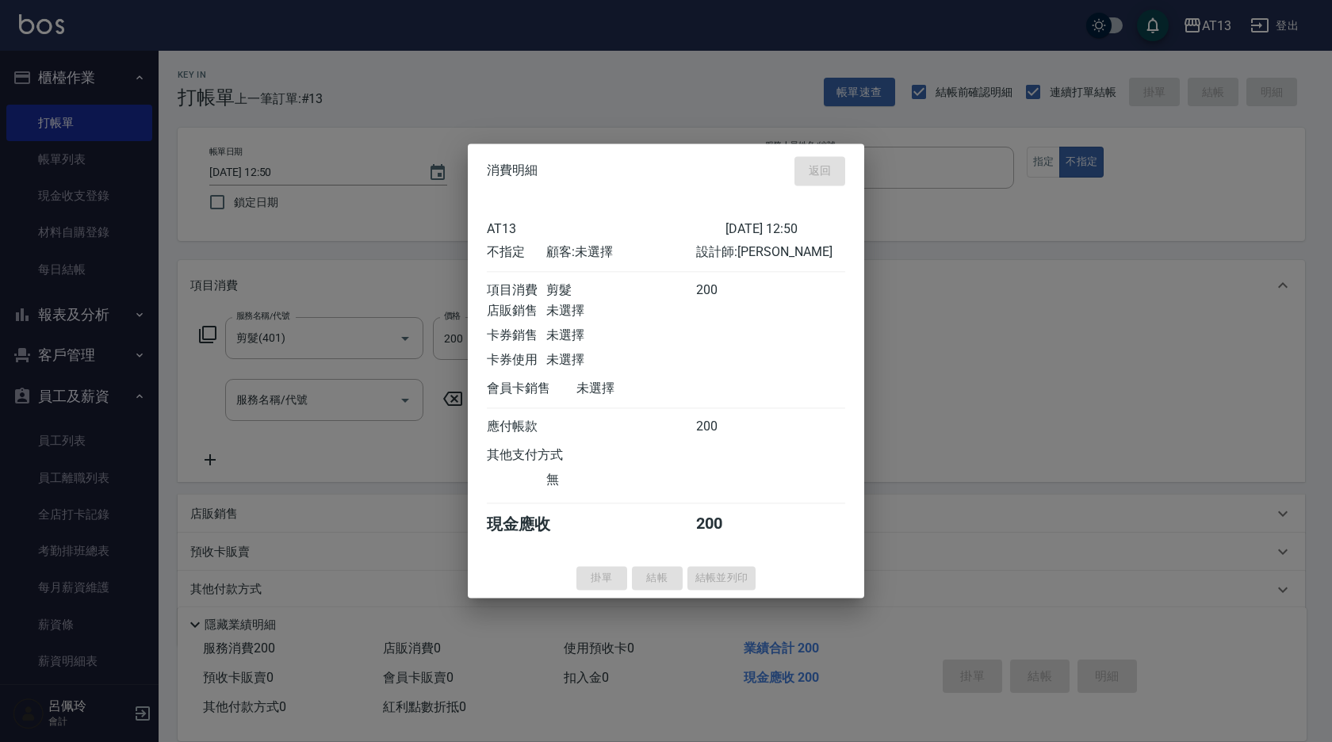
type input "[DATE] 12:51"
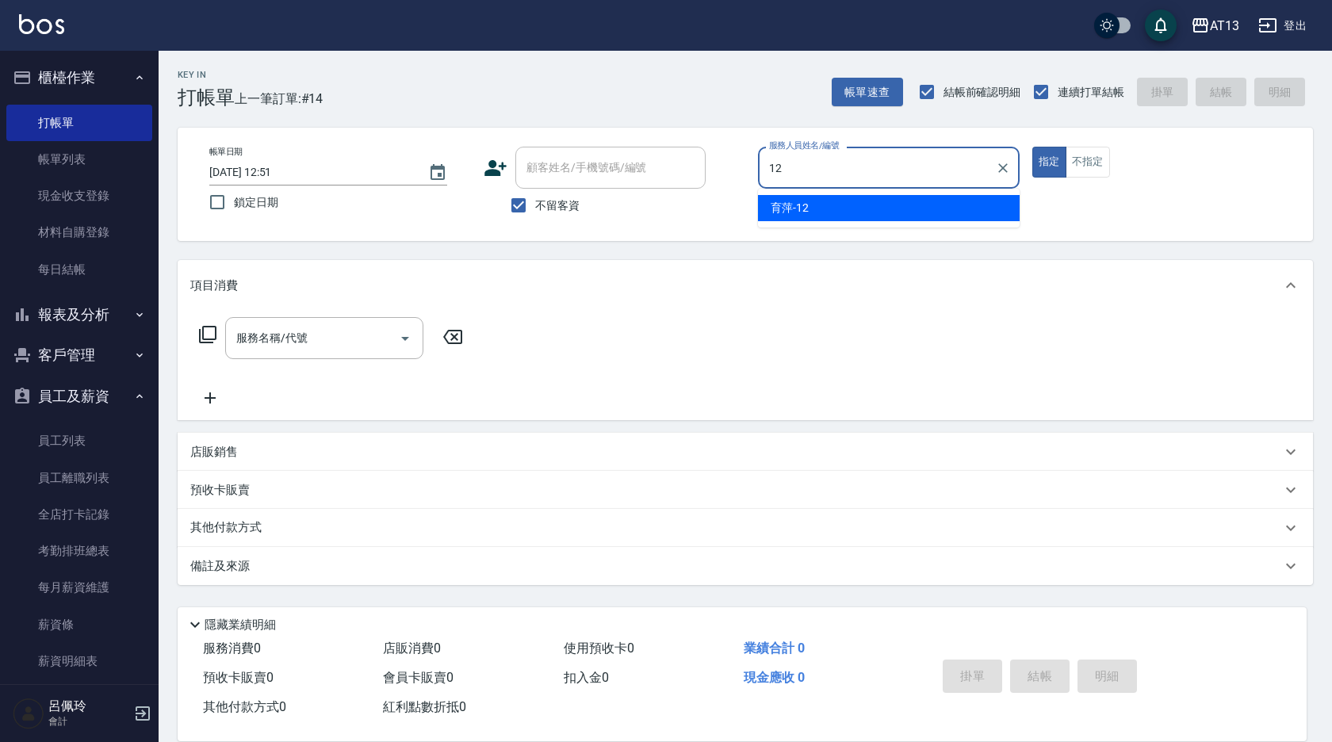
click at [855, 205] on div "育[PERSON_NAME] -12" at bounding box center [889, 208] width 262 height 26
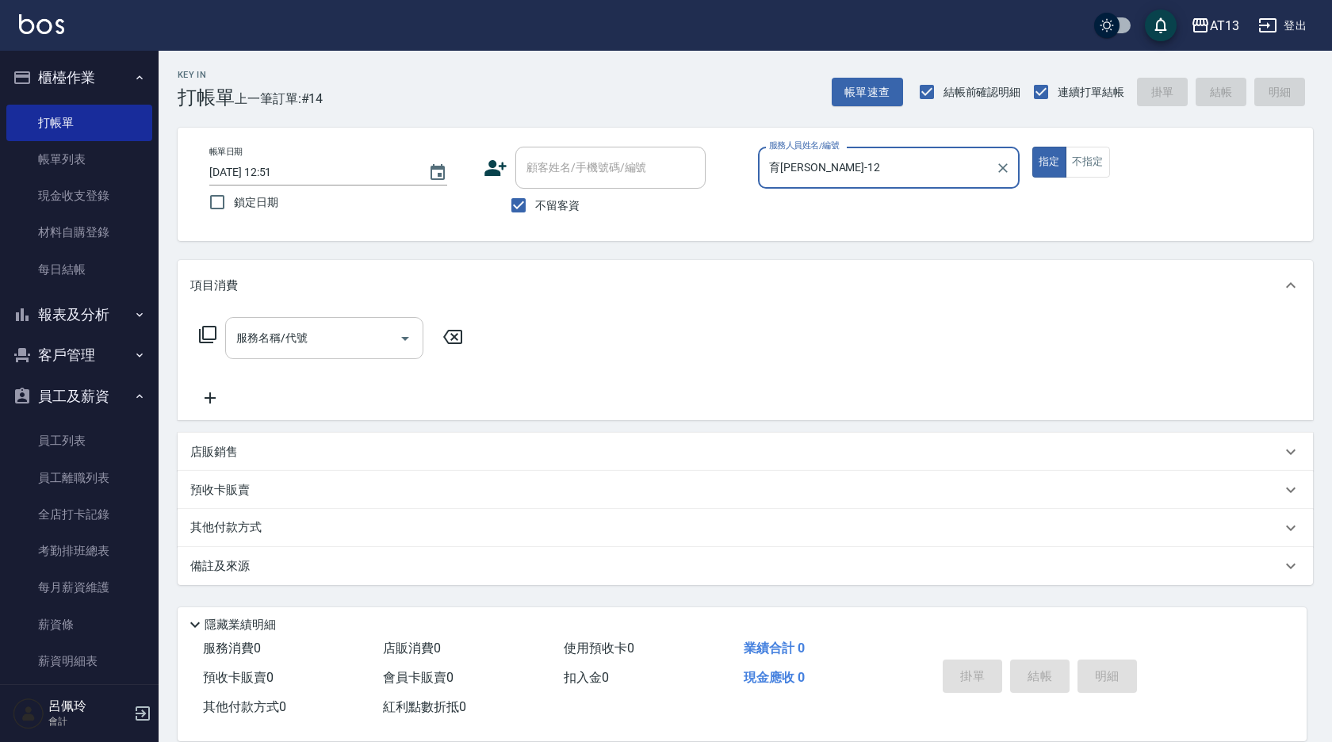
type input "育[PERSON_NAME]-12"
click at [358, 340] on input "服務名稱/代號" at bounding box center [312, 338] width 160 height 28
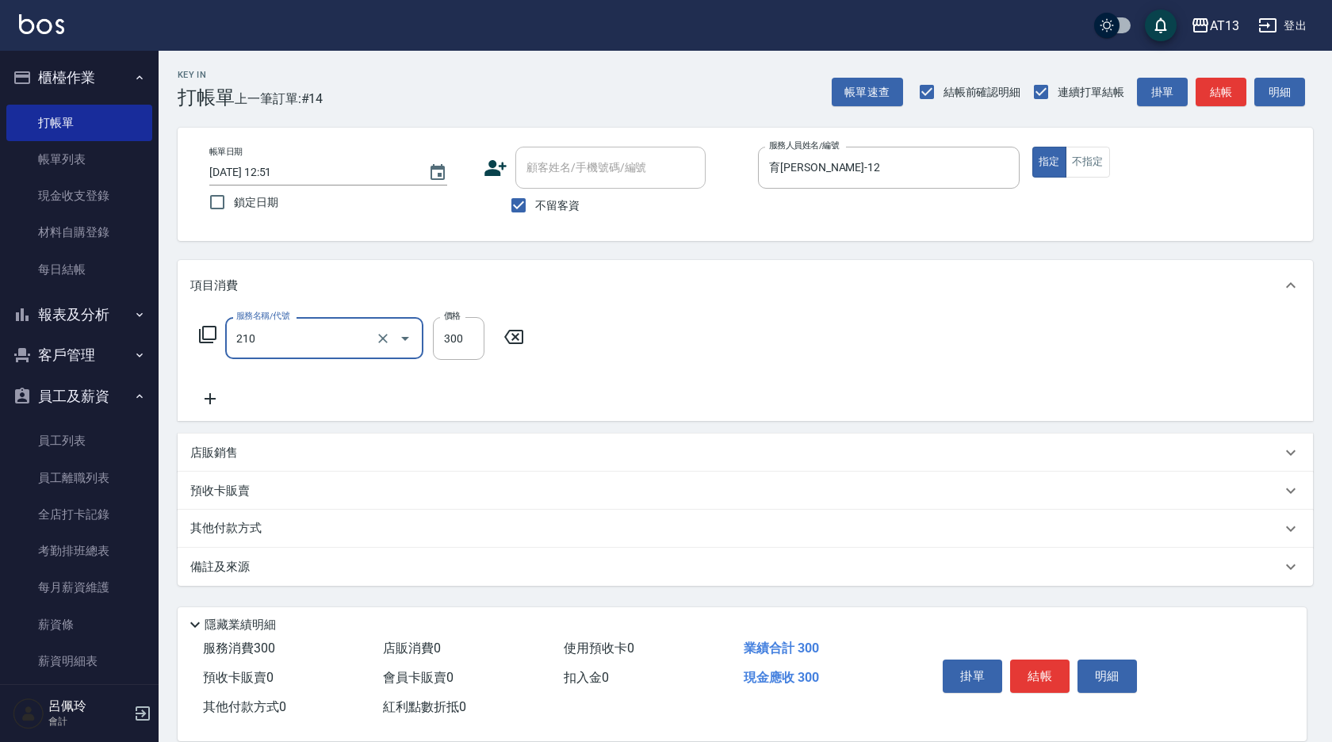
type input "[PERSON_NAME]洗髮精(210)"
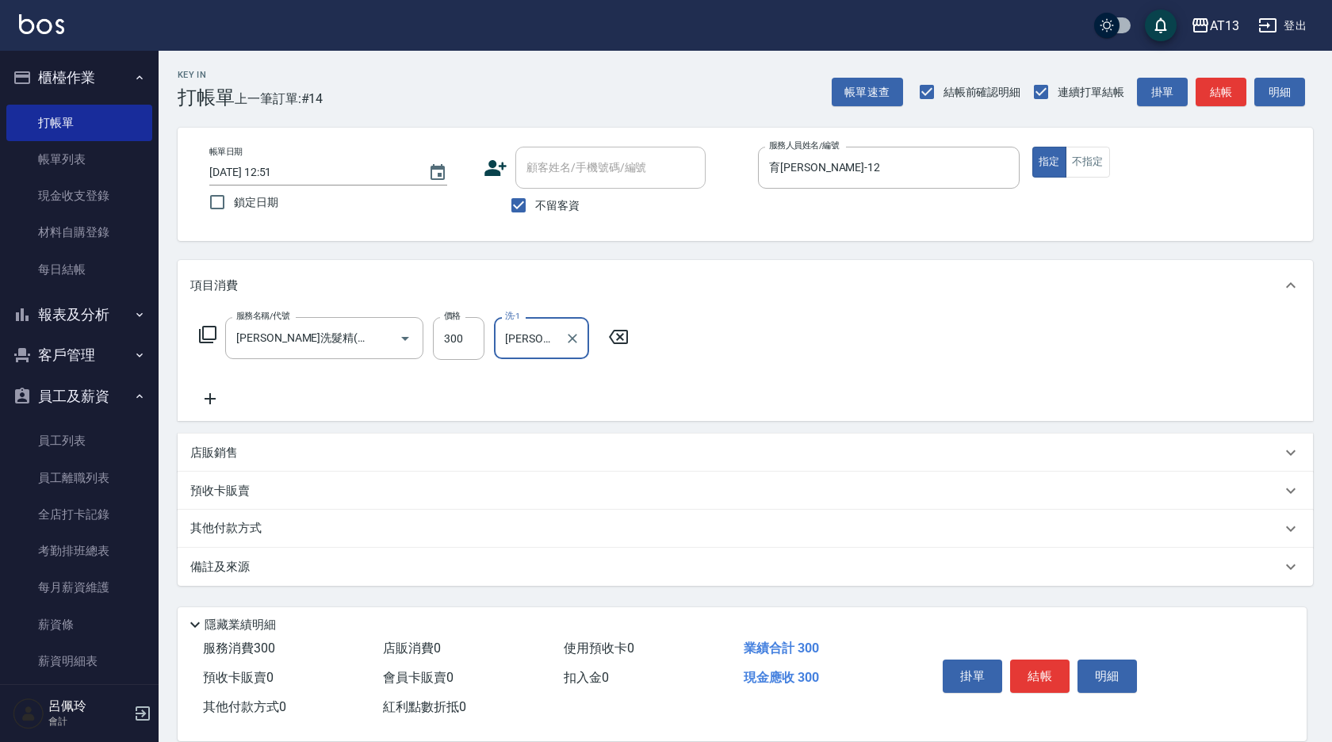
type input "[PERSON_NAME]-31"
click at [820, 332] on div "服務名稱/代號 [PERSON_NAME]洗髮精(210) 服務名稱/代號 價格 300 價格 洗-1 [PERSON_NAME]-31 洗-1" at bounding box center [745, 366] width 1135 height 110
click at [1020, 661] on button "結帳" at bounding box center [1039, 676] width 59 height 33
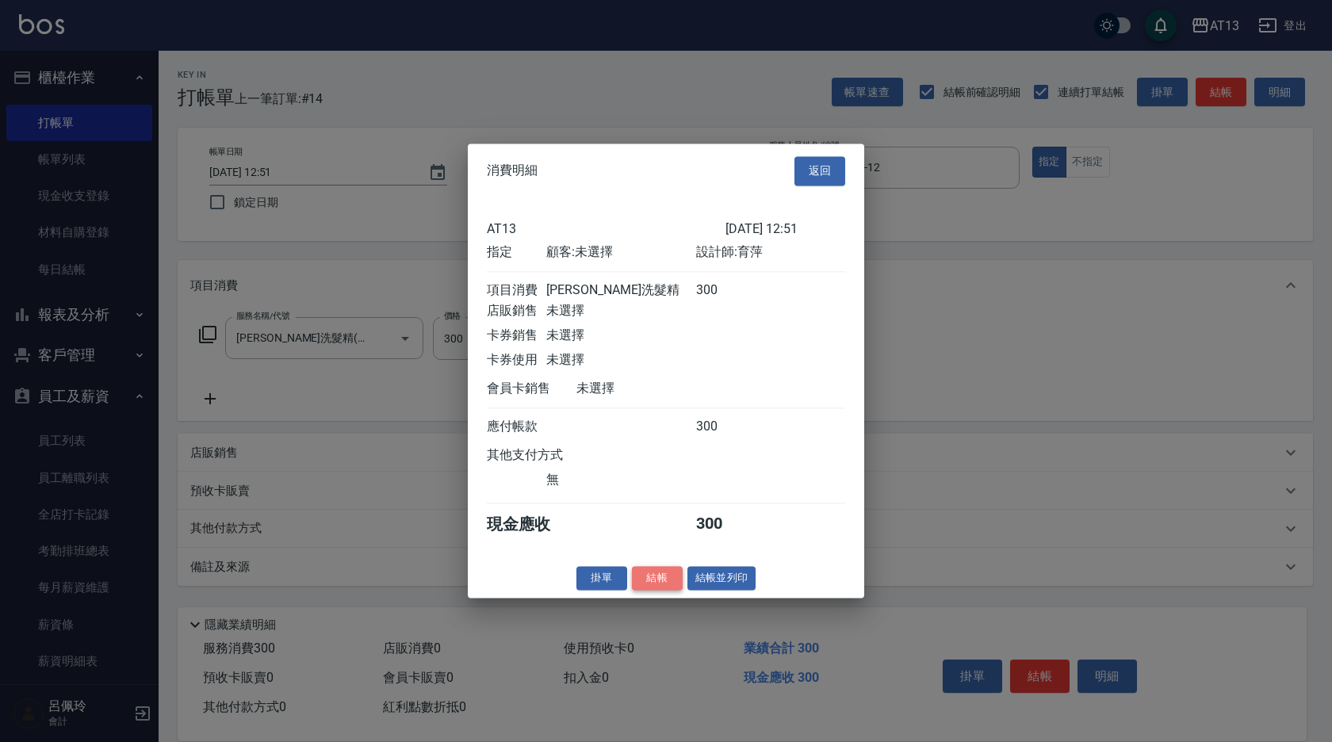
click at [655, 591] on button "結帳" at bounding box center [657, 578] width 51 height 25
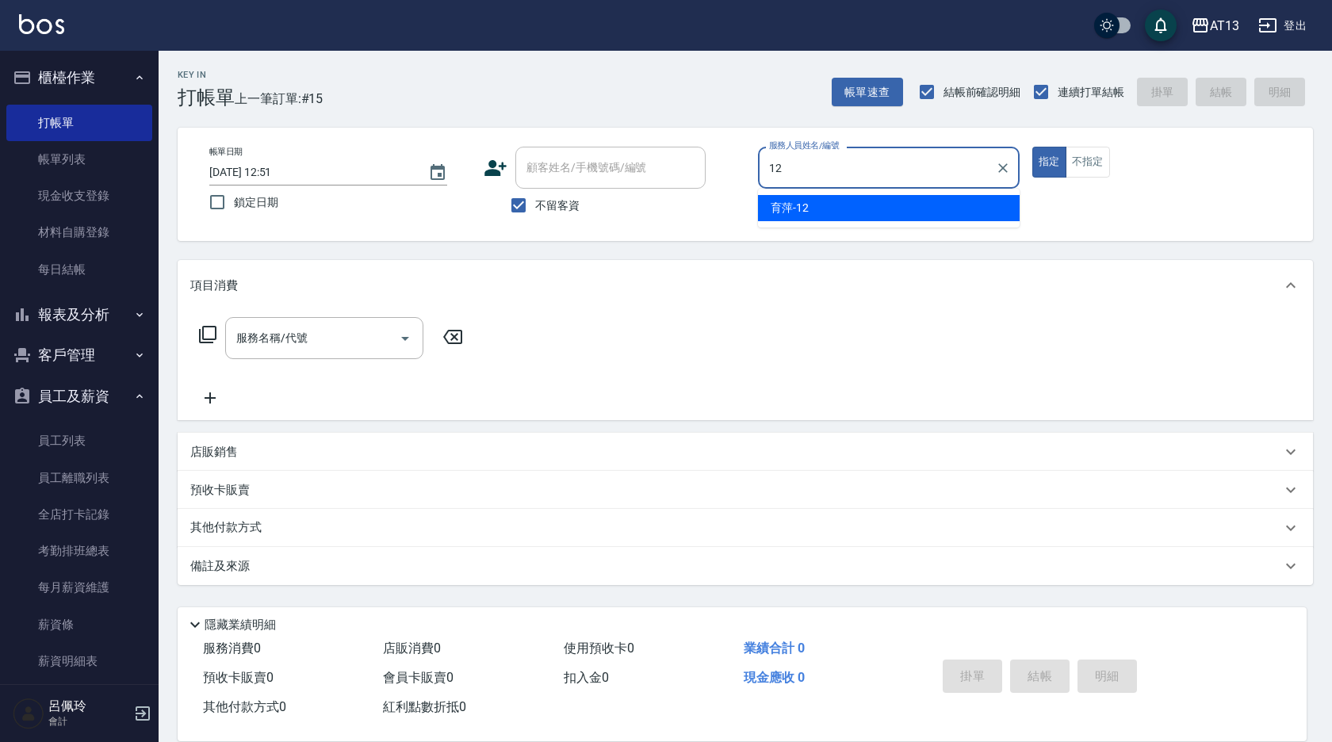
click at [880, 203] on div "育[PERSON_NAME] -12" at bounding box center [889, 208] width 262 height 26
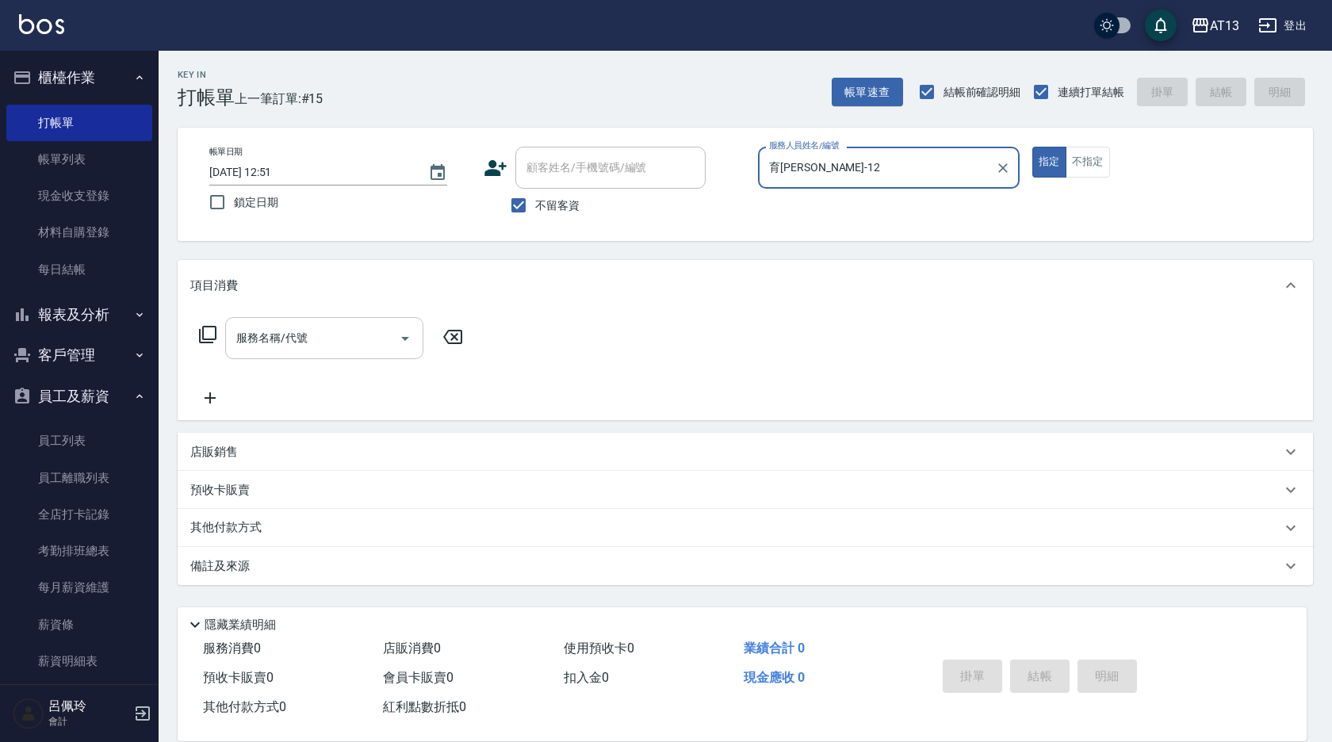
type input "育[PERSON_NAME]-12"
click at [307, 345] on input "服務名稱/代號" at bounding box center [312, 338] width 160 height 28
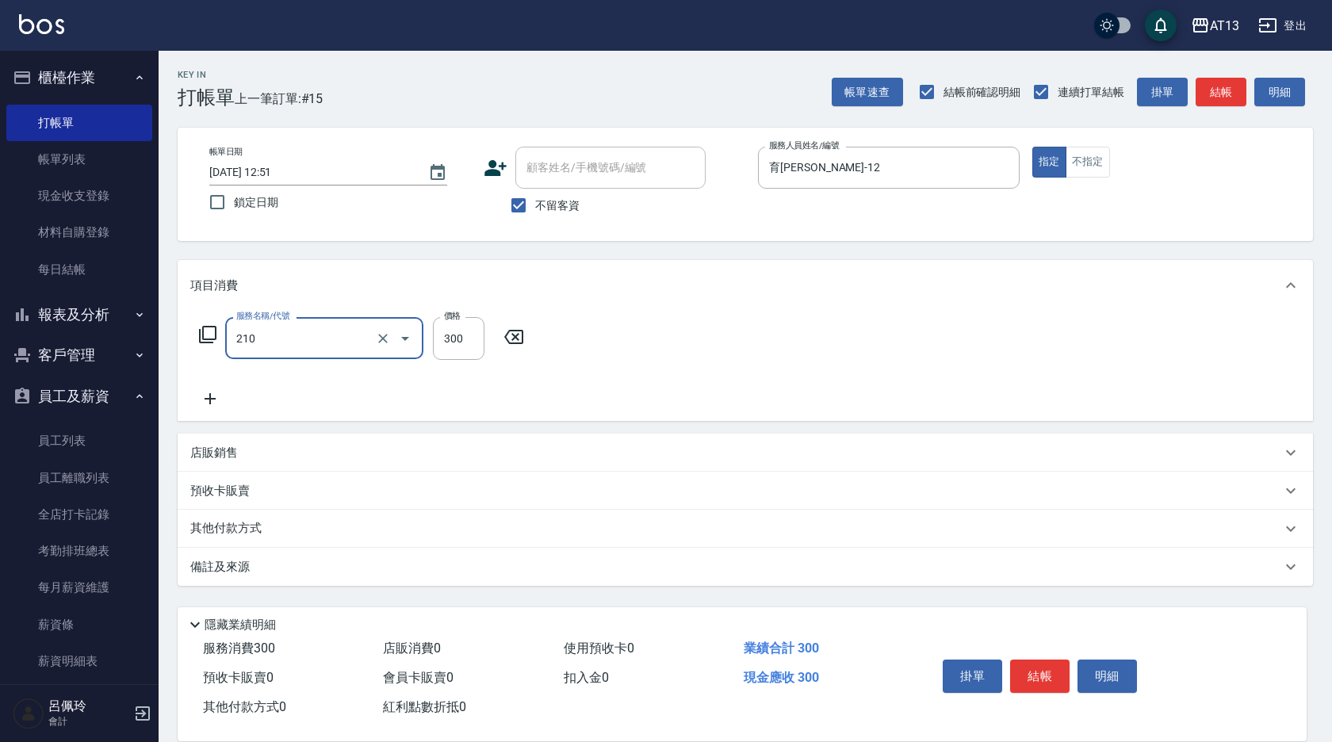
type input "[PERSON_NAME]洗髮精(210)"
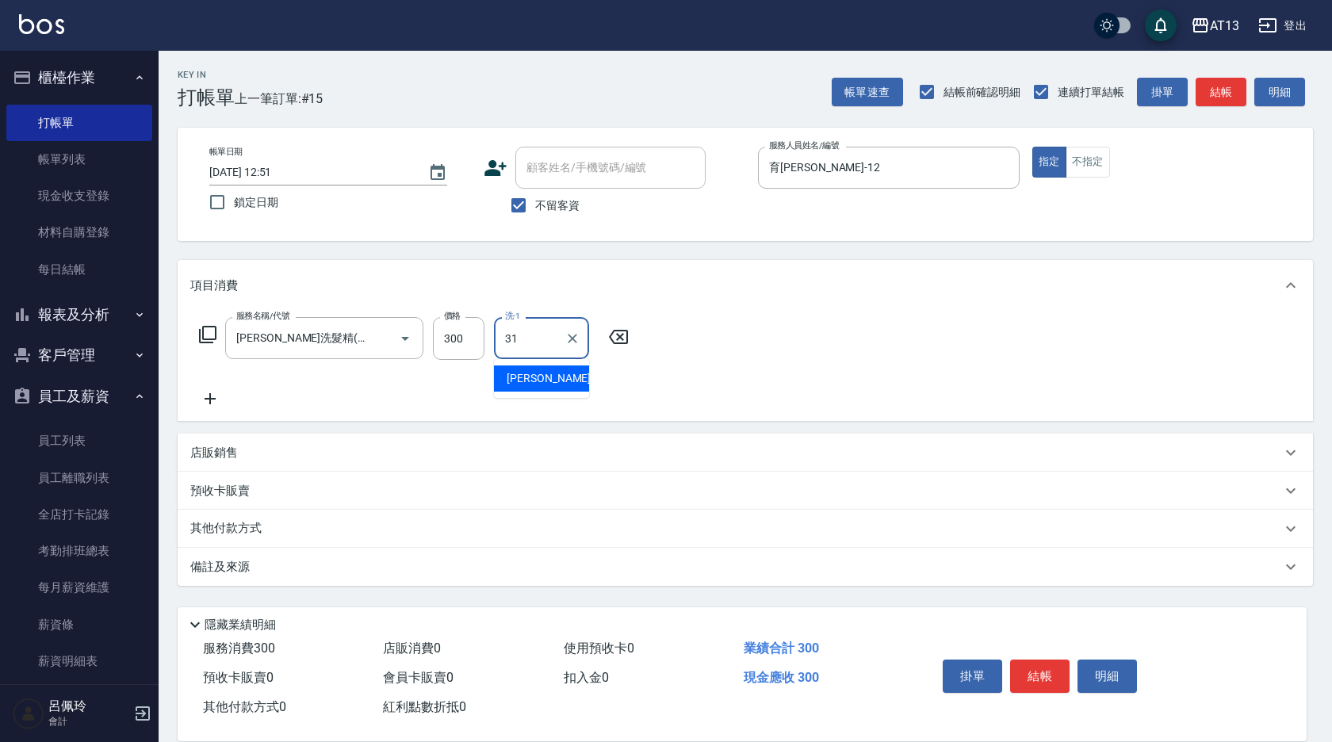
click at [530, 386] on span "[PERSON_NAME] -31" at bounding box center [557, 378] width 100 height 17
type input "[PERSON_NAME]-31"
drag, startPoint x: 797, startPoint y: 366, endPoint x: 996, endPoint y: 549, distance: 271.0
click at [798, 364] on div "服務名稱/代號 [PERSON_NAME]洗髮精(210) 服務名稱/代號 價格 300 價格 洗-1 [PERSON_NAME]-31 洗-1" at bounding box center [745, 366] width 1135 height 110
click at [1055, 665] on button "結帳" at bounding box center [1039, 676] width 59 height 33
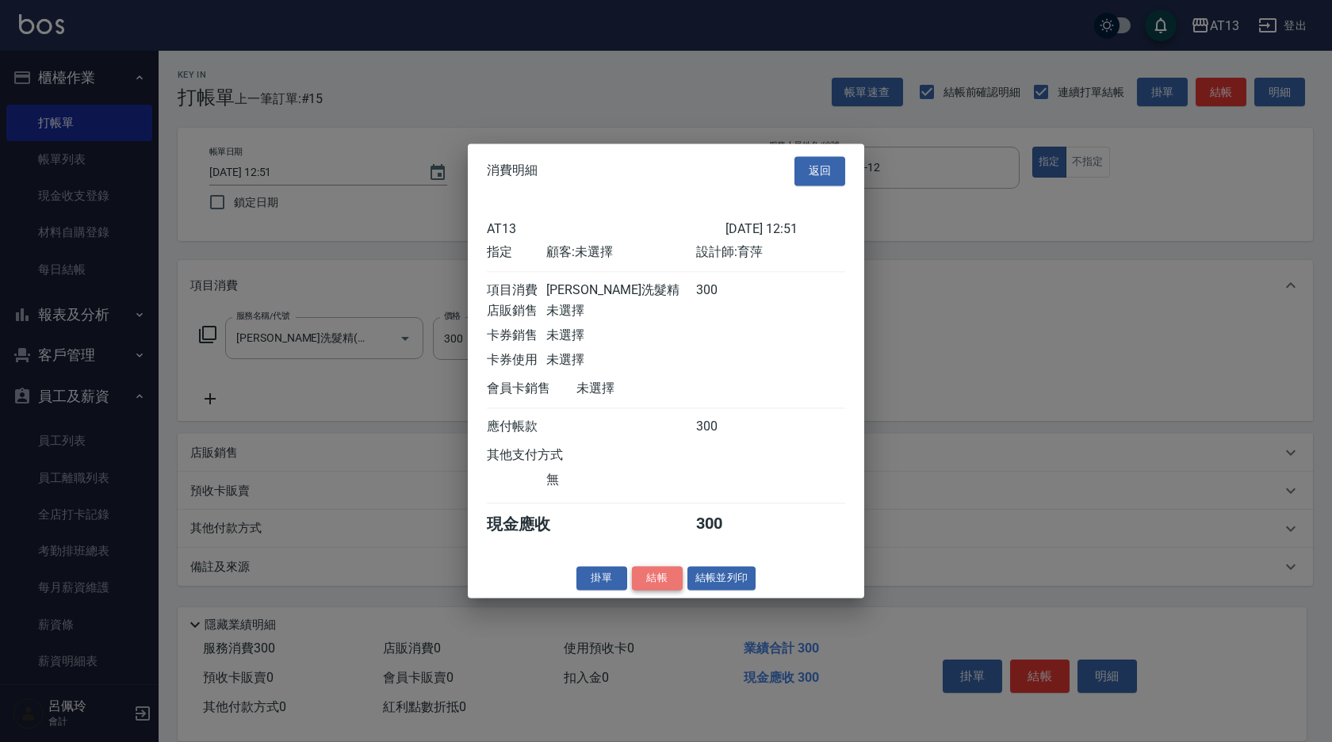
click at [663, 588] on button "結帳" at bounding box center [657, 578] width 51 height 25
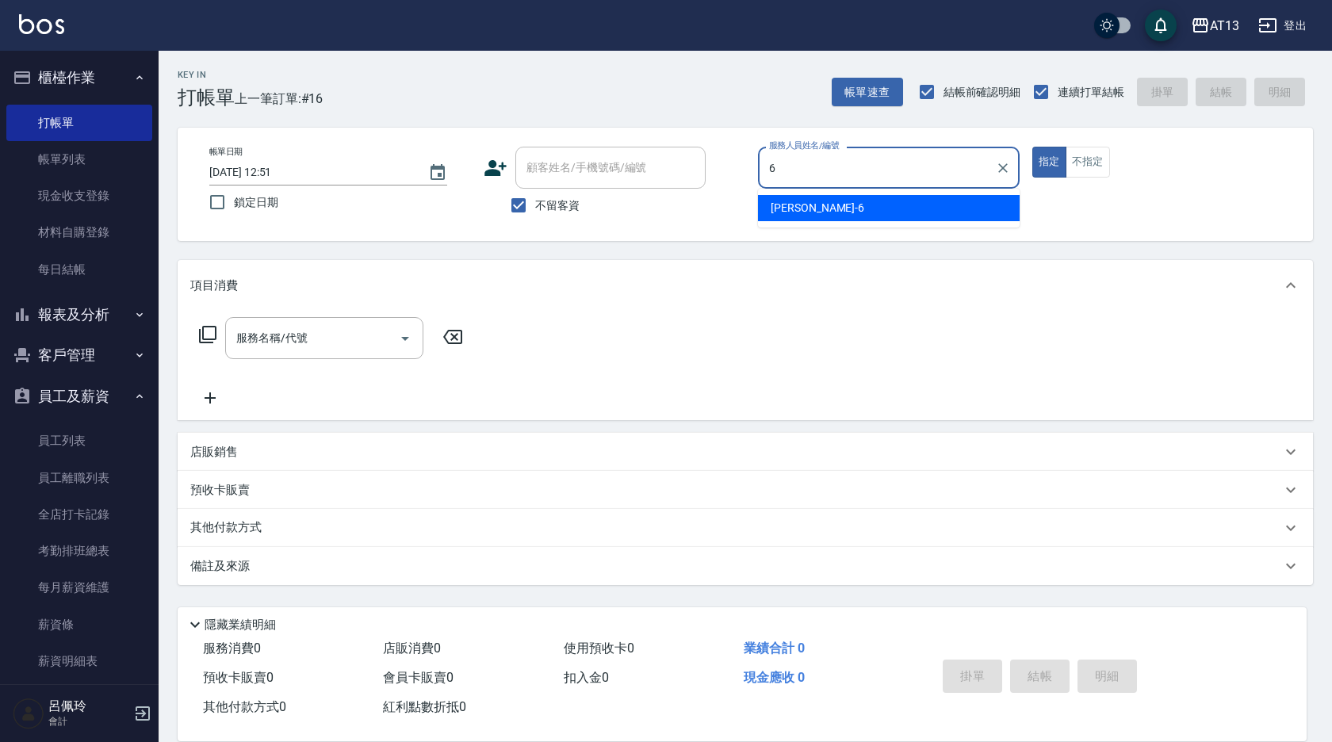
click at [811, 205] on div "亭妤 -6" at bounding box center [889, 208] width 262 height 26
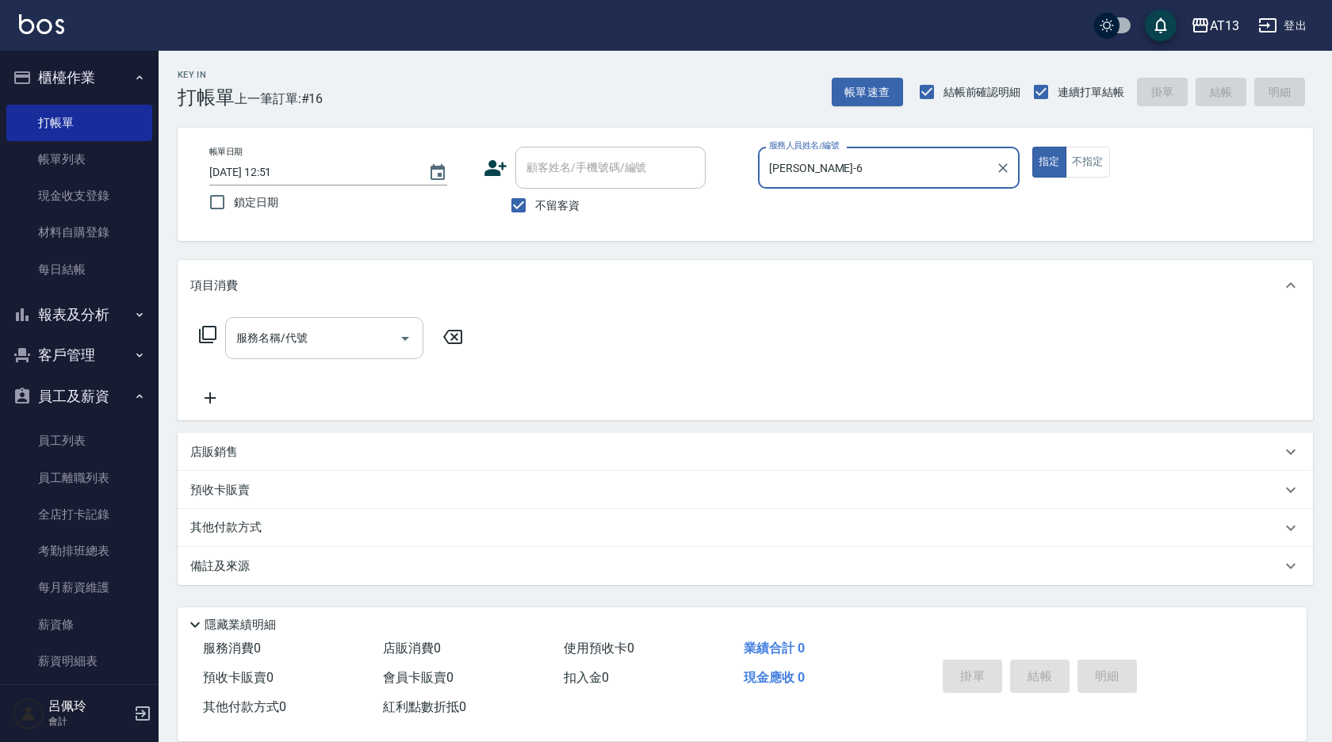
type input "[PERSON_NAME]-6"
click at [239, 325] on div "服務名稱/代號 服務名稱/代號" at bounding box center [324, 338] width 198 height 42
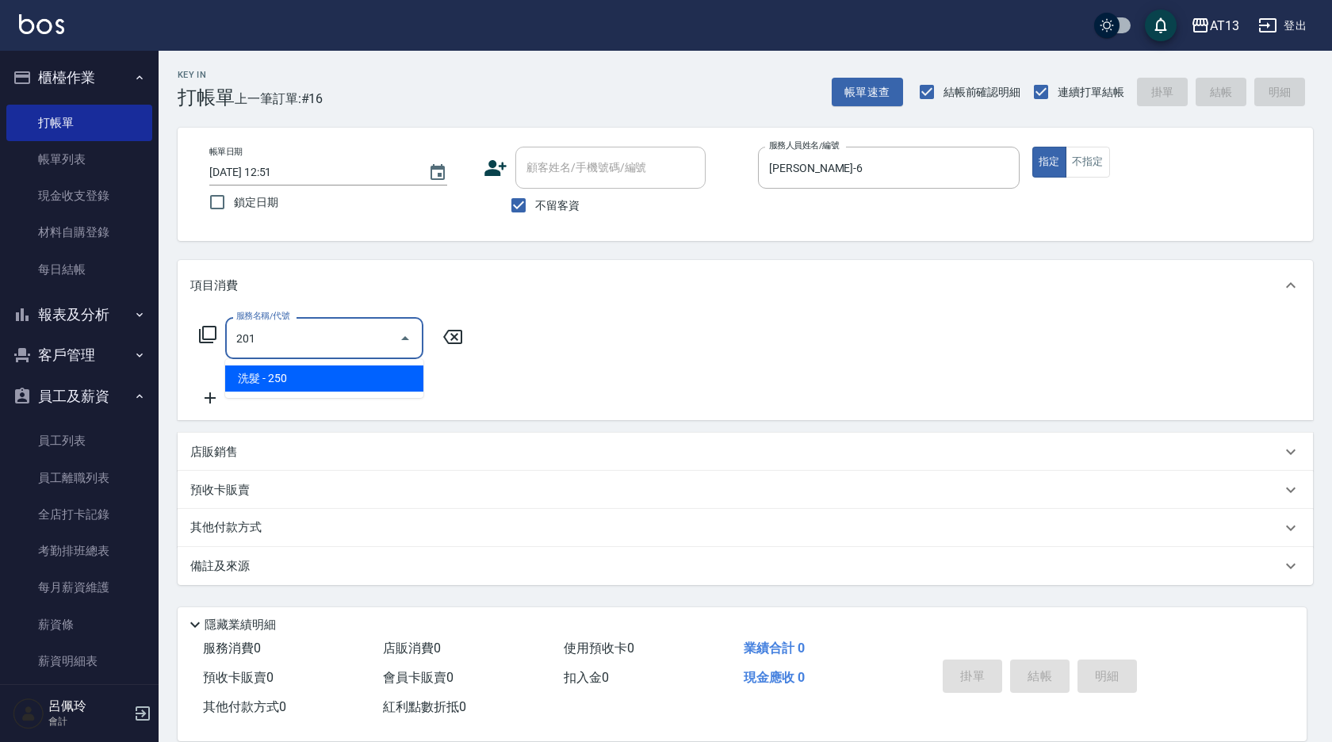
type input "洗髮(201)"
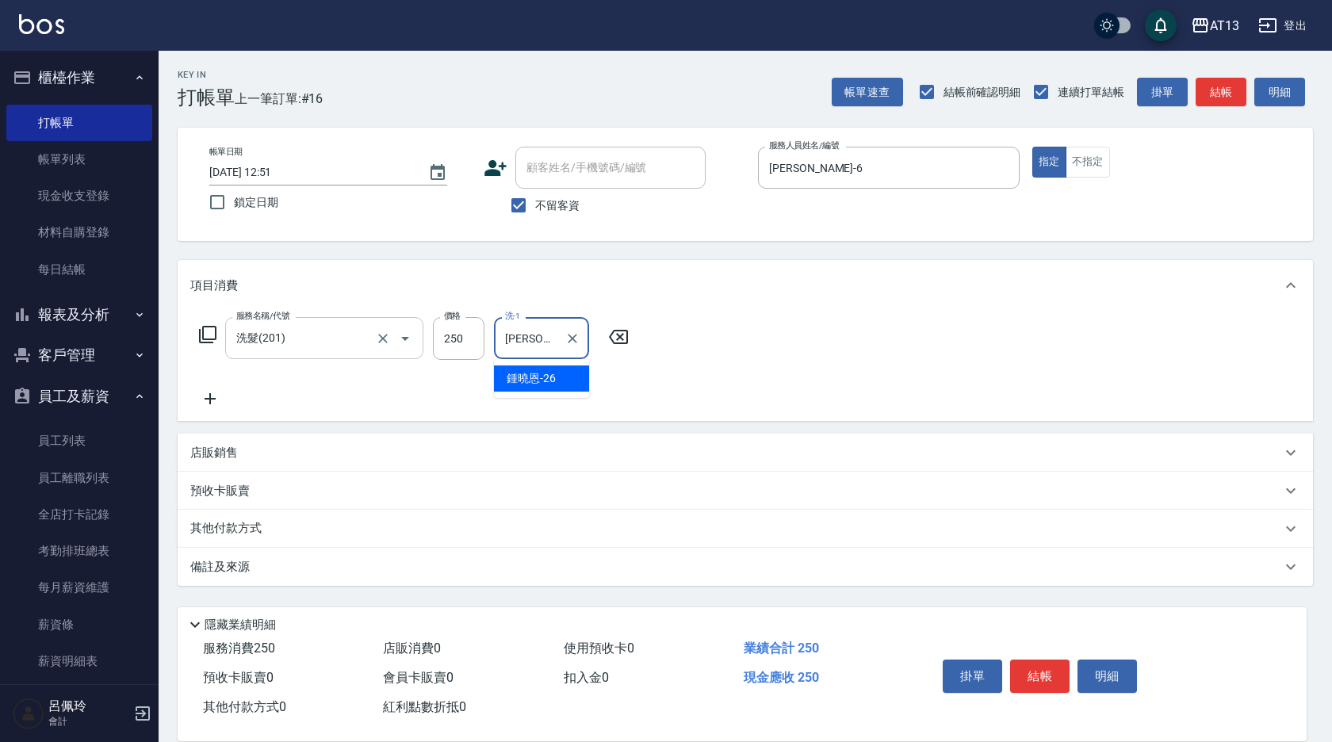
type input "[PERSON_NAME]-26"
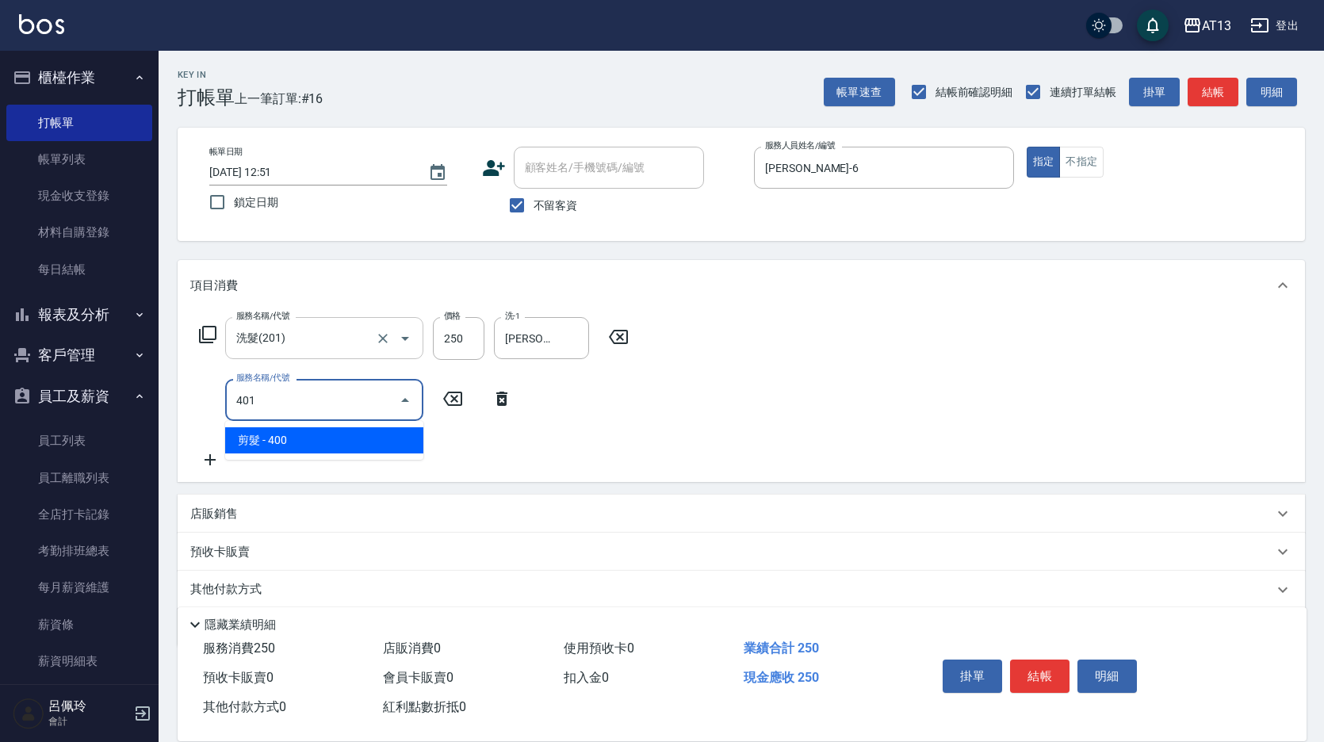
type input "剪髮(401)"
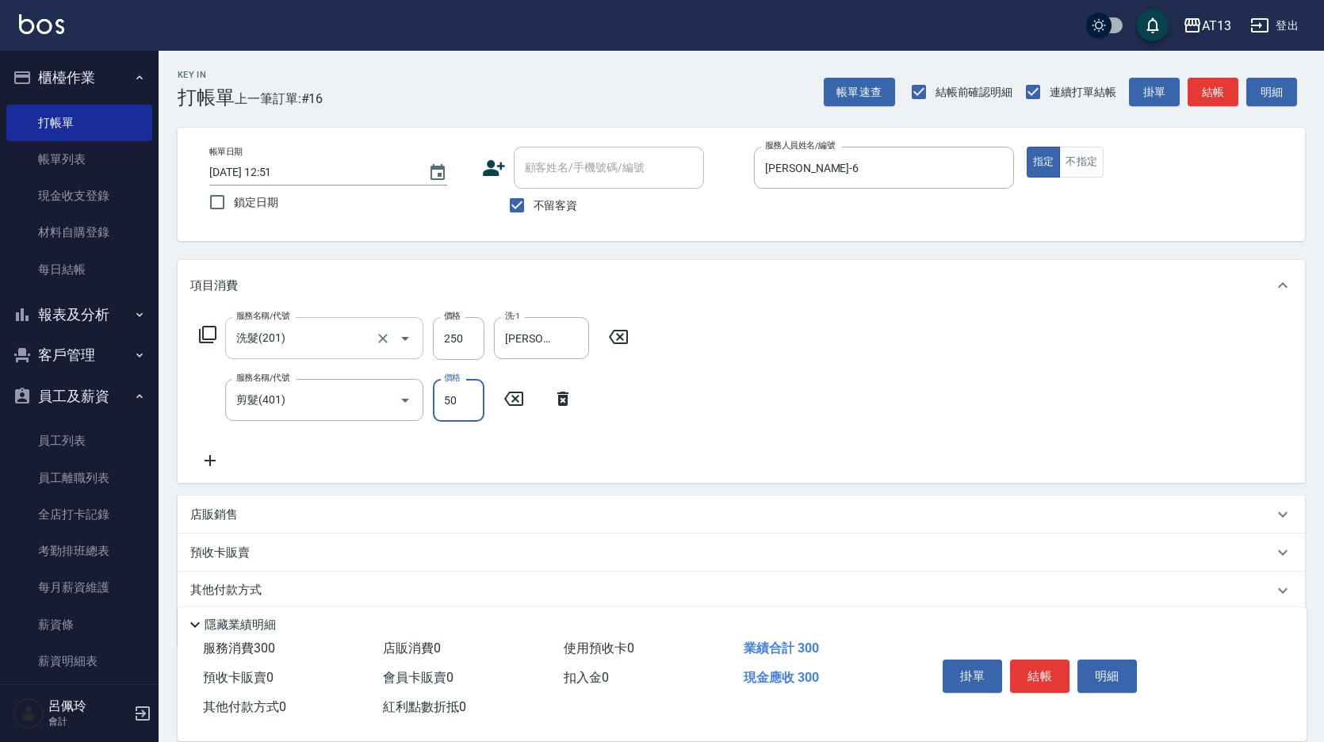
type input "50"
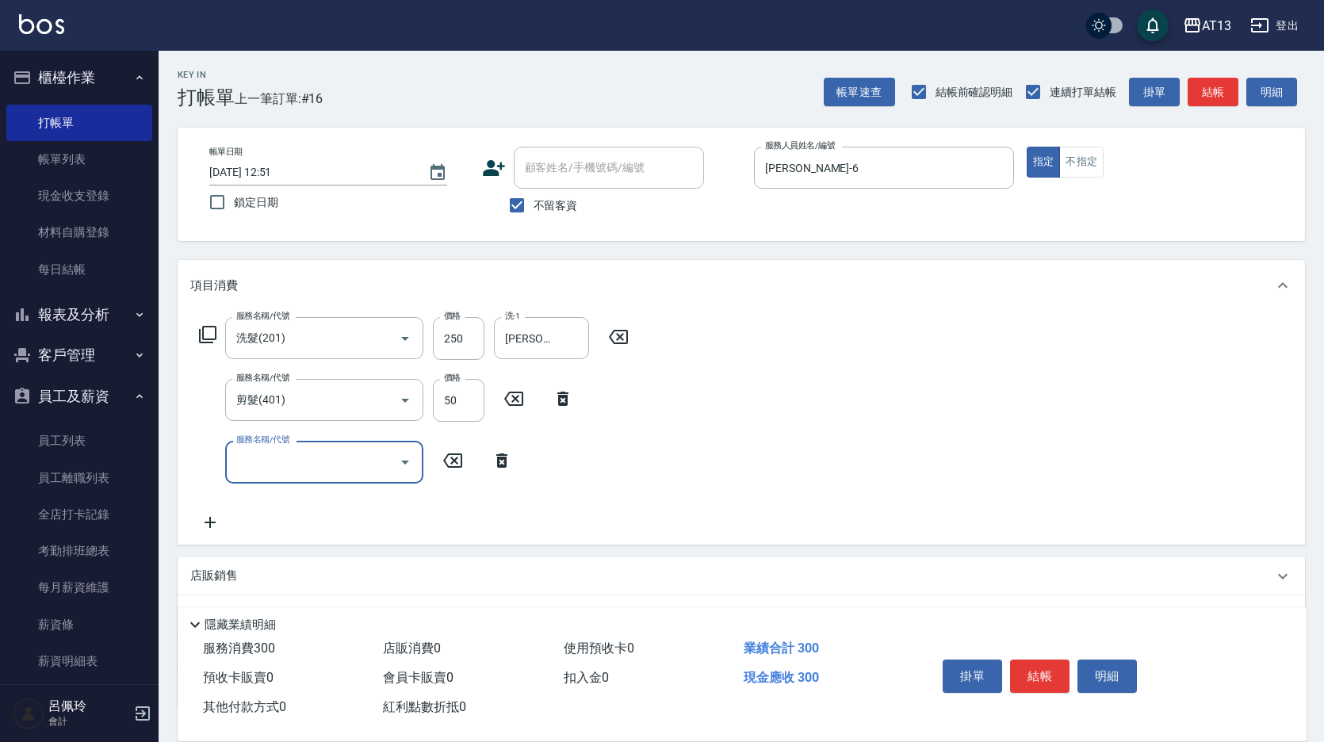
drag, startPoint x: 879, startPoint y: 414, endPoint x: 1015, endPoint y: 580, distance: 215.2
click at [879, 414] on div "服務名稱/代號 洗髮(201) 服務名稱/代號 價格 250 價格 洗-1 [PERSON_NAME]-26 洗-1 服務名稱/代號 剪髮(401) 服務名稱…" at bounding box center [742, 427] width 1128 height 233
click at [1046, 675] on button "結帳" at bounding box center [1039, 676] width 59 height 33
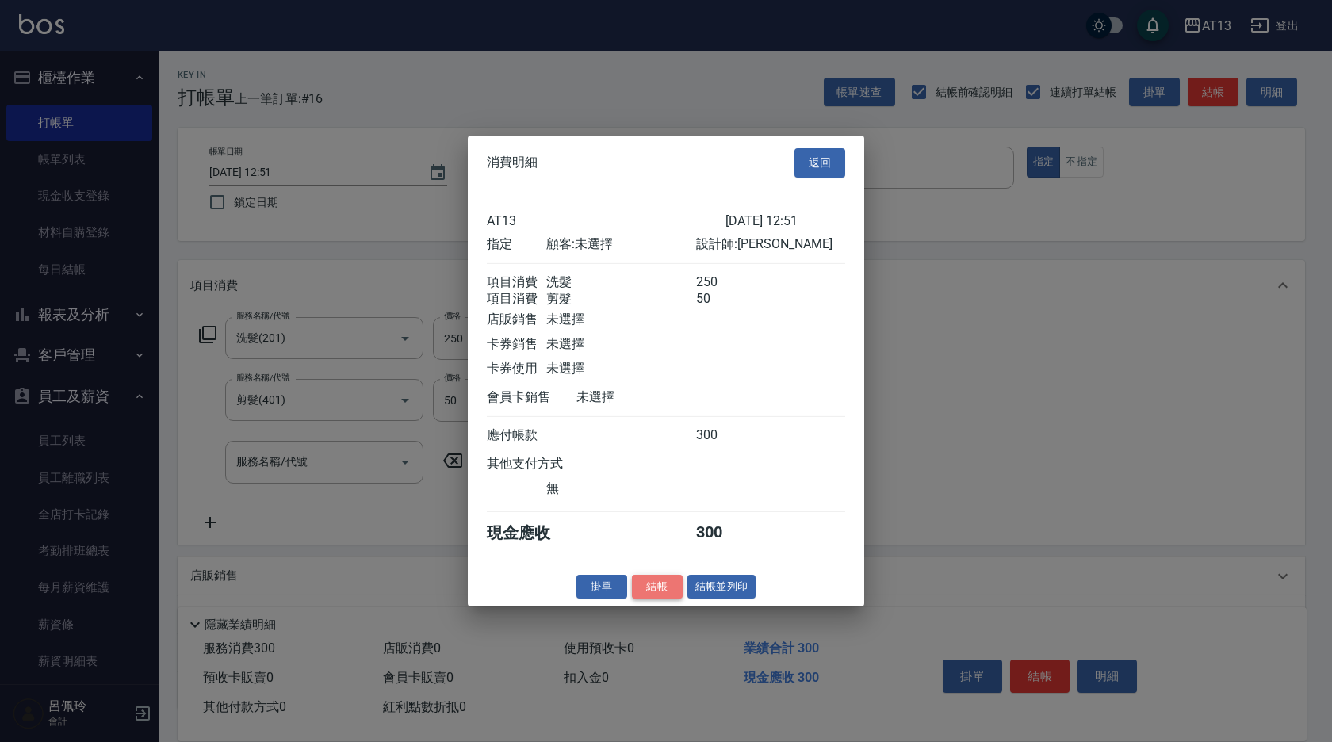
click at [643, 599] on button "結帳" at bounding box center [657, 586] width 51 height 25
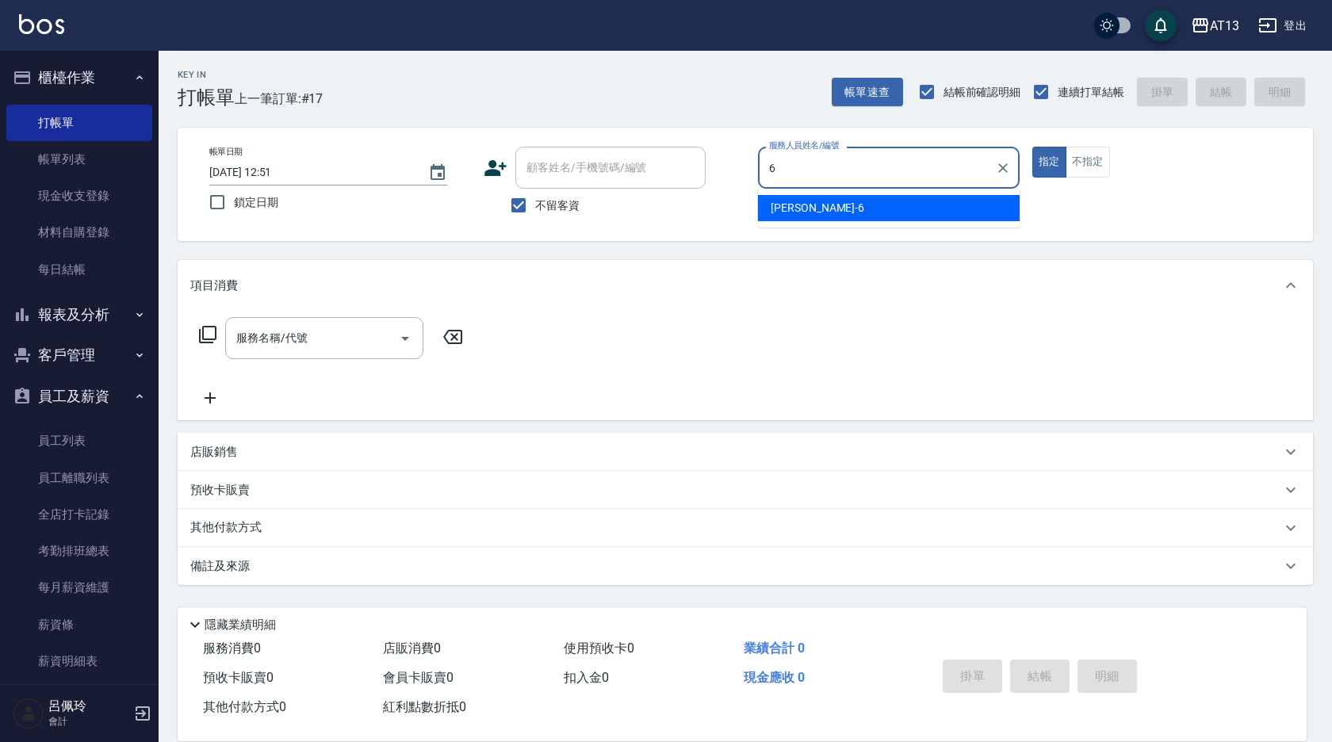
drag, startPoint x: 776, startPoint y: 215, endPoint x: 745, endPoint y: 221, distance: 32.3
click at [778, 213] on span "亭妤 -6" at bounding box center [818, 208] width 94 height 17
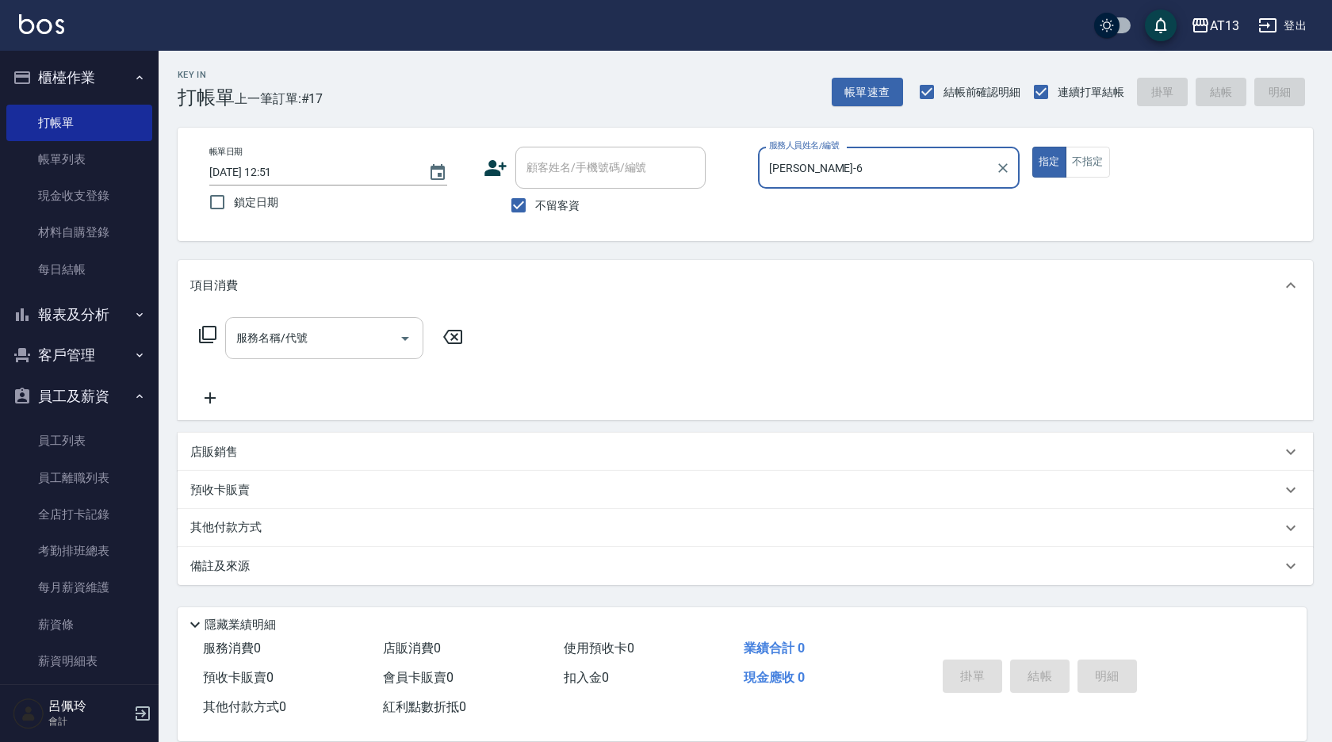
type input "[PERSON_NAME]-6"
click at [284, 327] on div "服務名稱/代號 服務名稱/代號" at bounding box center [324, 338] width 198 height 42
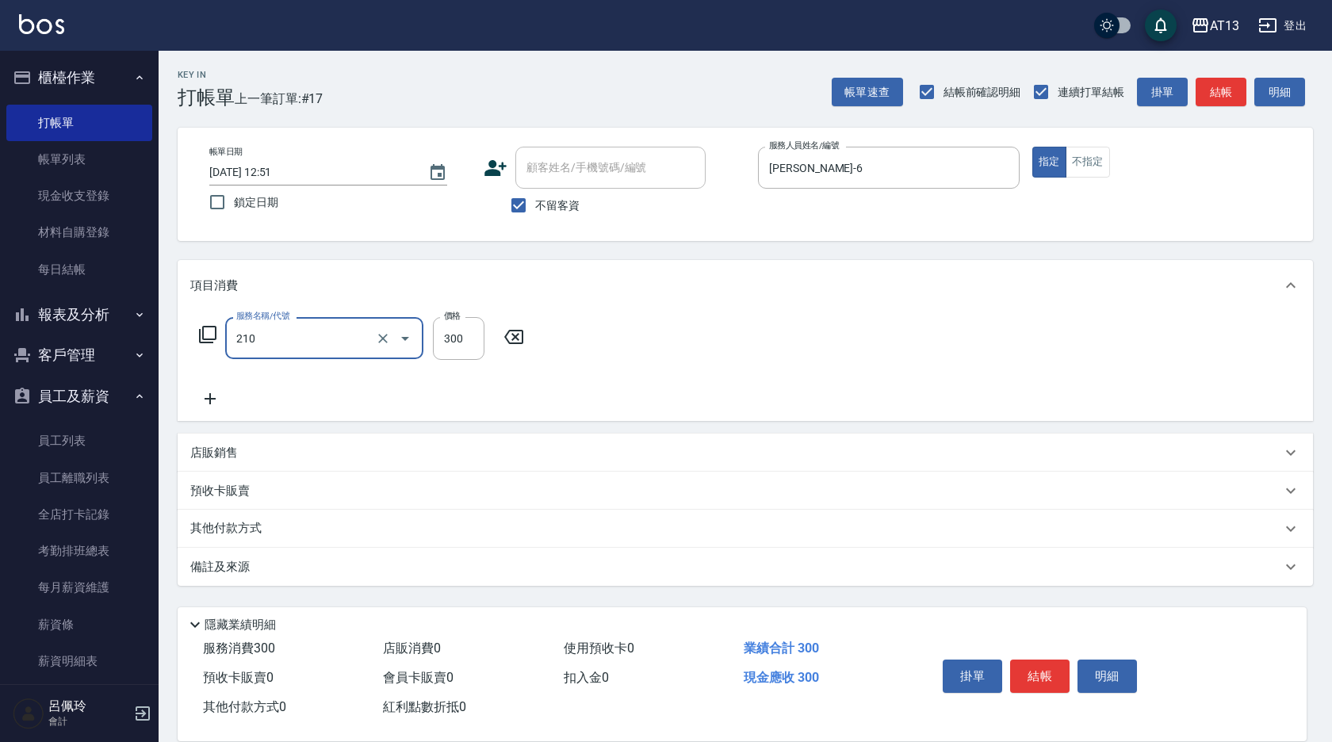
type input "[PERSON_NAME]洗髮精(210)"
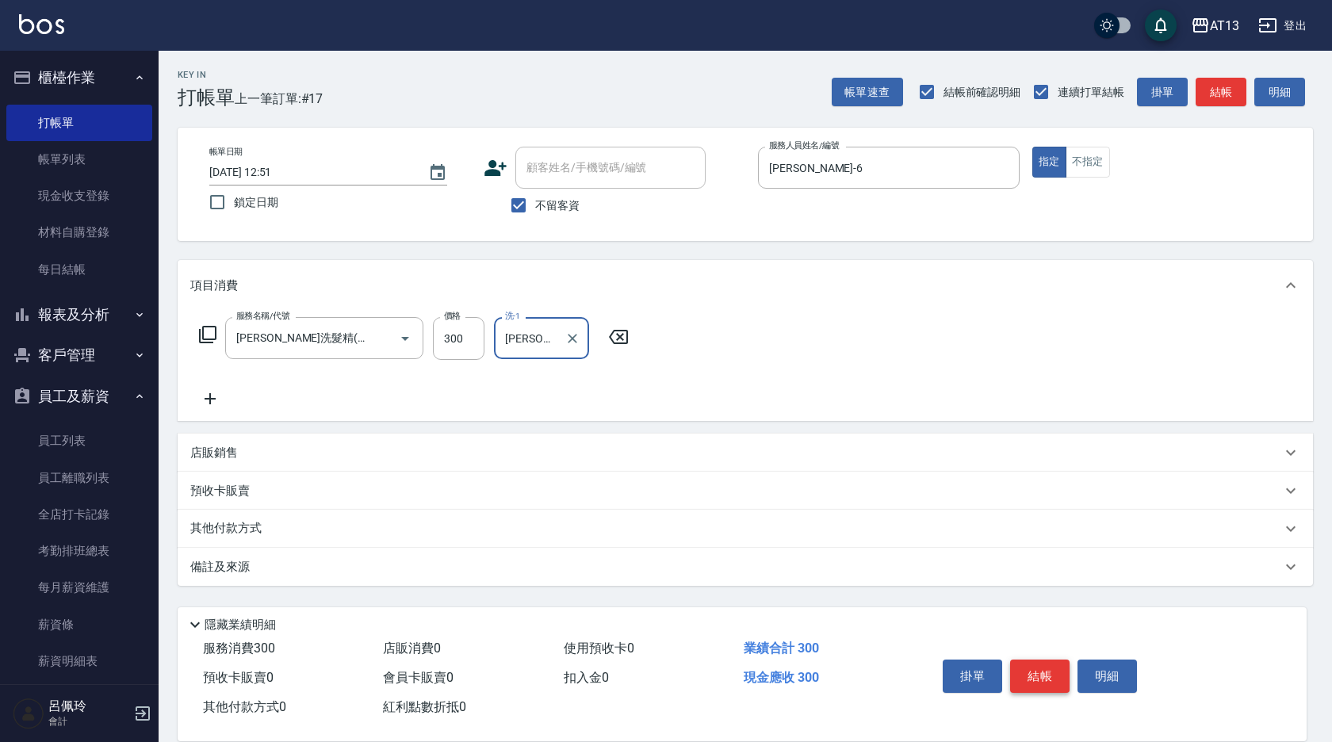
type input "[PERSON_NAME]-11"
click at [1028, 672] on button "結帳" at bounding box center [1039, 676] width 59 height 33
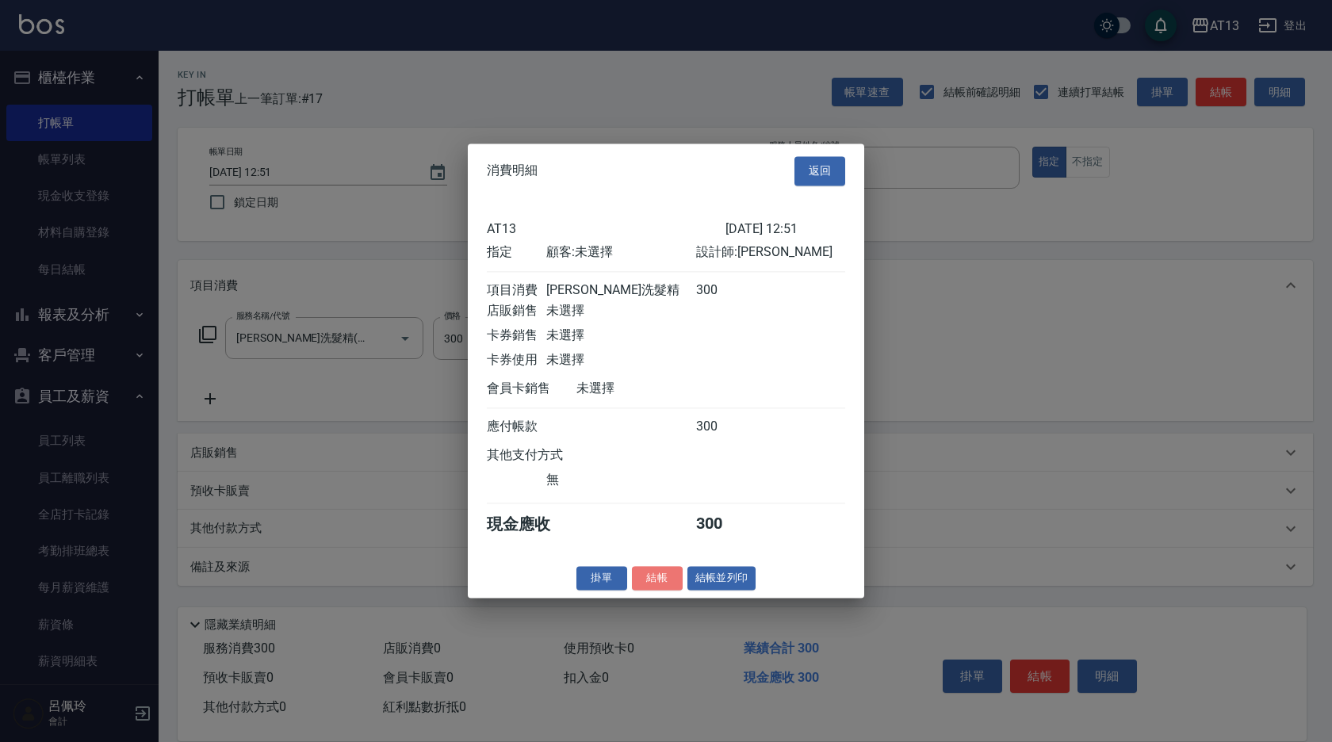
click at [663, 591] on button "結帳" at bounding box center [657, 578] width 51 height 25
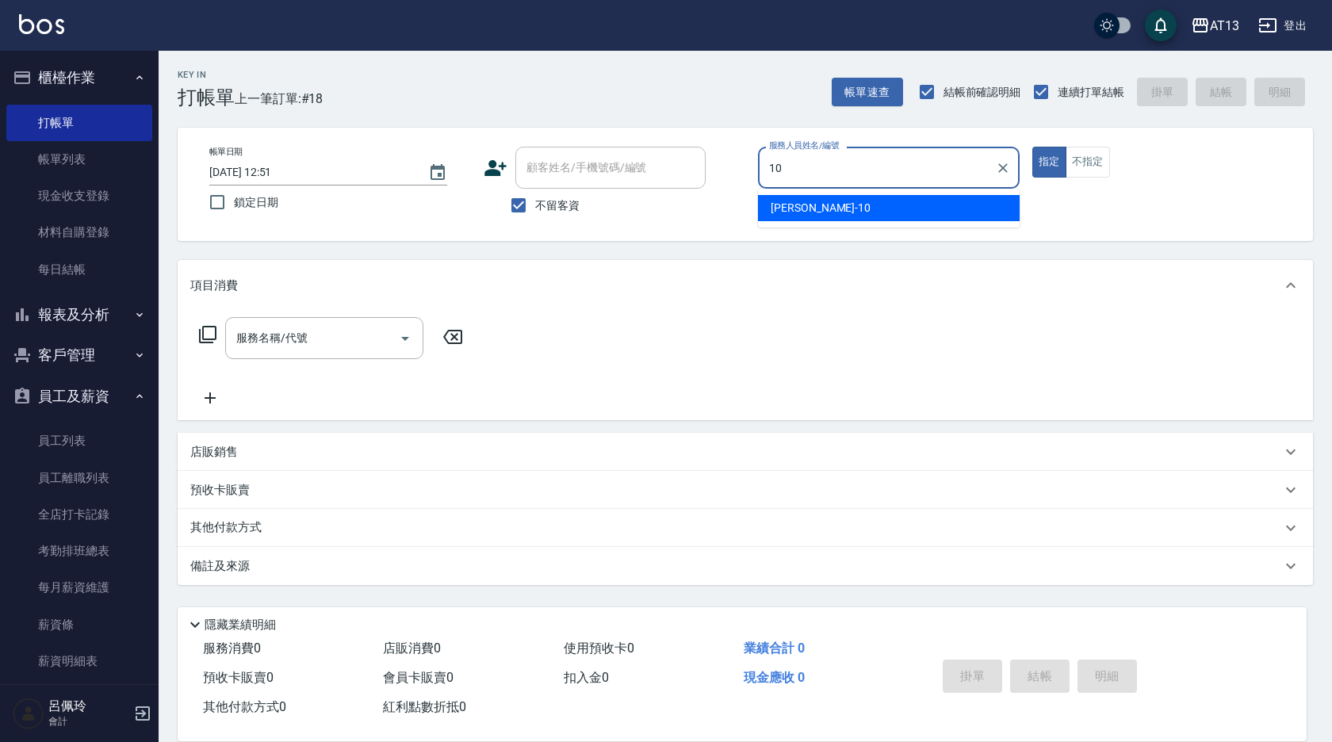
click at [830, 226] on ul "[PERSON_NAME] -10" at bounding box center [889, 208] width 262 height 39
click at [835, 220] on div "[PERSON_NAME] -10" at bounding box center [889, 208] width 262 height 26
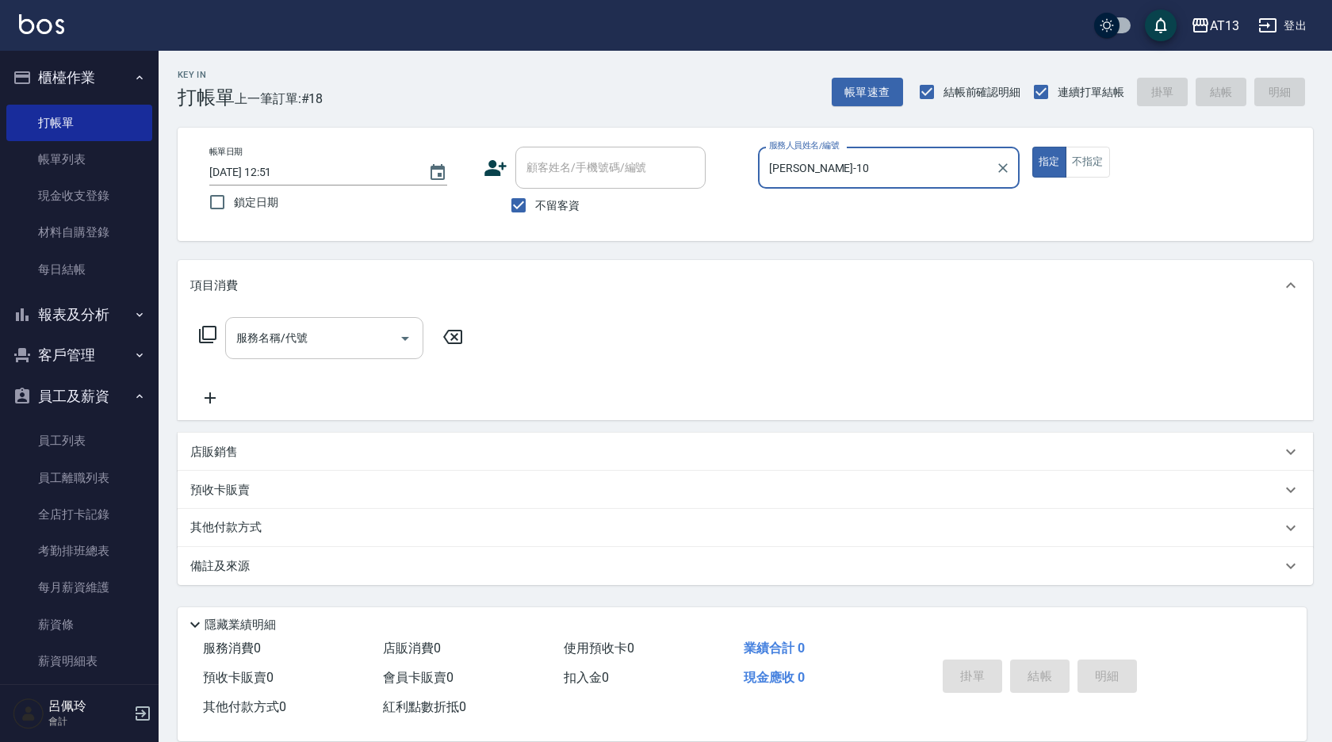
type input "[PERSON_NAME]-10"
click at [289, 343] on input "服務名稱/代號" at bounding box center [312, 338] width 160 height 28
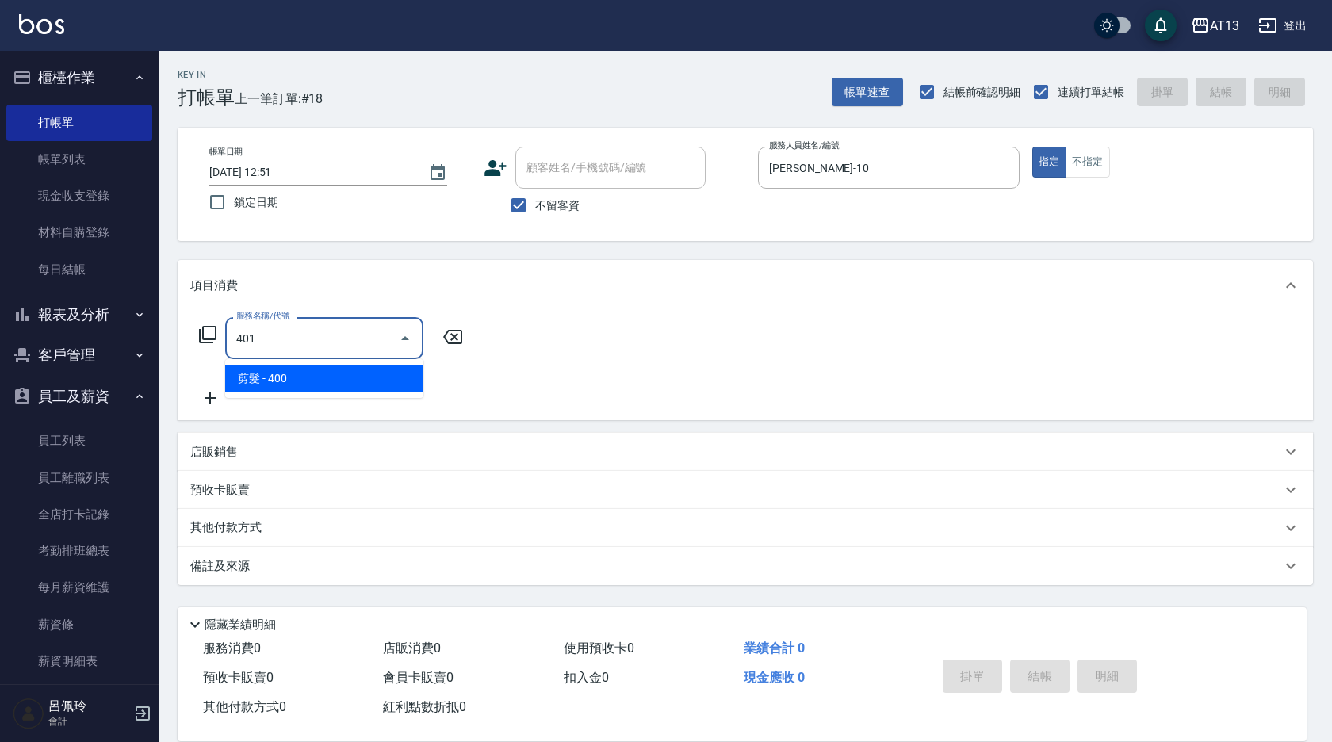
type input "剪髮(401)"
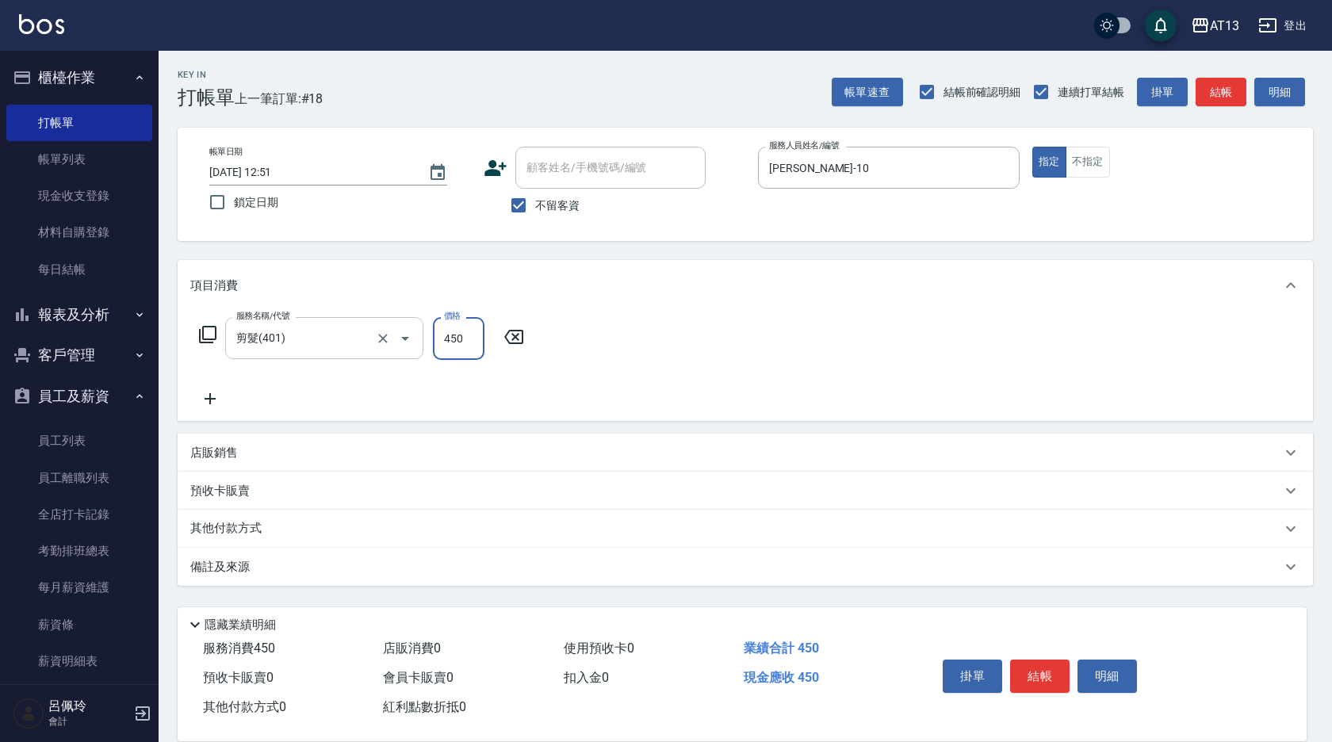
type input "450"
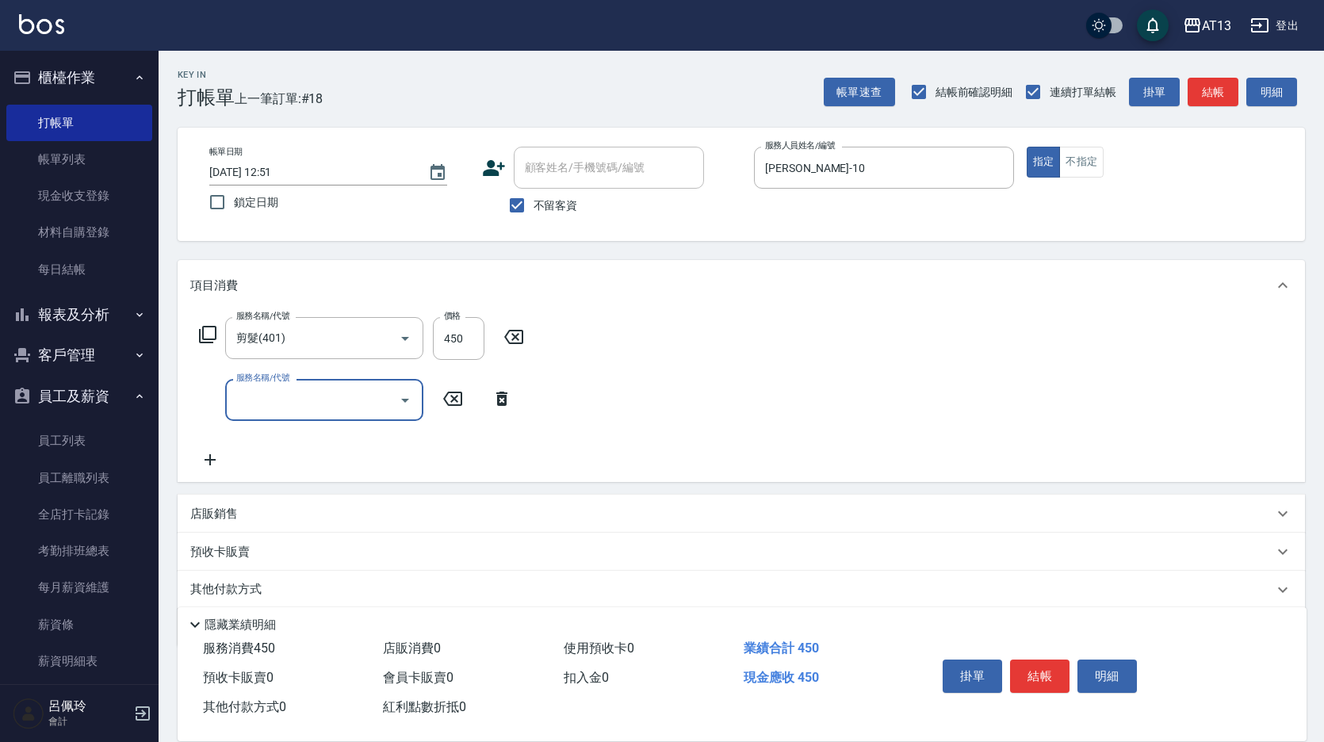
click at [717, 397] on div "服務名稱/代號 剪髮(401) 服務名稱/代號 價格 450 價格 服務名稱/代號 服務名稱/代號" at bounding box center [742, 396] width 1128 height 171
click at [1042, 660] on button "結帳" at bounding box center [1039, 676] width 59 height 33
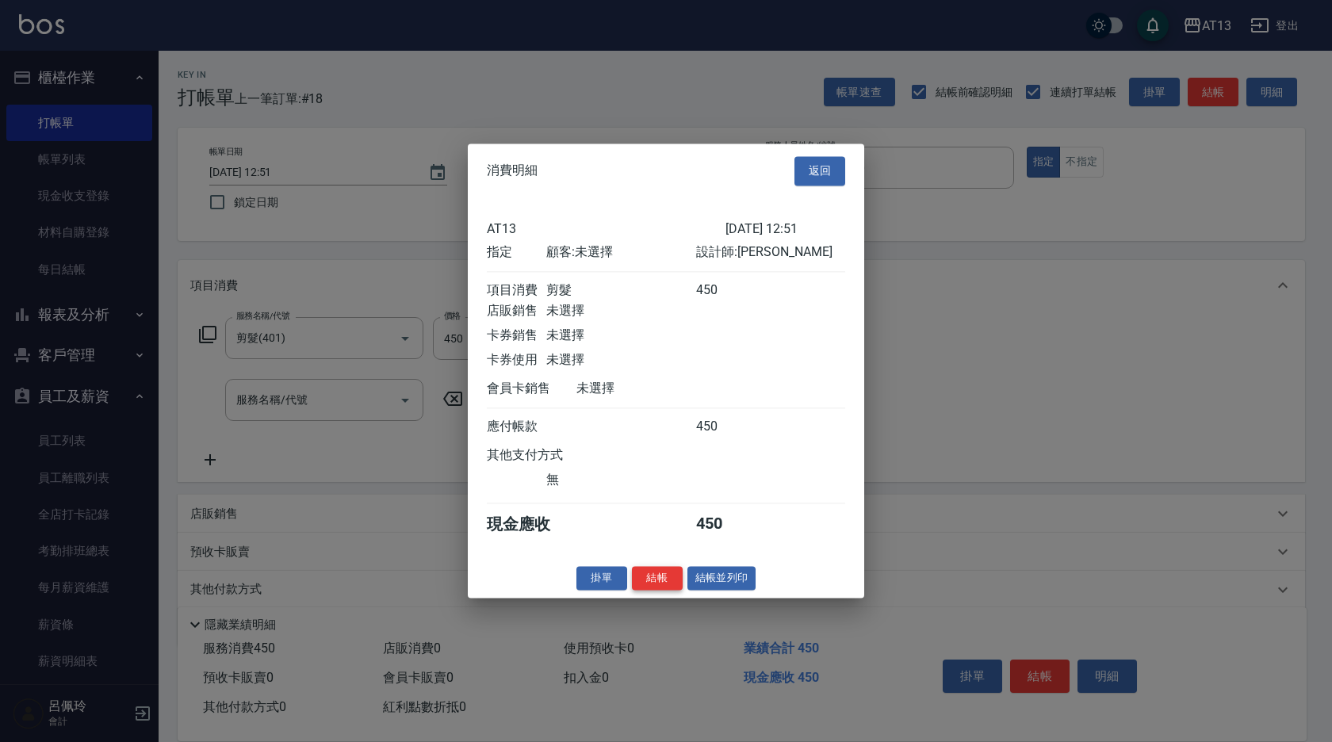
click at [681, 590] on button "結帳" at bounding box center [657, 578] width 51 height 25
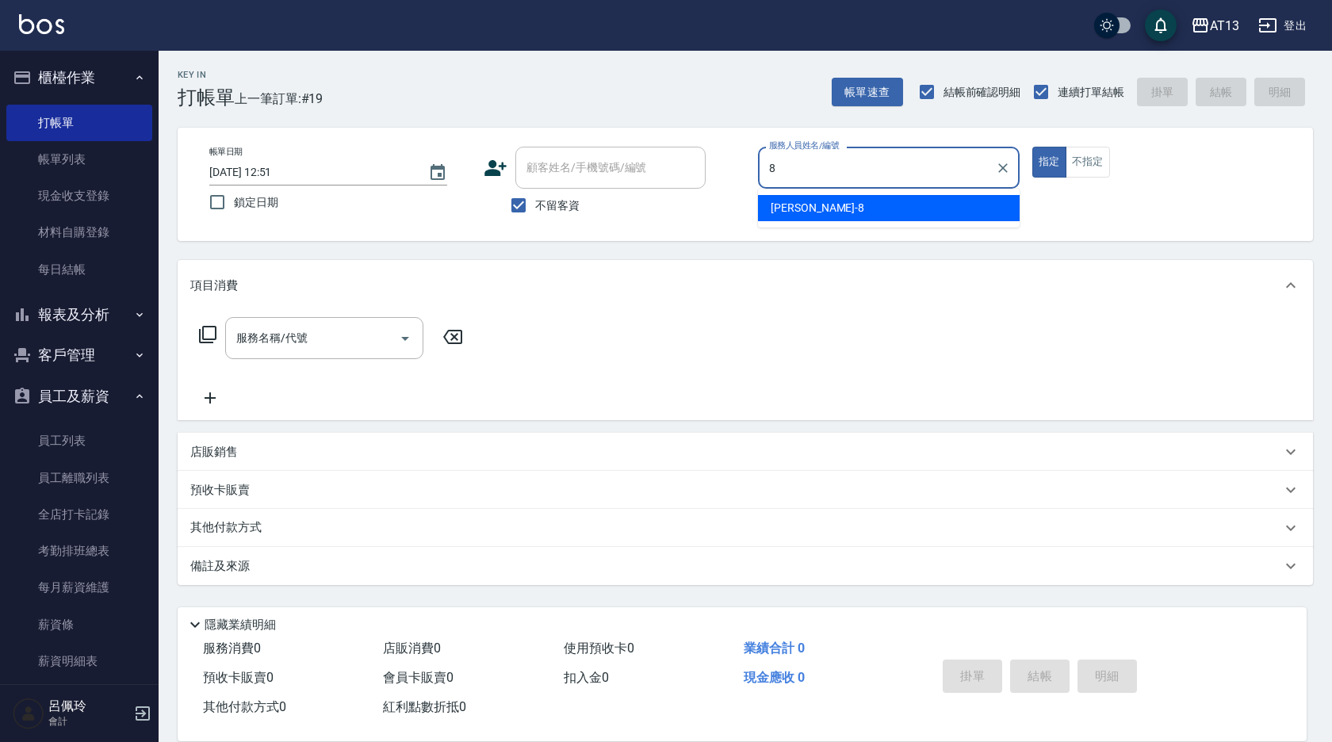
click at [892, 212] on div "[PERSON_NAME] -8" at bounding box center [889, 208] width 262 height 26
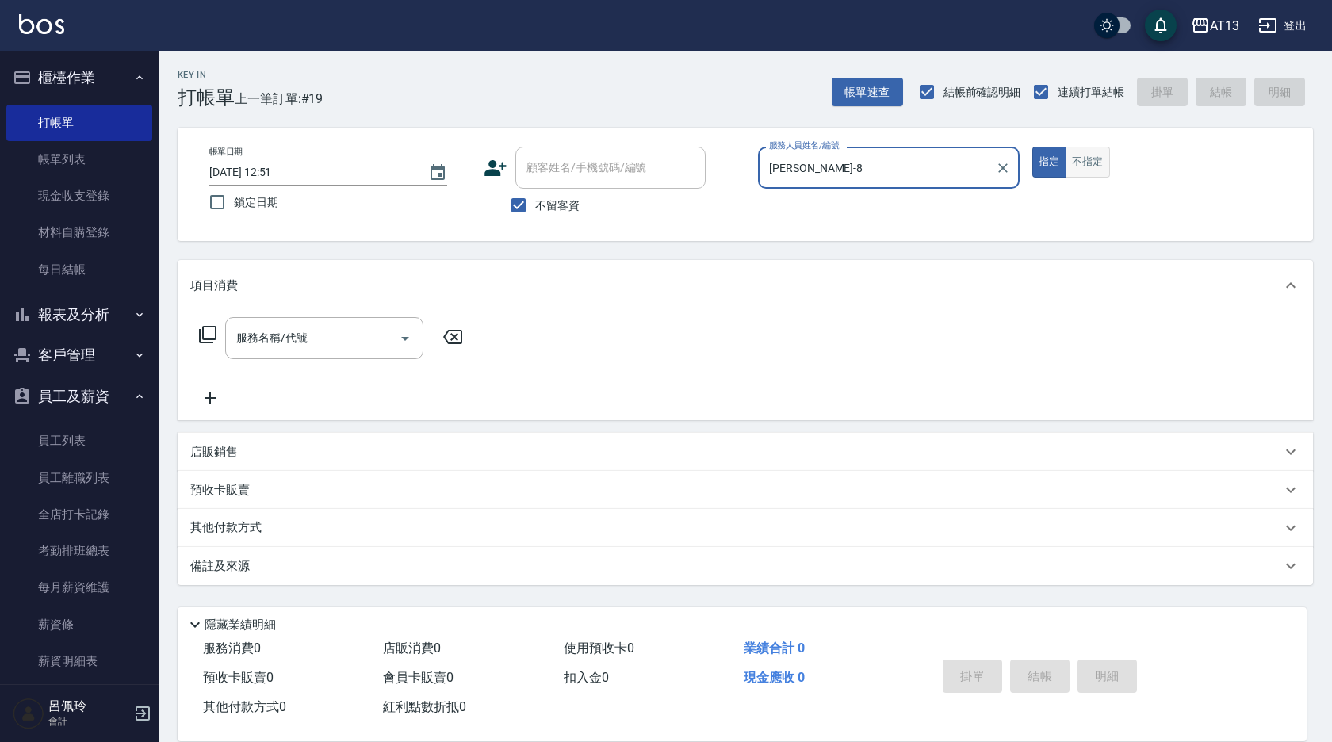
type input "[PERSON_NAME]-8"
click at [1095, 165] on button "不指定" at bounding box center [1088, 162] width 44 height 31
click at [285, 359] on div "服務名稱/代號" at bounding box center [324, 338] width 198 height 42
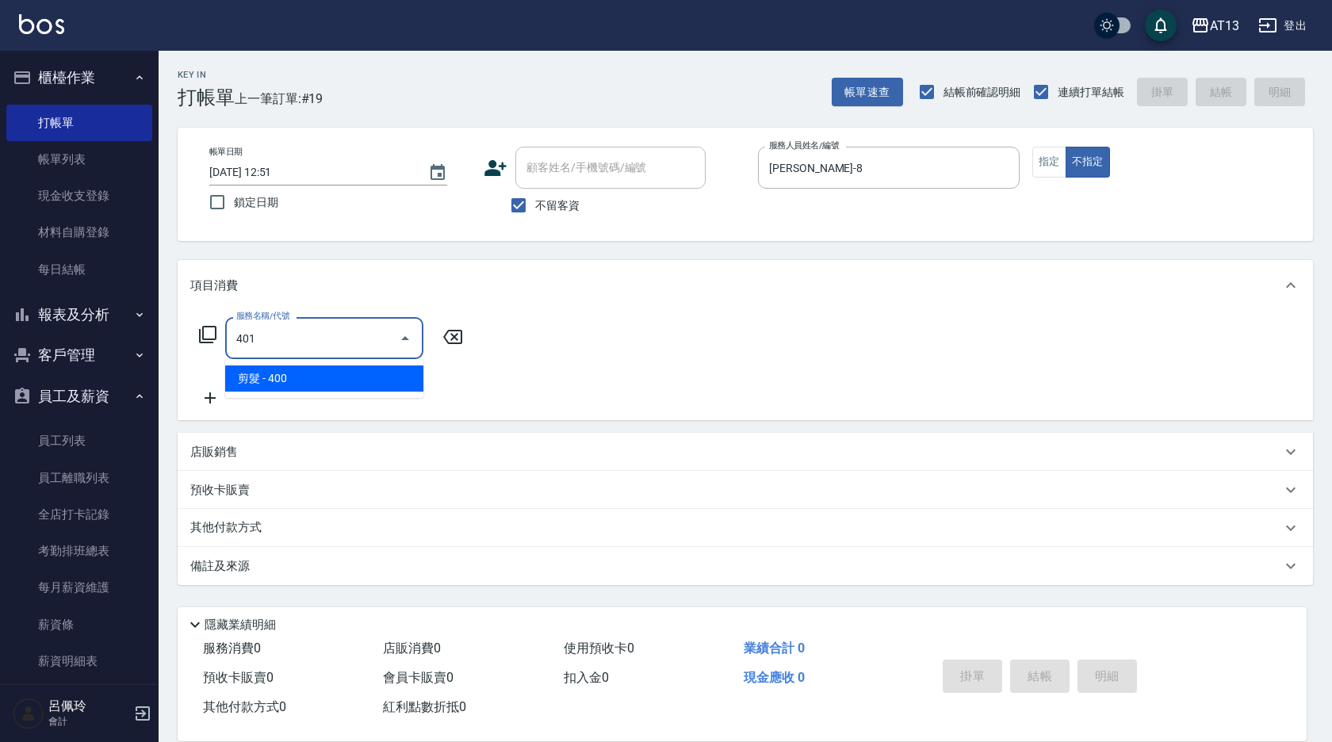
type input "剪髮(401)"
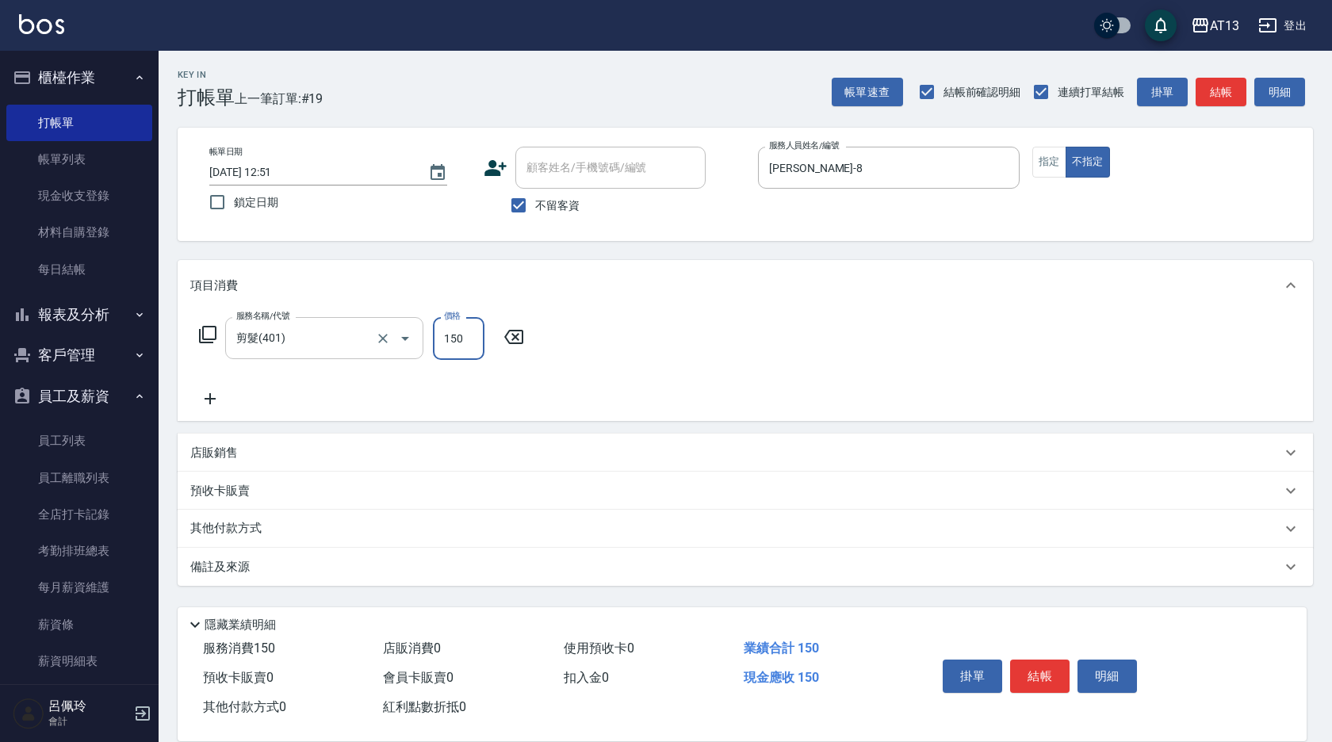
type input "150"
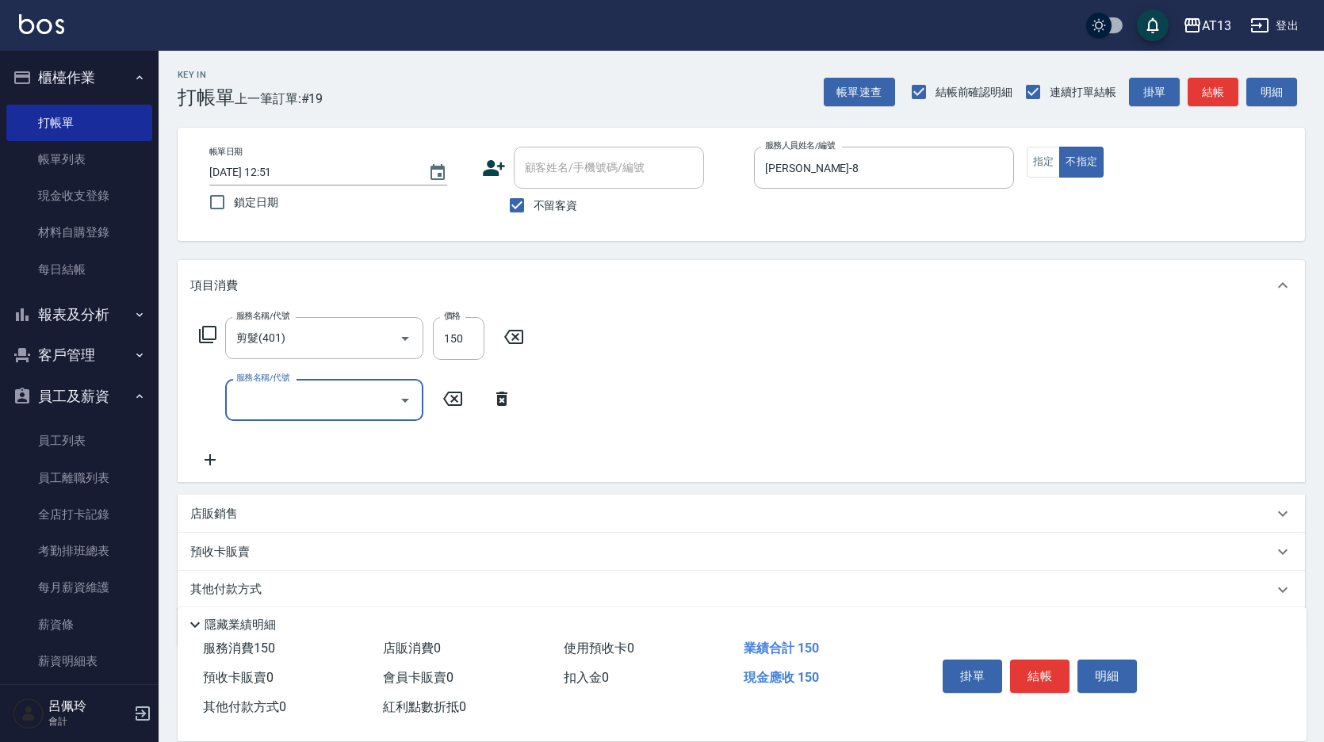
drag, startPoint x: 1046, startPoint y: 434, endPoint x: 1067, endPoint y: 569, distance: 137.3
click at [1046, 448] on div "服務名稱/代號 剪髮(401) 服務名稱/代號 價格 150 價格 服務名稱/代號 服務名稱/代號" at bounding box center [742, 396] width 1128 height 171
click at [1034, 662] on button "結帳" at bounding box center [1039, 676] width 59 height 33
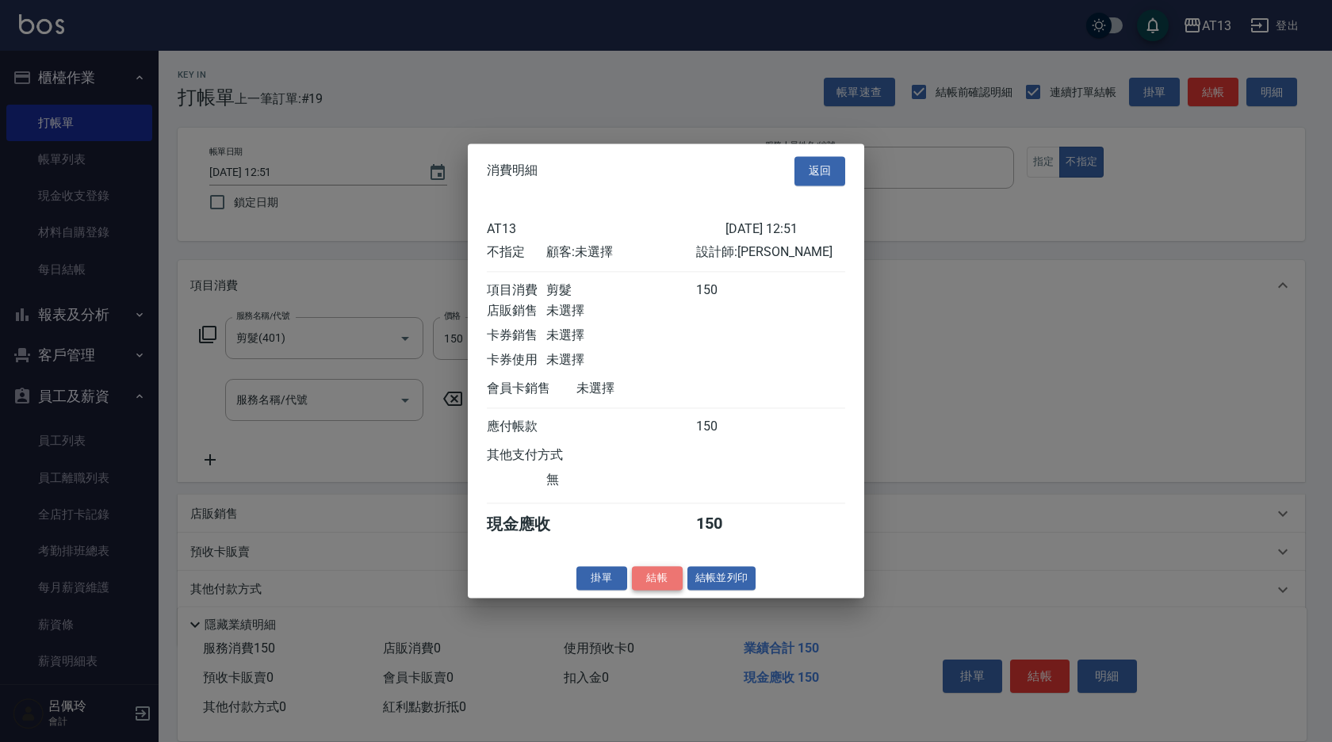
click at [658, 591] on button "結帳" at bounding box center [657, 578] width 51 height 25
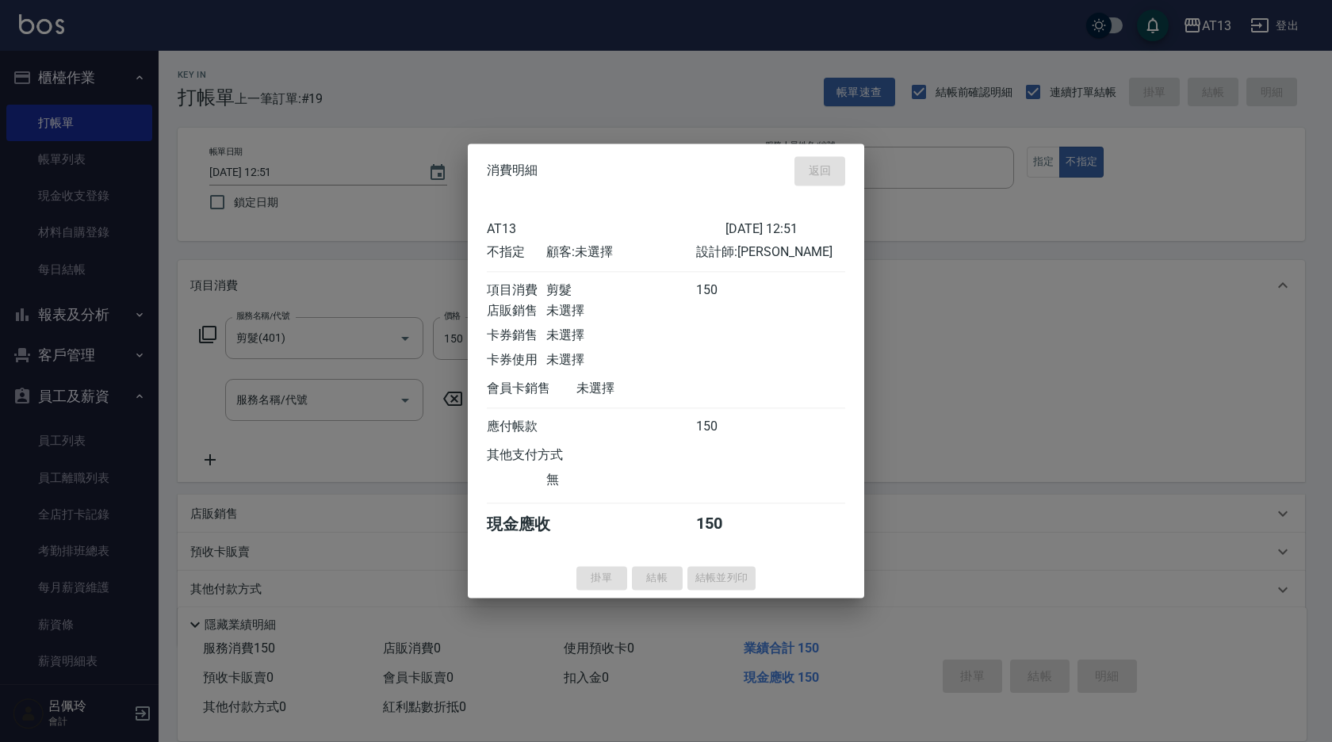
type input "[DATE] 12:52"
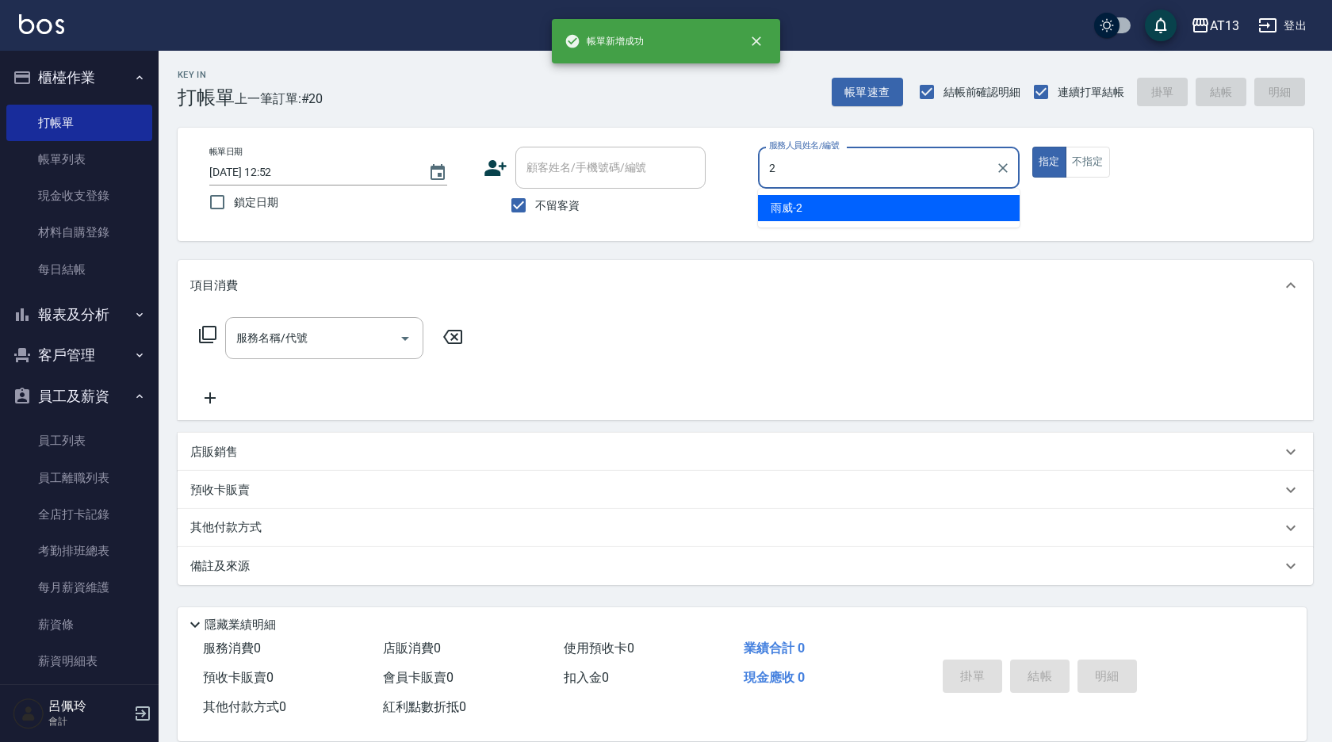
click at [883, 210] on div "雨威 -2" at bounding box center [889, 208] width 262 height 26
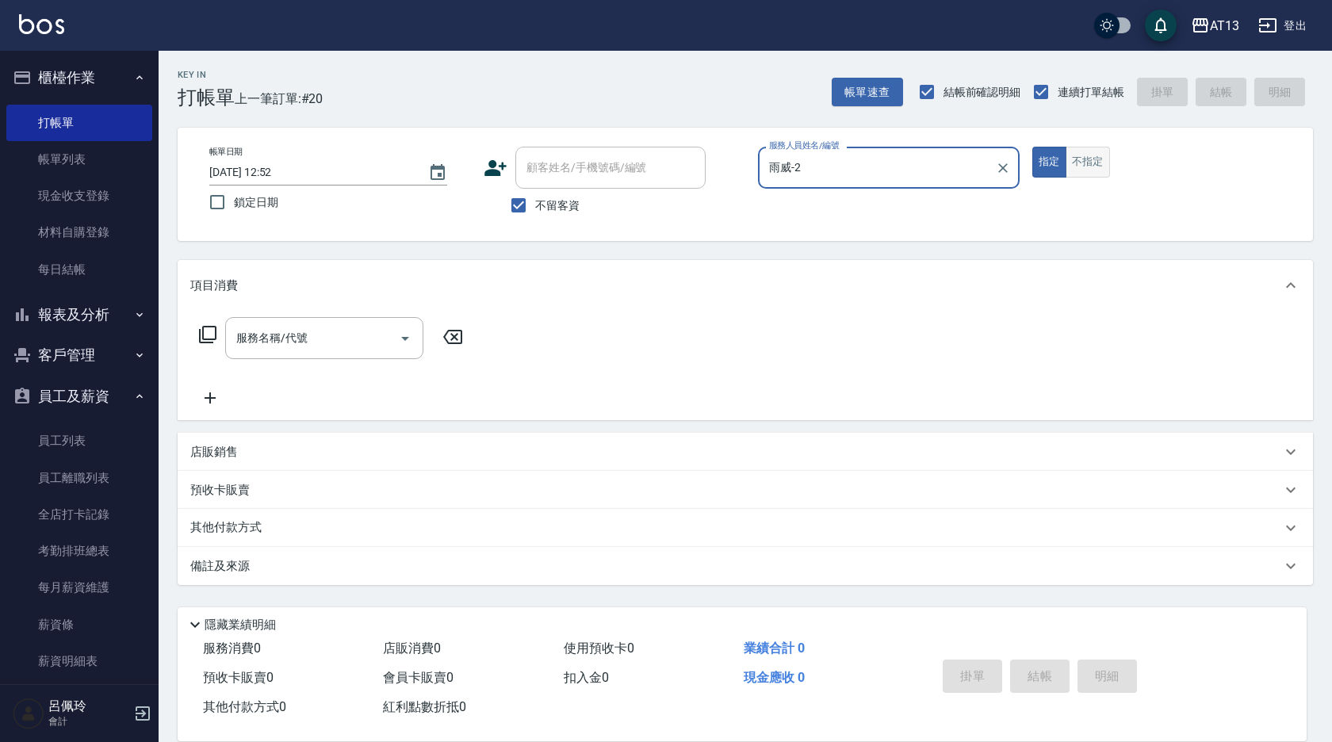
type input "雨威-2"
click at [1097, 166] on button "不指定" at bounding box center [1088, 162] width 44 height 31
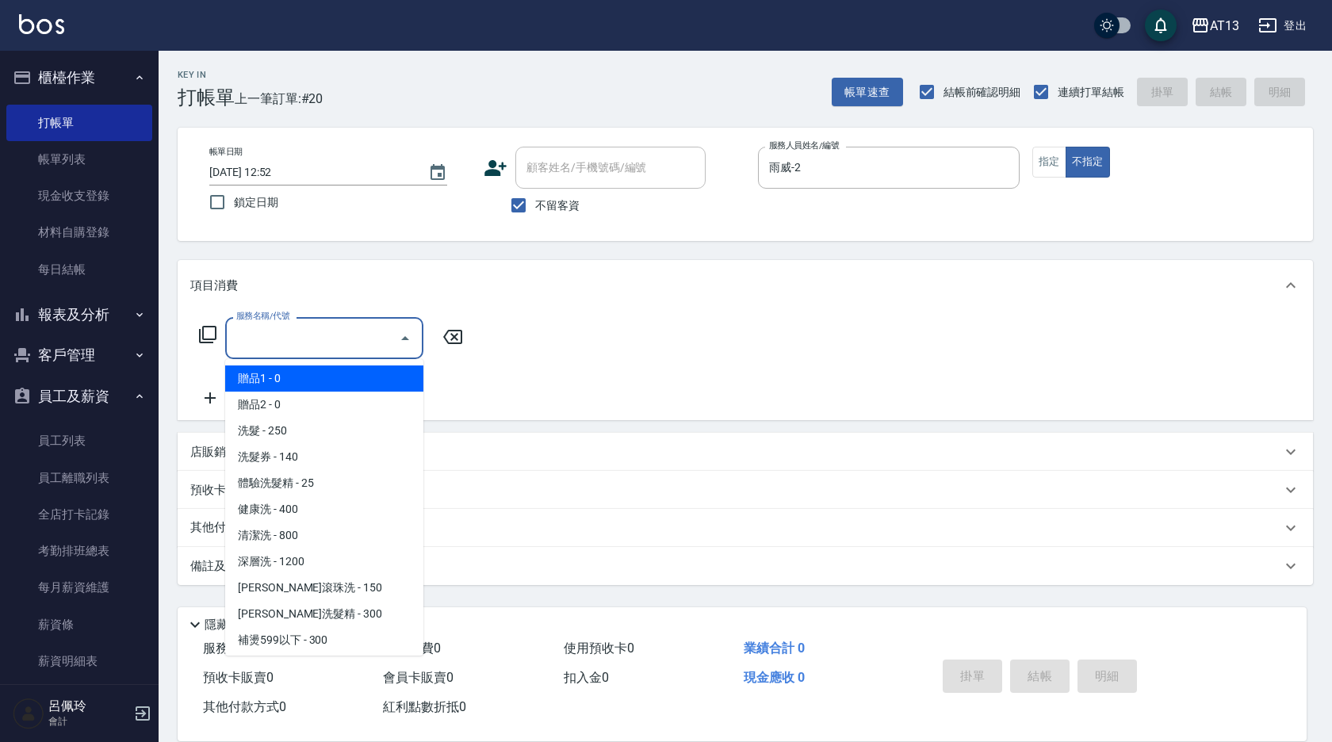
click at [288, 343] on input "服務名稱/代號" at bounding box center [312, 338] width 160 height 28
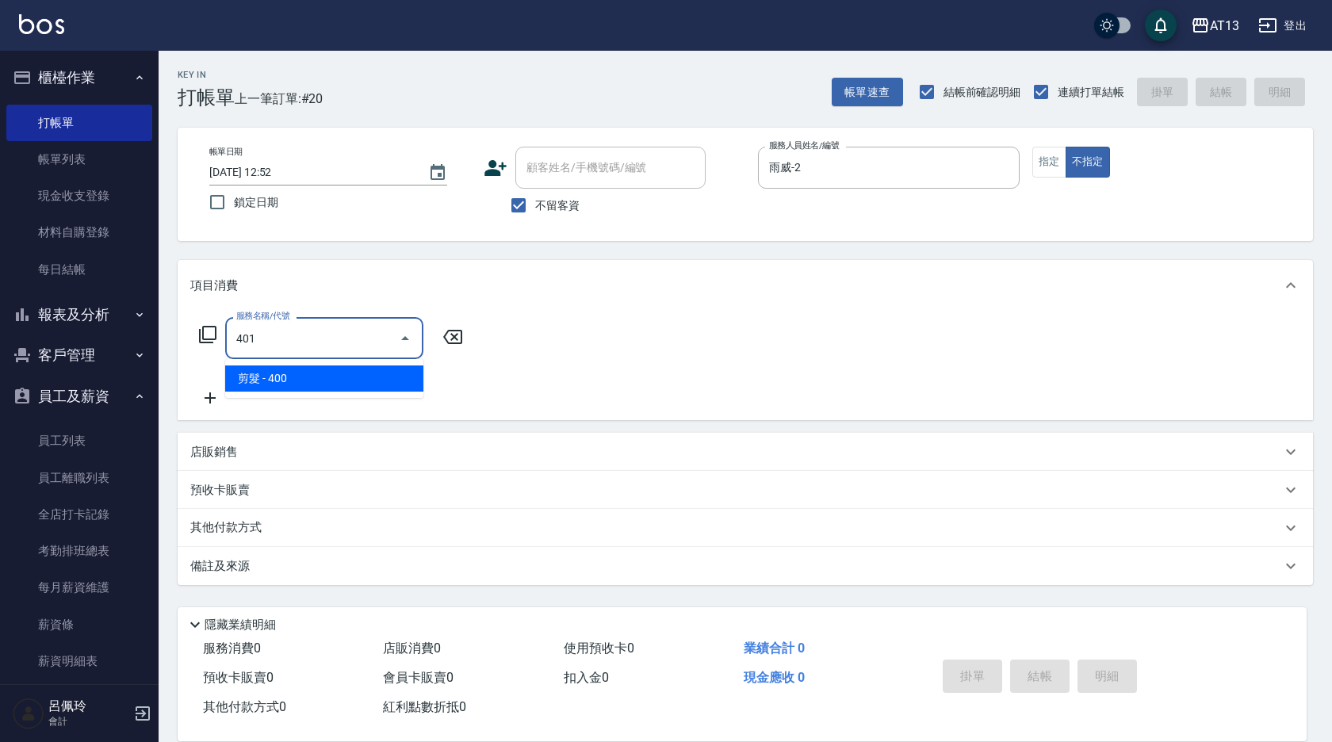
type input "剪髮(401)"
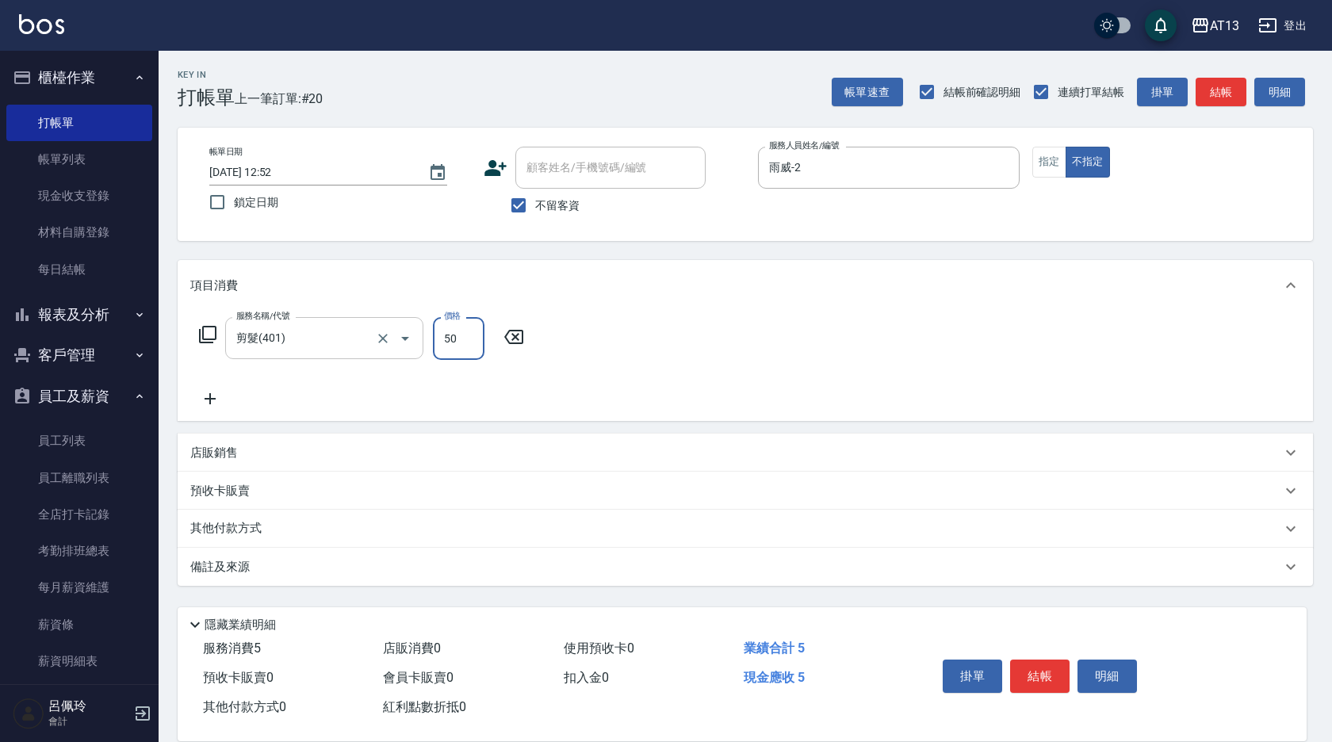
type input "50"
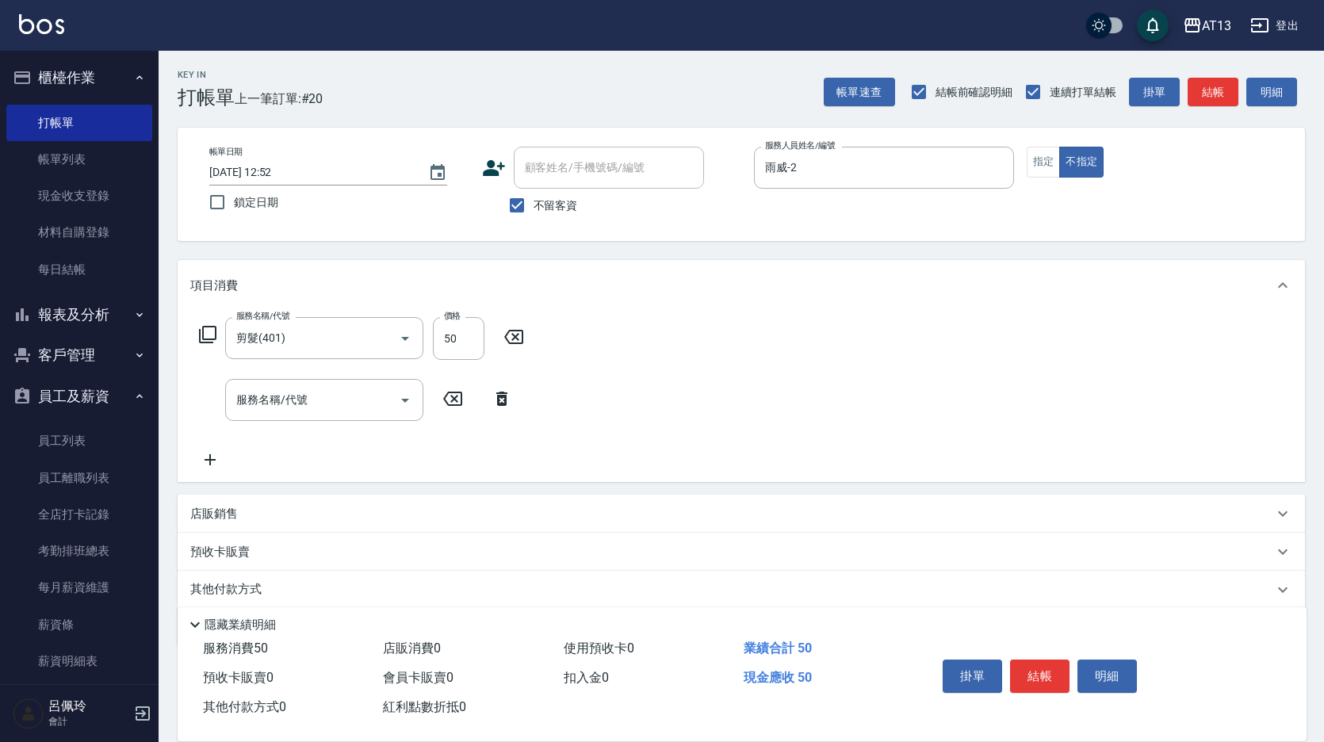
click at [764, 365] on div "服務名稱/代號 剪髮(401) 服務名稱/代號 價格 50 價格 服務名稱/代號 服務名稱/代號" at bounding box center [742, 396] width 1128 height 171
click at [1034, 661] on button "結帳" at bounding box center [1039, 676] width 59 height 33
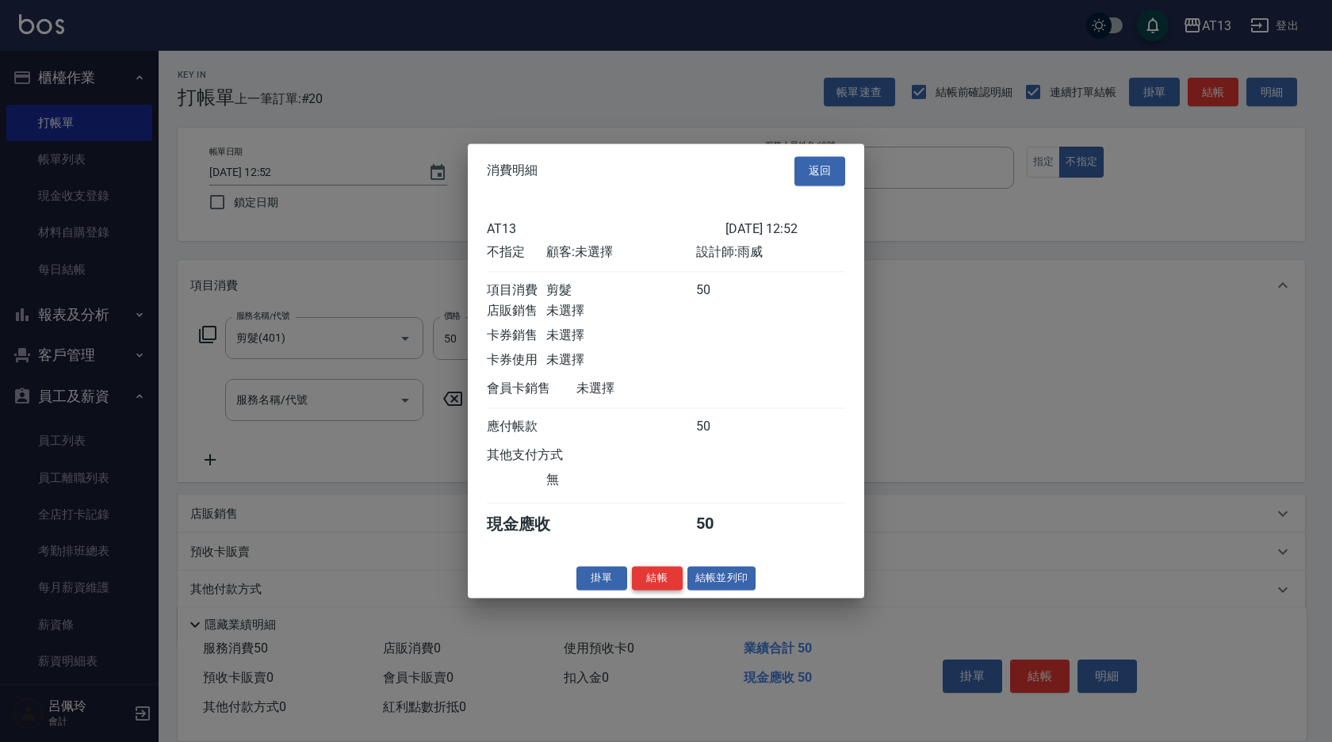
click at [643, 584] on button "結帳" at bounding box center [657, 578] width 51 height 25
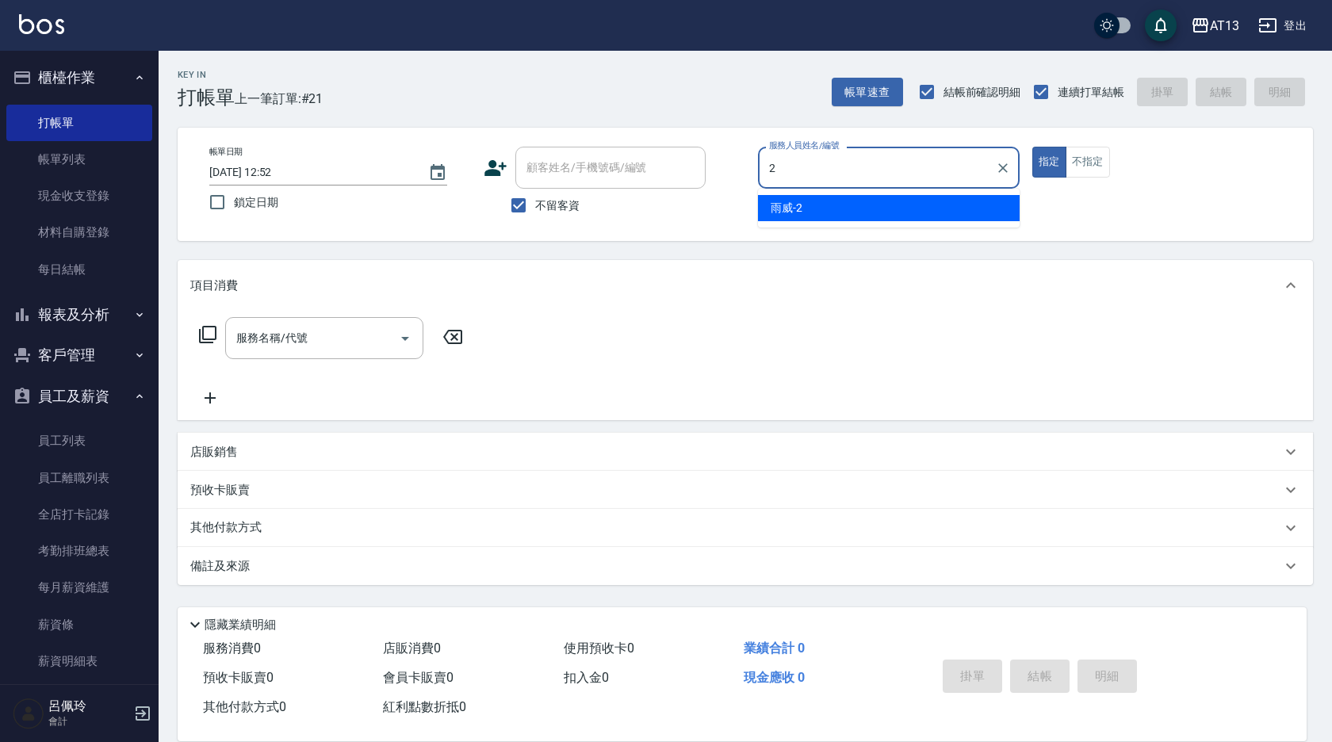
click at [996, 214] on div "雨威 -2" at bounding box center [889, 208] width 262 height 26
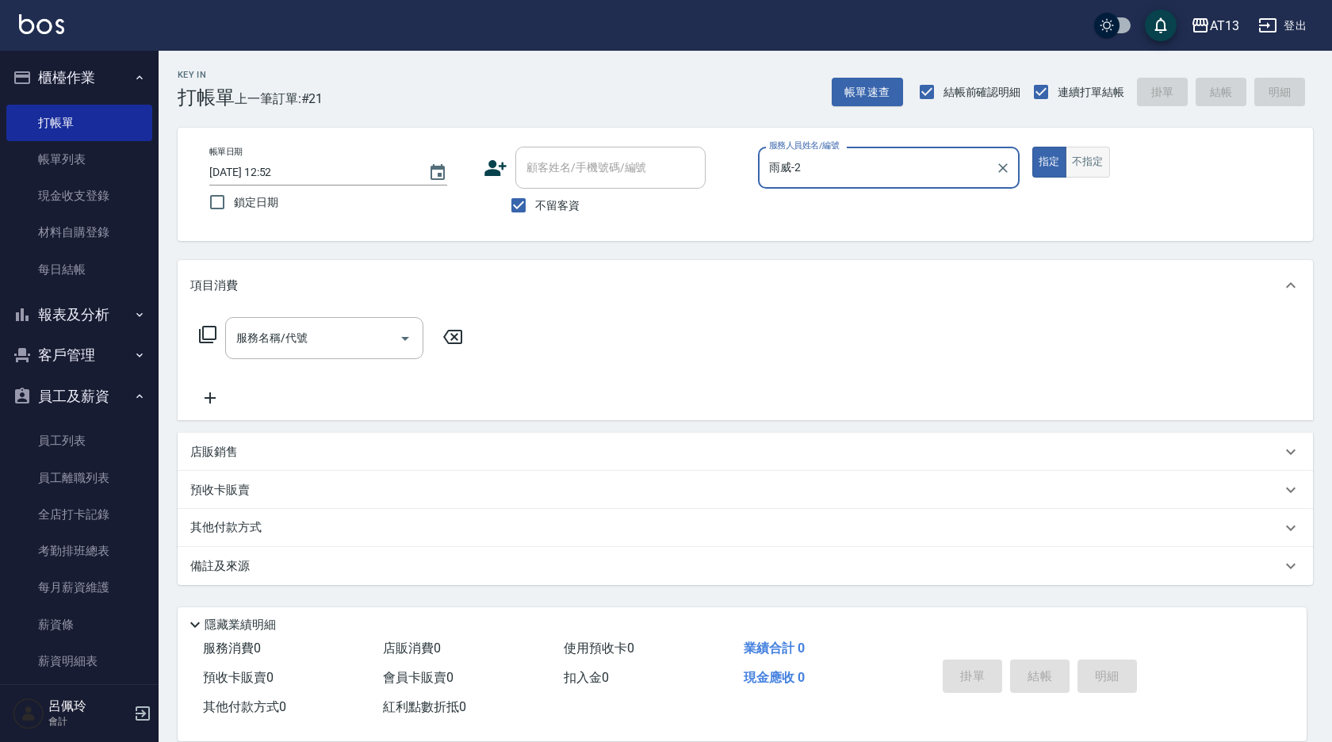
type input "雨威-2"
click at [1098, 166] on button "不指定" at bounding box center [1088, 162] width 44 height 31
drag, startPoint x: 358, startPoint y: 340, endPoint x: 324, endPoint y: 358, distance: 39.4
click at [353, 341] on input "服務名稱/代號" at bounding box center [312, 338] width 160 height 28
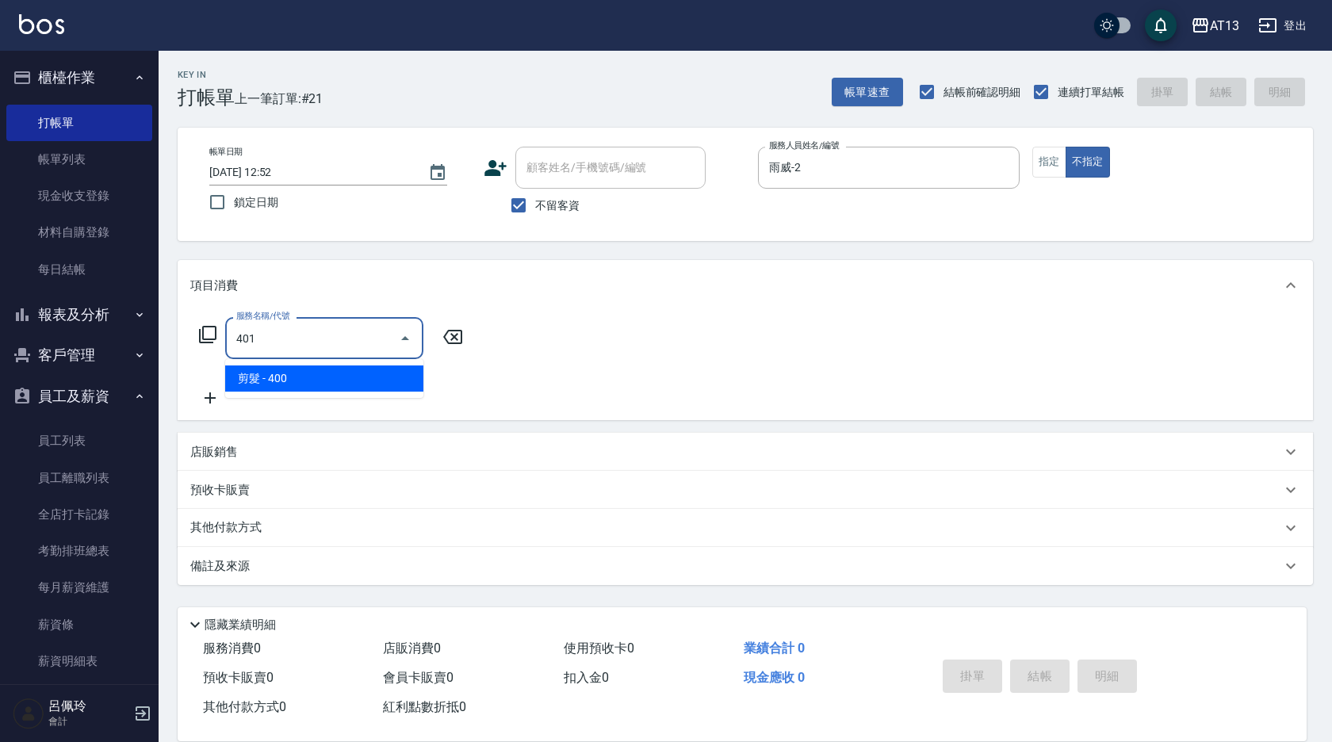
type input "剪髮(401)"
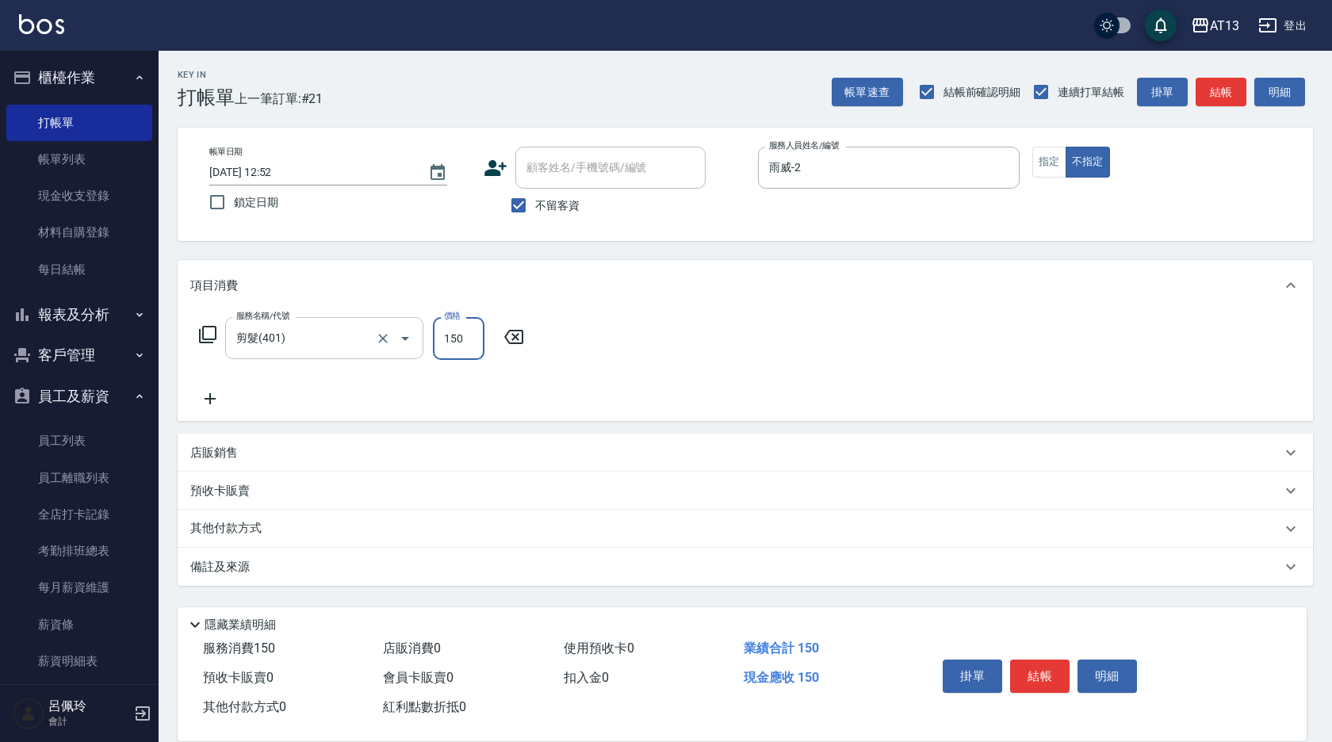
type input "150"
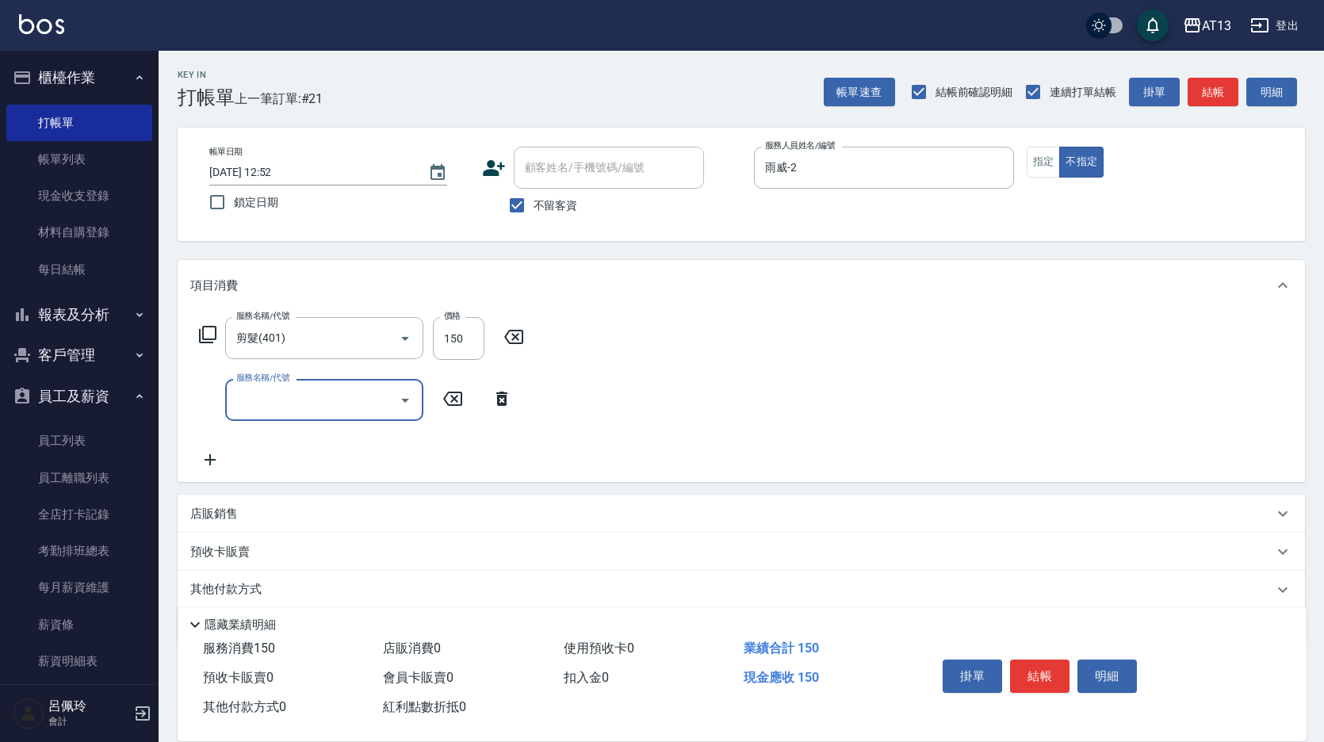
drag, startPoint x: 1024, startPoint y: 662, endPoint x: 934, endPoint y: 662, distance: 89.6
click at [1025, 662] on button "結帳" at bounding box center [1039, 676] width 59 height 33
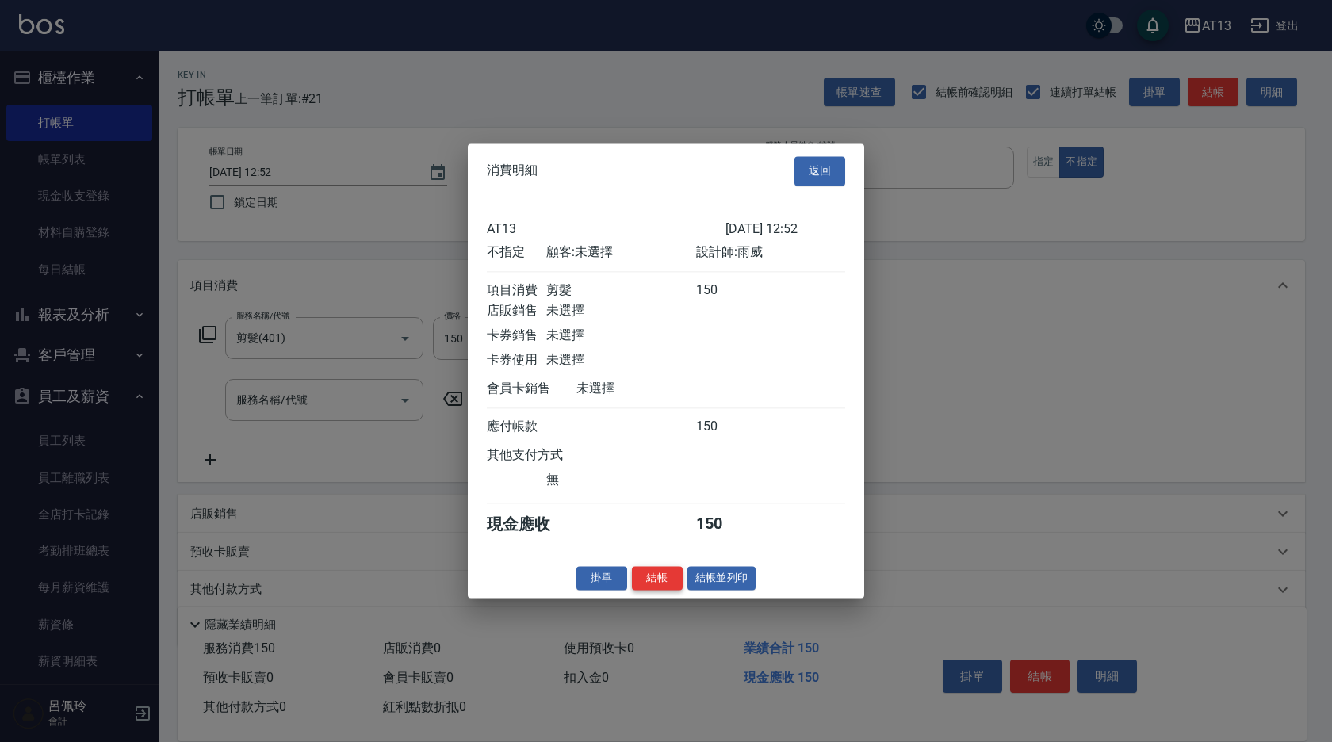
click at [666, 591] on button "結帳" at bounding box center [657, 578] width 51 height 25
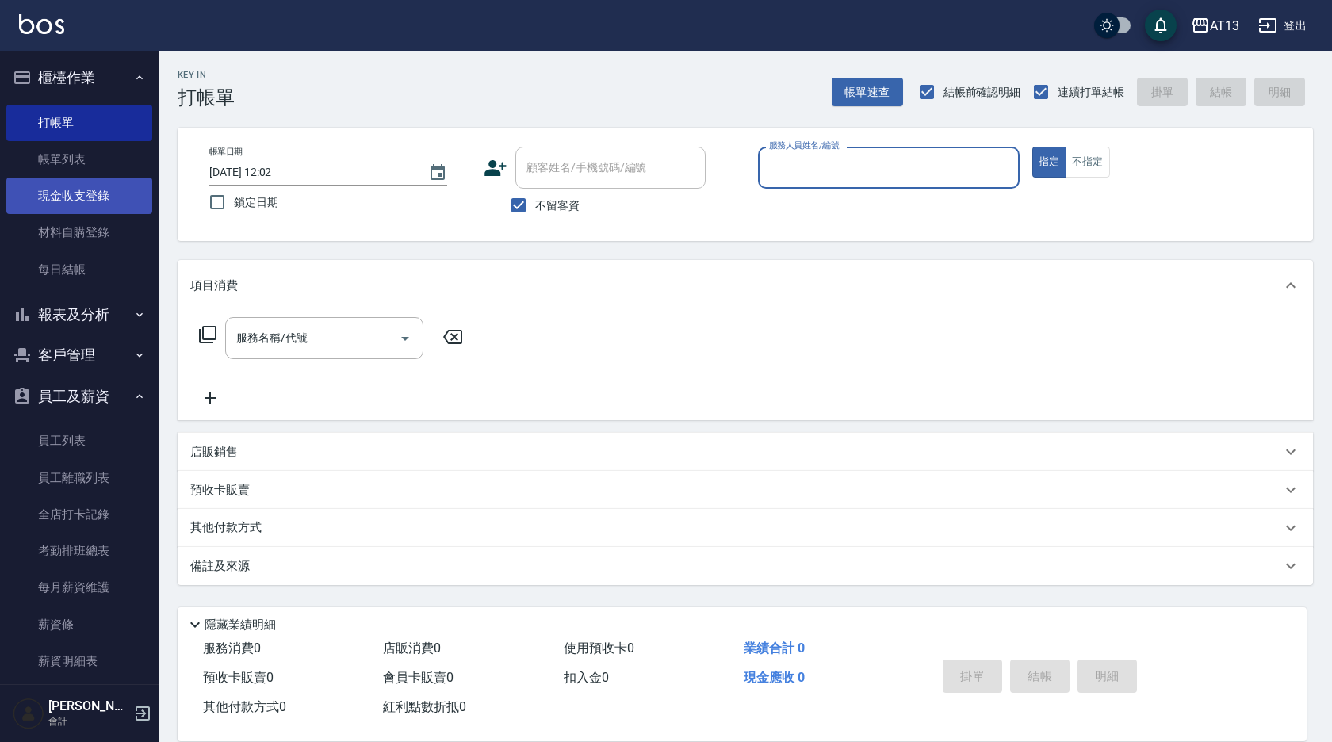
drag, startPoint x: 90, startPoint y: 193, endPoint x: 75, endPoint y: 201, distance: 17.0
click at [92, 193] on link "現金收支登錄" at bounding box center [79, 196] width 146 height 36
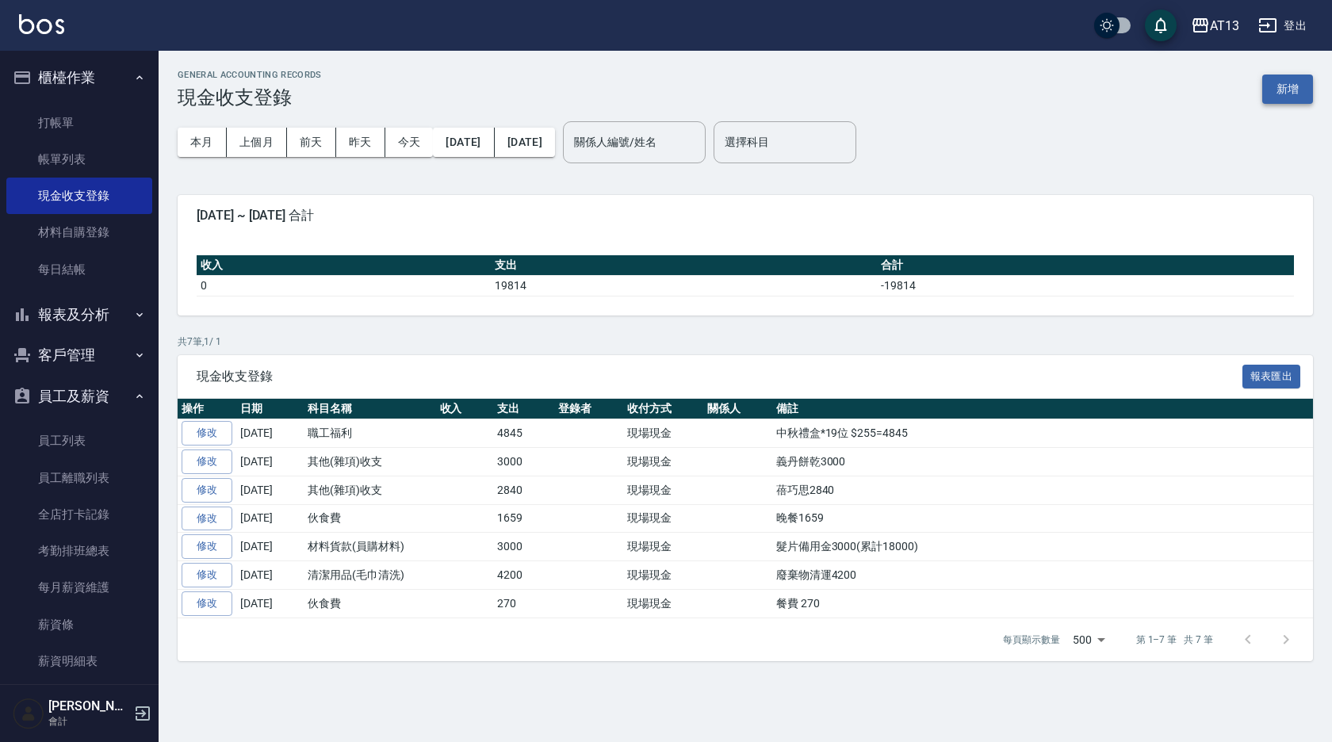
click at [1292, 89] on button "新增" at bounding box center [1287, 89] width 51 height 29
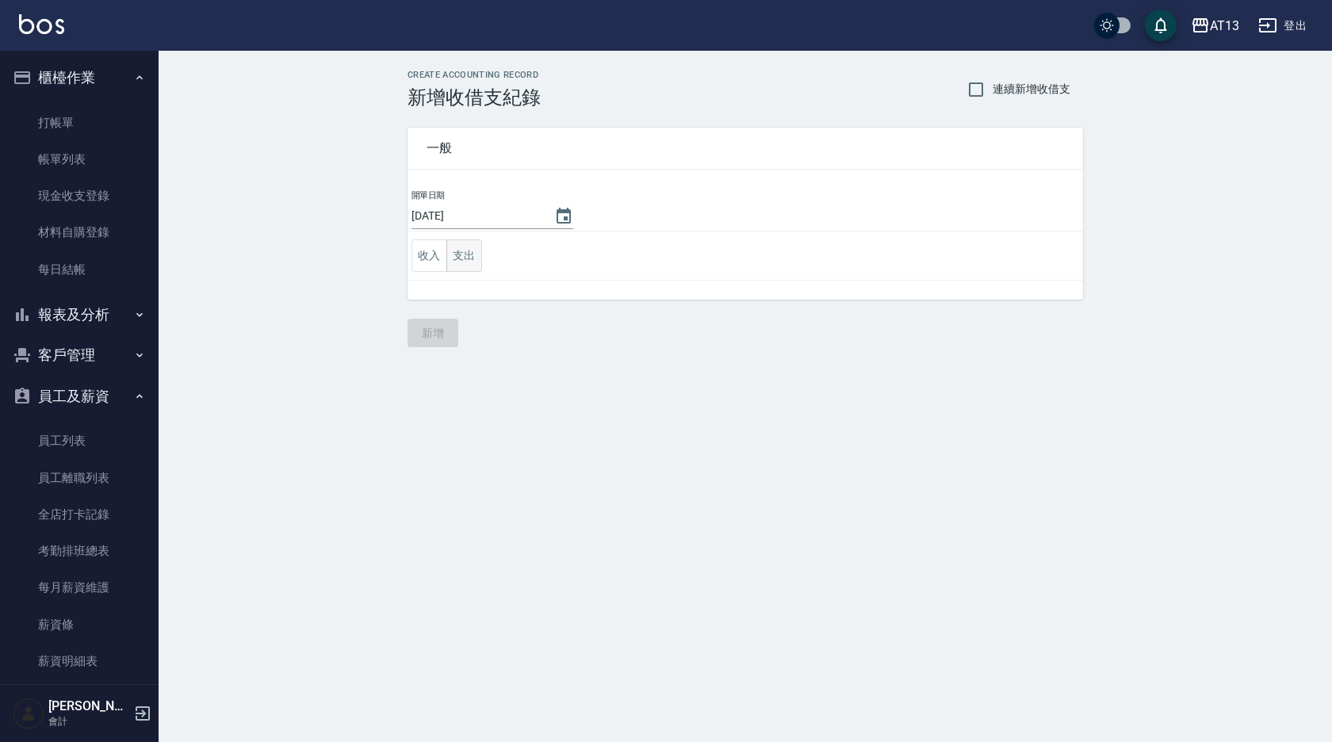
click at [457, 256] on button "支出" at bounding box center [464, 255] width 36 height 33
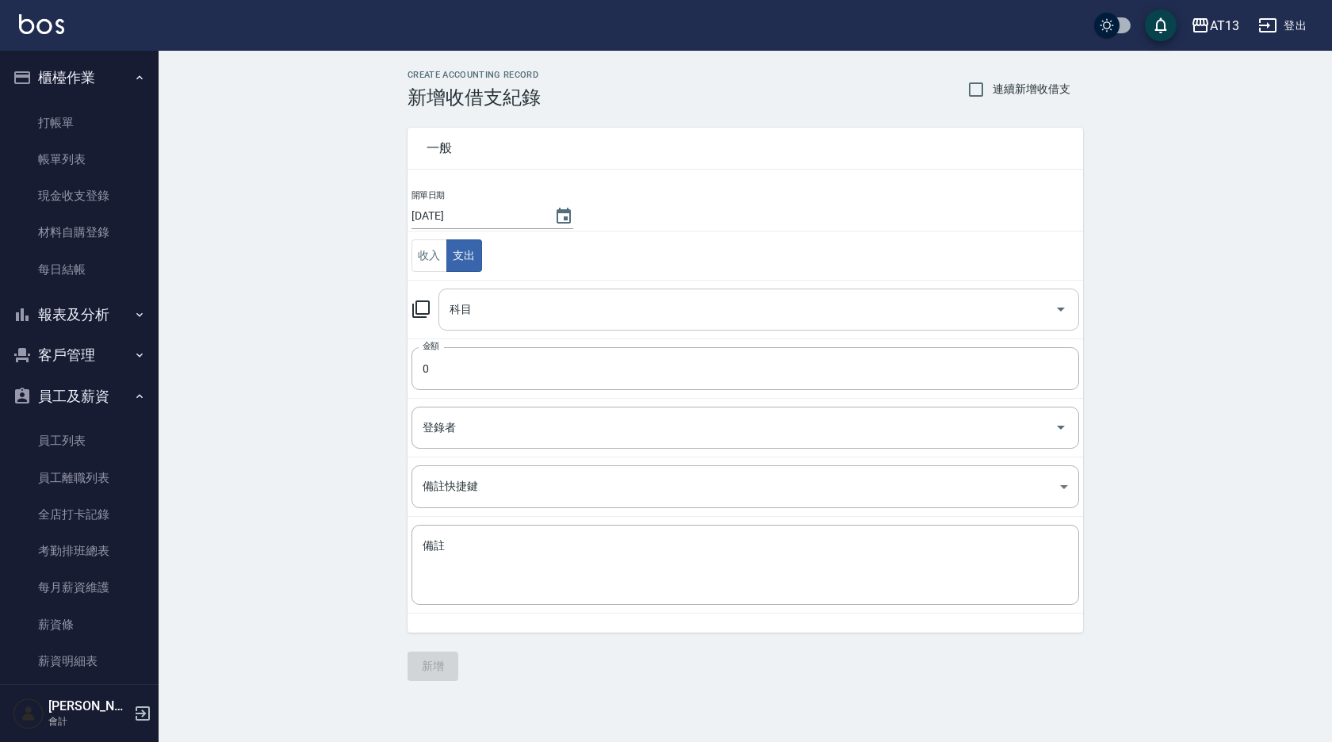
click at [1059, 312] on icon "Open" at bounding box center [1060, 309] width 19 height 19
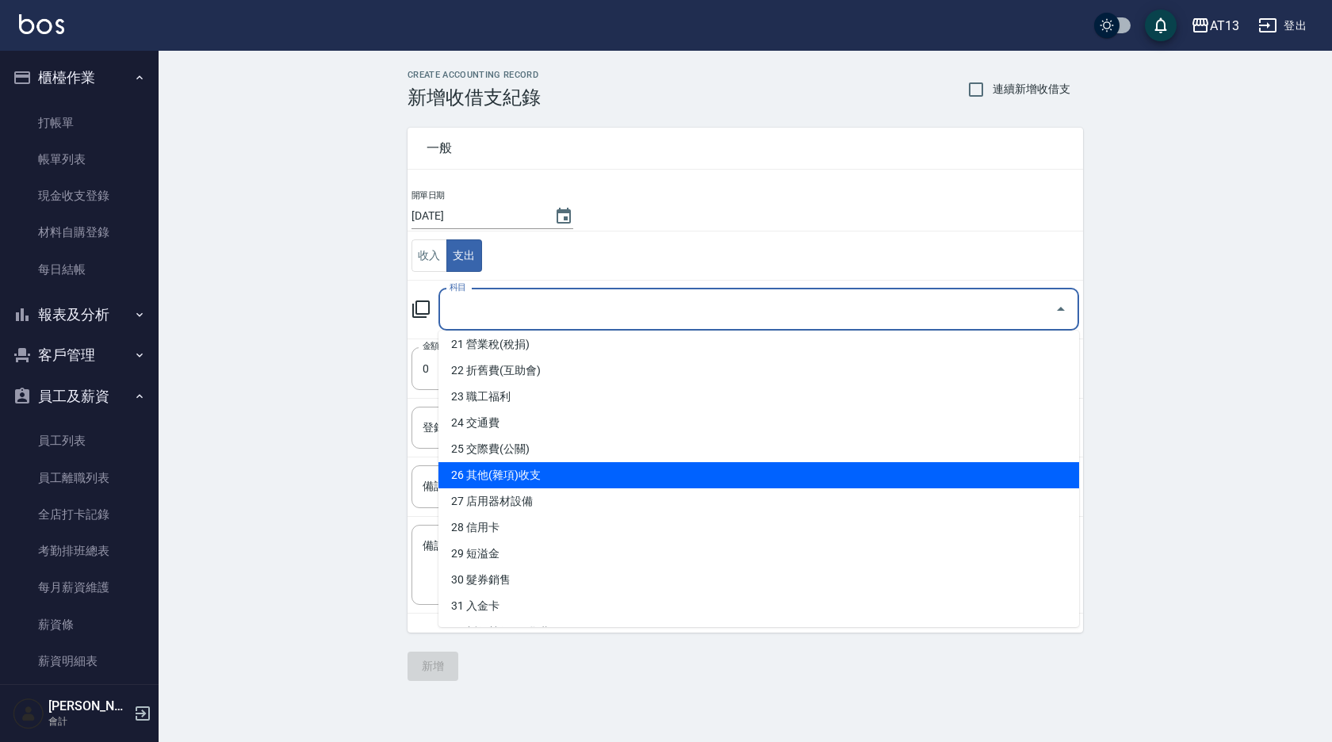
scroll to position [710, 0]
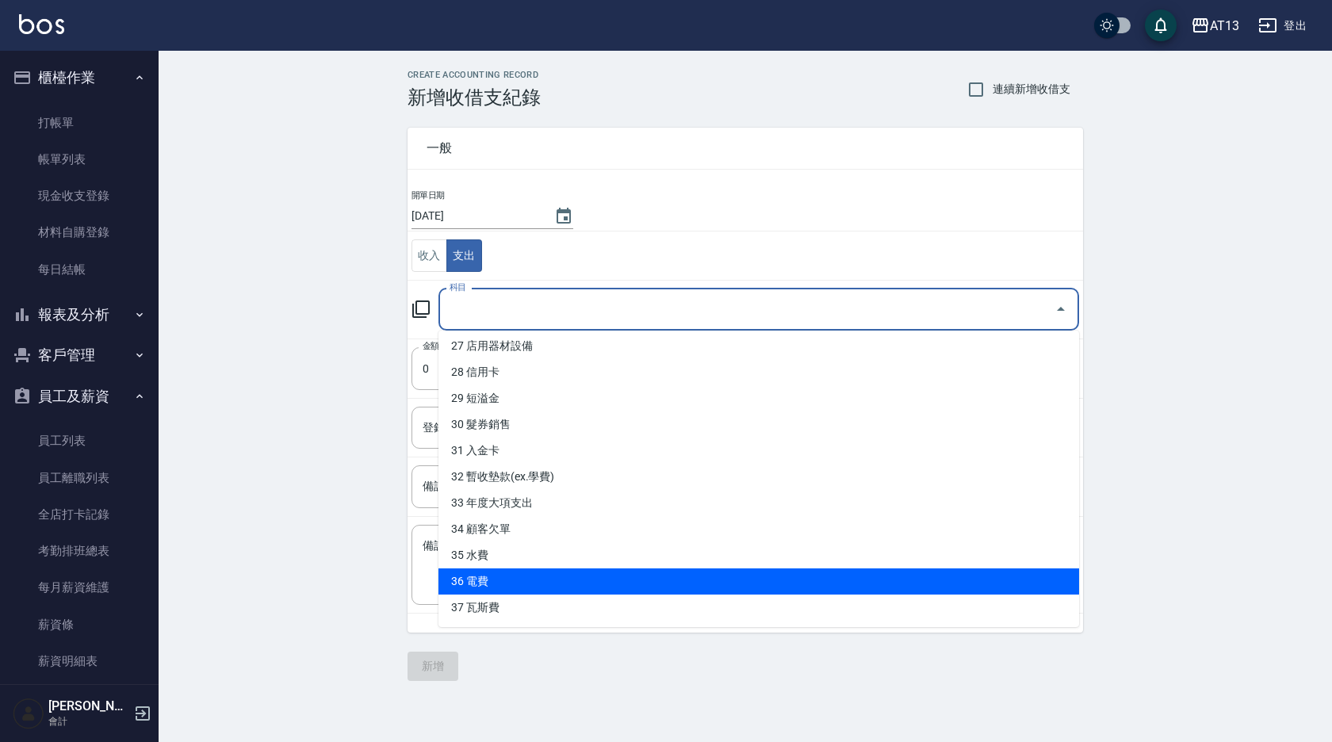
click at [645, 571] on li "36 電費" at bounding box center [758, 582] width 641 height 26
type input "36 電費"
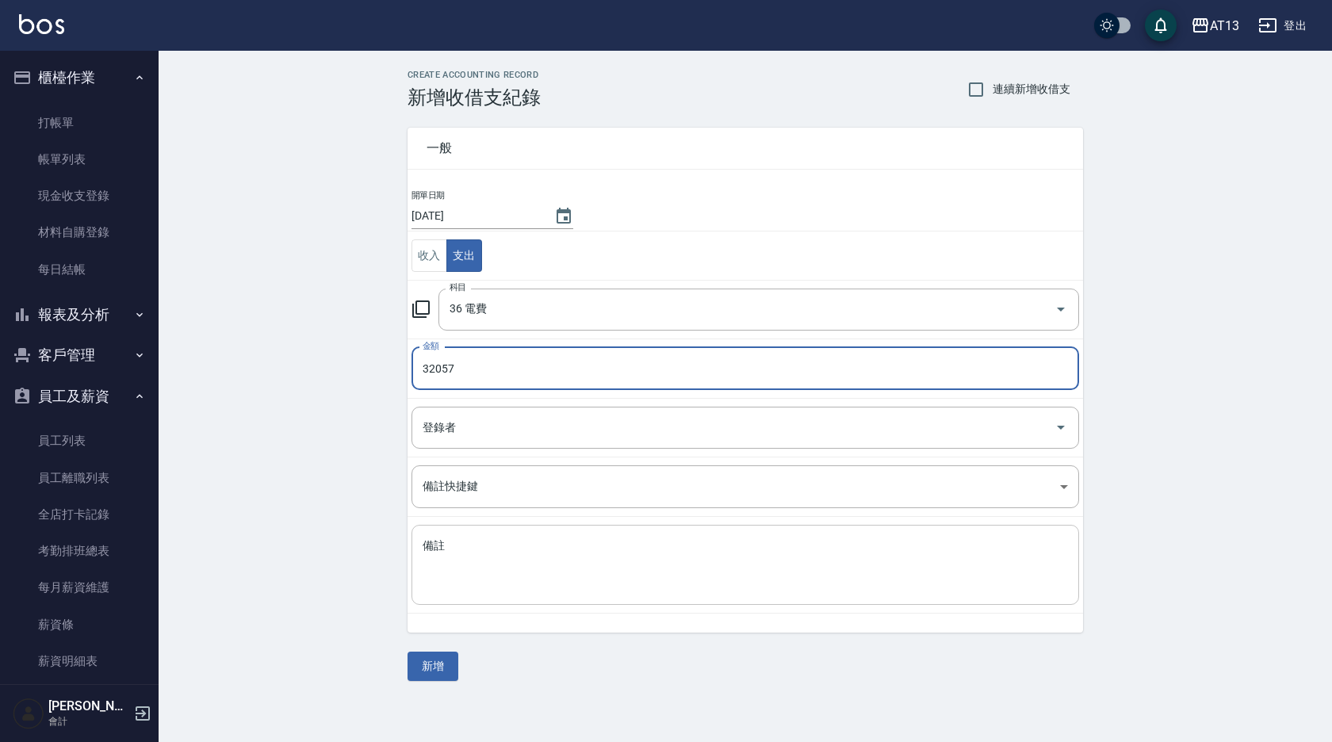
type input "32057"
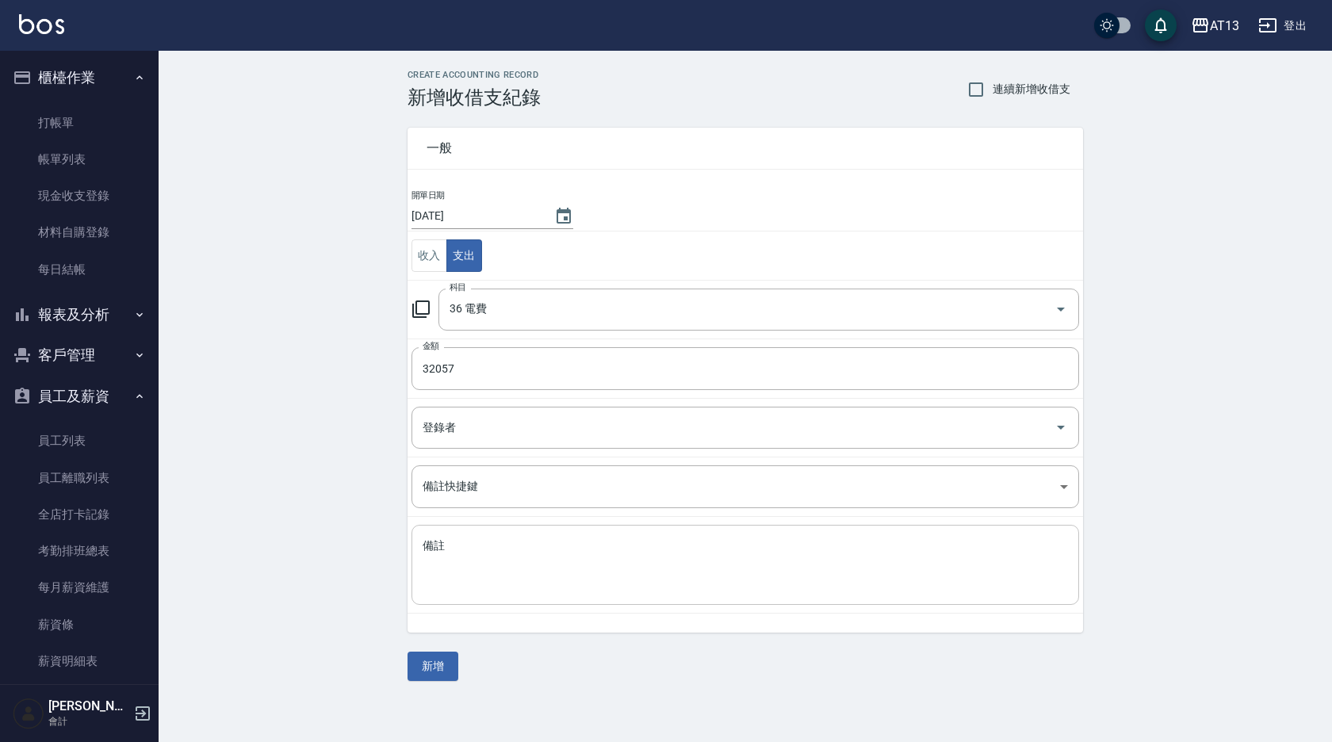
click at [641, 531] on div "x 備註" at bounding box center [746, 565] width 668 height 80
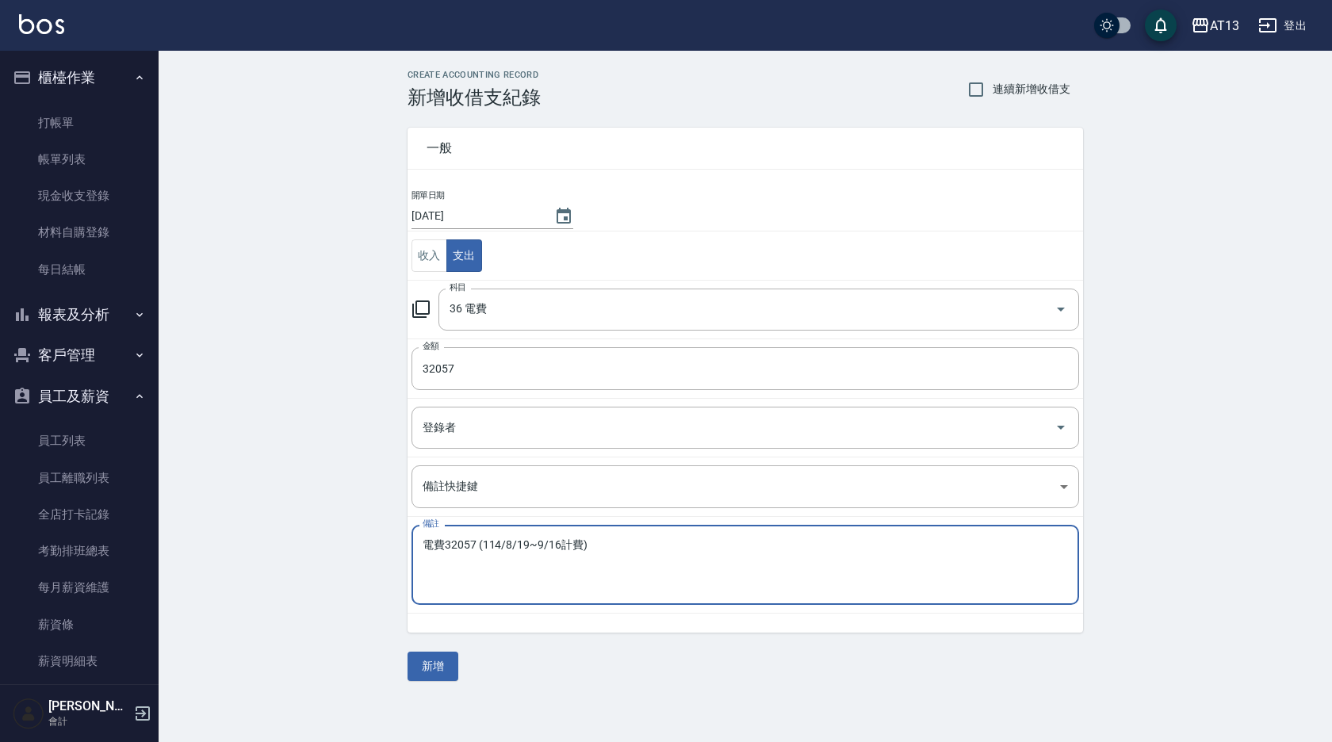
click at [614, 544] on textarea "電費32057 (114/8/19~9/16計費)" at bounding box center [745, 565] width 645 height 54
type textarea "電費32057 (114/8/19~9/16計費)"
click at [454, 660] on button "新增" at bounding box center [433, 666] width 51 height 29
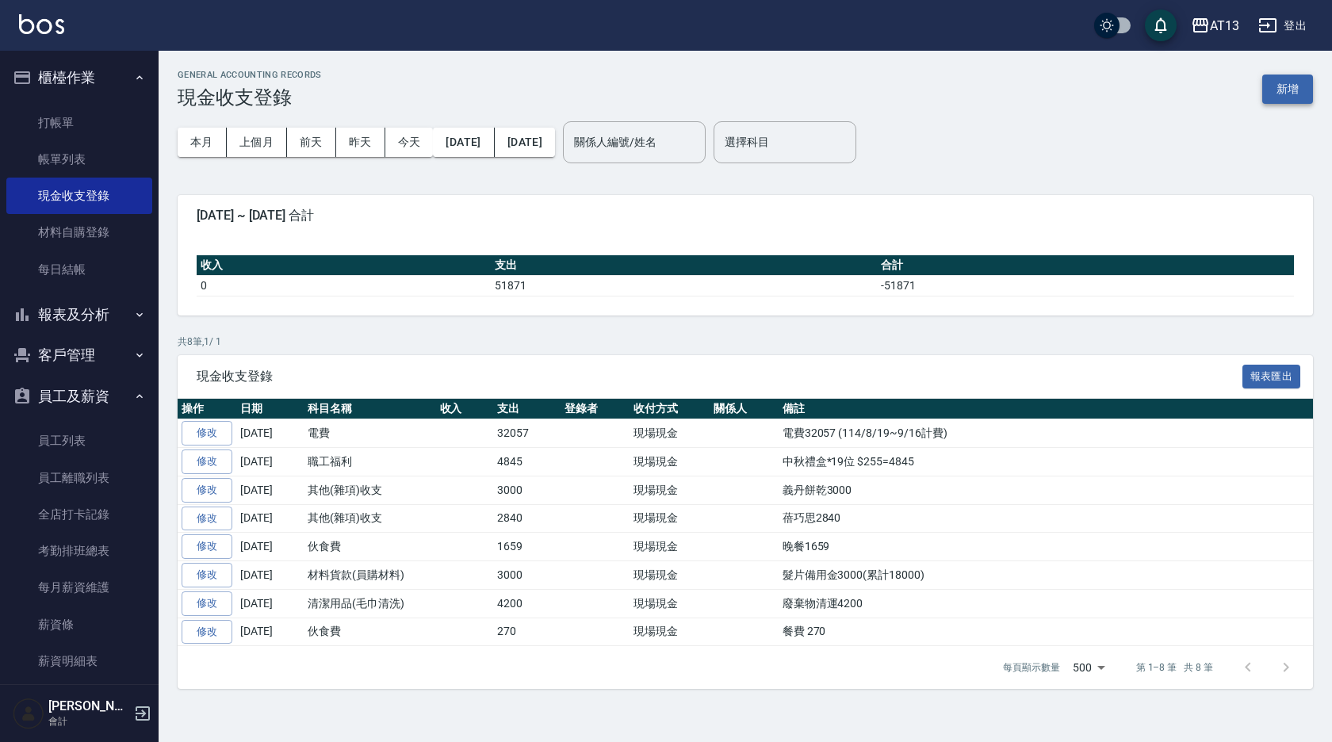
click at [1307, 86] on button "新增" at bounding box center [1287, 89] width 51 height 29
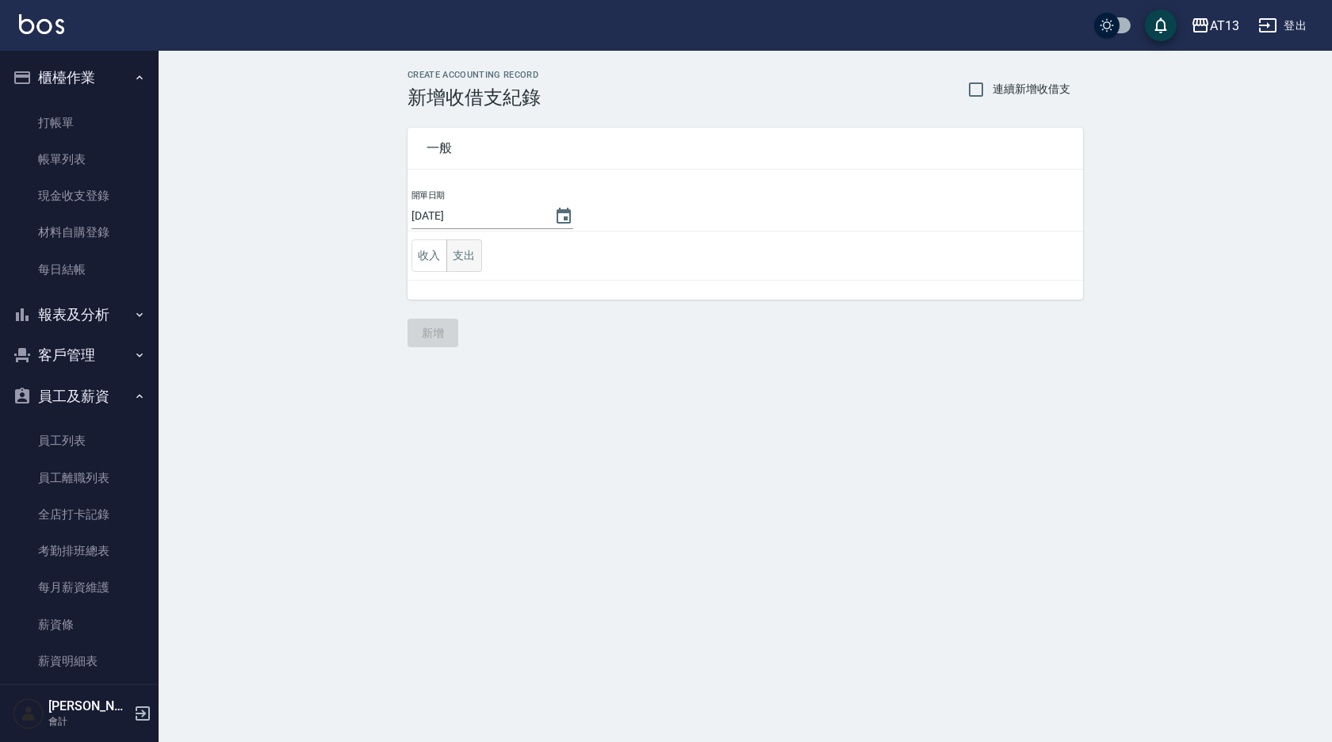
click at [473, 246] on button "支出" at bounding box center [464, 255] width 36 height 33
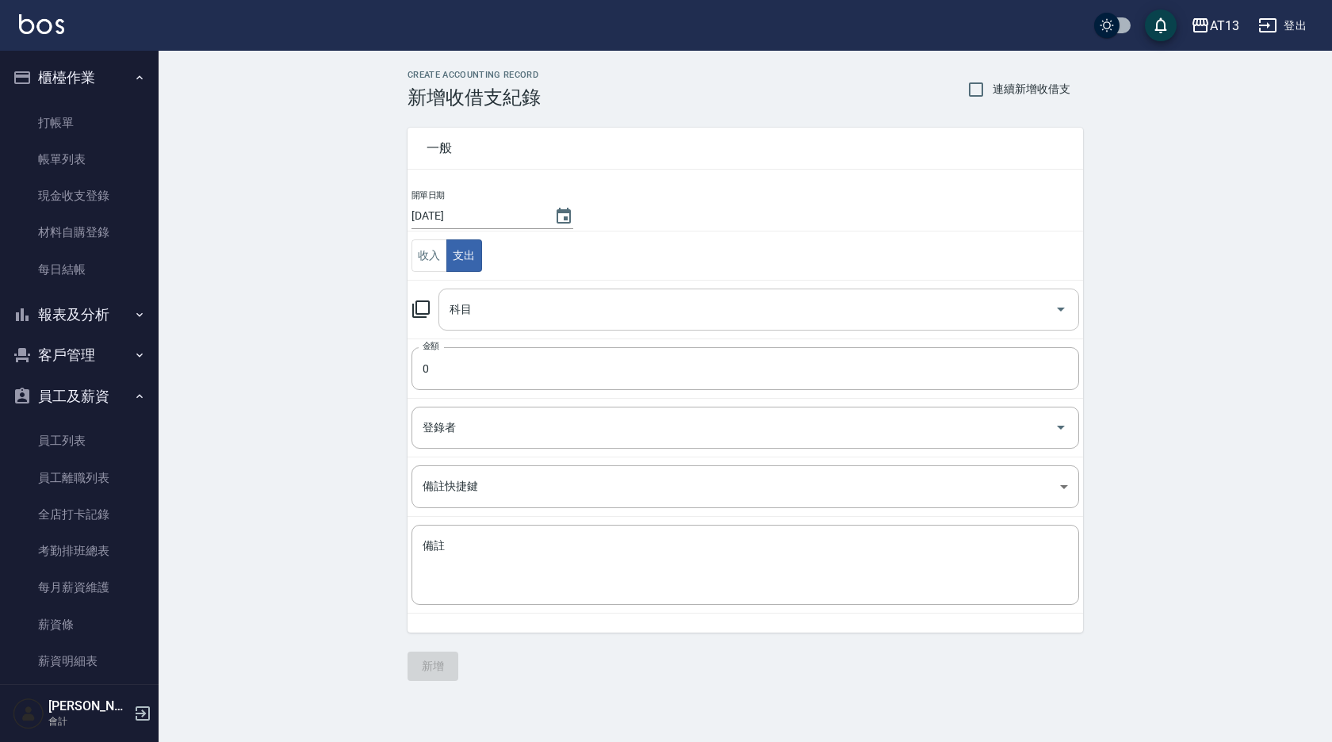
click at [1069, 309] on button "Open" at bounding box center [1060, 309] width 25 height 25
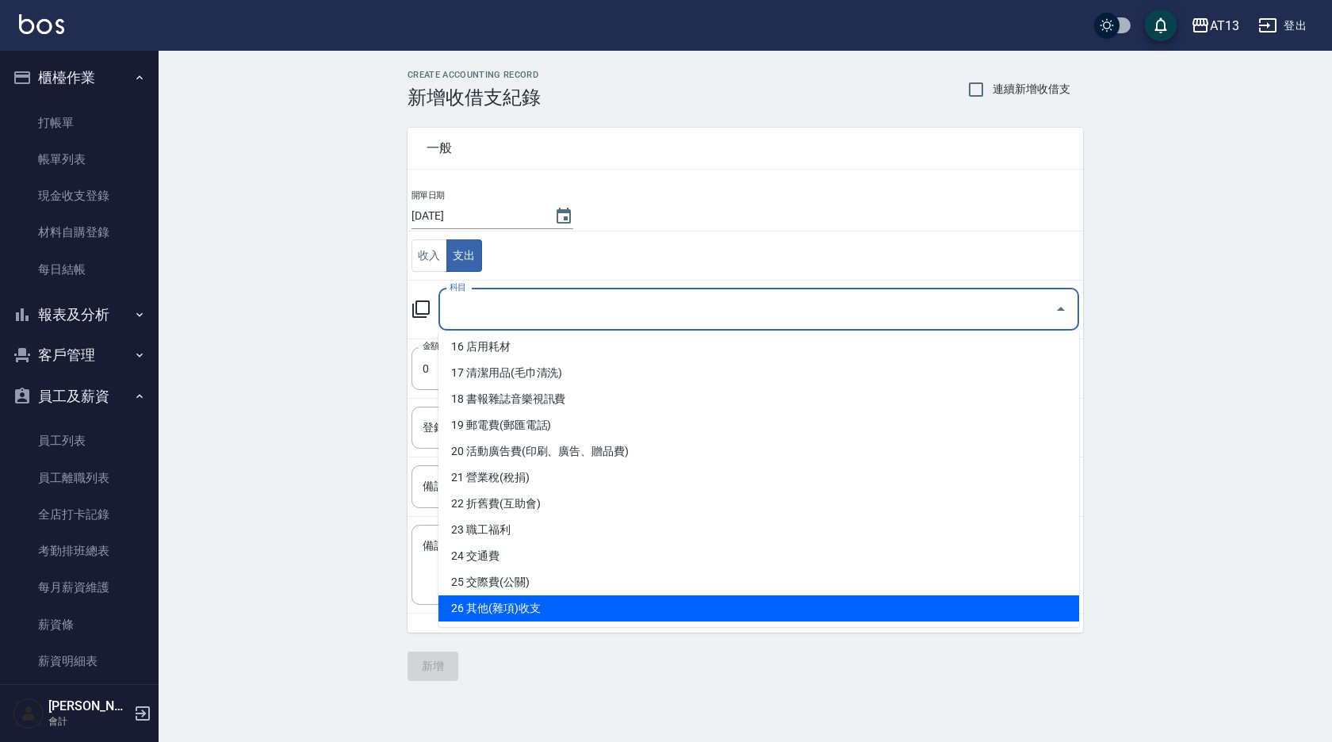
scroll to position [393, 0]
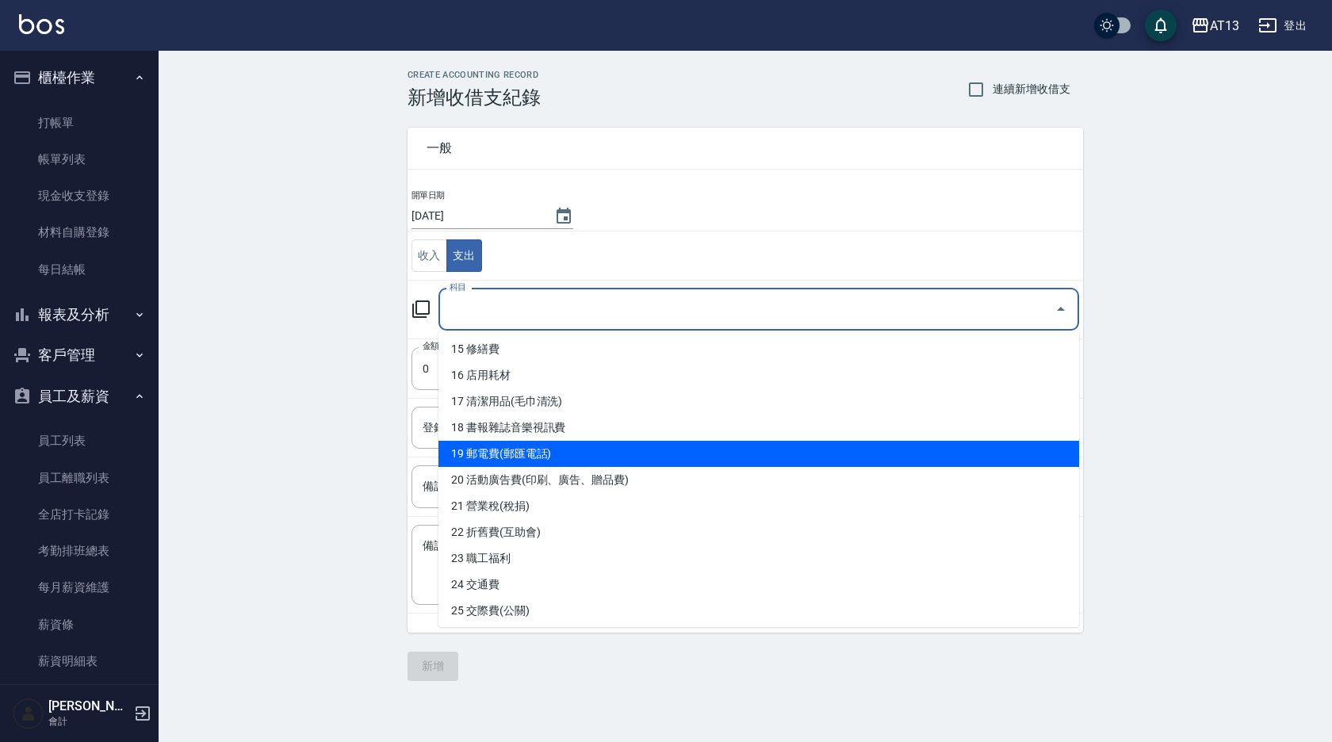
click at [660, 457] on li "19 郵電費(郵匯電話)" at bounding box center [758, 454] width 641 height 26
type input "19 郵電費(郵匯電話)"
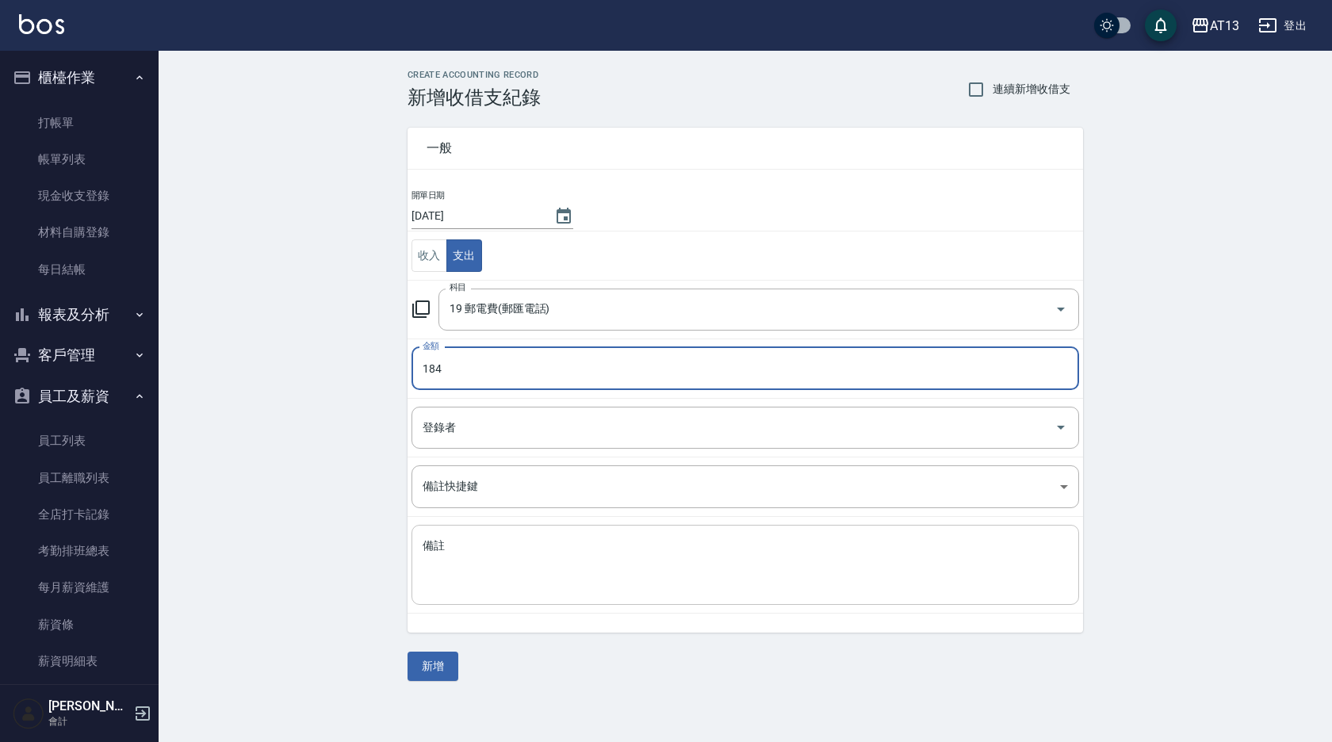
type input "184"
click at [569, 556] on textarea "備註" at bounding box center [745, 565] width 645 height 54
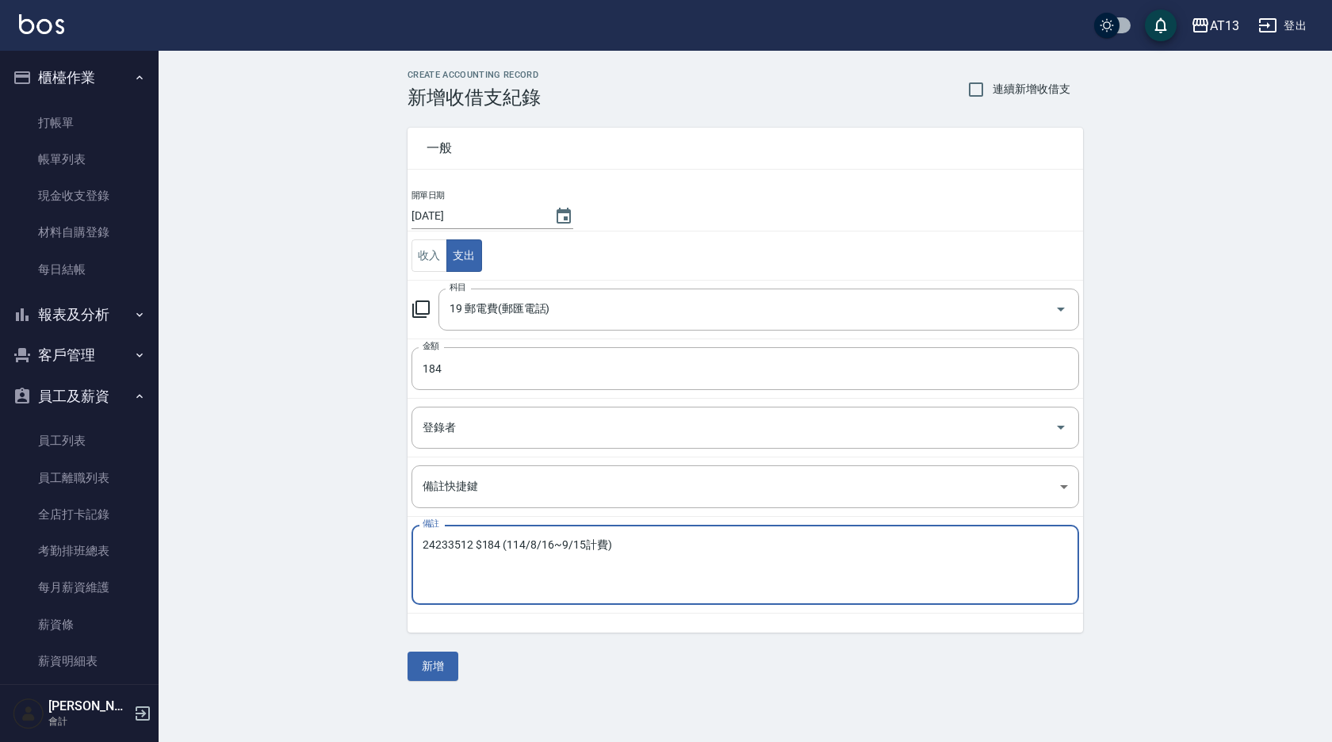
click at [643, 568] on textarea "24233512 $184 (114/8/16~9/15計費)" at bounding box center [745, 565] width 645 height 54
type textarea "24233512 $184 (114/8/16~9/15計費)"
click at [447, 670] on button "新增" at bounding box center [433, 666] width 51 height 29
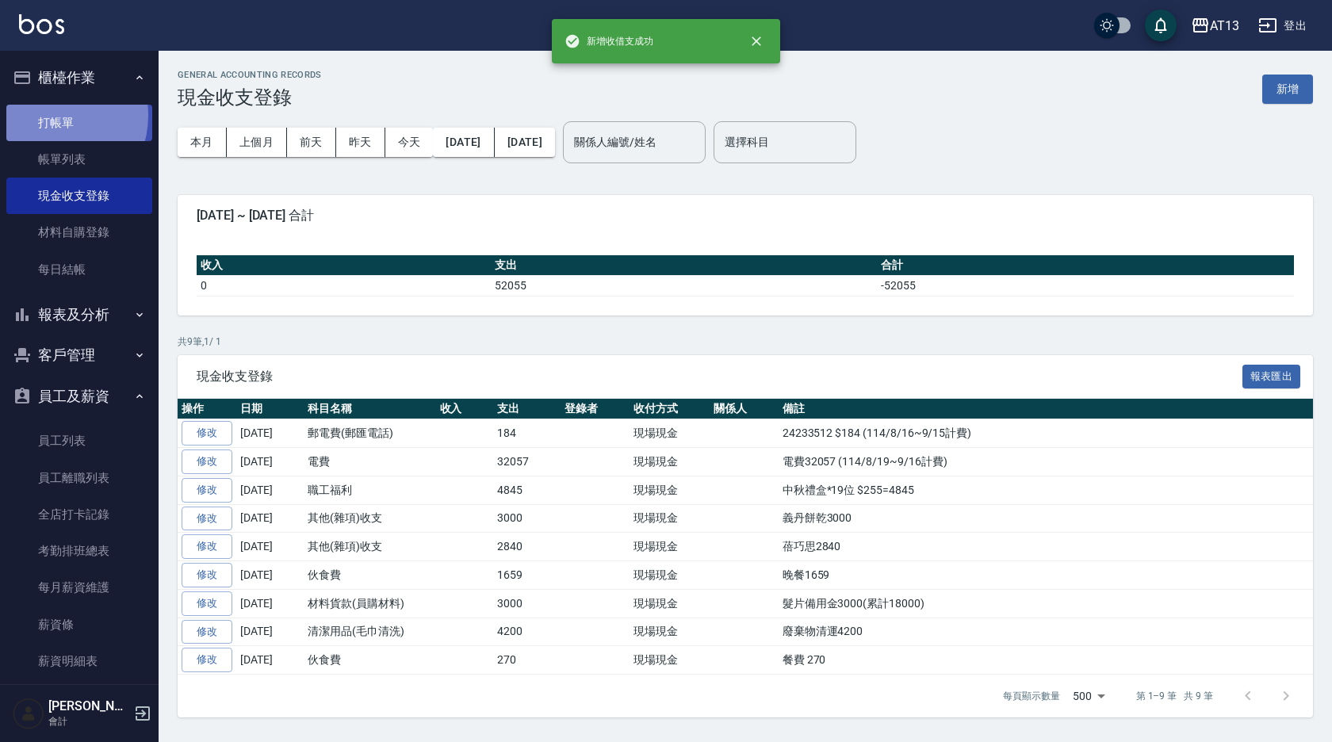
click at [51, 115] on link "打帳單" at bounding box center [79, 123] width 146 height 36
